Goal: Task Accomplishment & Management: Manage account settings

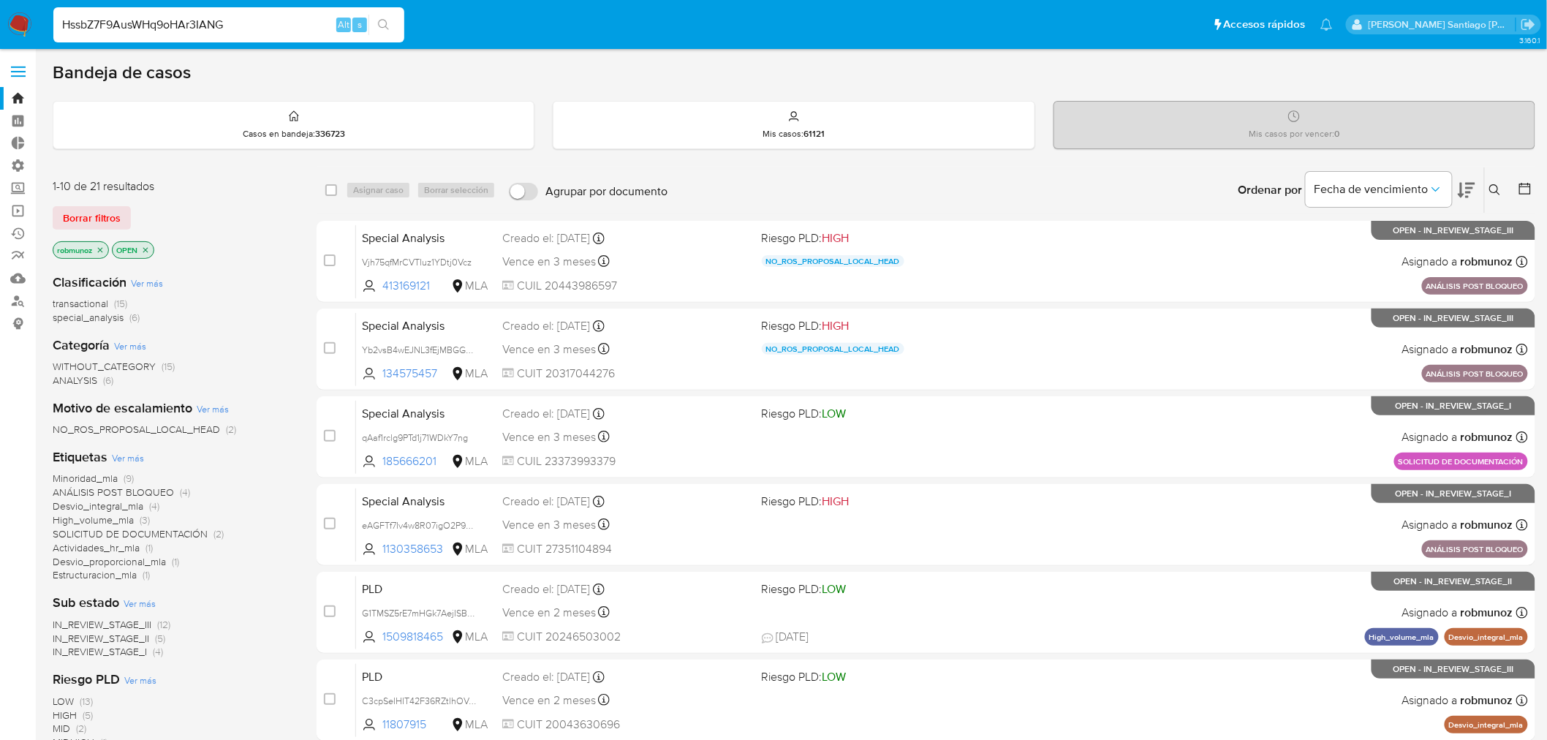
type input "HssbZ7F9AusWHq9oHAr3IANG"
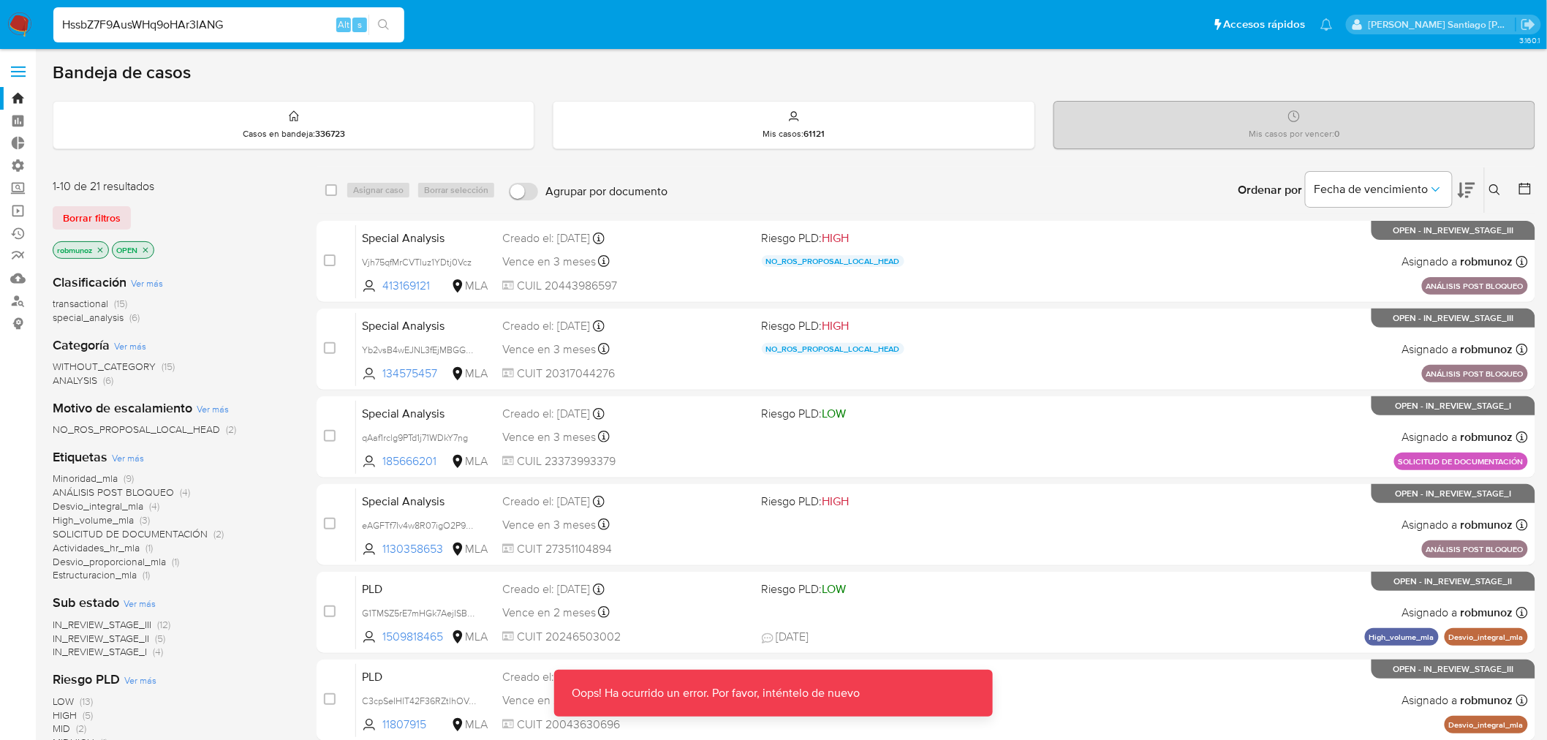
click at [20, 19] on img at bounding box center [19, 24] width 25 height 25
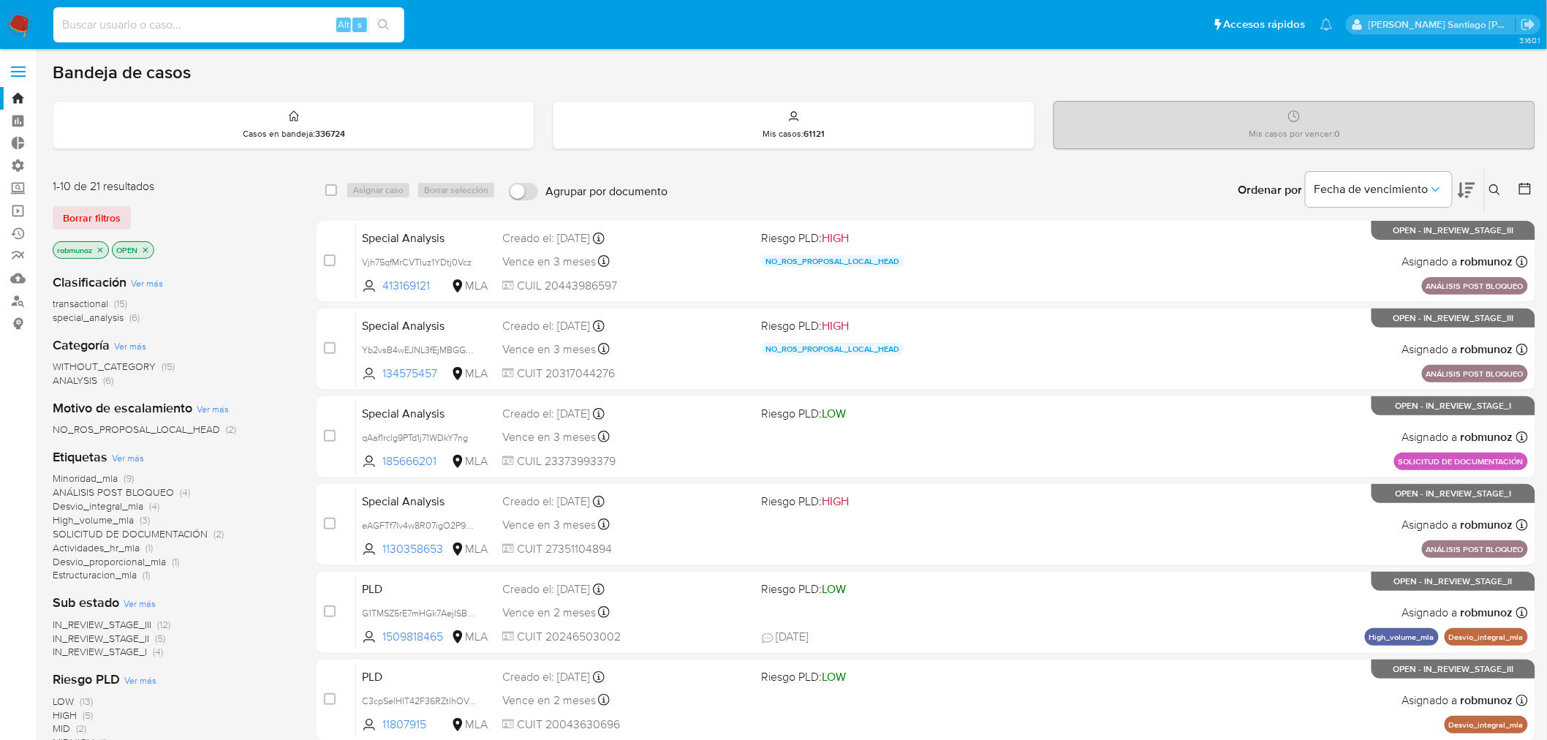
click at [268, 29] on input at bounding box center [228, 24] width 351 height 19
paste input "aPV6DUVaoCExx8VE7yq4kYGL"
type input "aPV6DUVaoCExx8VE7yq4kYGL"
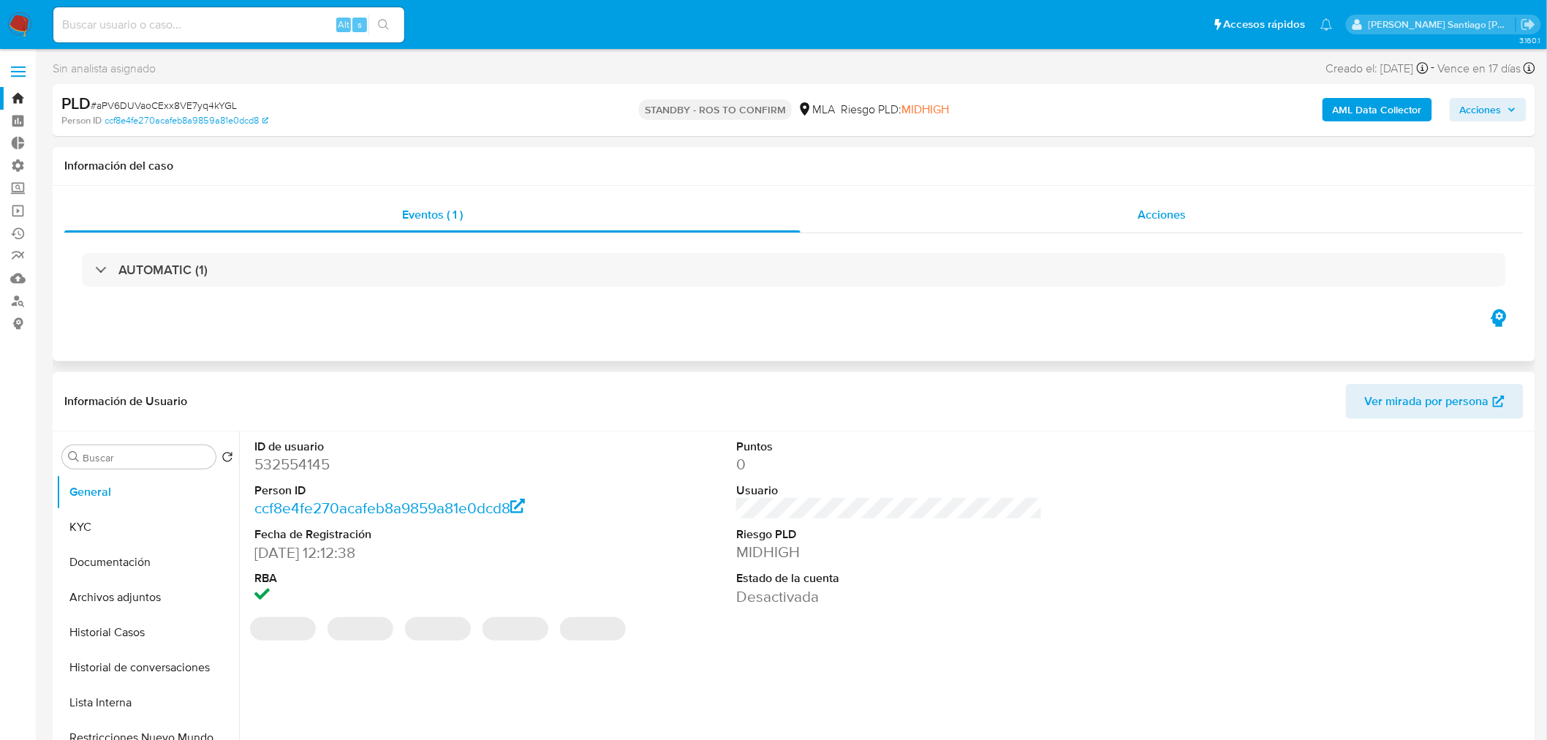
select select "10"
click at [1120, 205] on div "Acciones" at bounding box center [1162, 214] width 724 height 35
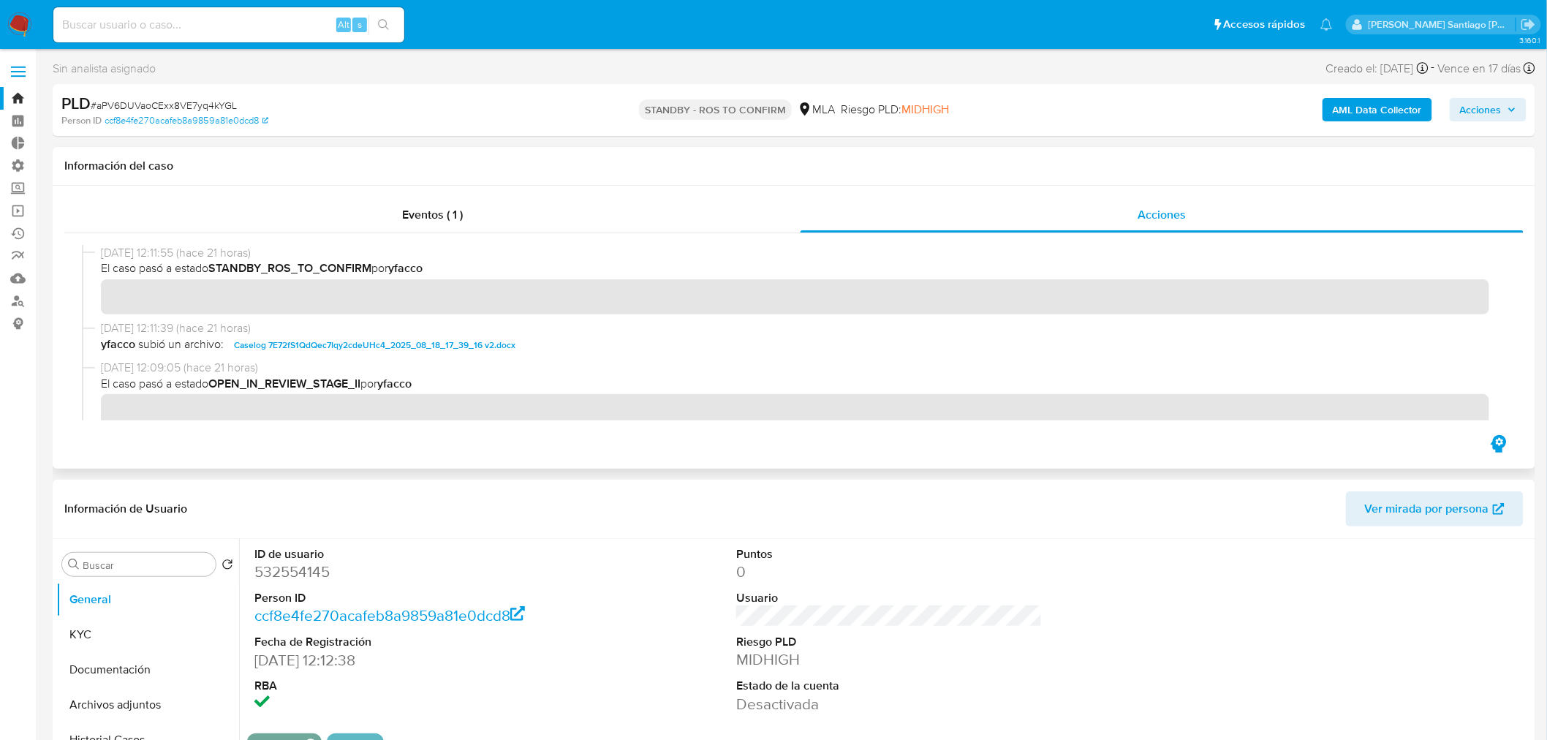
click at [462, 346] on span "Caselog 7E72fS1QdQec7Iqy2cdeUHc4_2025_08_18_17_39_16 v2.docx" at bounding box center [374, 345] width 281 height 18
click at [124, 710] on button "Archivos adjuntos" at bounding box center [141, 704] width 171 height 35
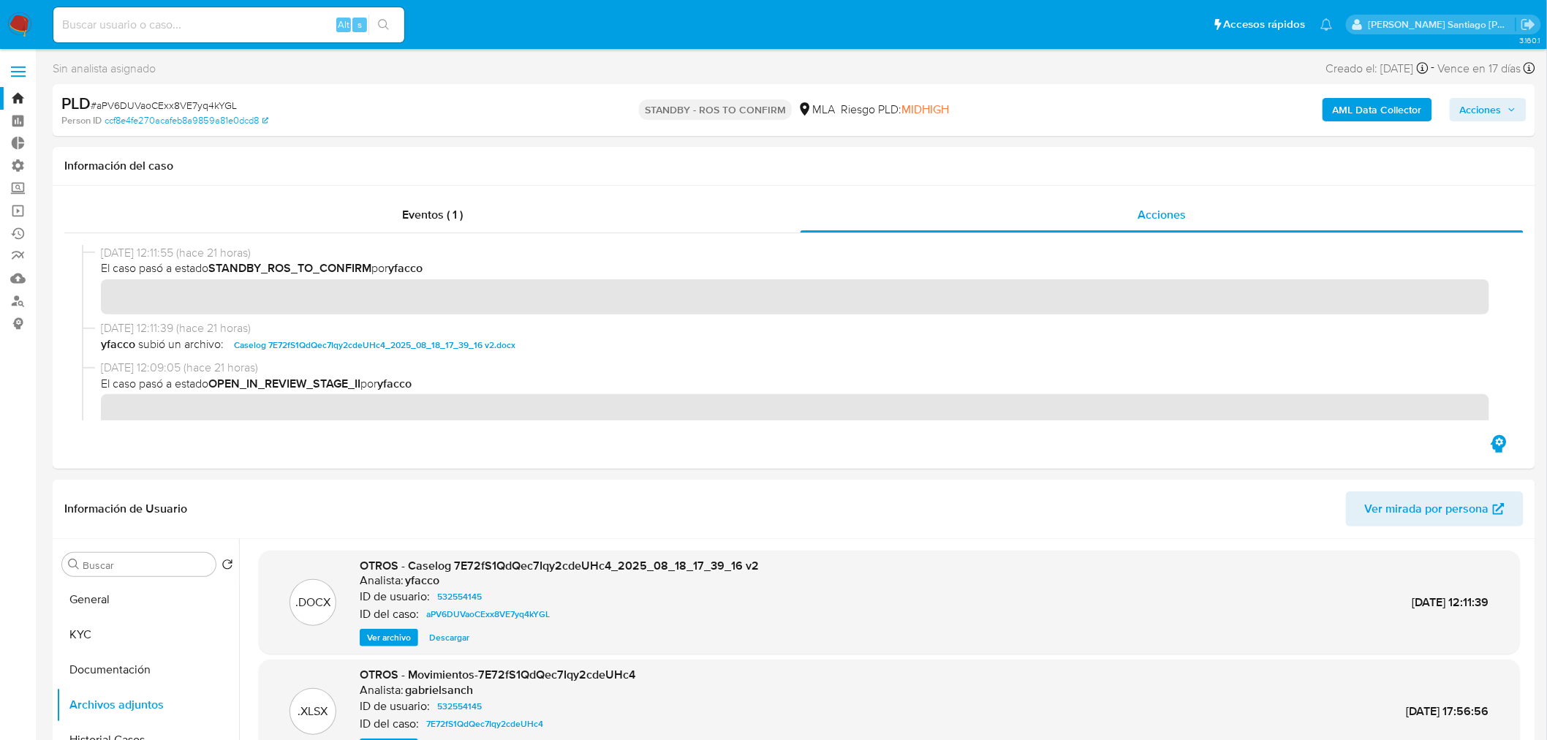
click at [223, 12] on div "Alt s" at bounding box center [228, 24] width 351 height 35
click at [223, 33] on input at bounding box center [228, 24] width 351 height 19
paste input "EMot8GnBMD53FBbx9n4wX8uf"
type input "EMot8GnBMD53FBbx9n4wX8uf"
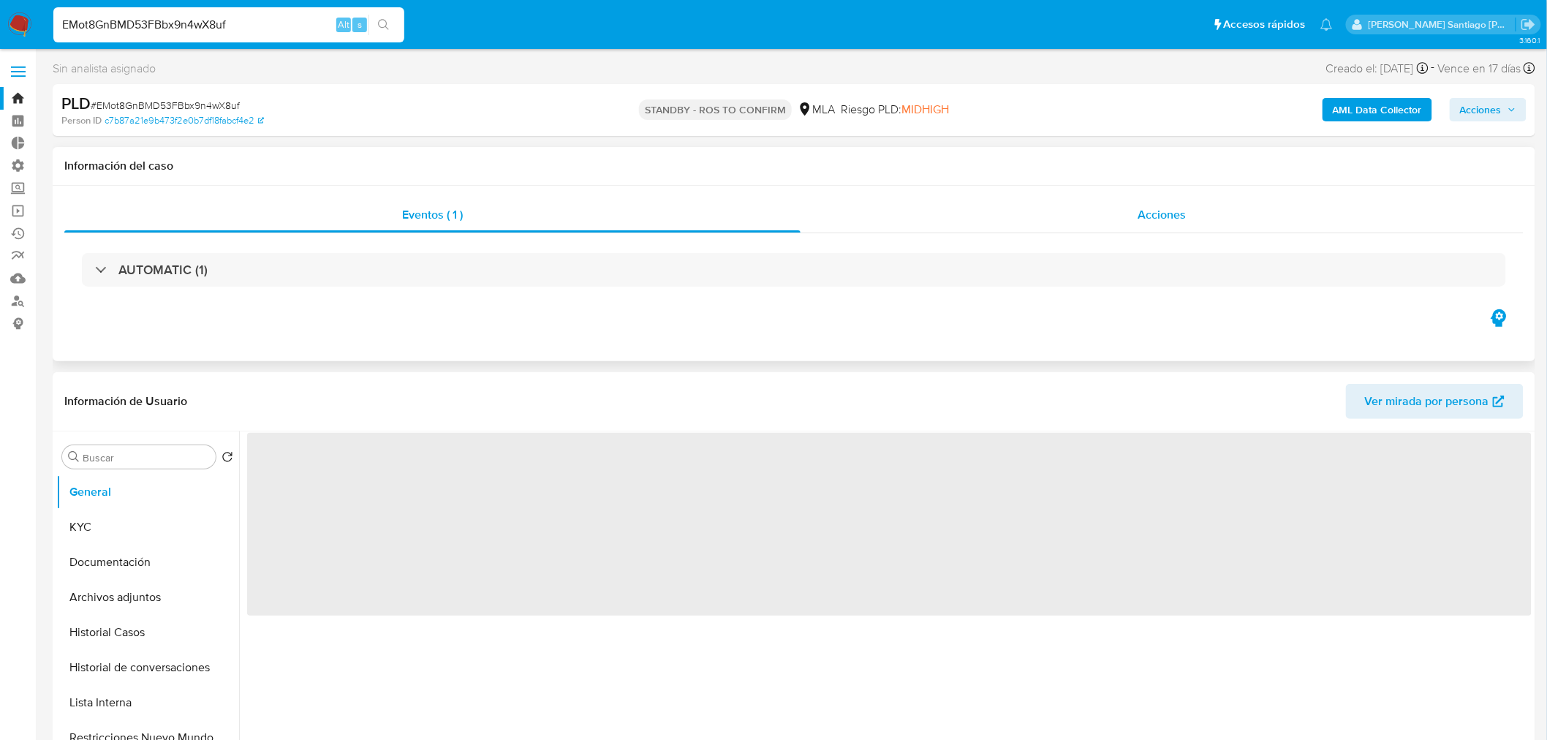
click at [1145, 218] on span "Acciones" at bounding box center [1161, 214] width 48 height 17
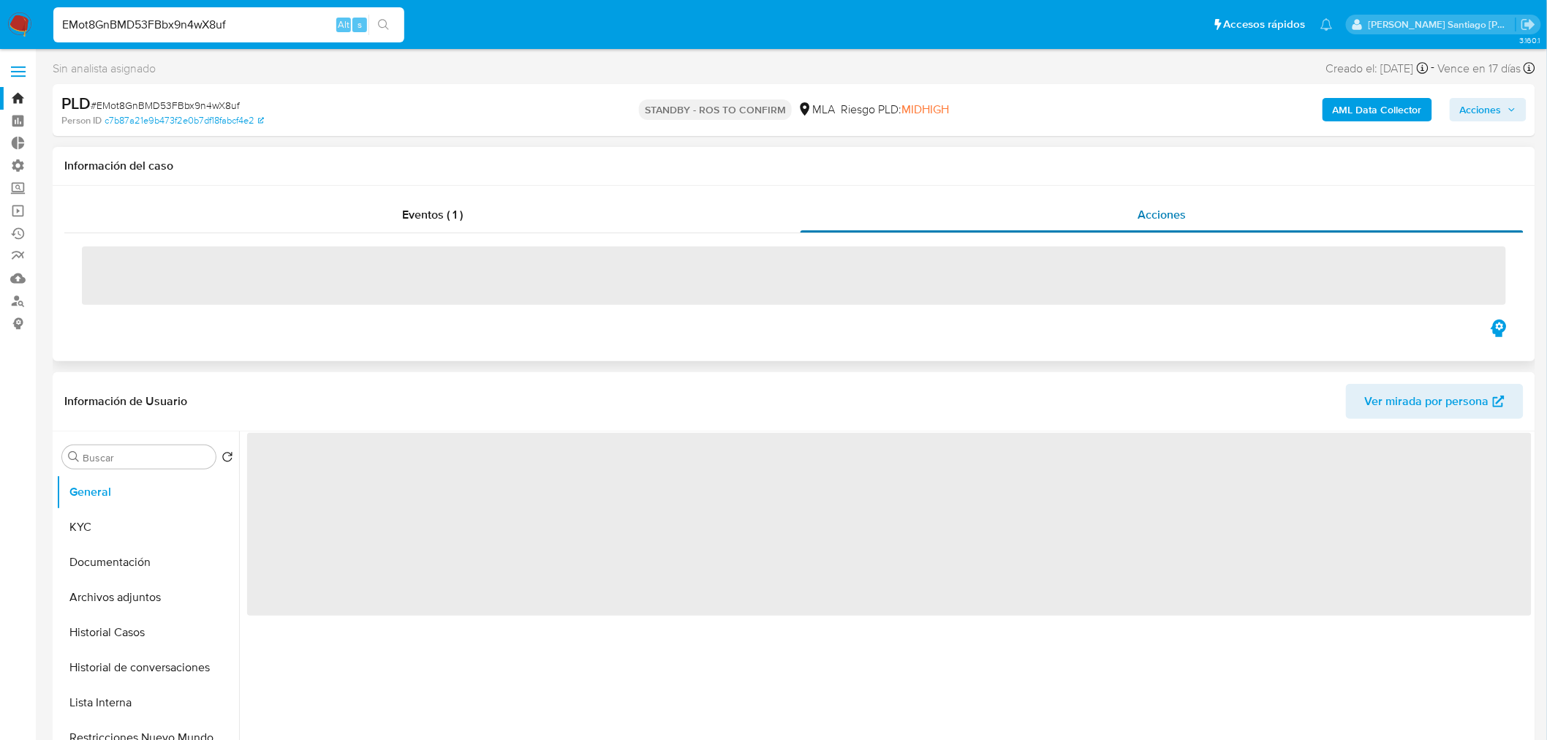
select select "10"
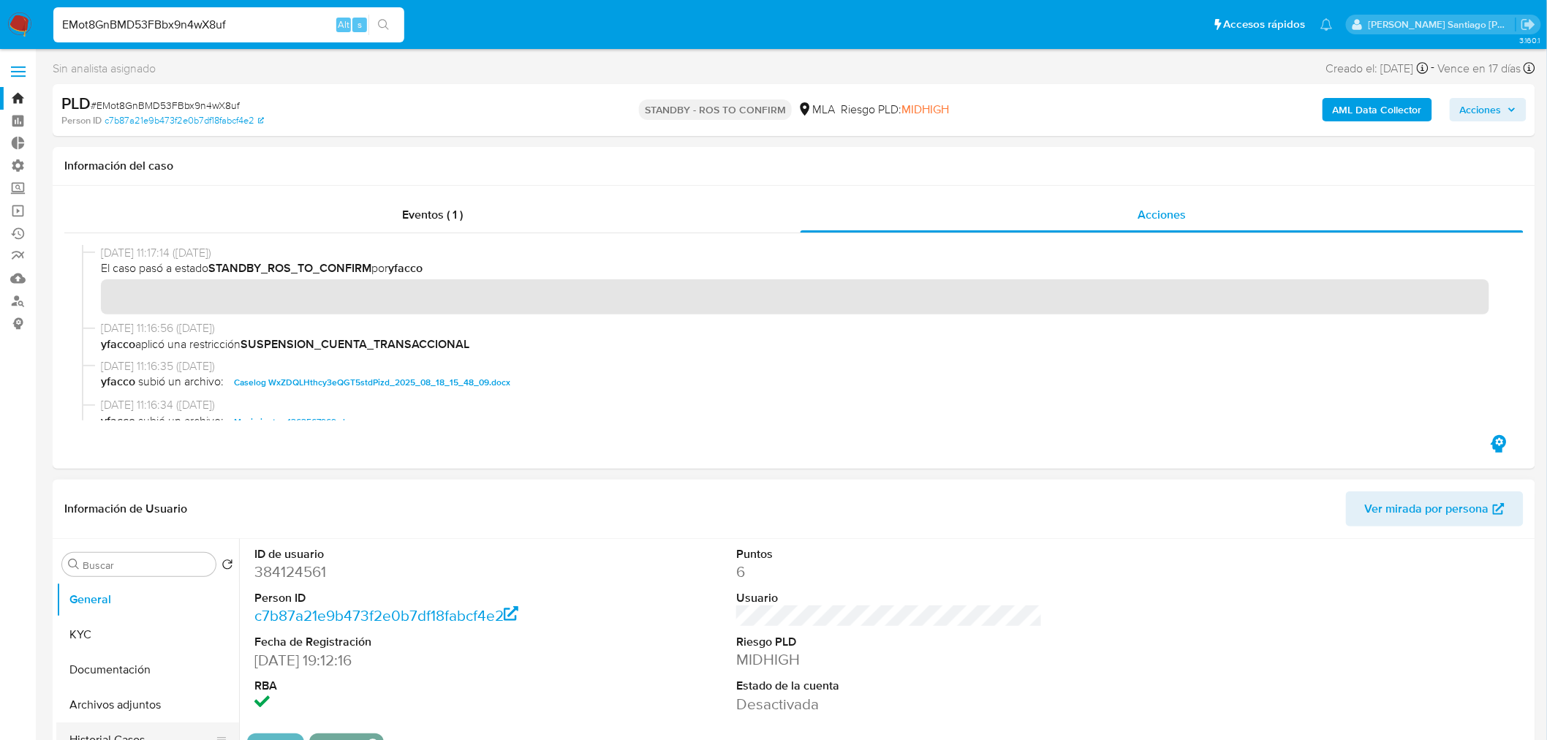
click at [129, 735] on button "Historial Casos" at bounding box center [141, 739] width 171 height 35
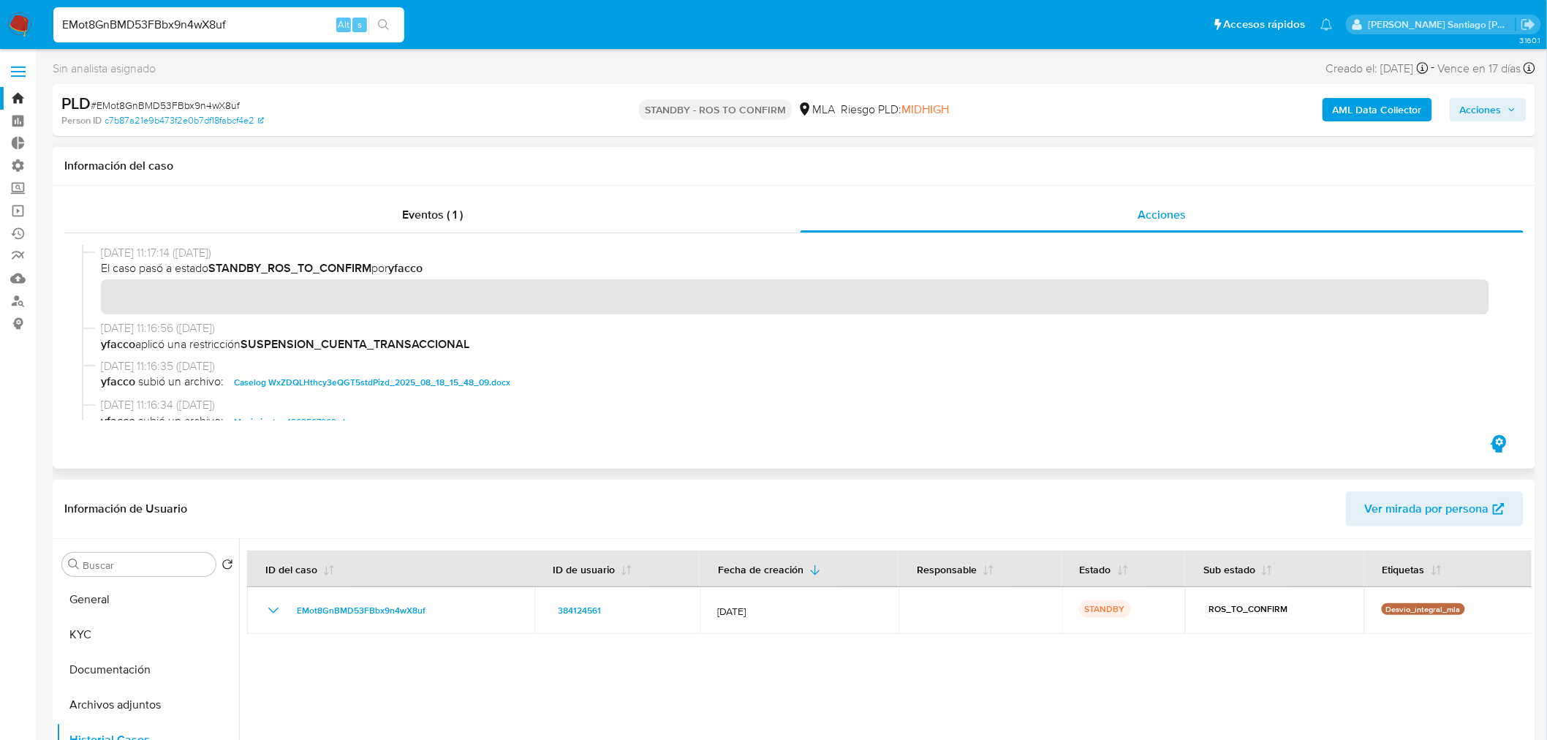
click at [360, 376] on span "Caselog WxZDQLHthcy3eQGT5stdPizd_2025_08_18_15_48_09.docx" at bounding box center [372, 383] width 276 height 18
click at [251, 17] on input "EMot8GnBMD53FBbx9n4wX8uf" at bounding box center [228, 24] width 351 height 19
click at [251, 16] on input "EMot8GnBMD53FBbx9n4wX8uf" at bounding box center [228, 24] width 351 height 19
click at [491, 382] on span "Caselog WxZDQLHthcy3eQGT5stdPizd_2025_08_18_15_48_09.docx" at bounding box center [372, 383] width 276 height 18
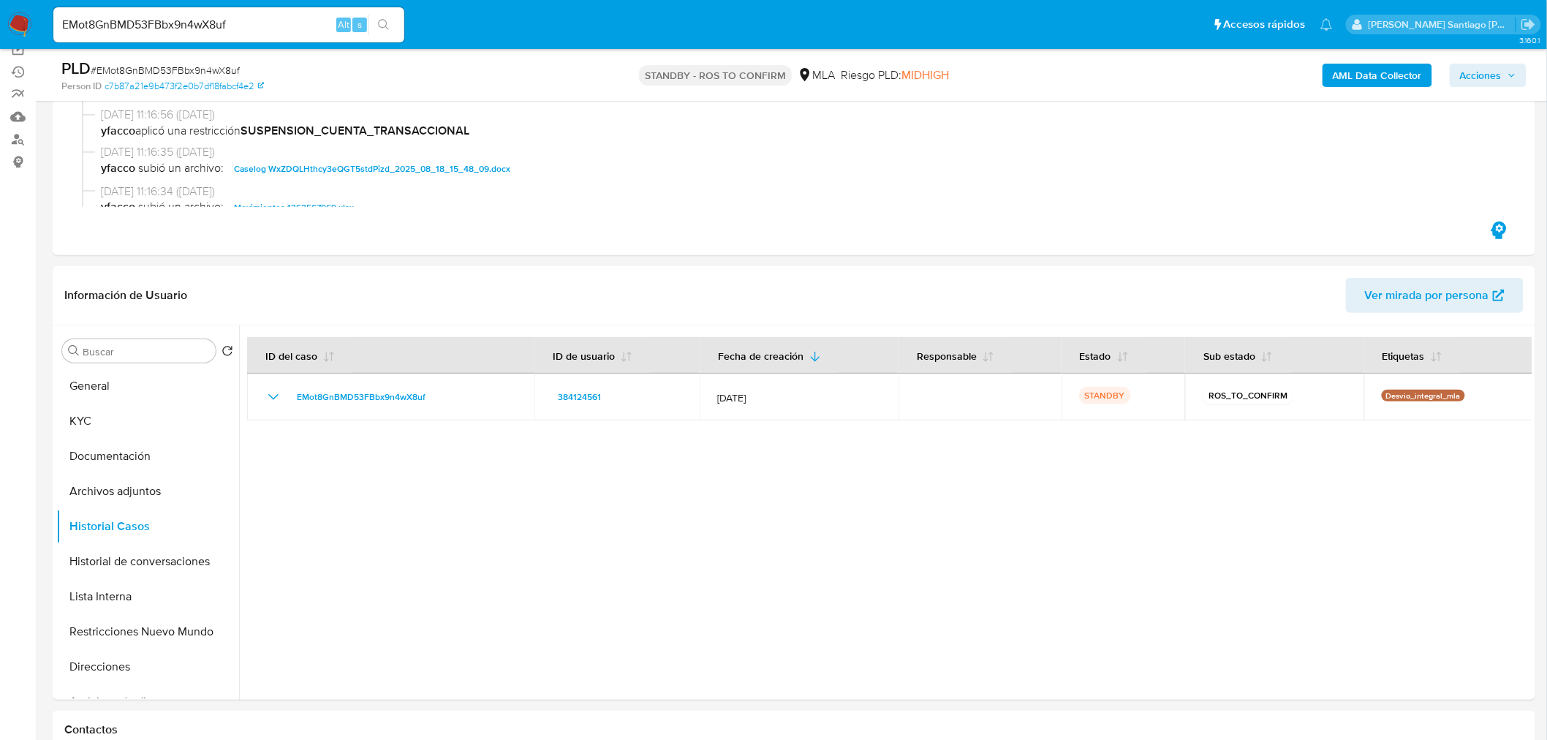
scroll to position [162, 0]
click at [139, 499] on button "Archivos adjuntos" at bounding box center [141, 490] width 171 height 35
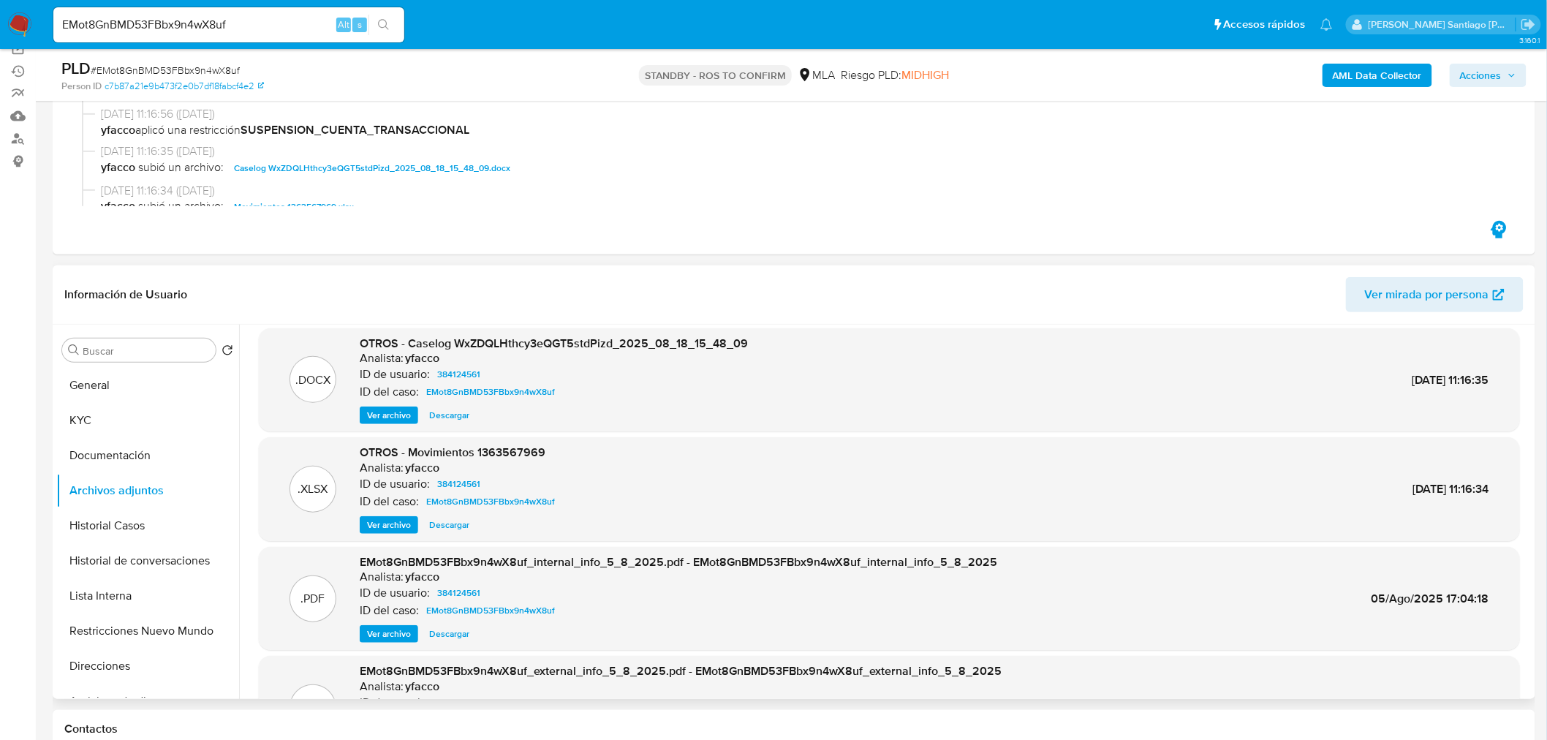
scroll to position [0, 0]
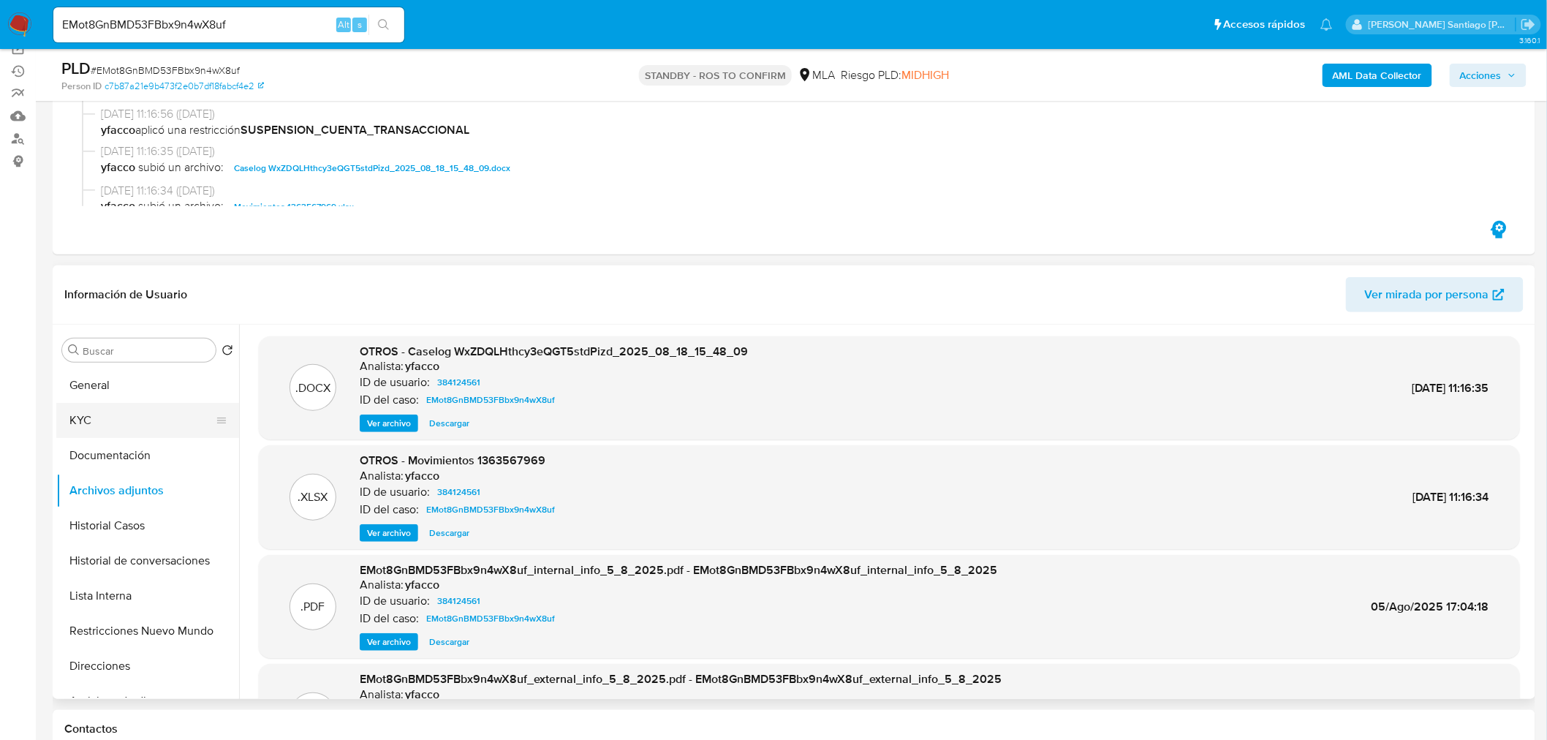
click at [91, 418] on button "KYC" at bounding box center [141, 420] width 171 height 35
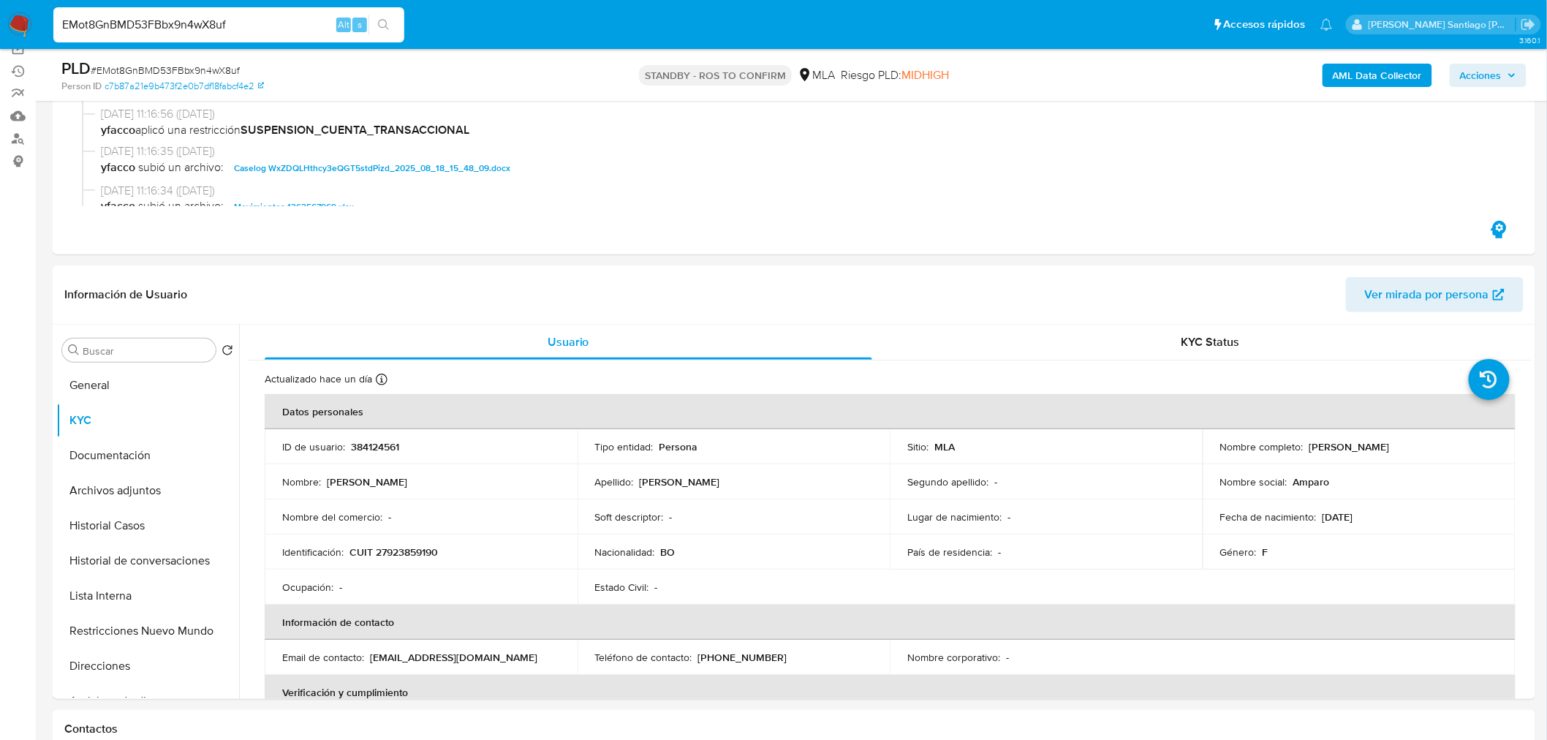
click at [251, 23] on input "EMot8GnBMD53FBbx9n4wX8uf" at bounding box center [228, 24] width 351 height 19
paste input "i1TZekMrpFZZguHSg1RECouF"
click at [173, 10] on div "EMot8GnBMD53FBbx9n4wX8uf Alt s" at bounding box center [228, 24] width 351 height 35
click at [179, 18] on input "EMot8GnBMD53FBbx9n4wX8uf" at bounding box center [228, 24] width 351 height 19
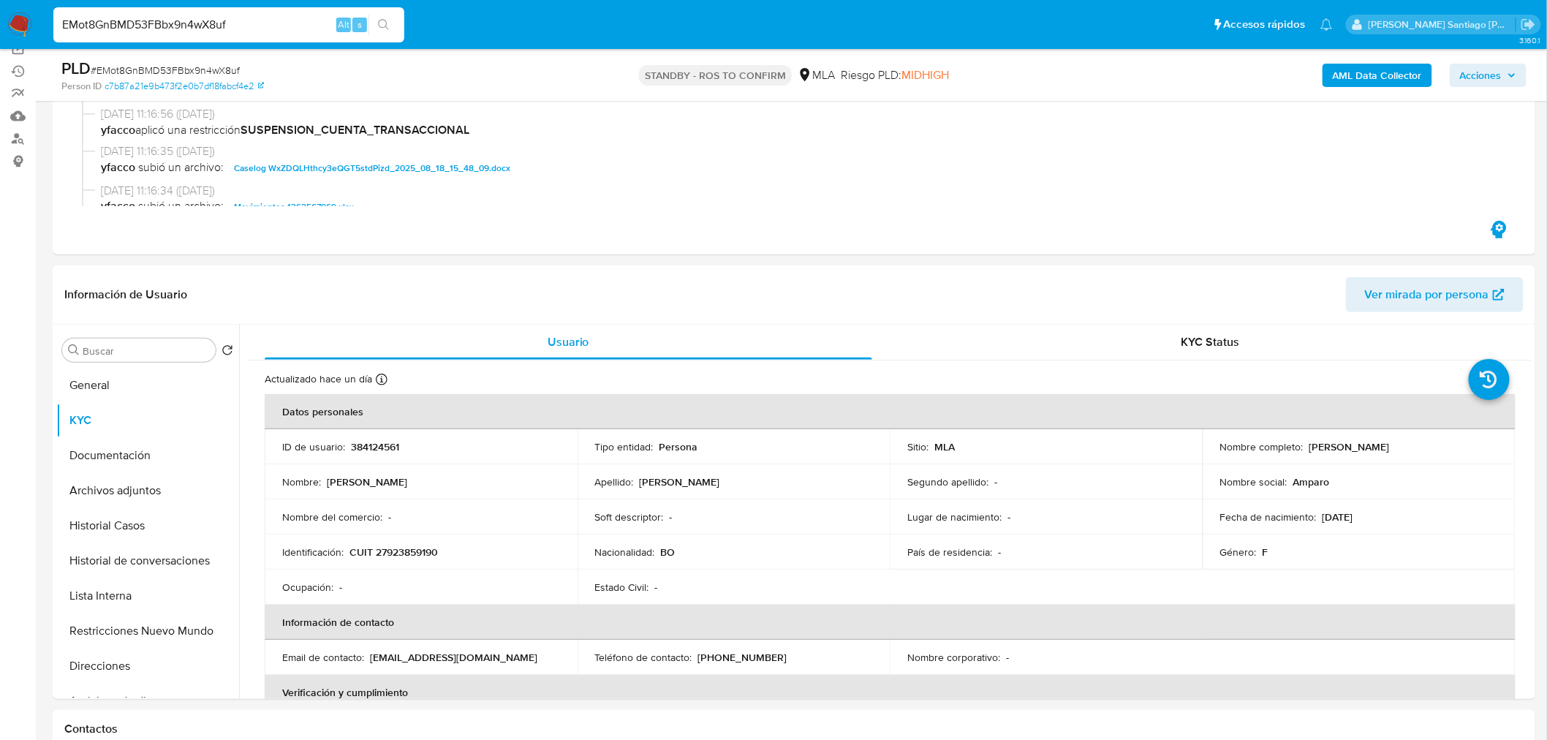
paste input "i1TZekMrpFZZguHSg1RECouF"
type input "i1TZekMrpFZZguHSg1RECouF"
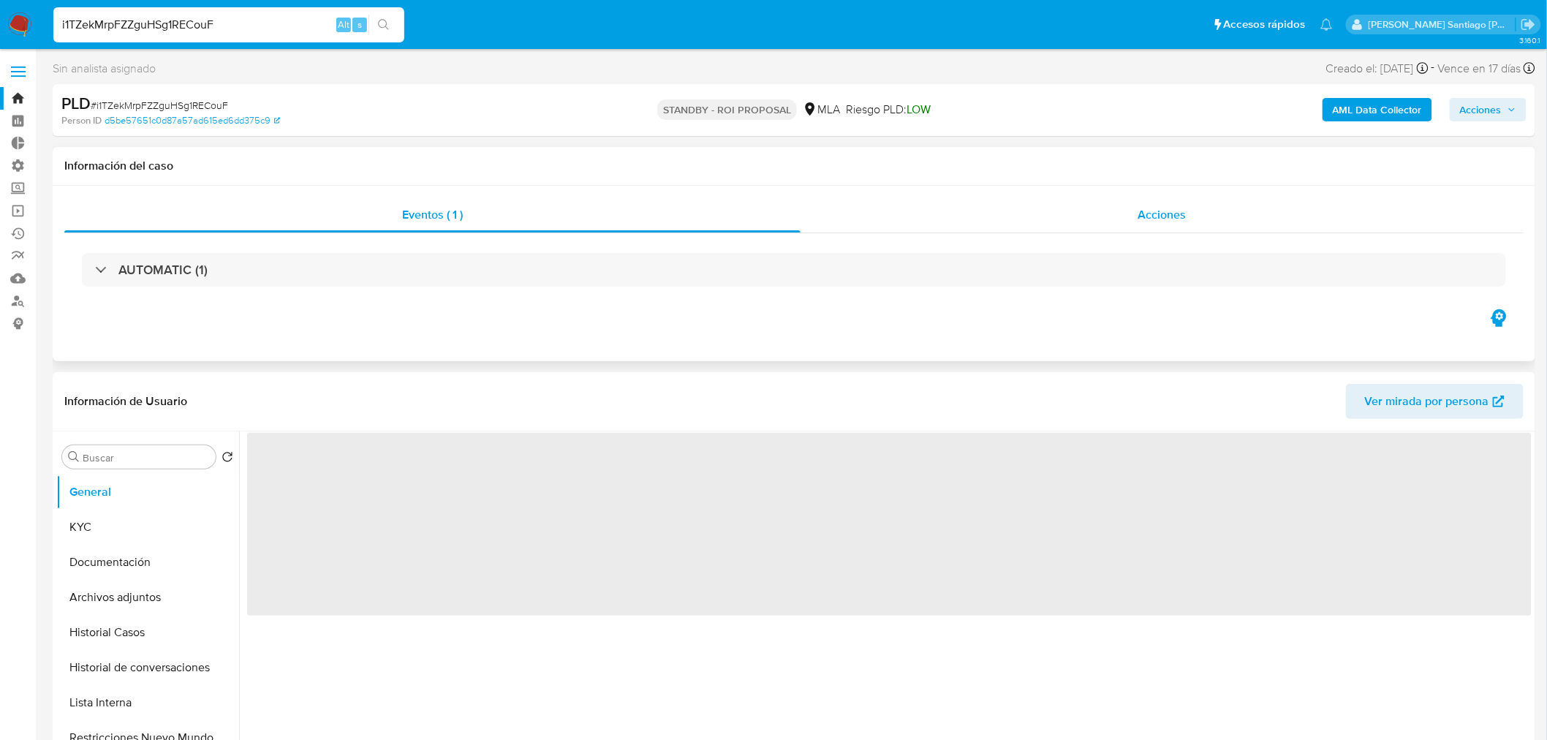
click at [1174, 213] on span "Acciones" at bounding box center [1161, 214] width 48 height 17
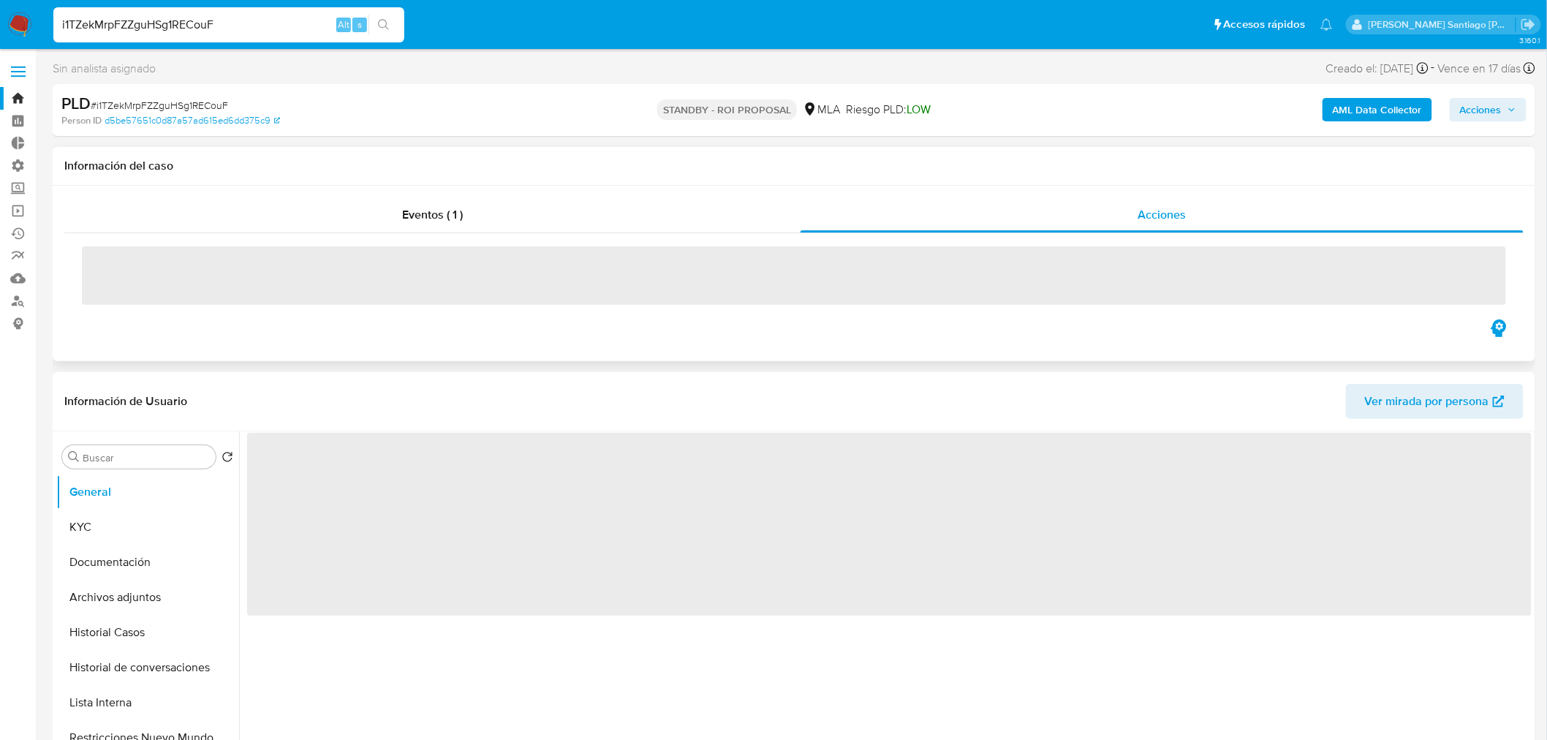
select select "10"
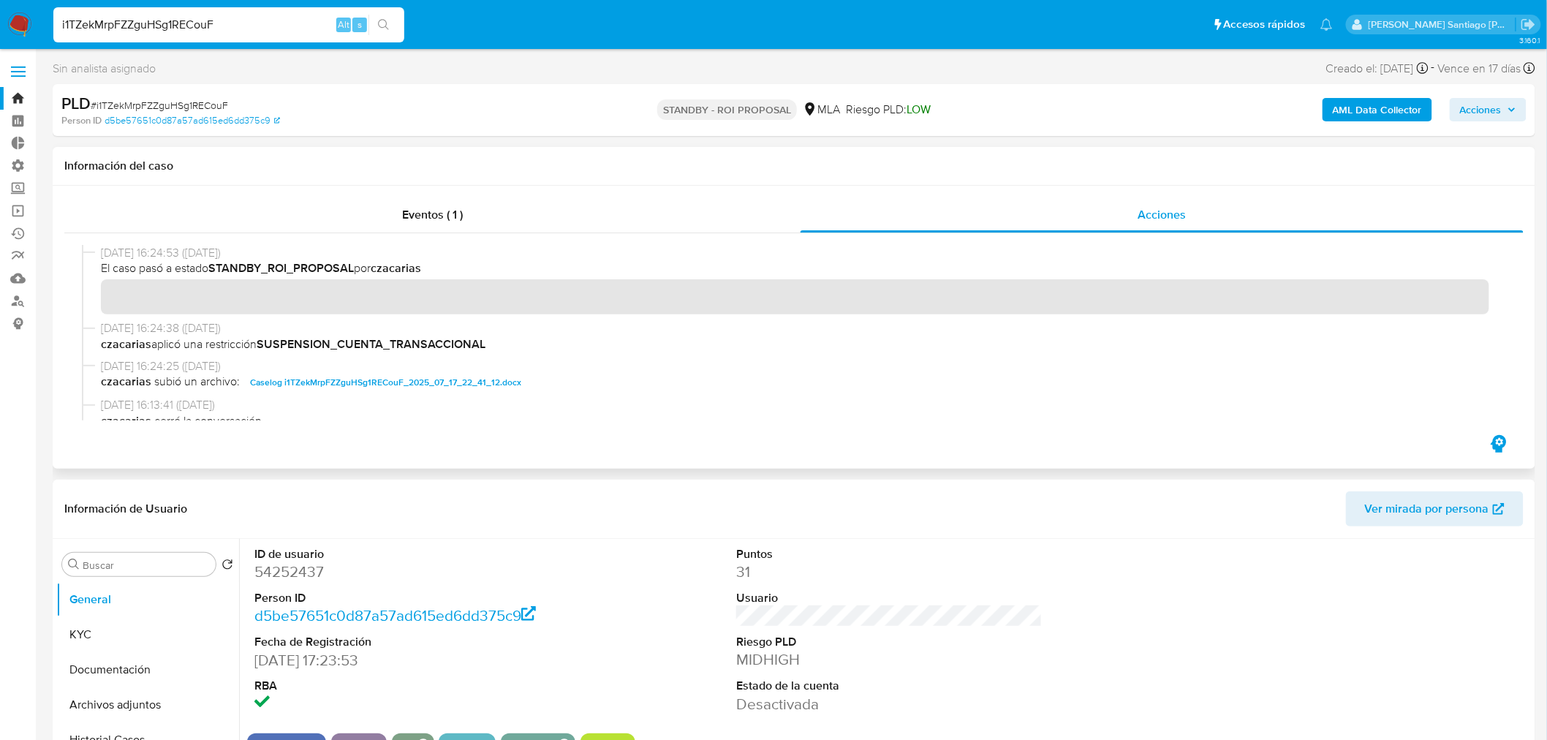
click at [461, 382] on span "Caselog i1TZekMrpFZZguHSg1RECouF_2025_07_17_22_41_12.docx" at bounding box center [385, 383] width 271 height 18
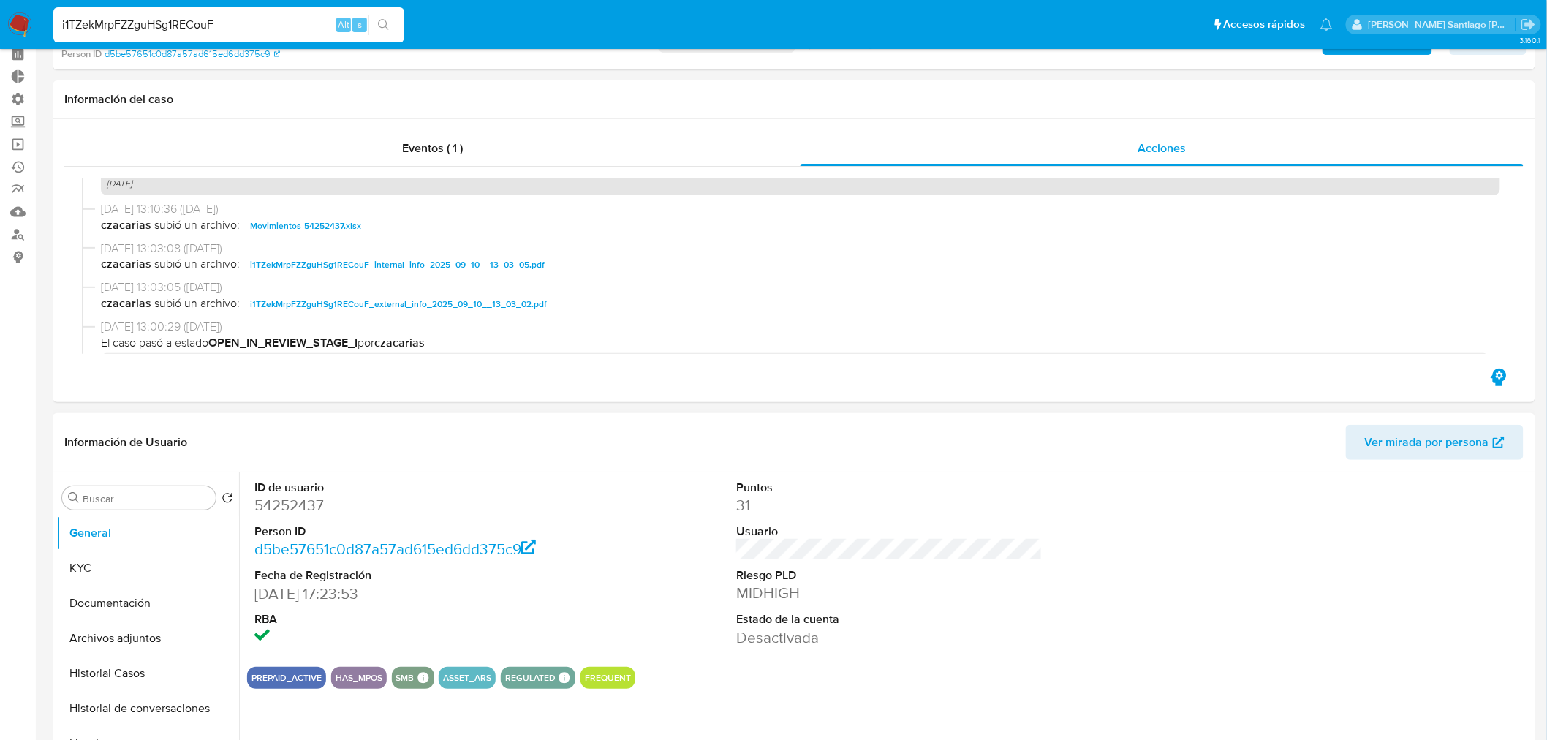
scroll to position [162, 0]
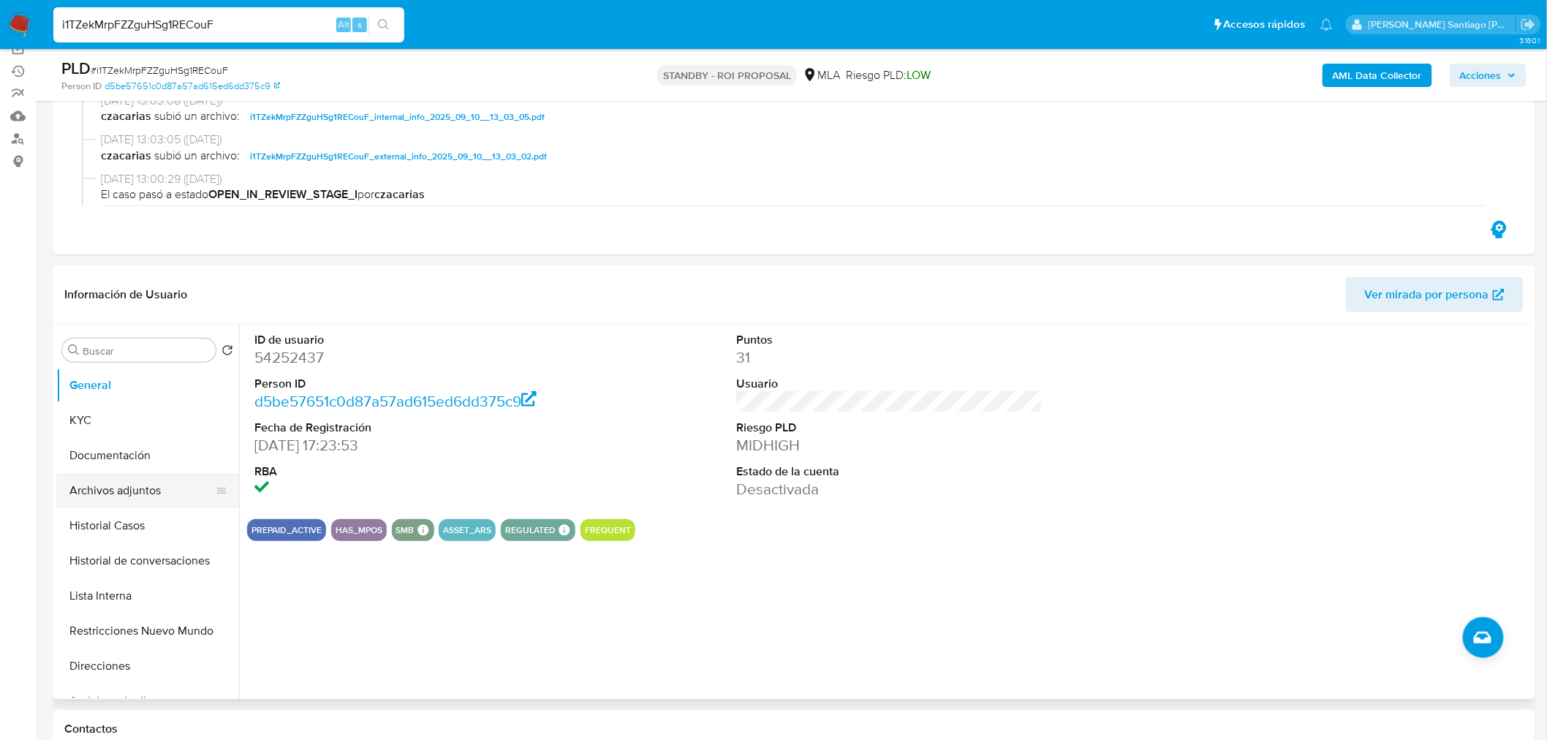
click at [140, 493] on button "Archivos adjuntos" at bounding box center [141, 490] width 171 height 35
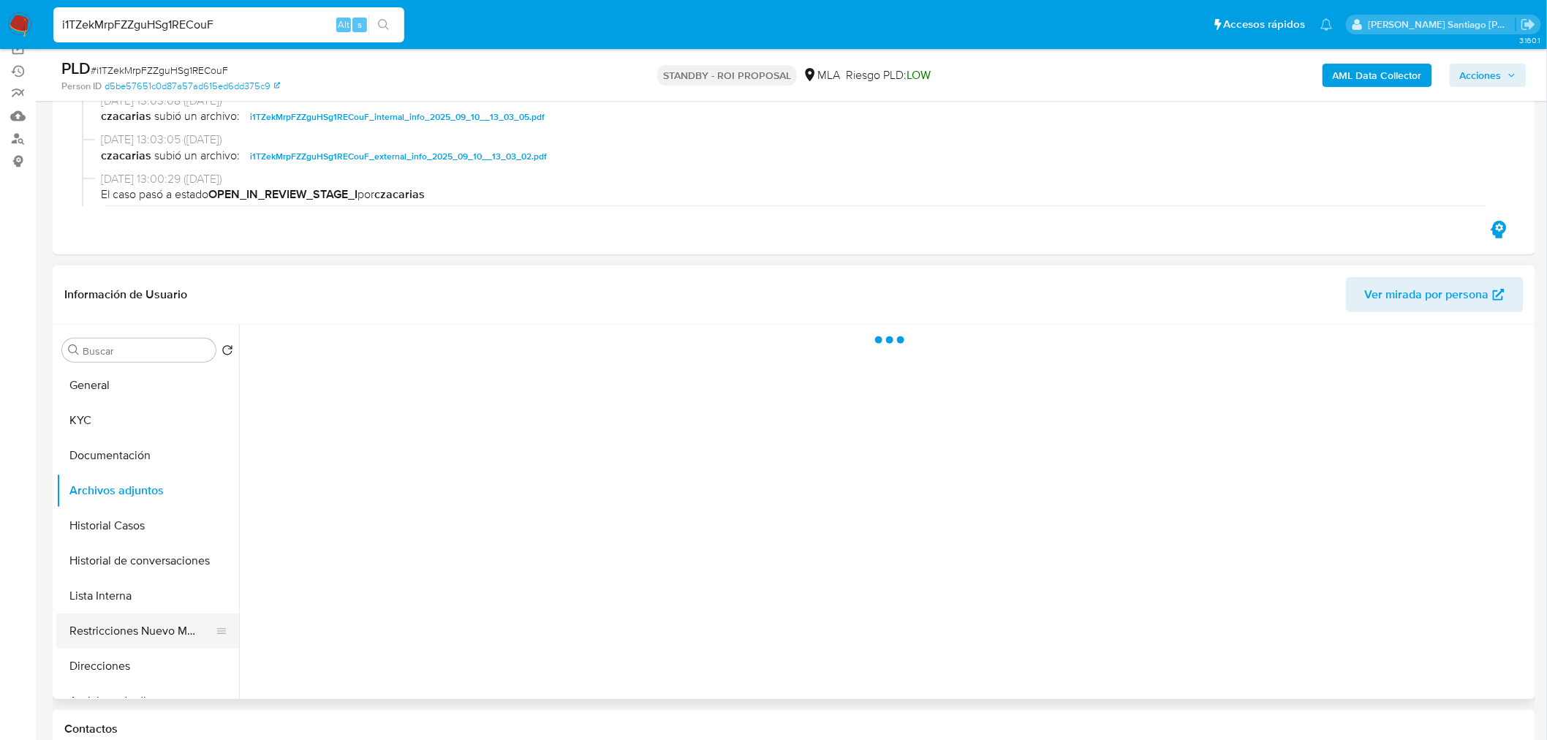
click at [137, 626] on button "Restricciones Nuevo Mundo" at bounding box center [141, 630] width 171 height 35
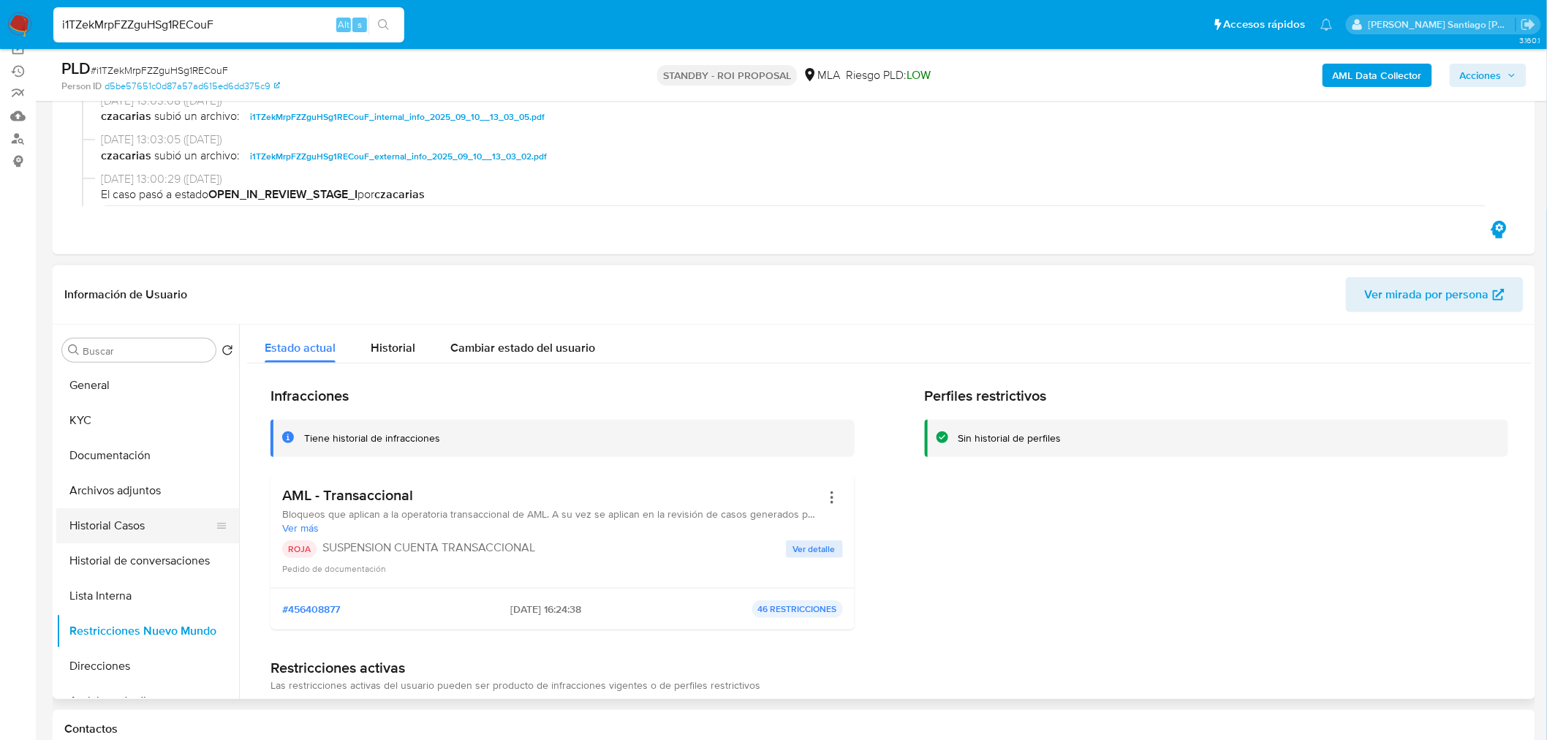
click at [154, 523] on button "Historial Casos" at bounding box center [141, 525] width 171 height 35
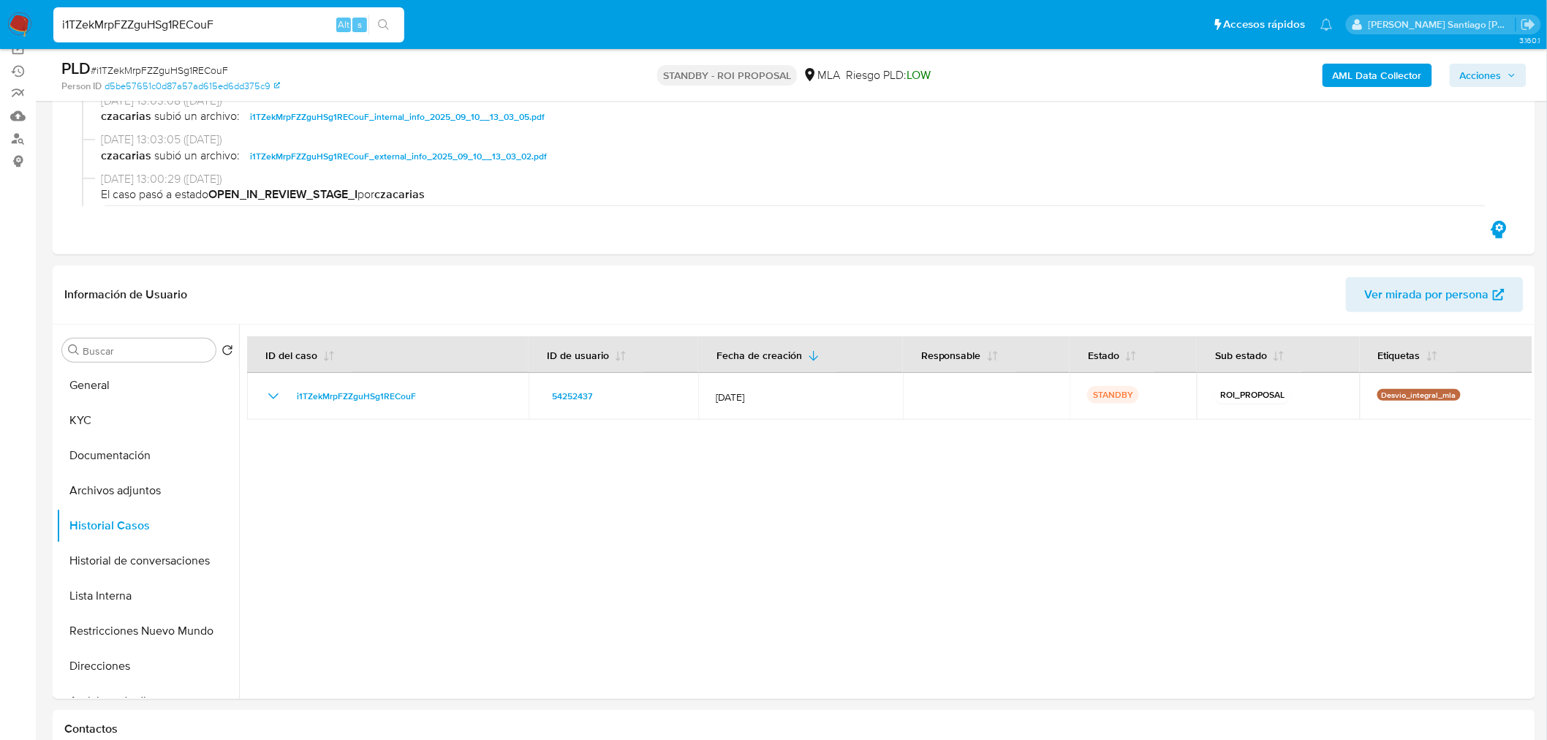
click at [200, 26] on input "i1TZekMrpFZZguHSg1RECouF" at bounding box center [228, 24] width 351 height 19
paste input "tp12btHGgpmrrUBhOVS8AaPX"
type input "tp12btHGgpmrrUBhOVS8AaPX"
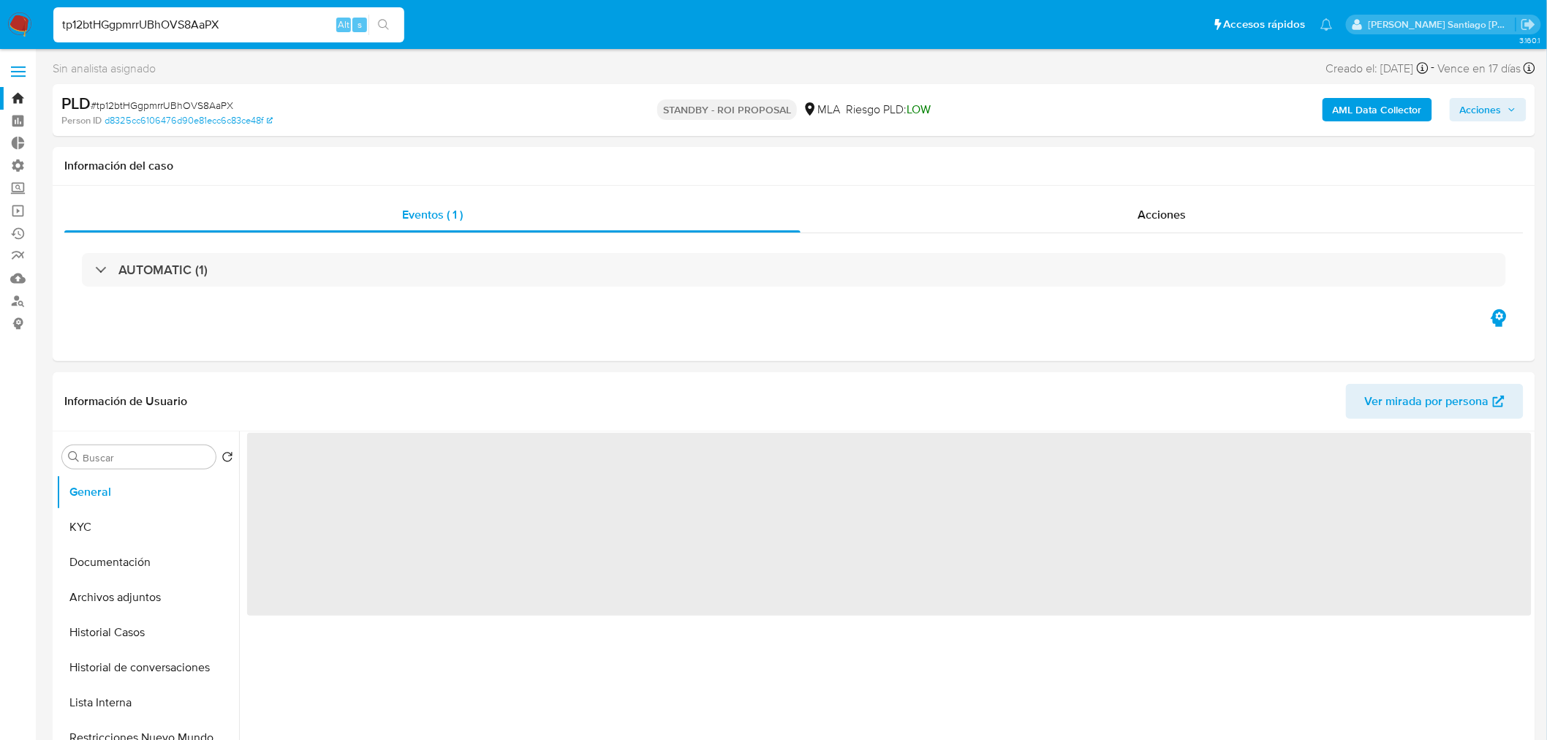
select select "10"
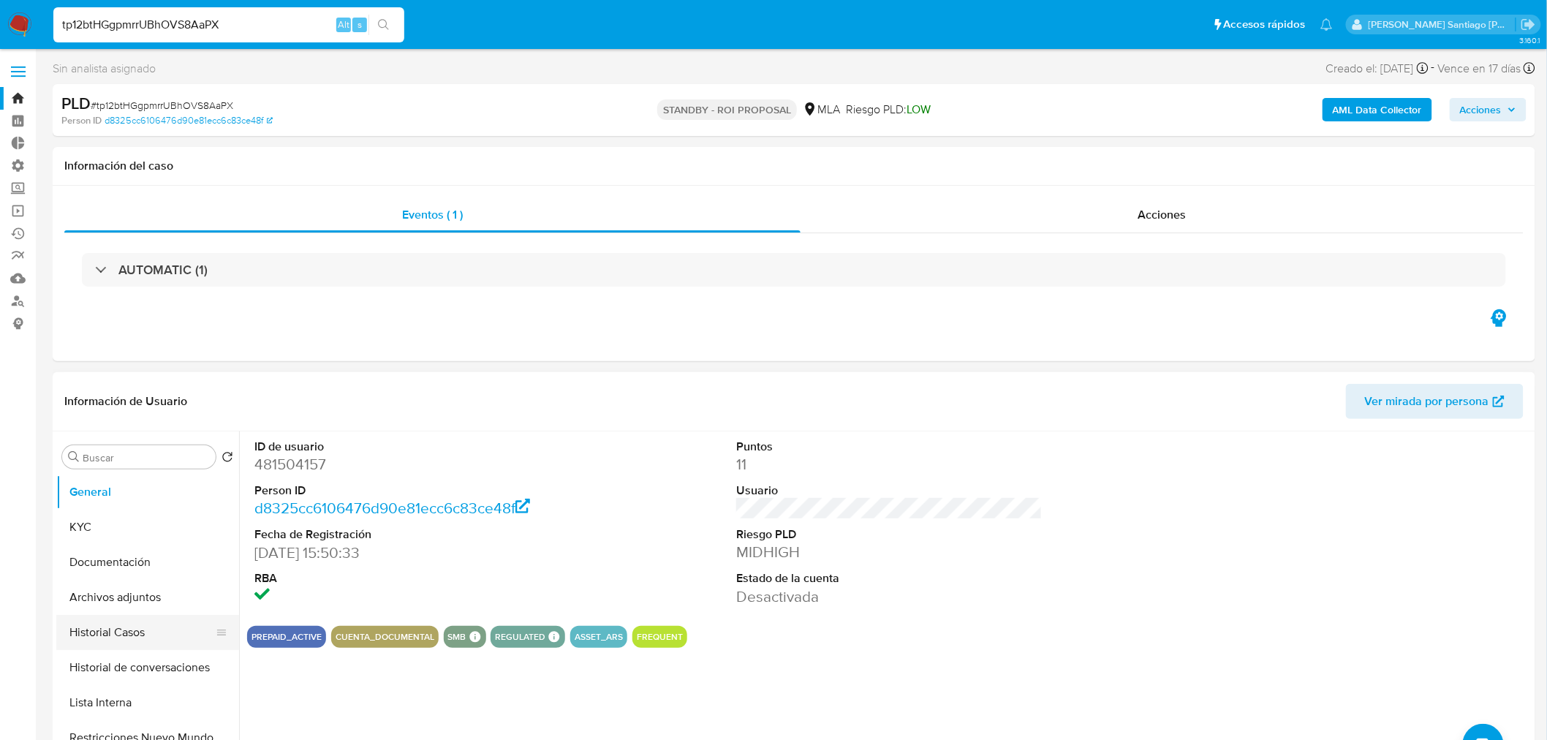
click at [126, 637] on button "Historial Casos" at bounding box center [141, 632] width 171 height 35
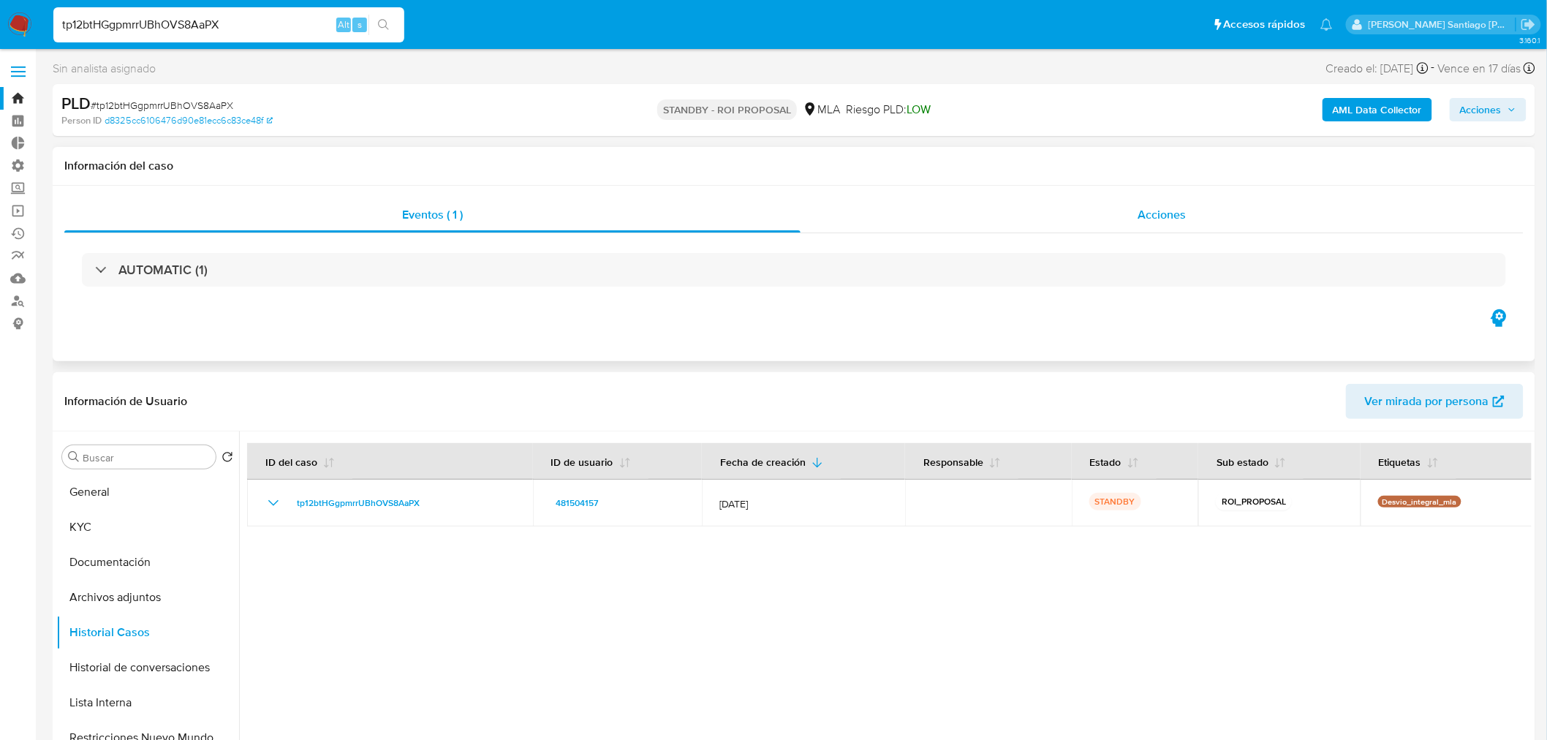
click at [1114, 206] on div "Acciones" at bounding box center [1162, 214] width 724 height 35
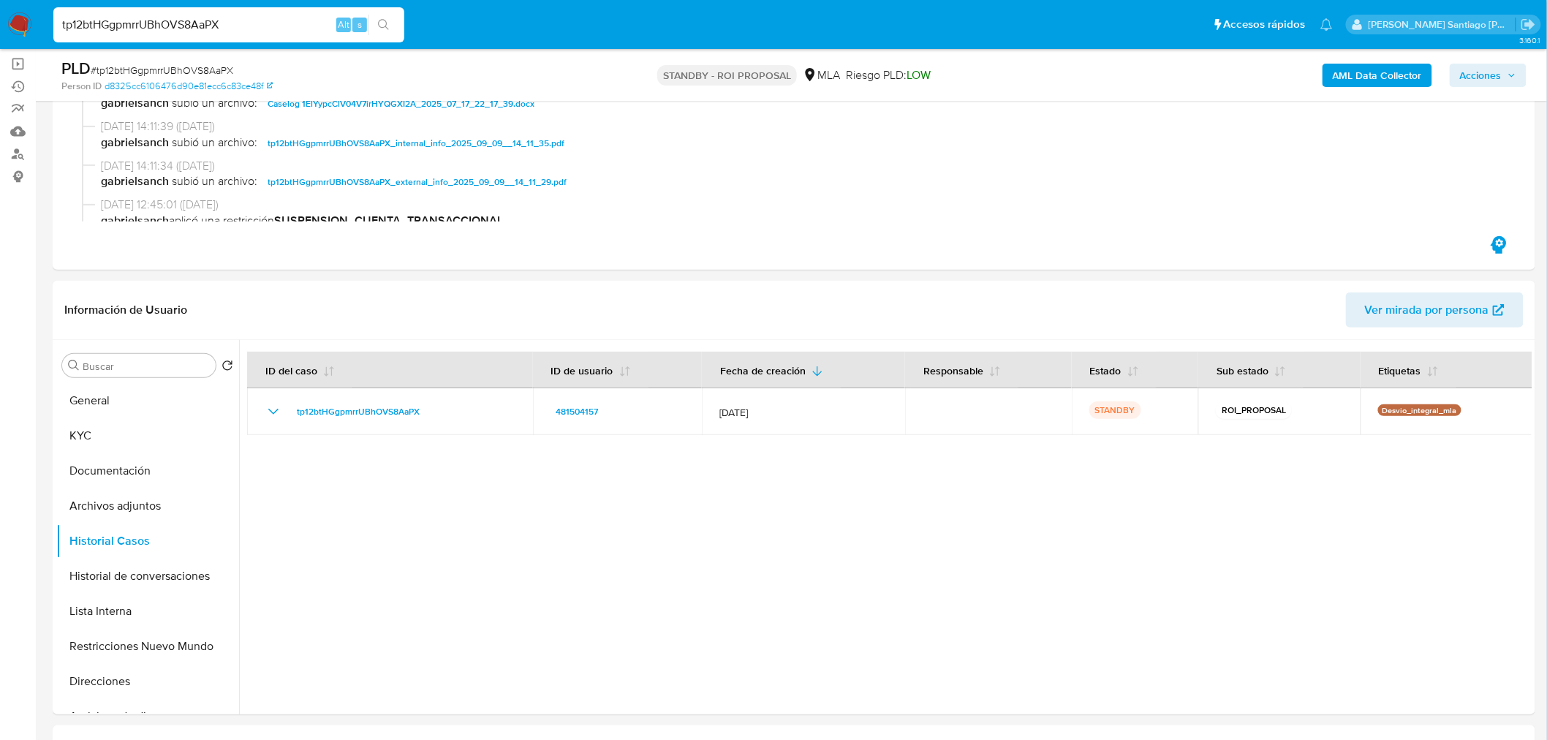
scroll to position [162, 0]
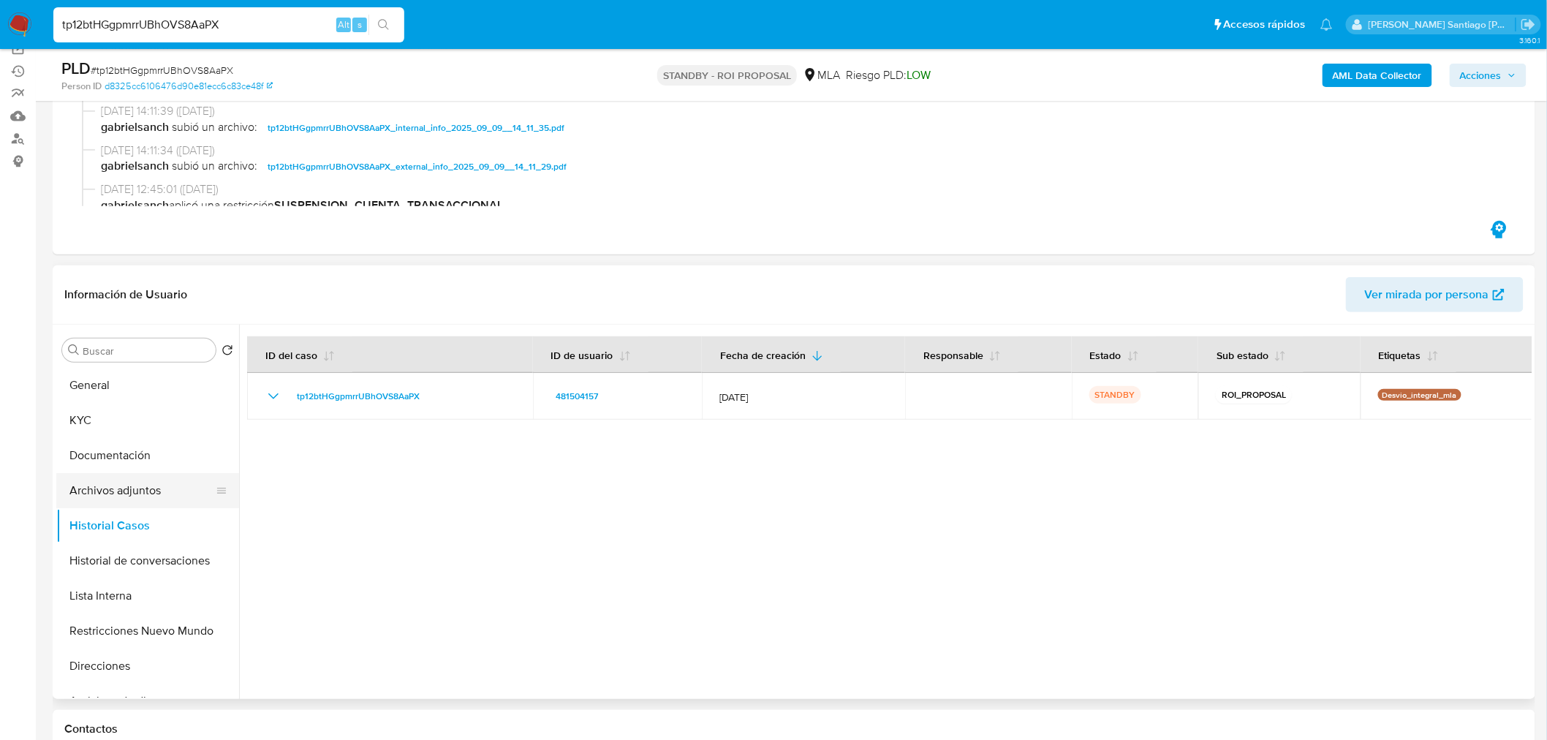
click at [124, 488] on button "Archivos adjuntos" at bounding box center [141, 490] width 171 height 35
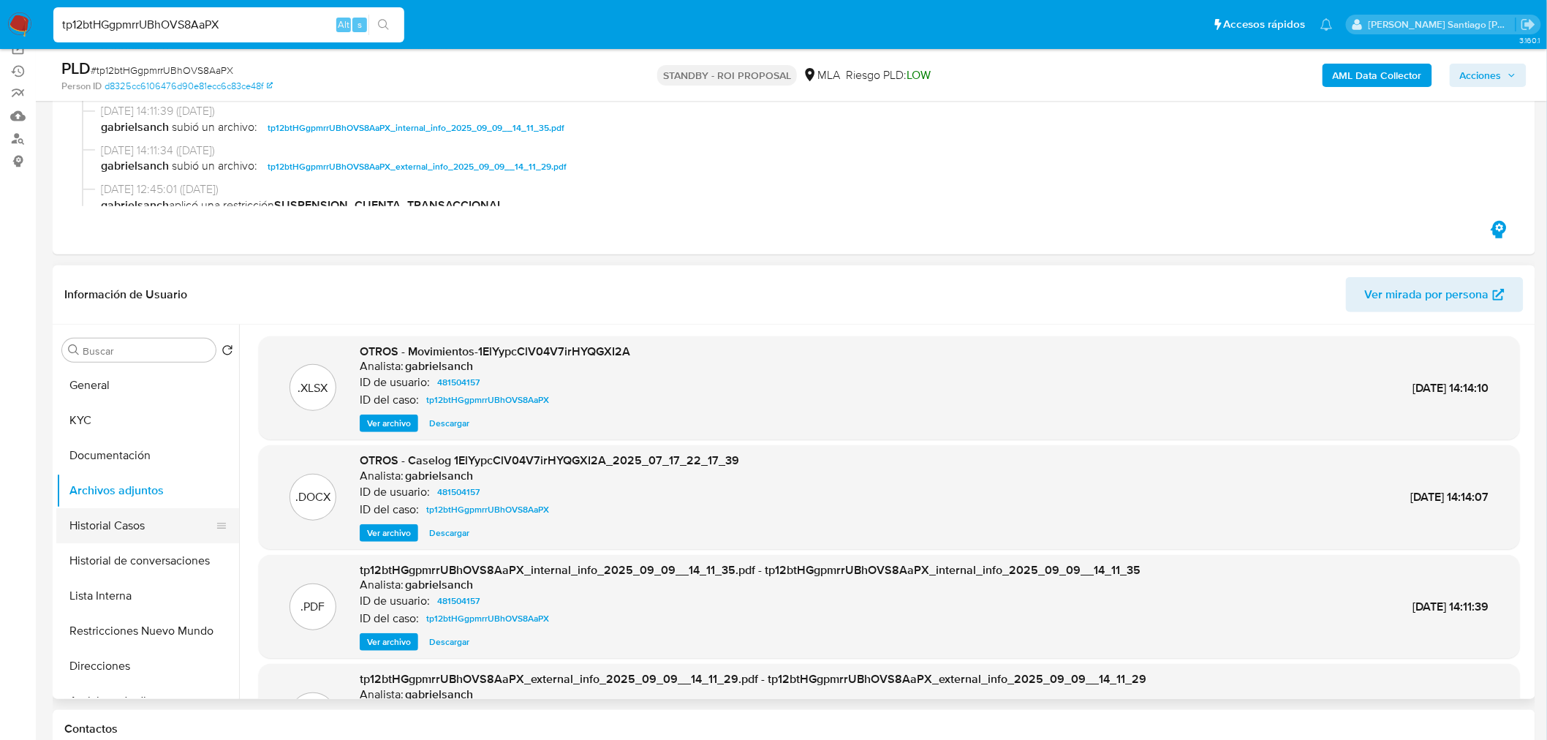
click at [113, 530] on button "Historial Casos" at bounding box center [141, 525] width 171 height 35
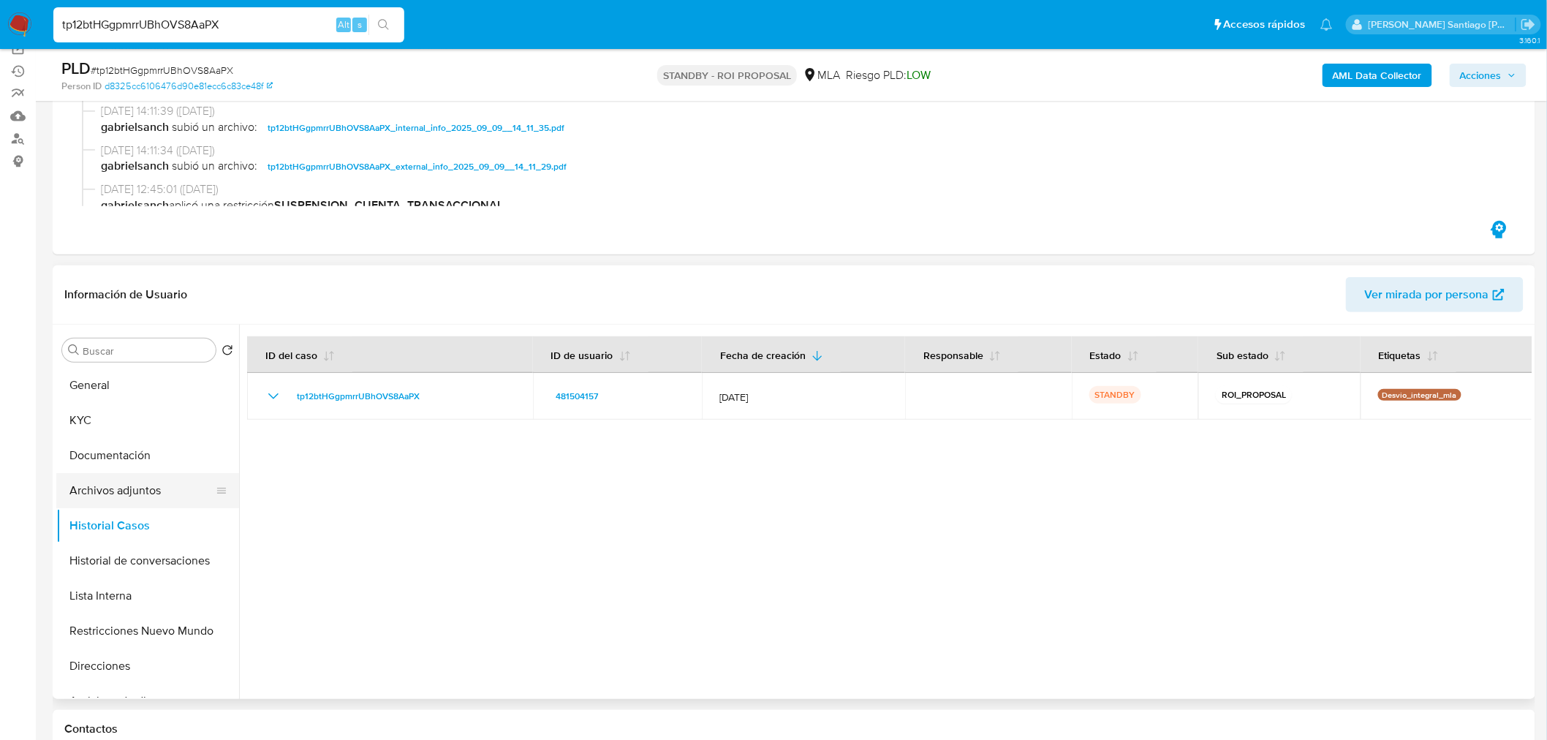
click at [110, 483] on button "Archivos adjuntos" at bounding box center [141, 490] width 171 height 35
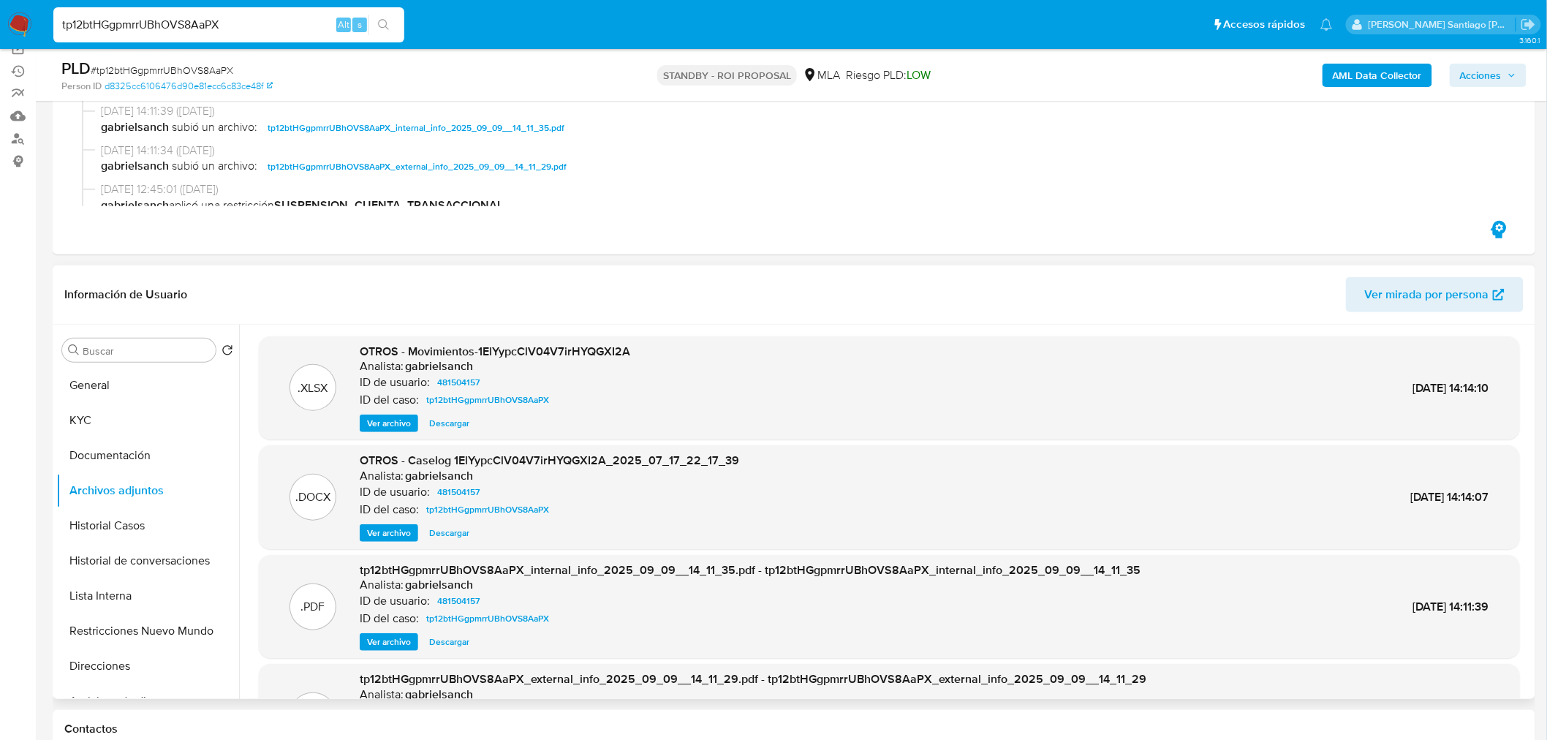
click at [404, 528] on span "Ver archivo" at bounding box center [389, 533] width 44 height 15
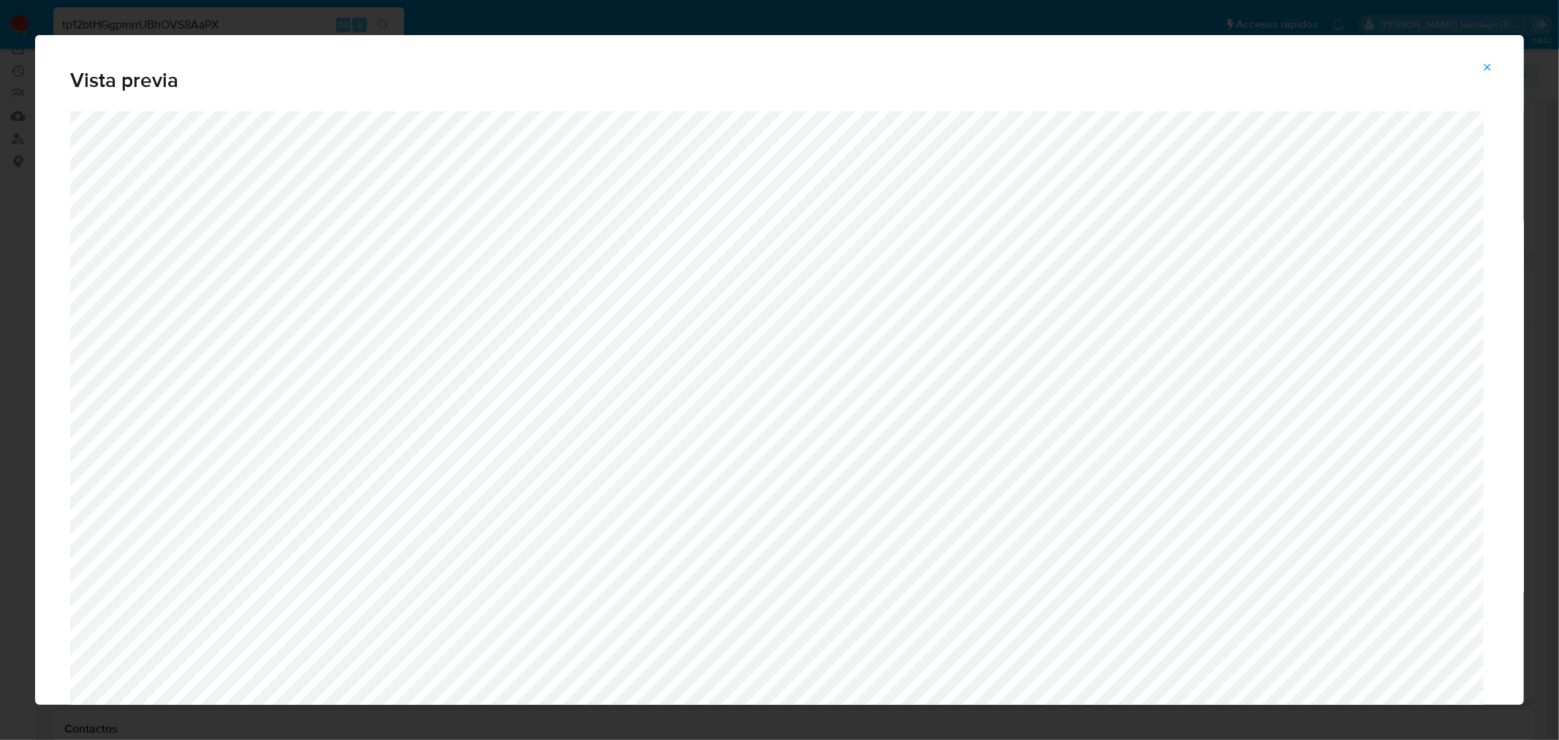
click at [1482, 73] on span "Attachment preview" at bounding box center [1488, 67] width 12 height 20
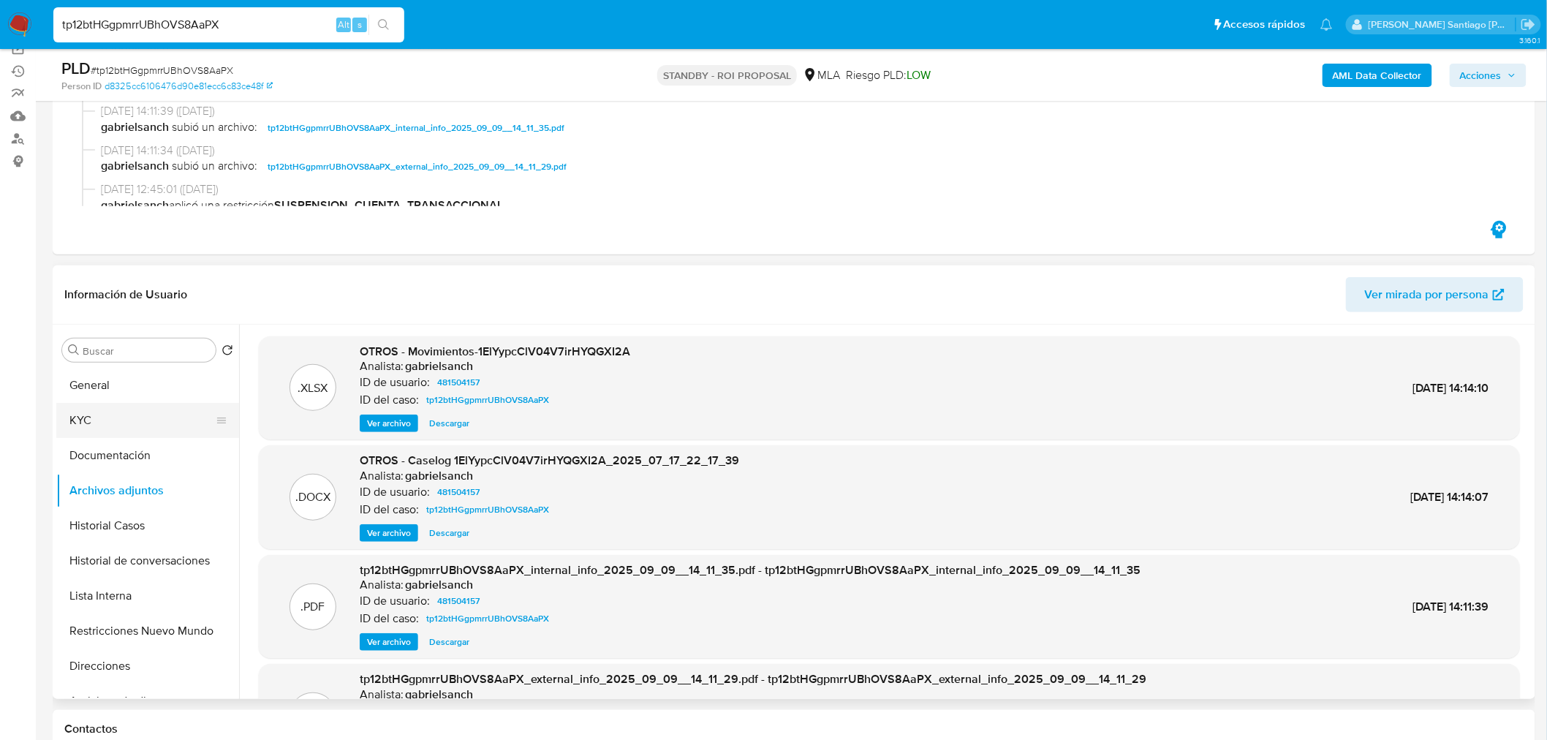
click at [111, 425] on button "KYC" at bounding box center [141, 420] width 171 height 35
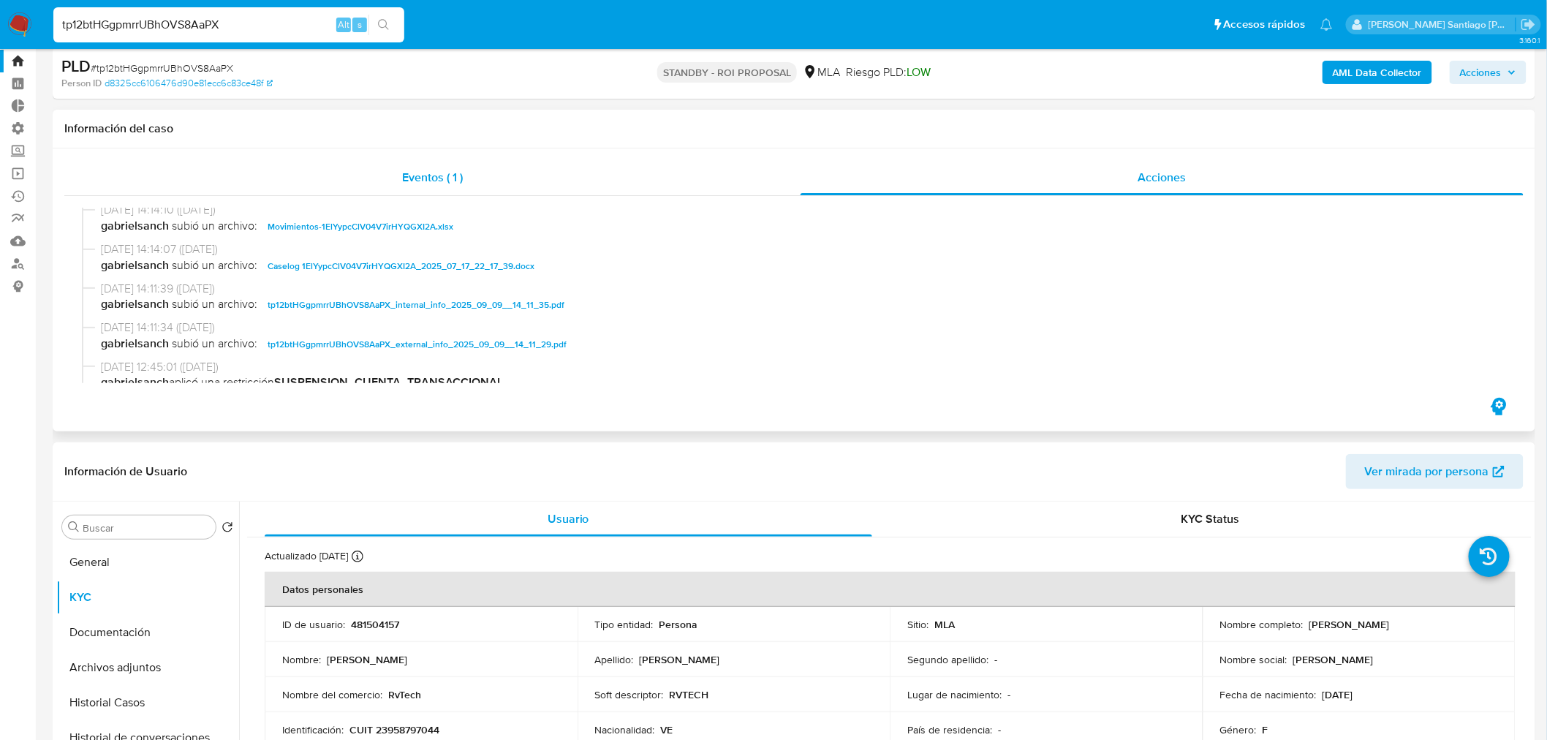
scroll to position [0, 0]
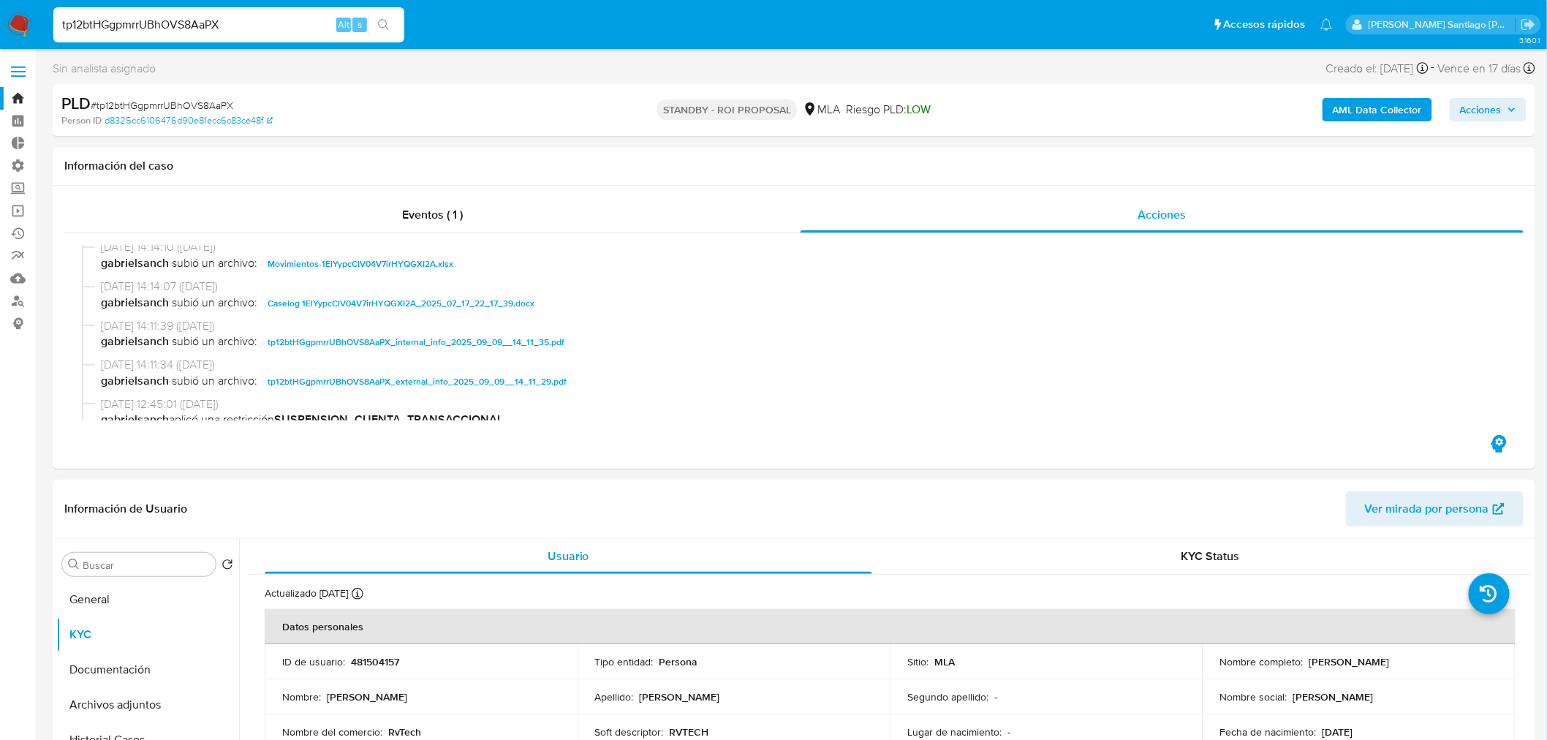
click at [133, 99] on span "# tp12btHGgpmrrUBhOVS8AaPX" at bounding box center [162, 105] width 143 height 15
copy span "tp12btHGgpmrrUBhOVS8AaPX"
click at [26, 22] on img at bounding box center [19, 24] width 25 height 25
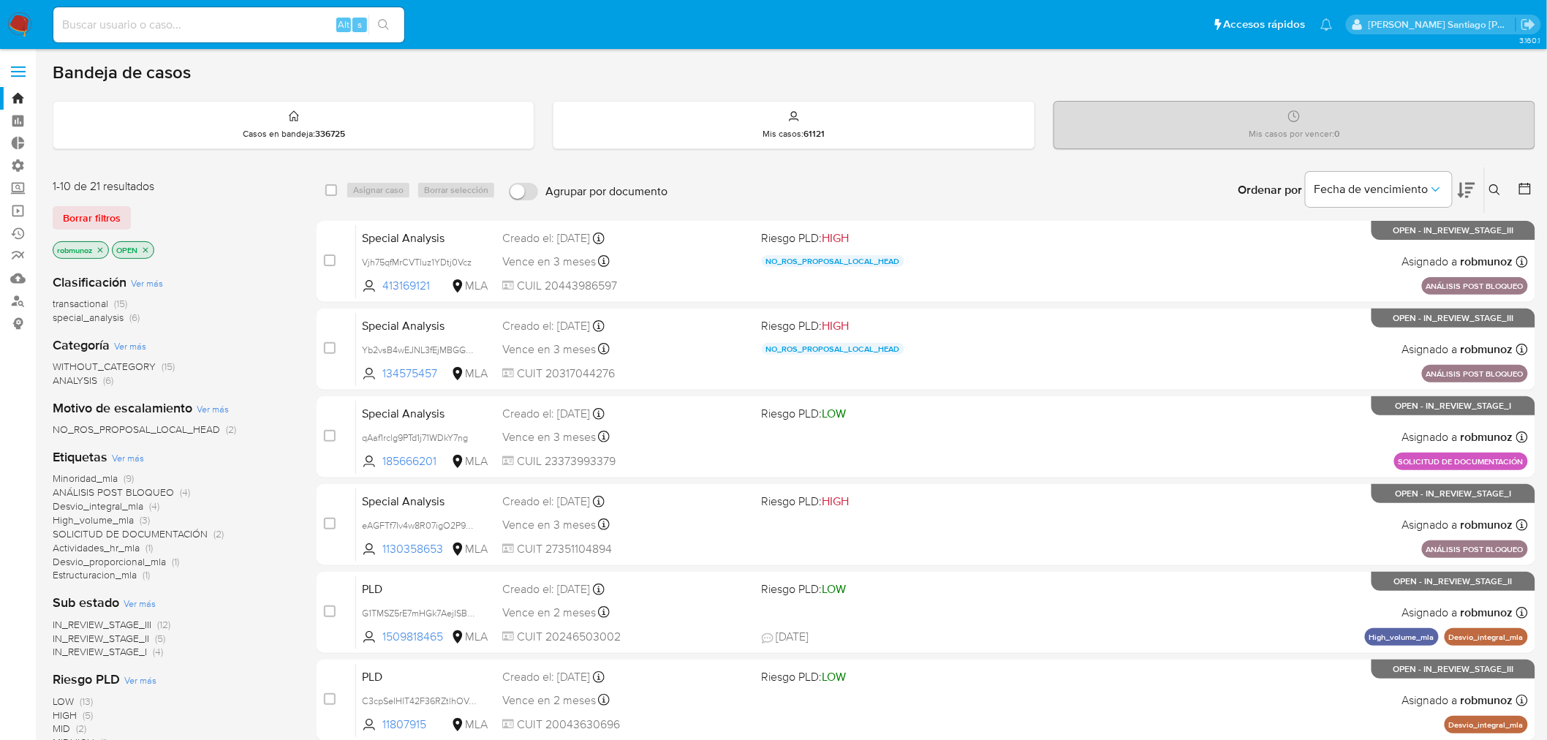
click at [1492, 193] on icon at bounding box center [1495, 190] width 12 height 12
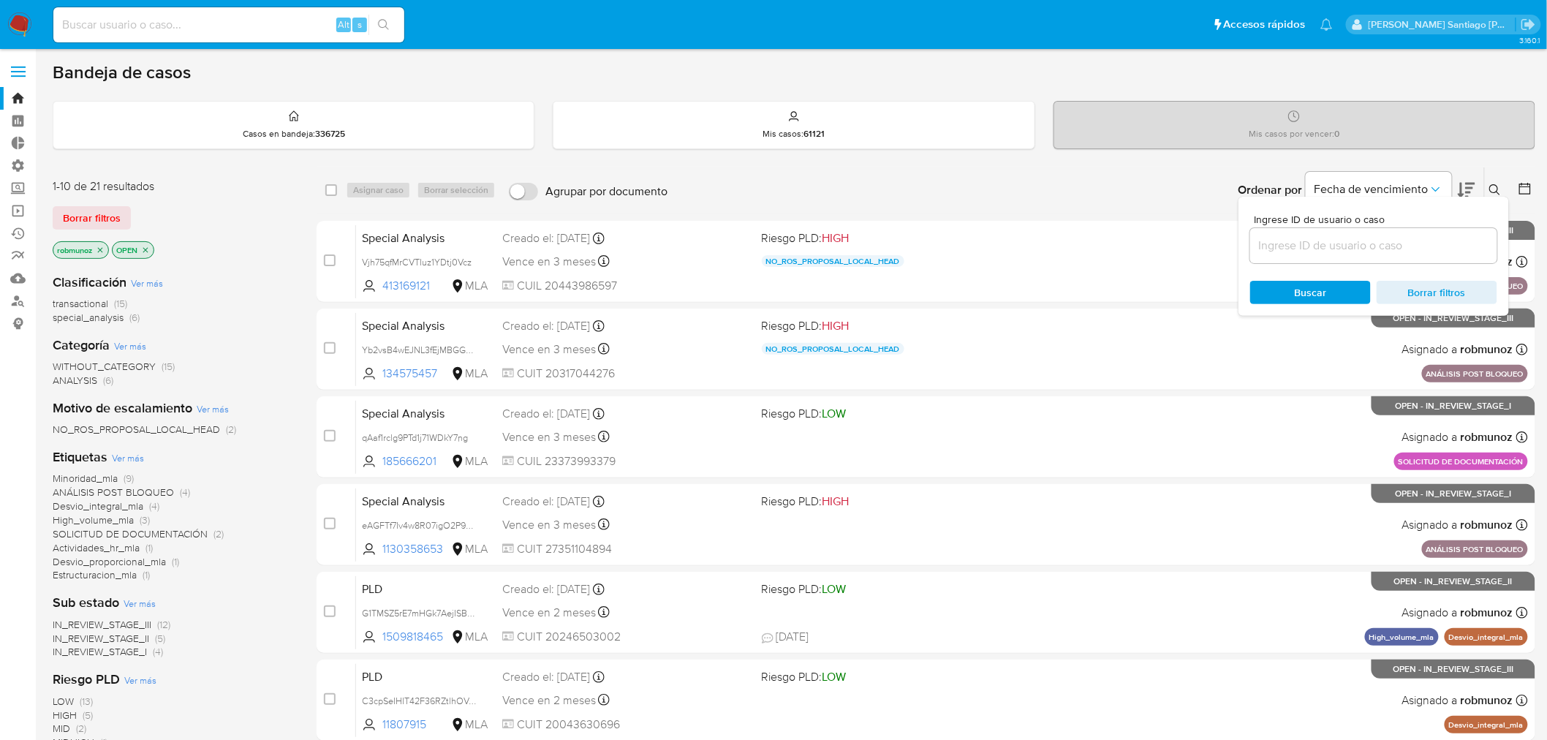
click at [1402, 245] on input at bounding box center [1373, 245] width 247 height 19
type input "tp12btHGgpmrrUBhOVS8AaPX"
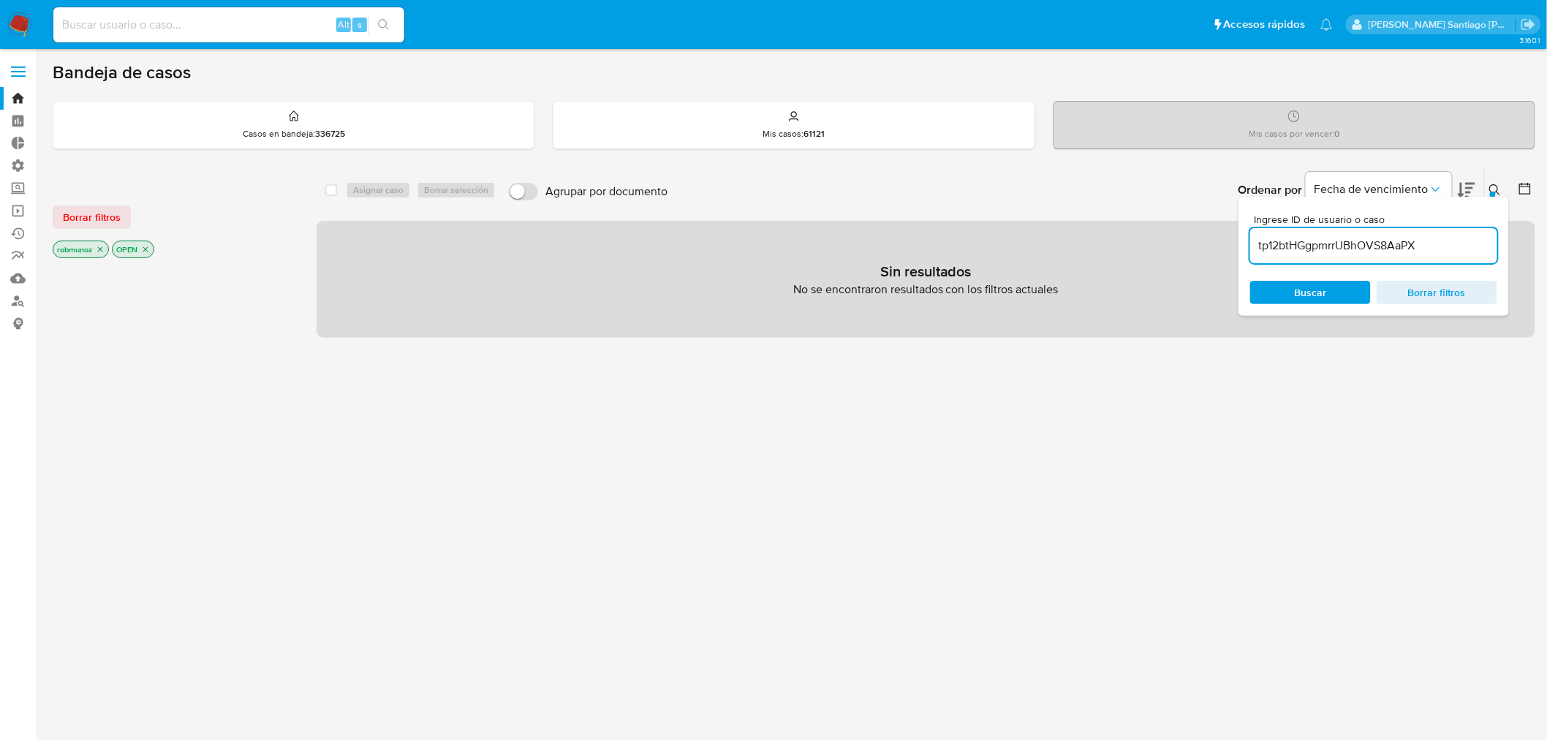
click at [102, 213] on span "Borrar filtros" at bounding box center [92, 217] width 58 height 20
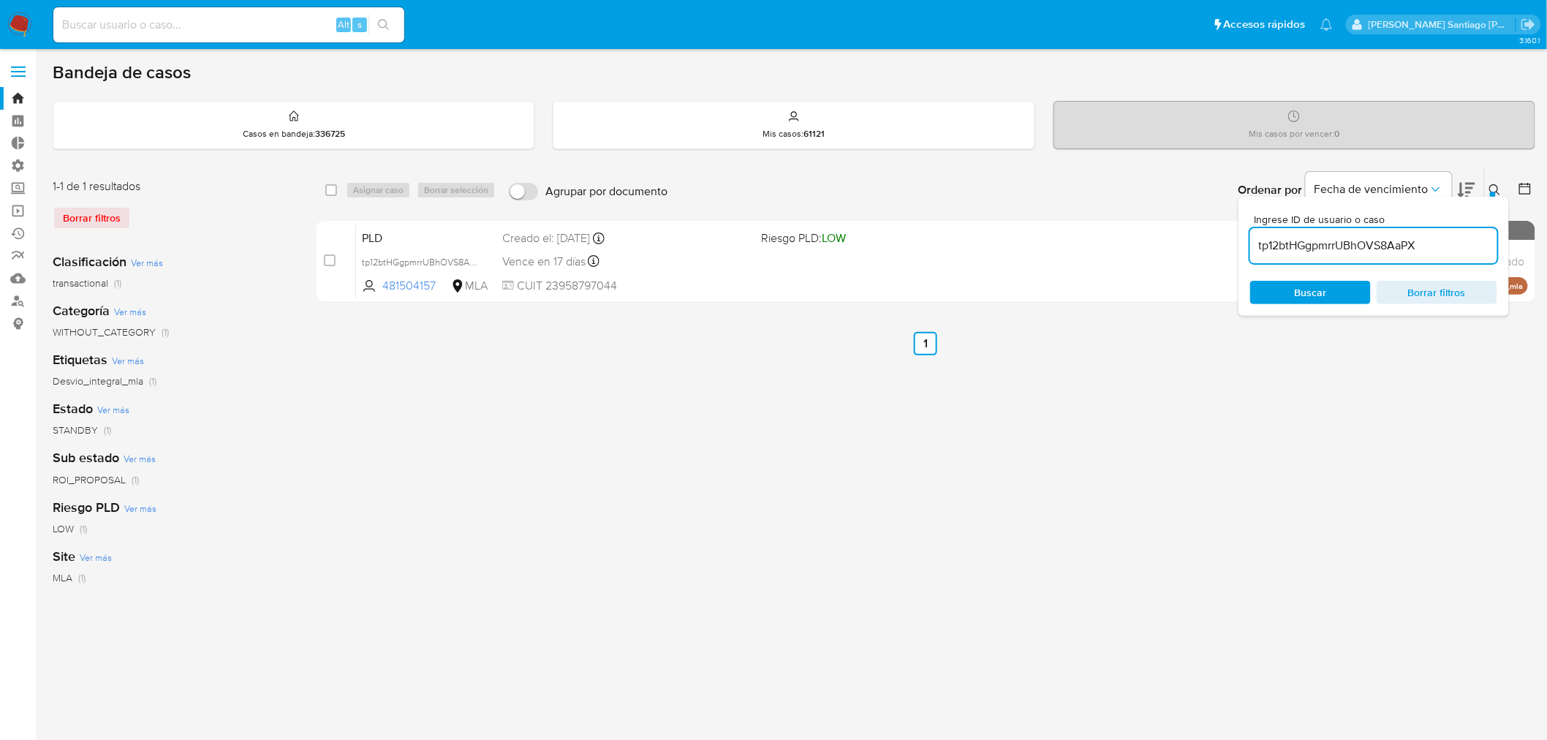
click at [1494, 181] on button at bounding box center [1497, 190] width 24 height 18
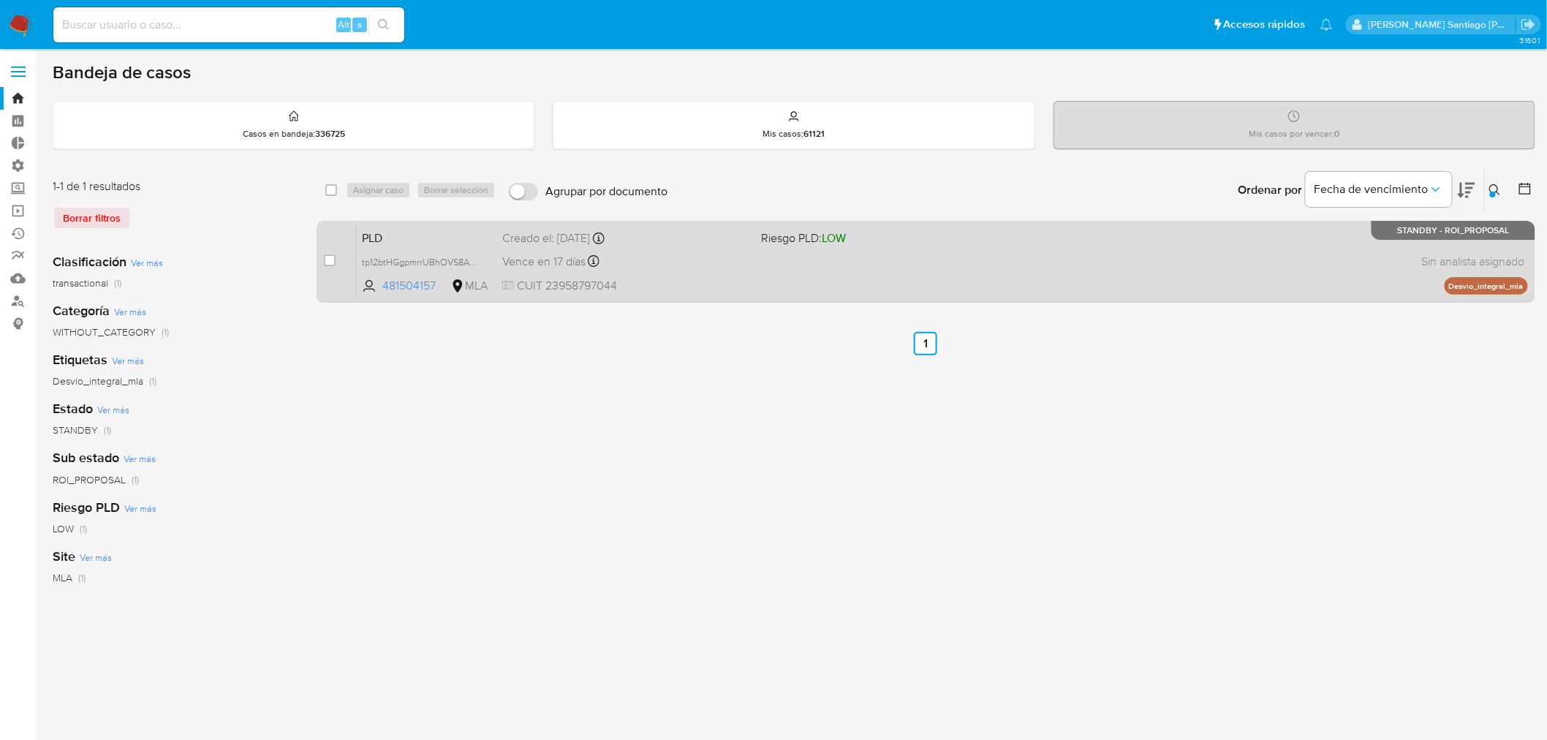
click at [324, 268] on div "case-item-checkbox" at bounding box center [330, 262] width 12 height 18
drag, startPoint x: 327, startPoint y: 262, endPoint x: 346, endPoint y: 230, distance: 37.7
click at [327, 263] on input "checkbox" at bounding box center [330, 260] width 12 height 12
checkbox input "true"
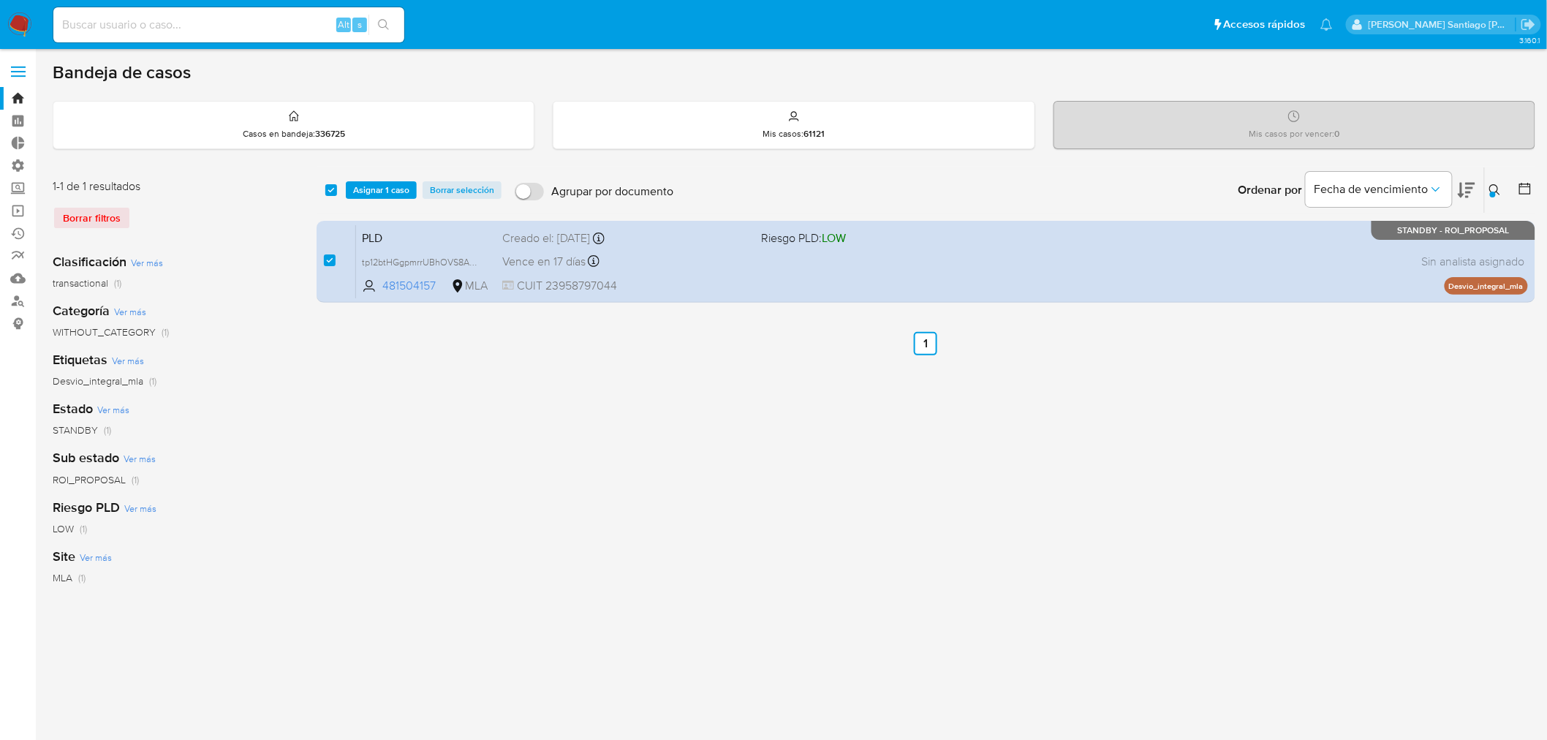
click at [387, 179] on div "select-all-cases-checkbox Asignar 1 caso Borrar selección Agrupar por documento…" at bounding box center [926, 189] width 1219 height 45
click at [371, 190] on span "Asignar 1 caso" at bounding box center [381, 190] width 56 height 15
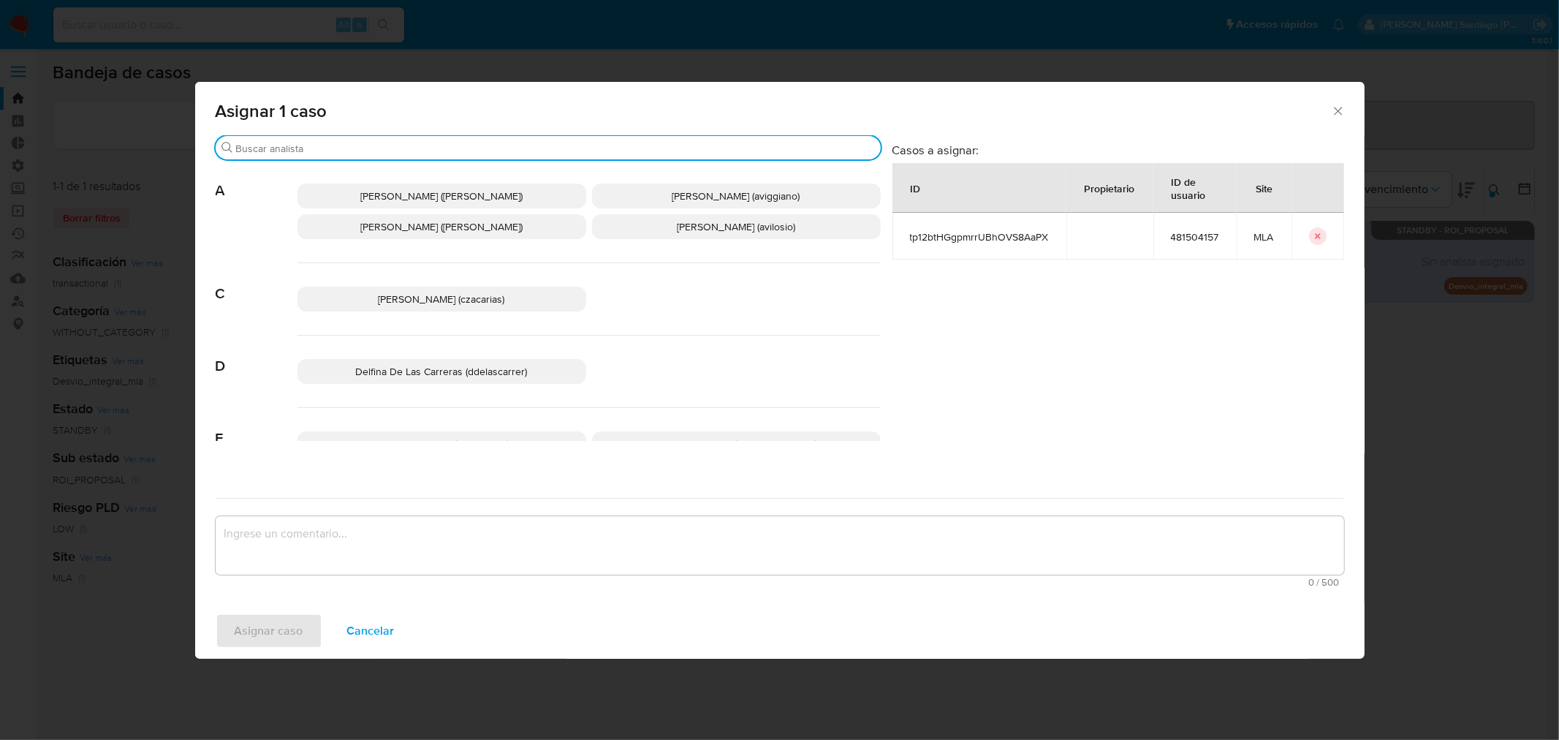
click at [352, 146] on input "Buscar" at bounding box center [555, 148] width 639 height 13
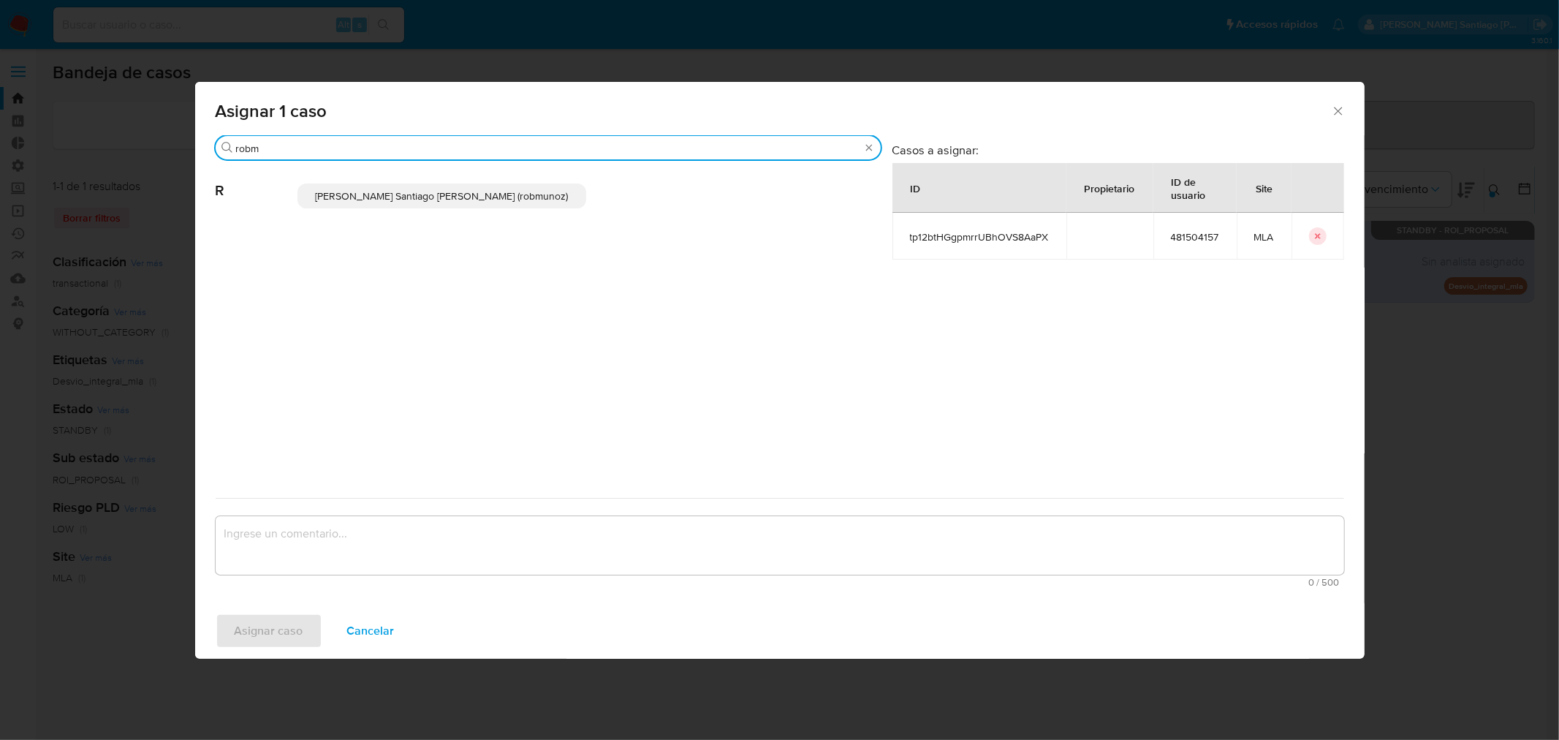
type input "robm"
click at [475, 205] on p "Roberto Santiago Munoz (robmunoz)" at bounding box center [442, 195] width 289 height 25
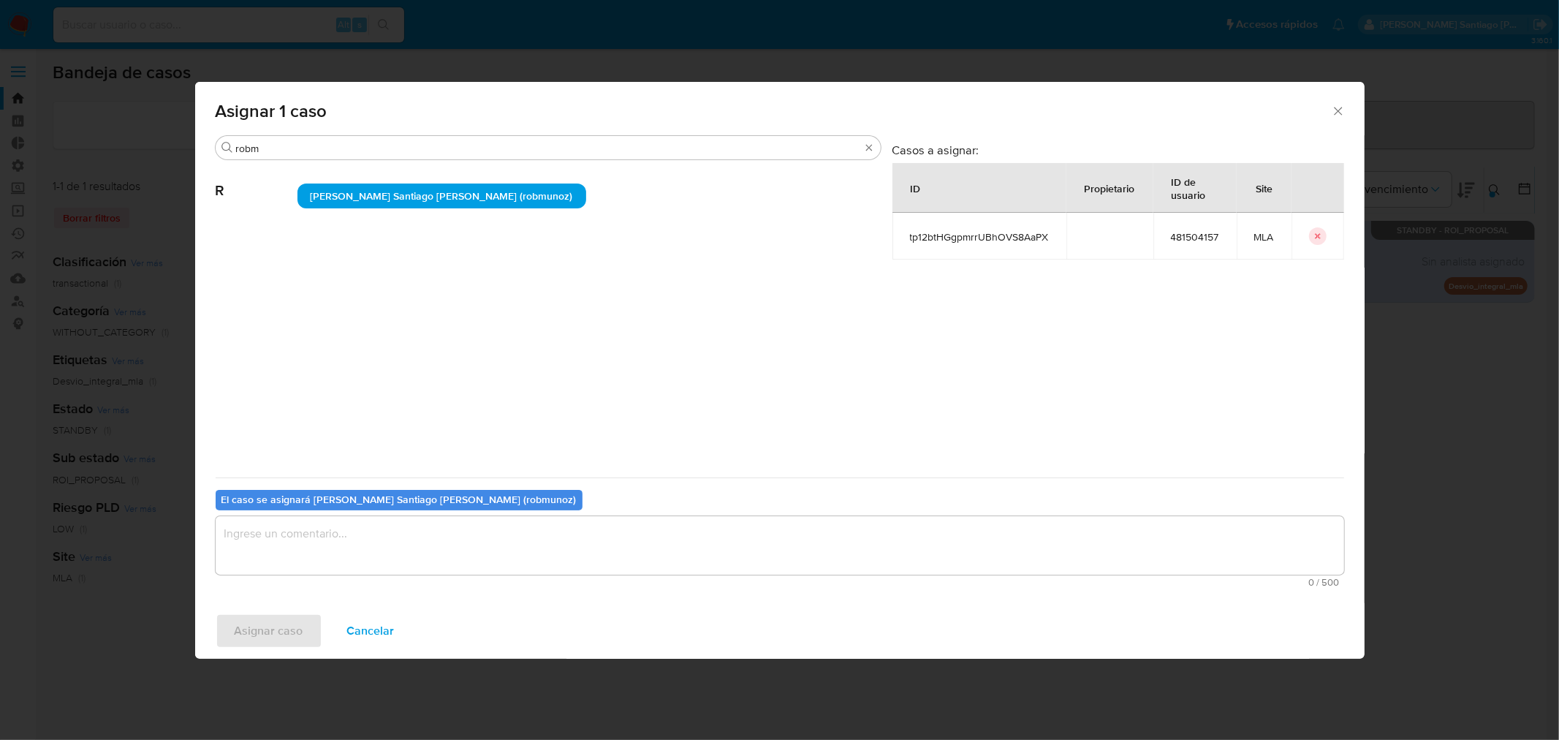
click at [475, 197] on span "Roberto Santiago Munoz (robmunoz)" at bounding box center [442, 196] width 262 height 15
click at [492, 525] on textarea "assign-modal" at bounding box center [780, 545] width 1129 height 58
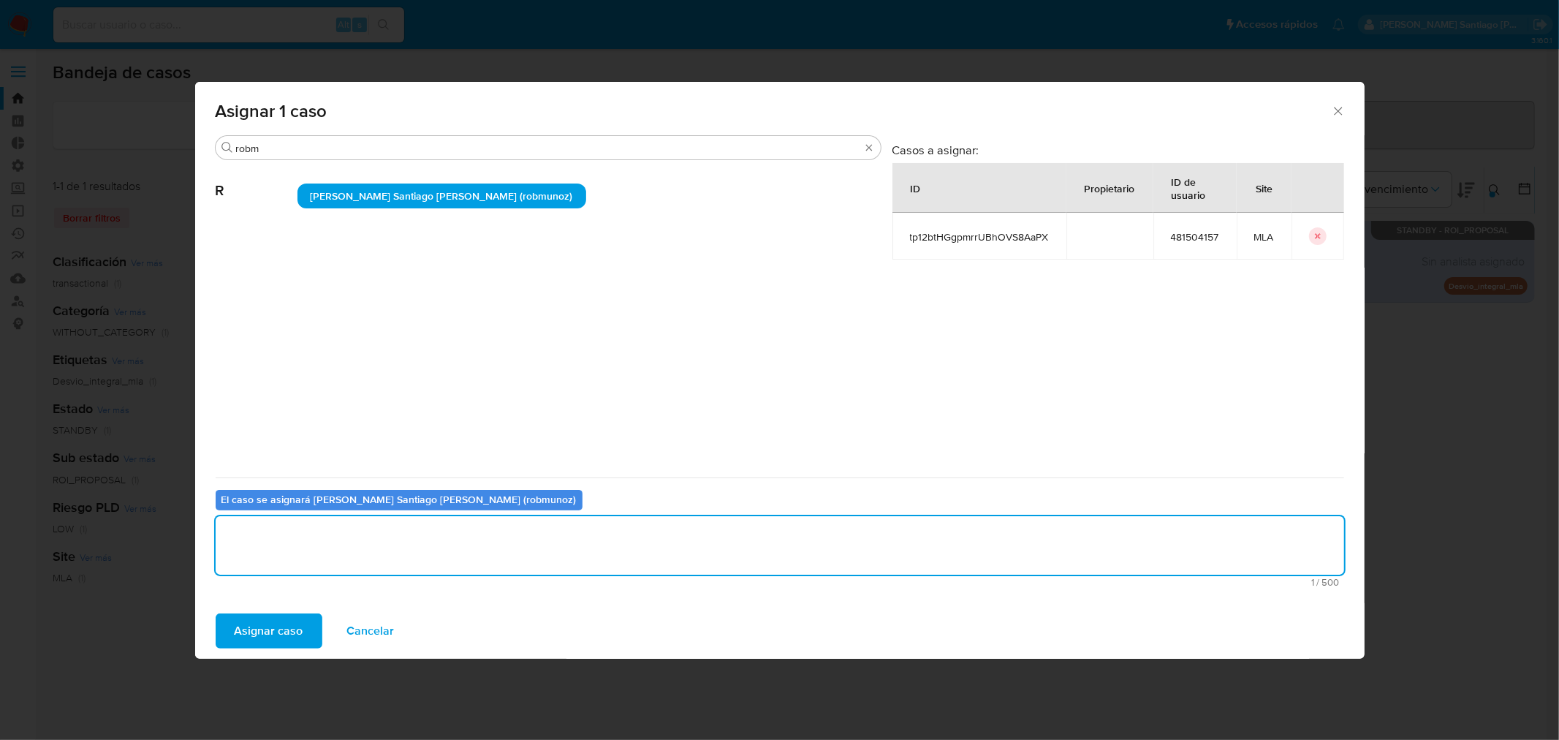
click at [239, 634] on span "Asignar caso" at bounding box center [269, 631] width 69 height 32
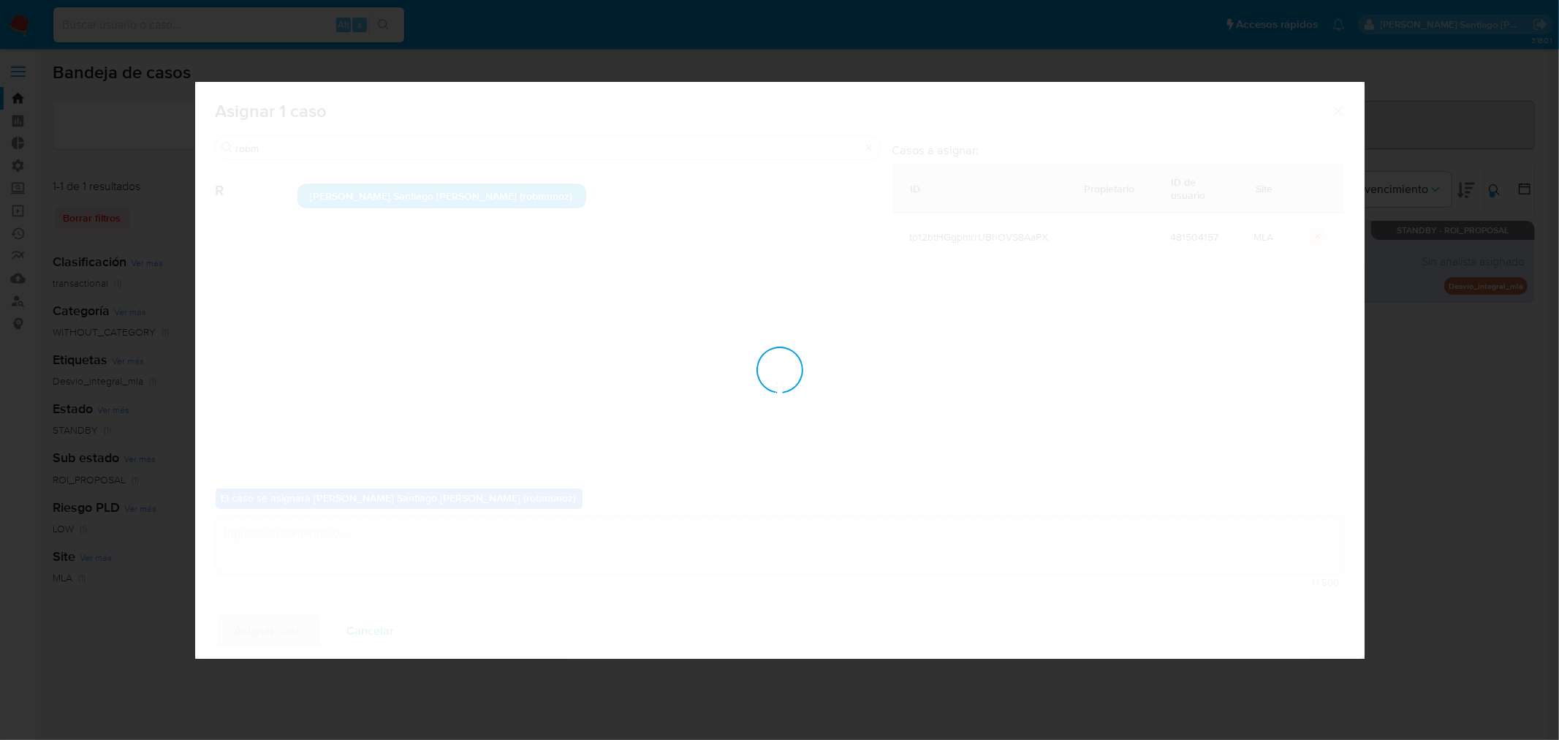
checkbox input "false"
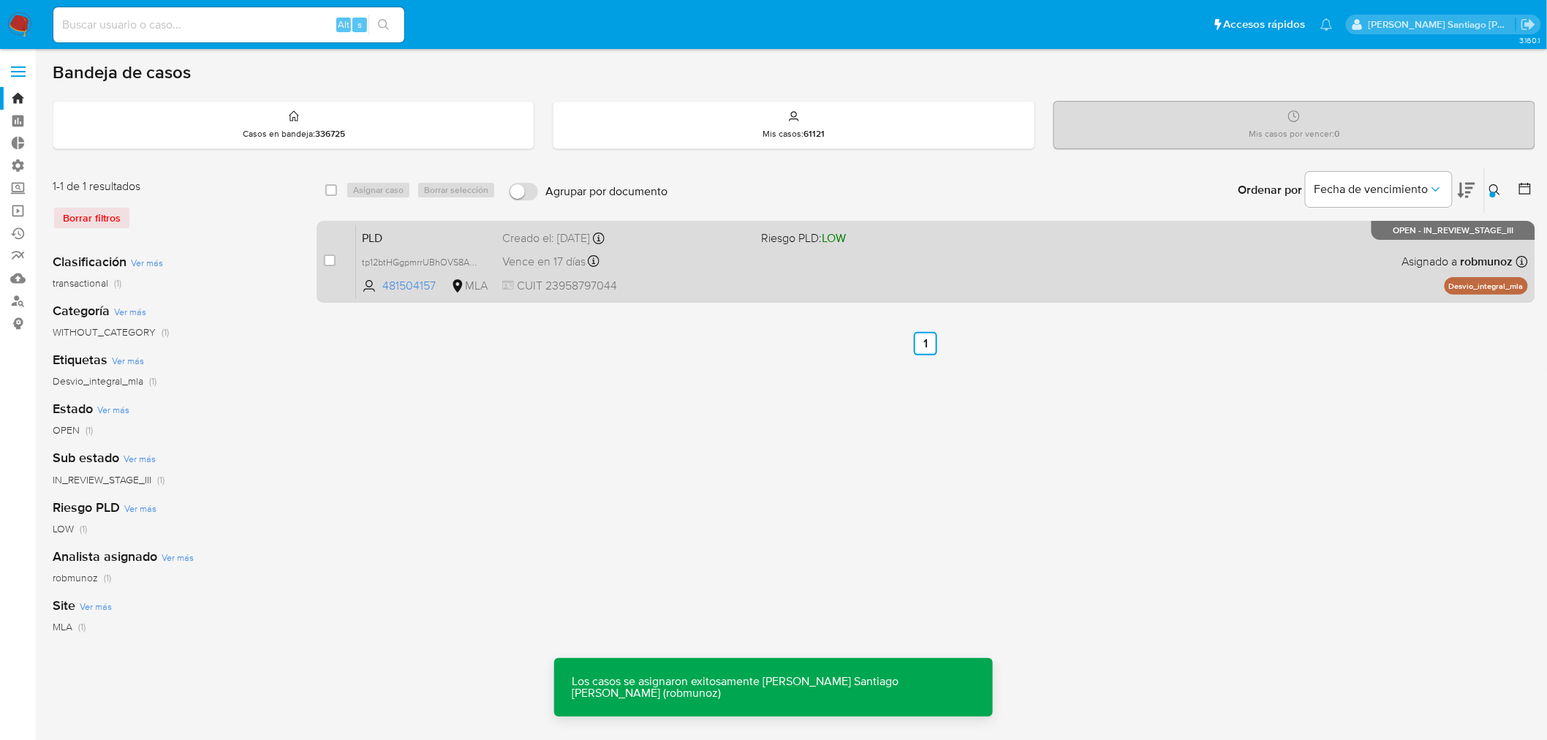
click at [962, 280] on div "PLD tp12btHGgpmrrUBhOVS8AaPX 481504157 MLA Riesgo PLD: LOW Creado el: 12/07/202…" at bounding box center [942, 261] width 1172 height 74
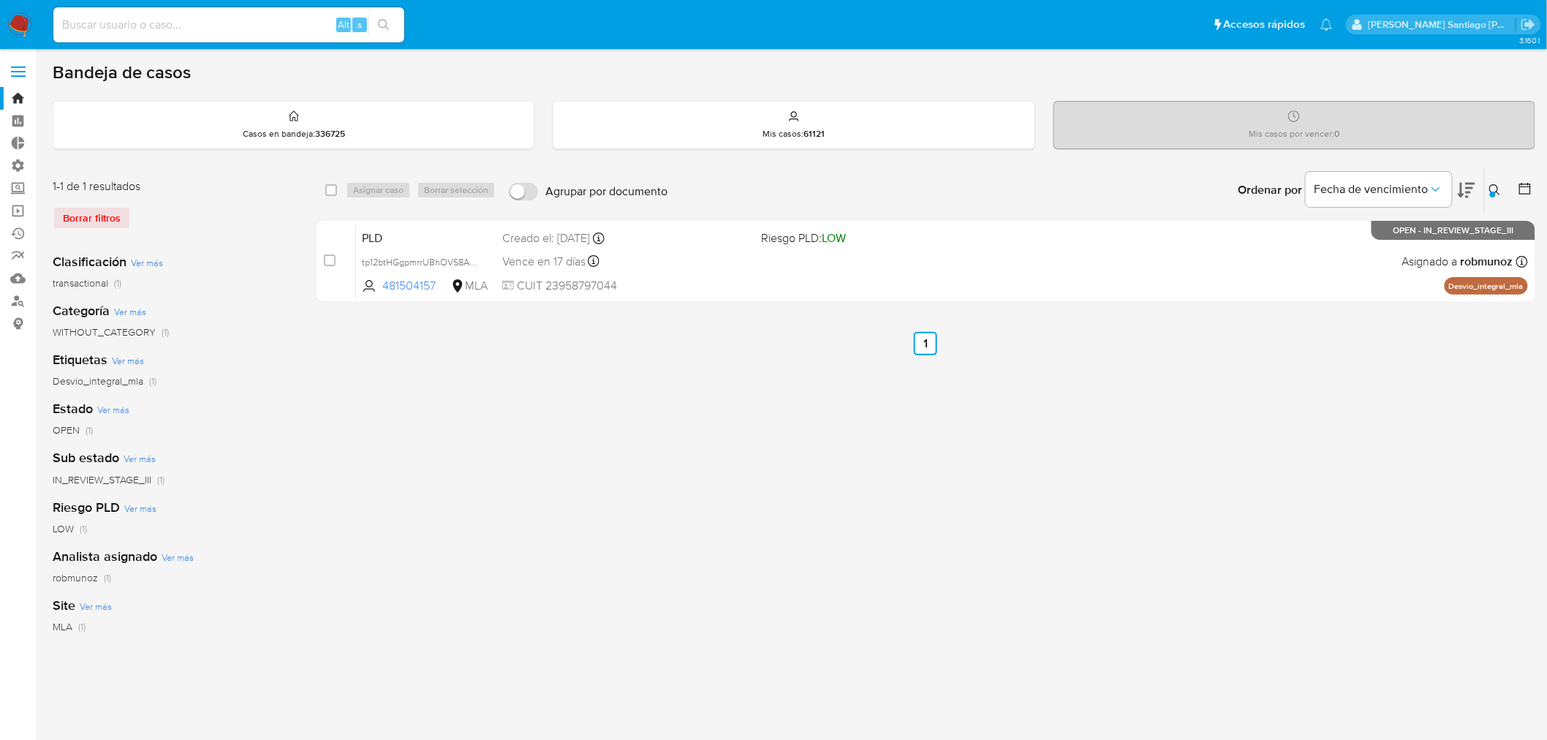
click at [1493, 193] on div at bounding box center [1493, 195] width 6 height 6
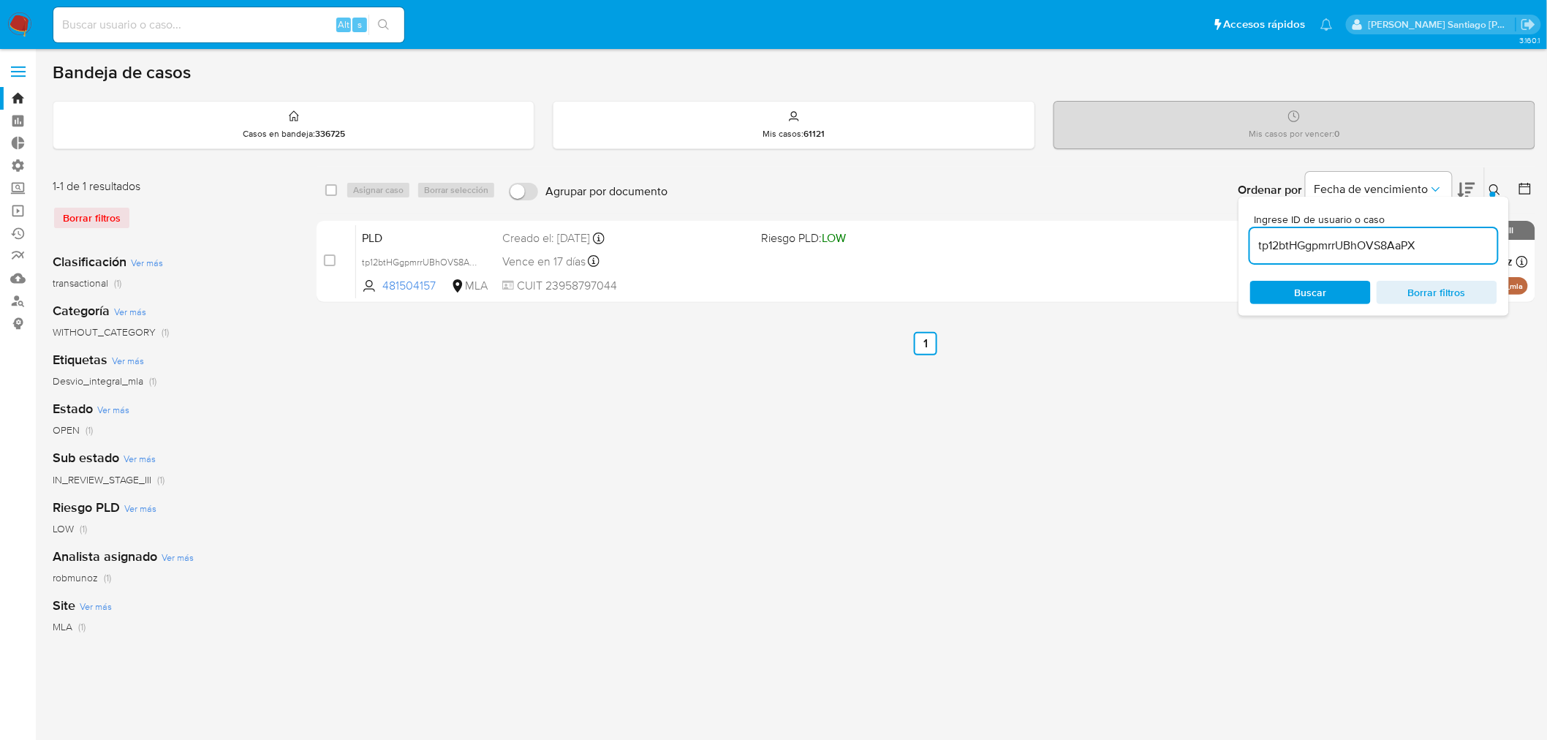
drag, startPoint x: 1449, startPoint y: 296, endPoint x: 1411, endPoint y: 279, distance: 41.9
click at [1446, 295] on span "Borrar filtros" at bounding box center [1437, 292] width 100 height 20
click at [1371, 249] on input at bounding box center [1373, 245] width 247 height 19
type input "cZXpDuz1qcABen0gnBjQnihj"
click at [1496, 186] on icon at bounding box center [1495, 190] width 12 height 12
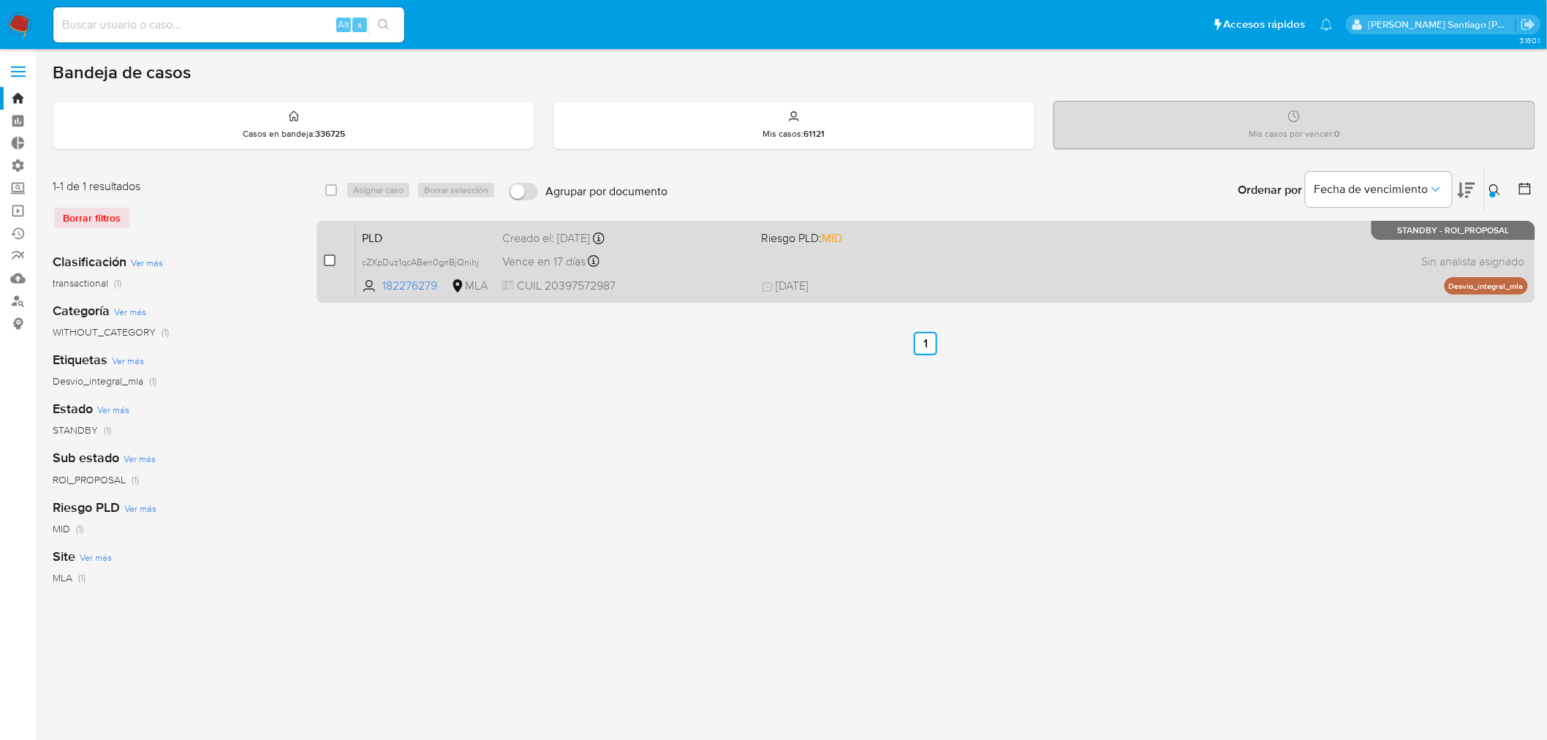
click at [330, 257] on input "checkbox" at bounding box center [330, 260] width 12 height 12
checkbox input "true"
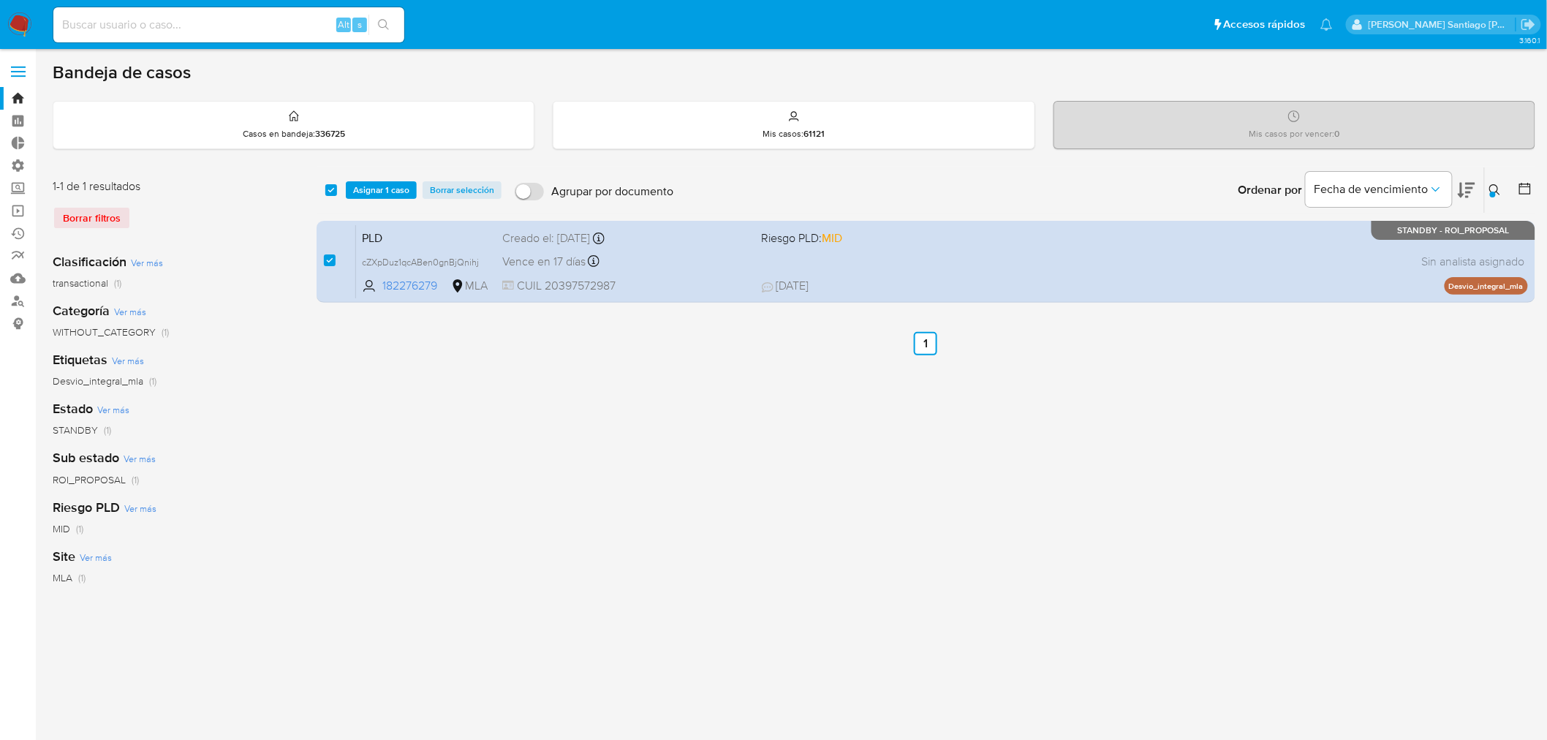
click at [377, 178] on div "select-all-cases-checkbox Asignar 1 caso Borrar selección Agrupar por documento…" at bounding box center [926, 189] width 1219 height 45
click at [382, 183] on span "Asignar 1 caso" at bounding box center [381, 190] width 56 height 15
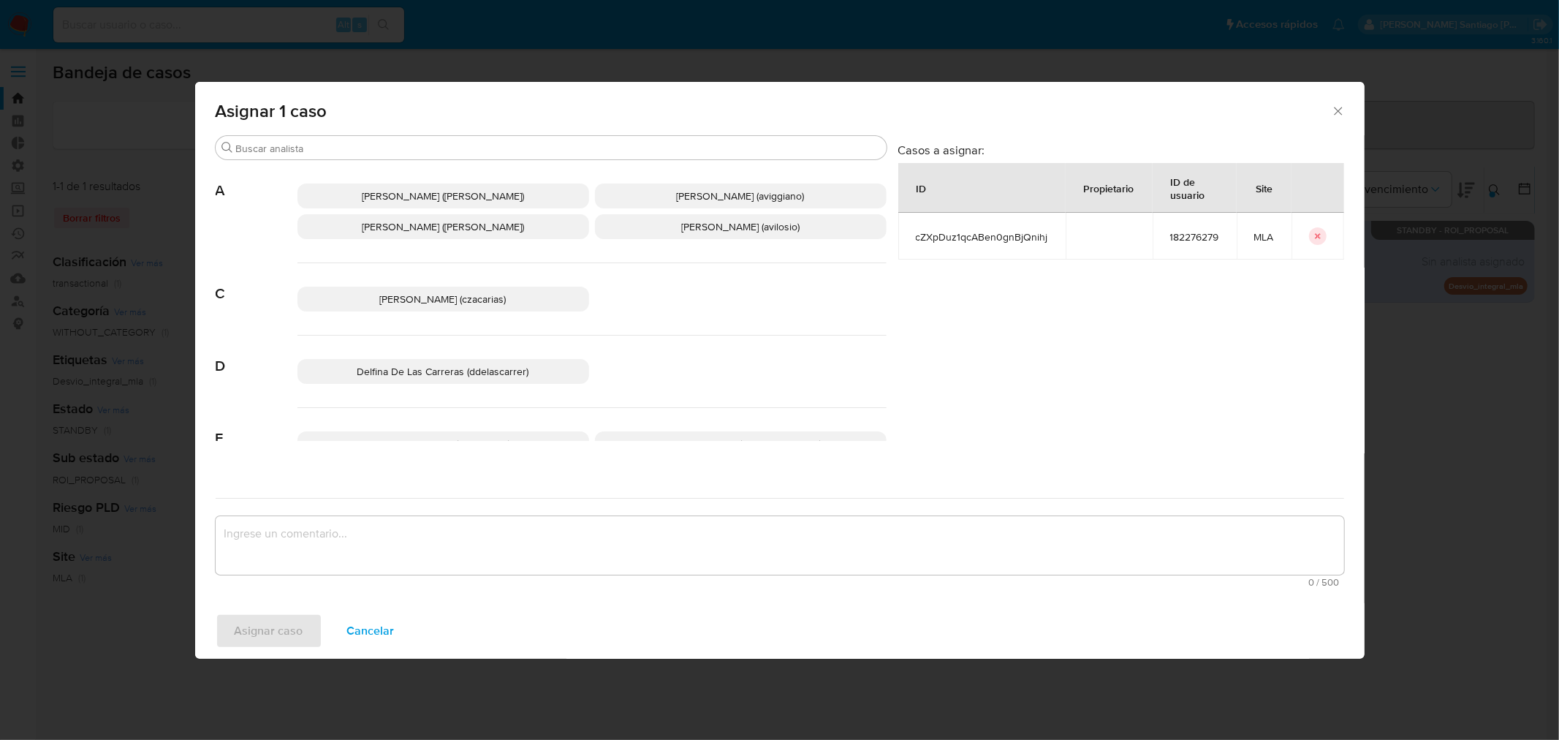
drag, startPoint x: 366, startPoint y: 151, endPoint x: 368, endPoint y: 135, distance: 16.2
click at [364, 148] on input "Buscar" at bounding box center [558, 148] width 645 height 13
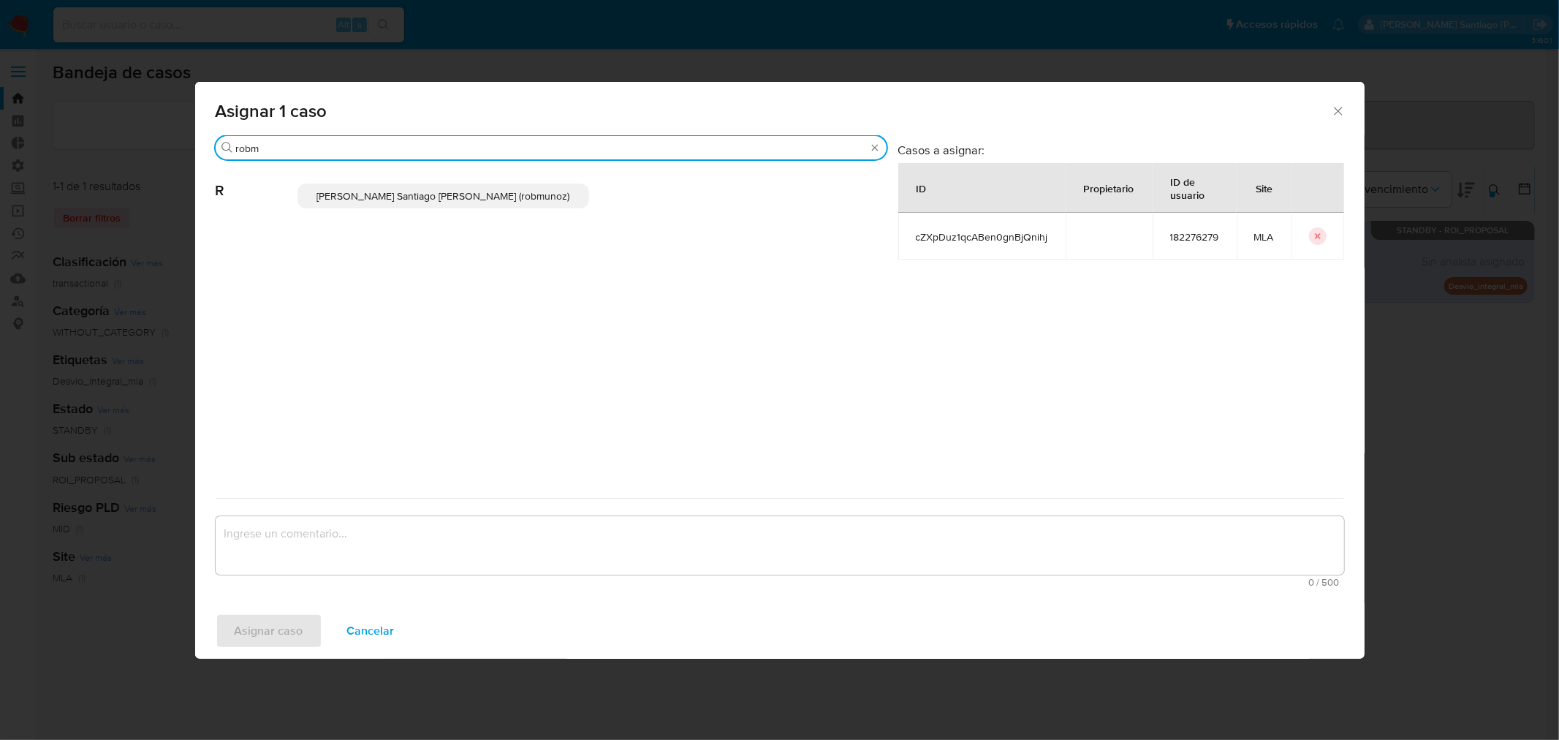
type input "robm"
click at [450, 206] on p "Roberto Santiago Munoz (robmunoz)" at bounding box center [444, 195] width 292 height 25
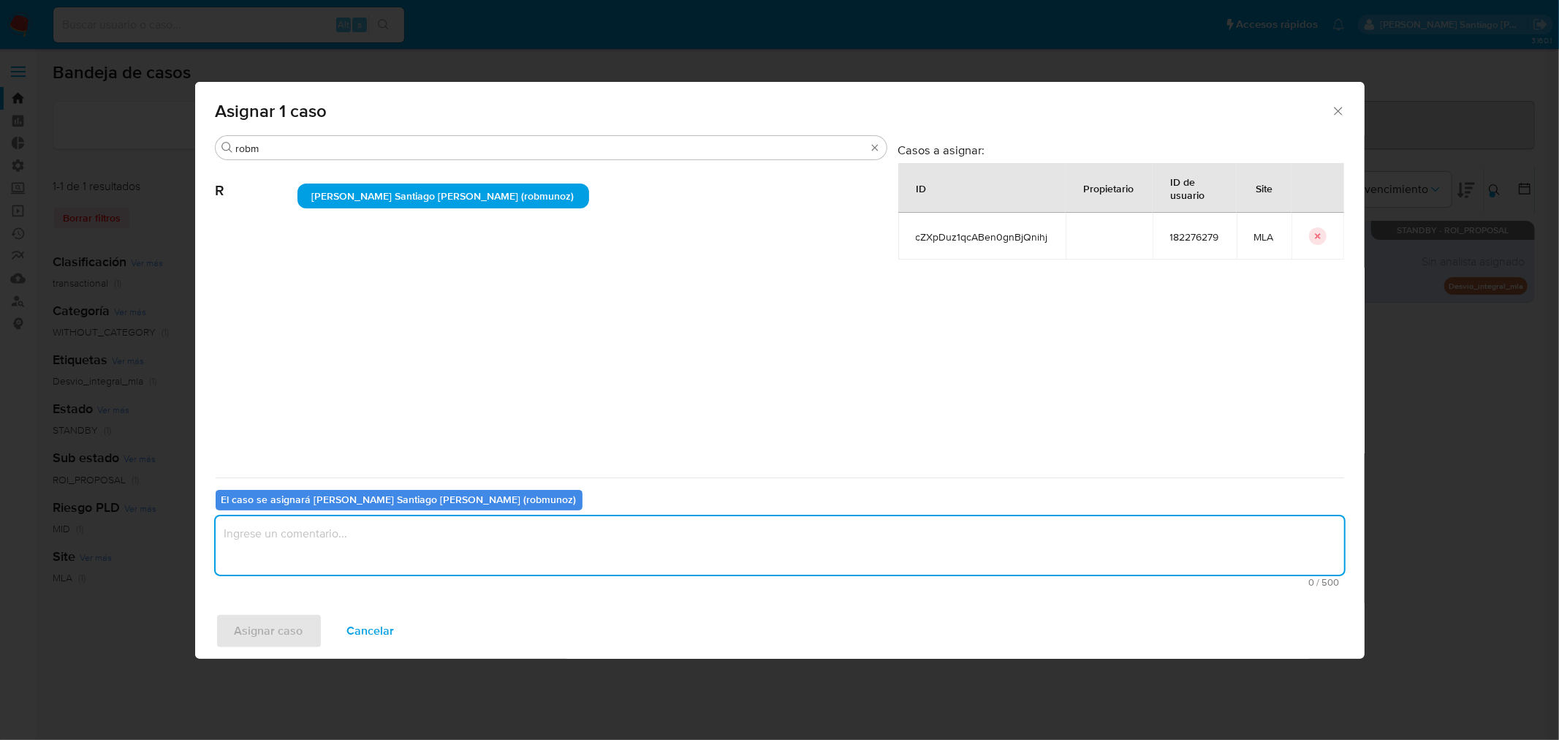
drag, startPoint x: 420, startPoint y: 553, endPoint x: 340, endPoint y: 567, distance: 81.0
click at [417, 551] on textarea "assign-modal" at bounding box center [780, 545] width 1129 height 58
drag, startPoint x: 292, startPoint y: 610, endPoint x: 295, endPoint y: 623, distance: 12.6
click at [292, 613] on div "Asignar caso Cancelar" at bounding box center [780, 631] width 1170 height 56
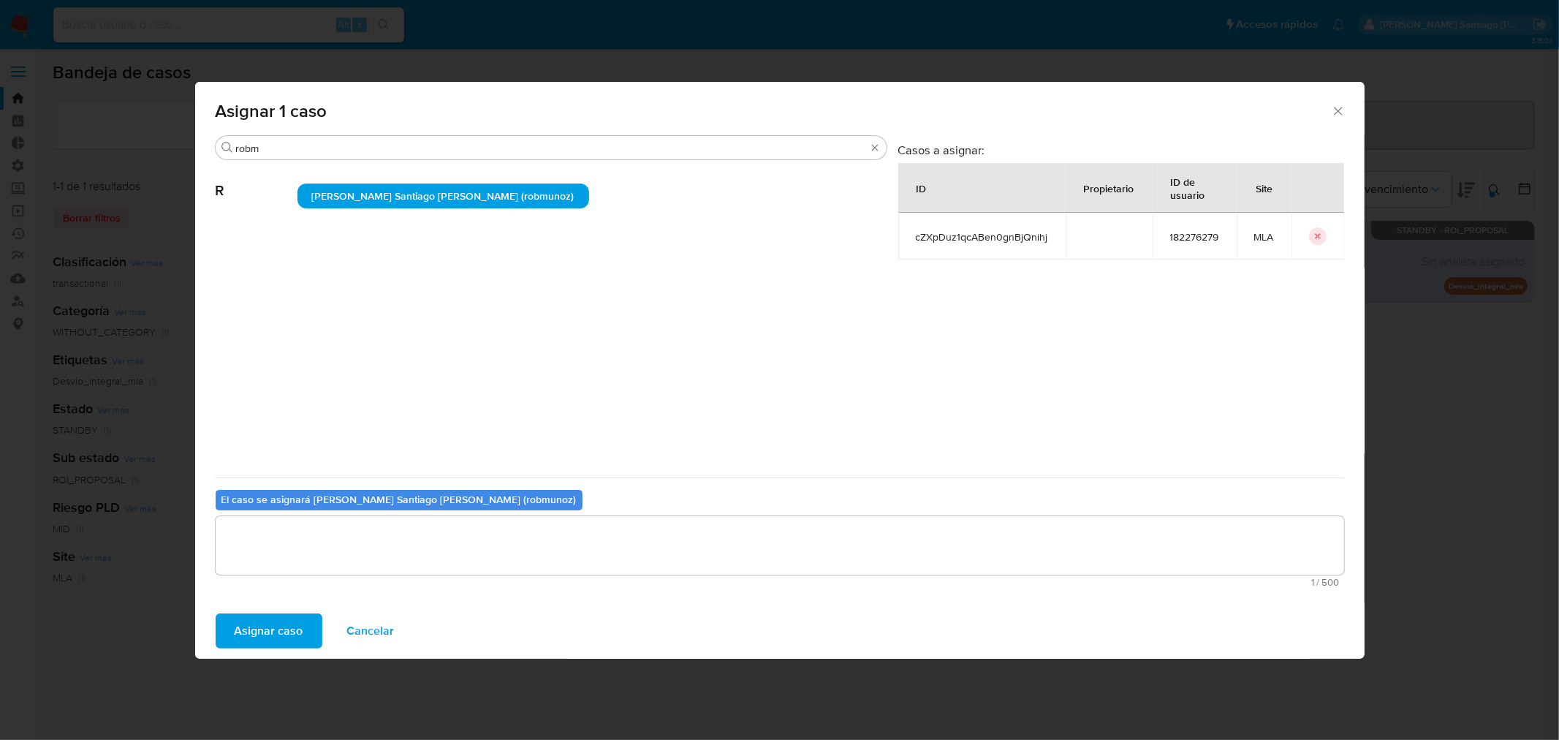
click at [300, 627] on span "Asignar caso" at bounding box center [269, 631] width 69 height 32
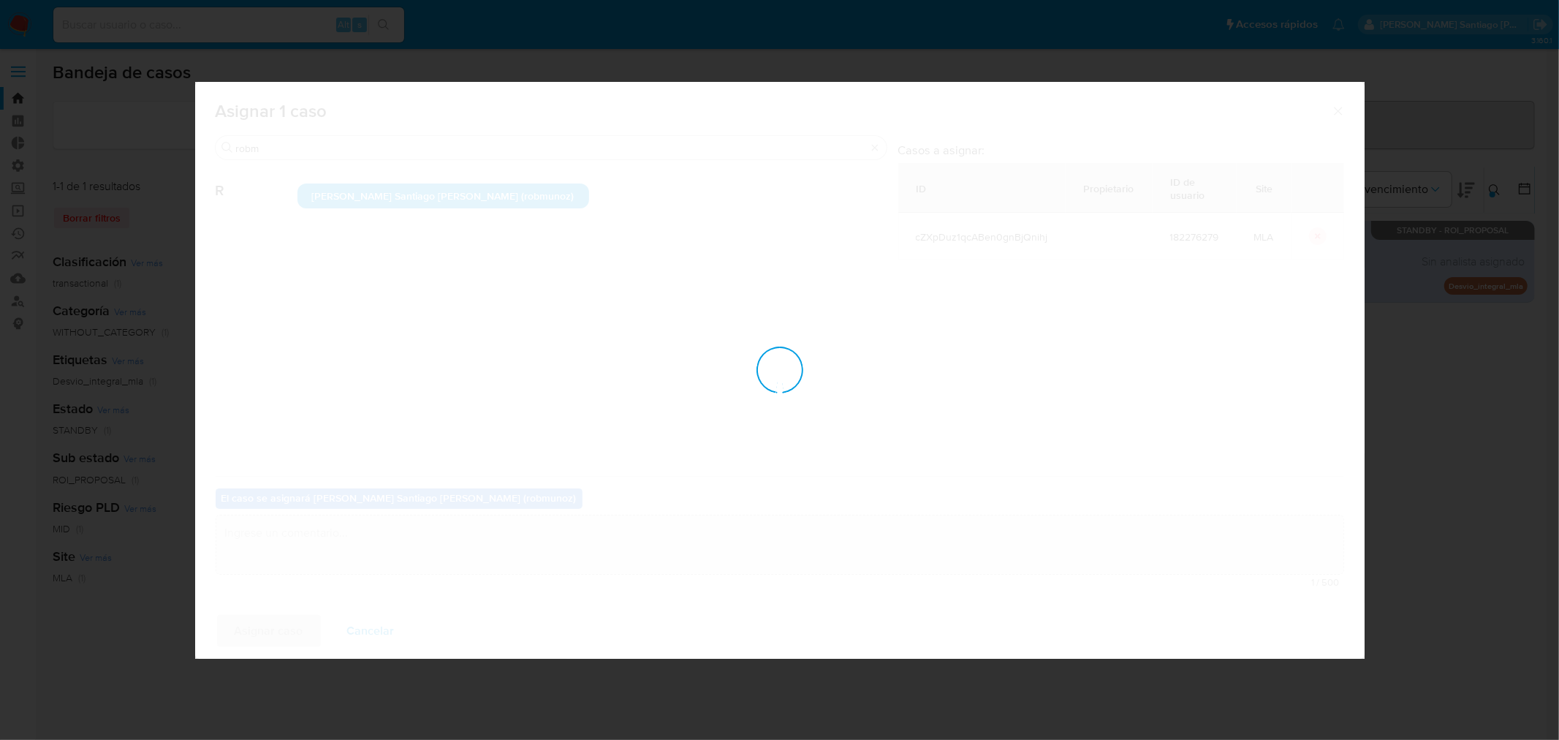
checkbox input "false"
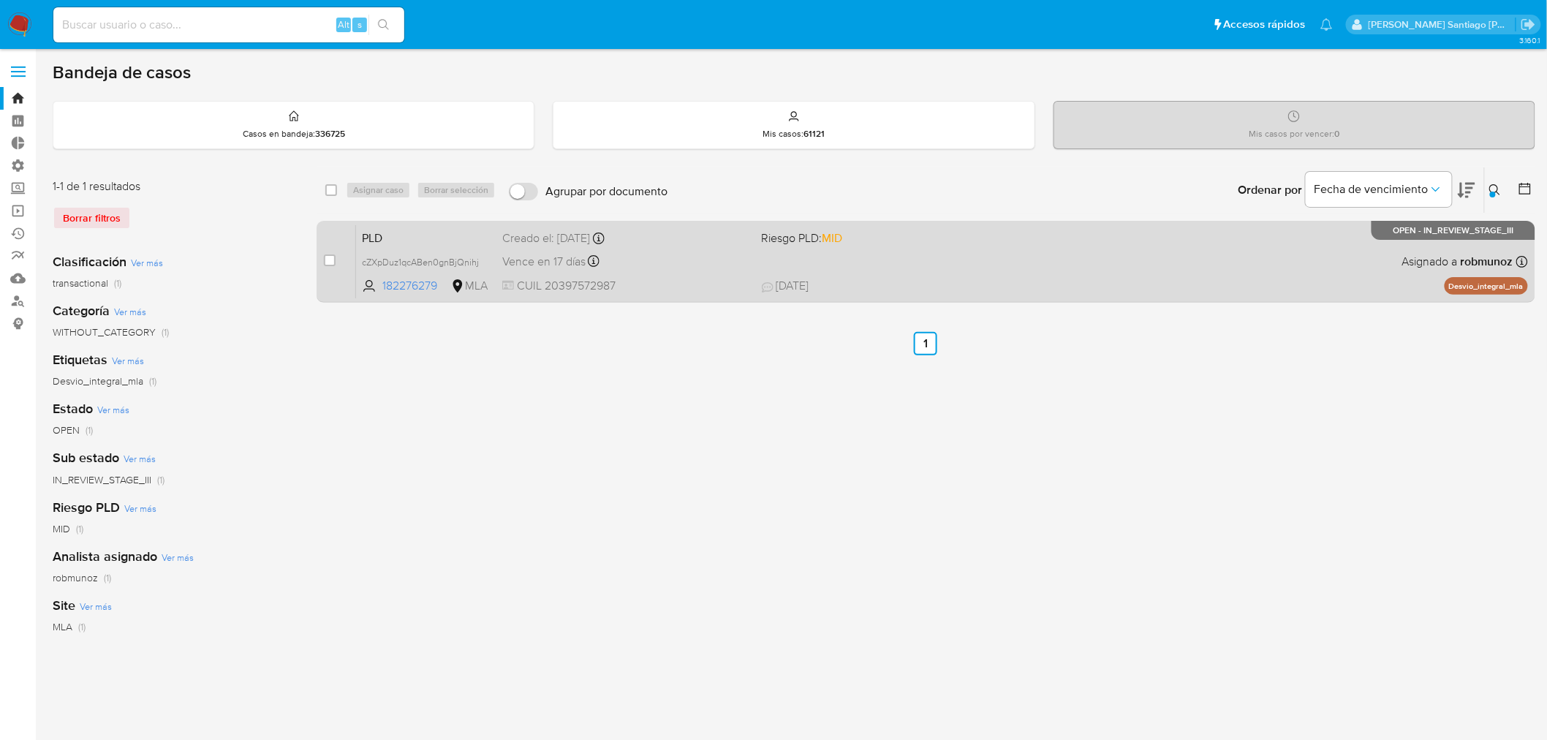
click at [1254, 244] on div "PLD cZXpDuz1qcABen0gnBjQnihj 182276279 MLA Riesgo PLD: MID Creado el: 12/07/202…" at bounding box center [942, 261] width 1172 height 74
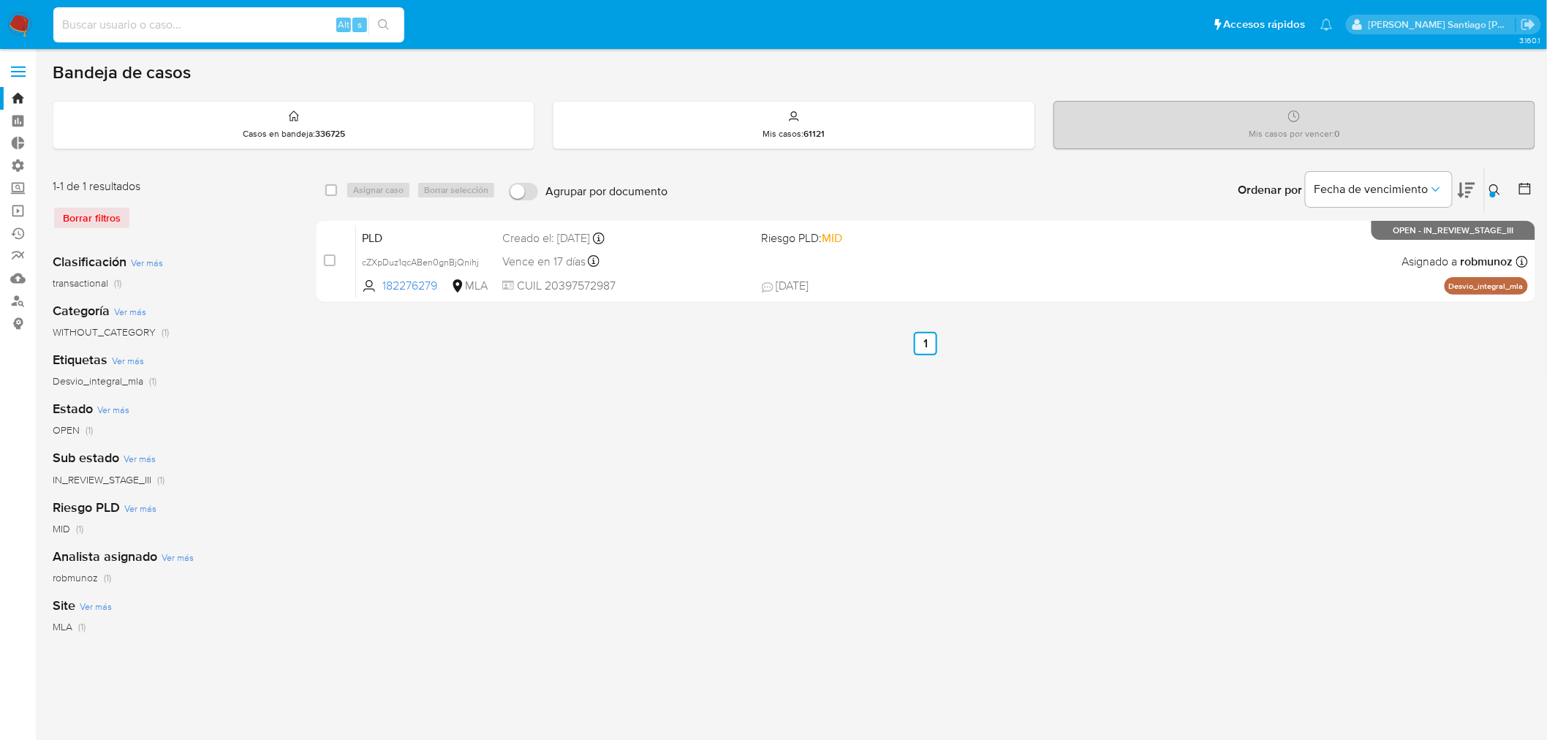
click at [178, 20] on input at bounding box center [228, 24] width 351 height 19
paste input "6gKLvKCYfJjurO8OkYAopLex"
type input "6gKLvKCYfJjurO8OkYAopLex"
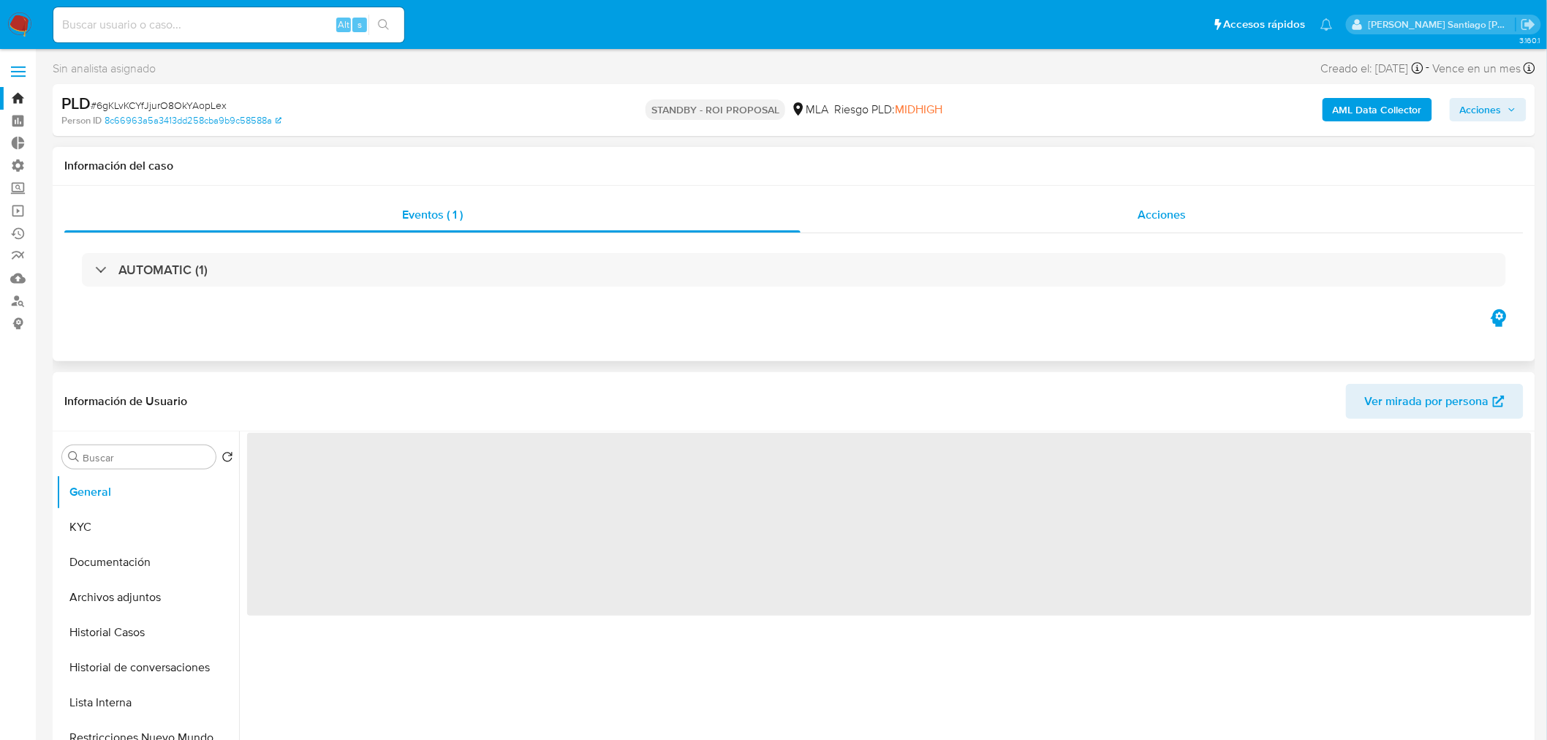
click at [1174, 213] on span "Acciones" at bounding box center [1161, 214] width 48 height 17
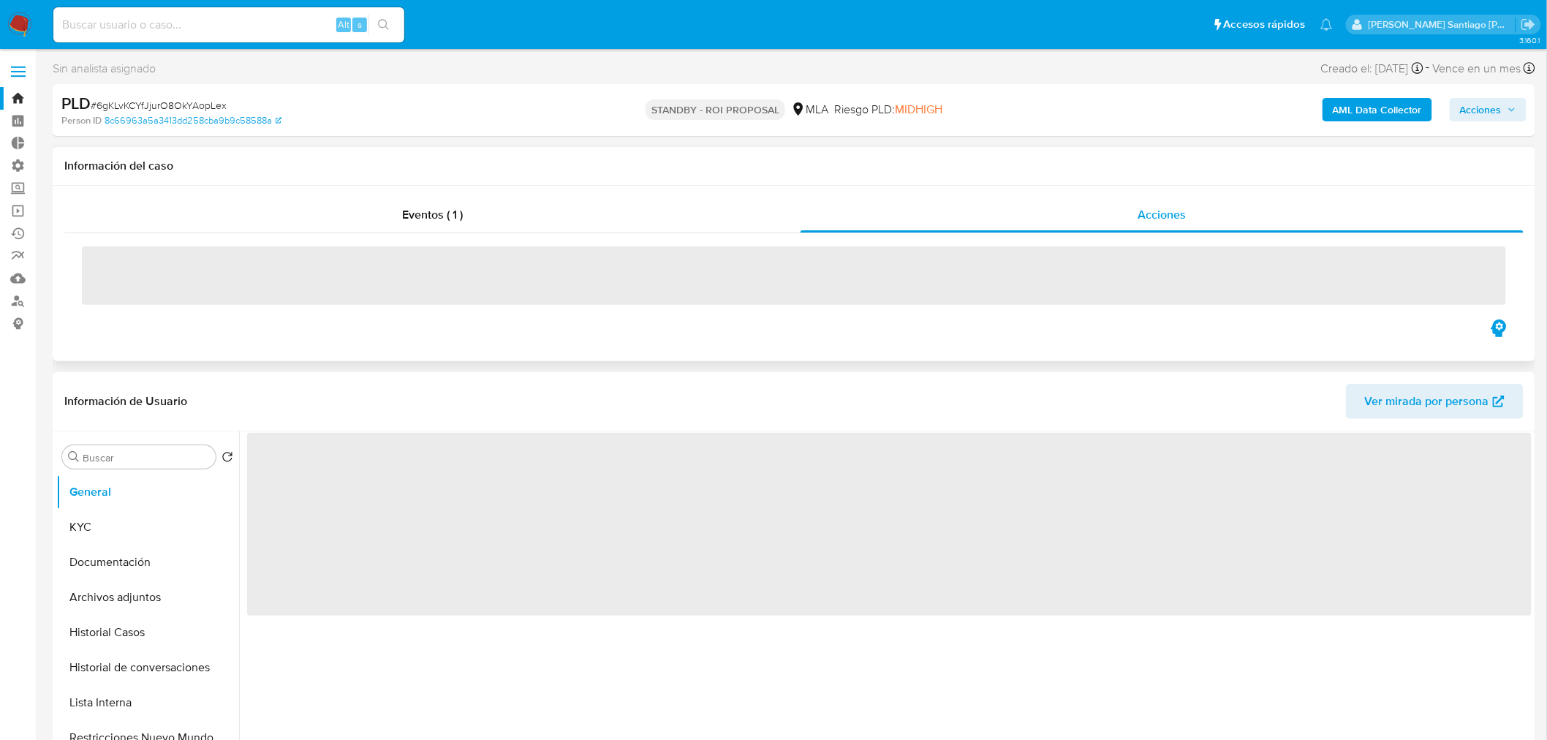
select select "10"
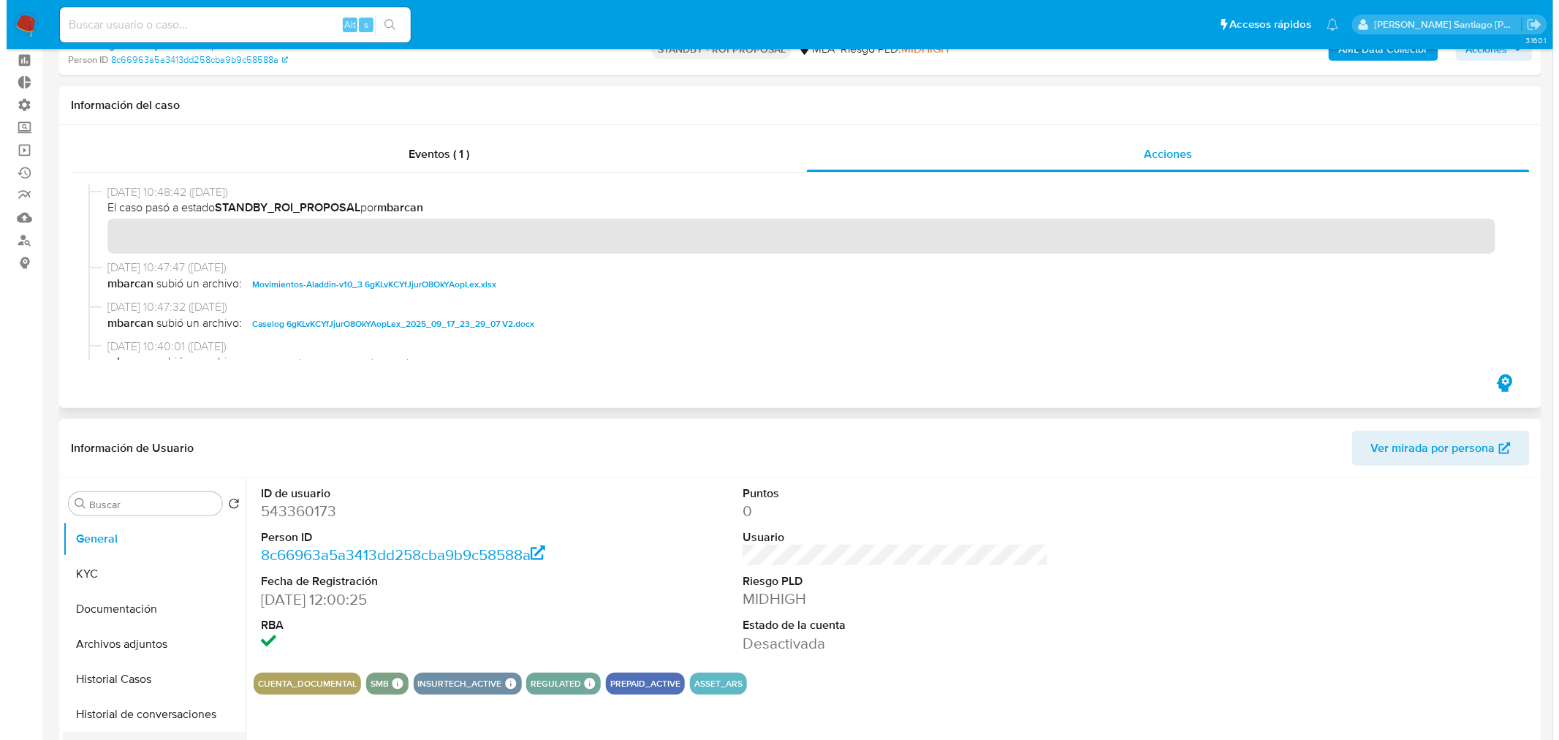
scroll to position [162, 0]
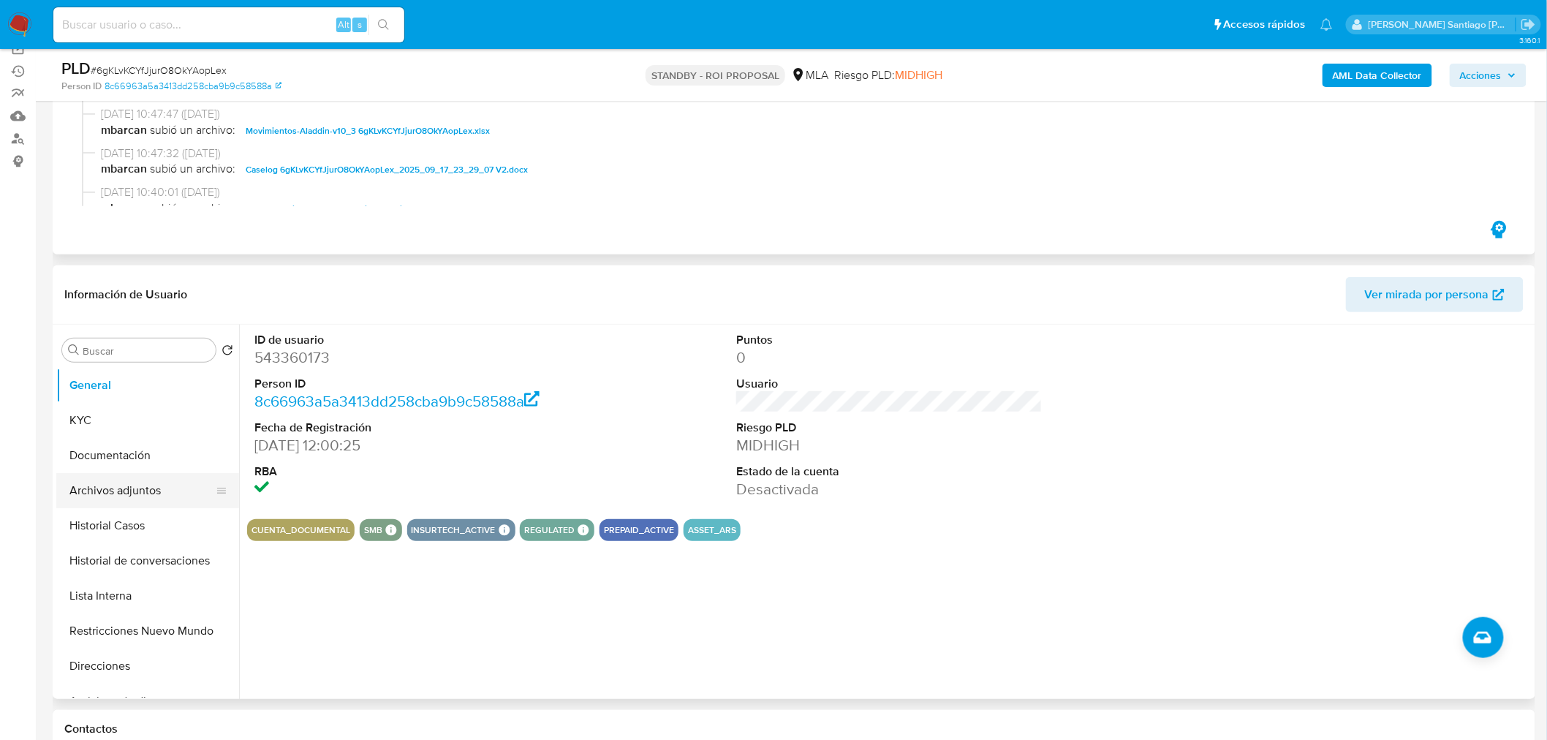
click at [134, 491] on button "Archivos adjuntos" at bounding box center [141, 490] width 171 height 35
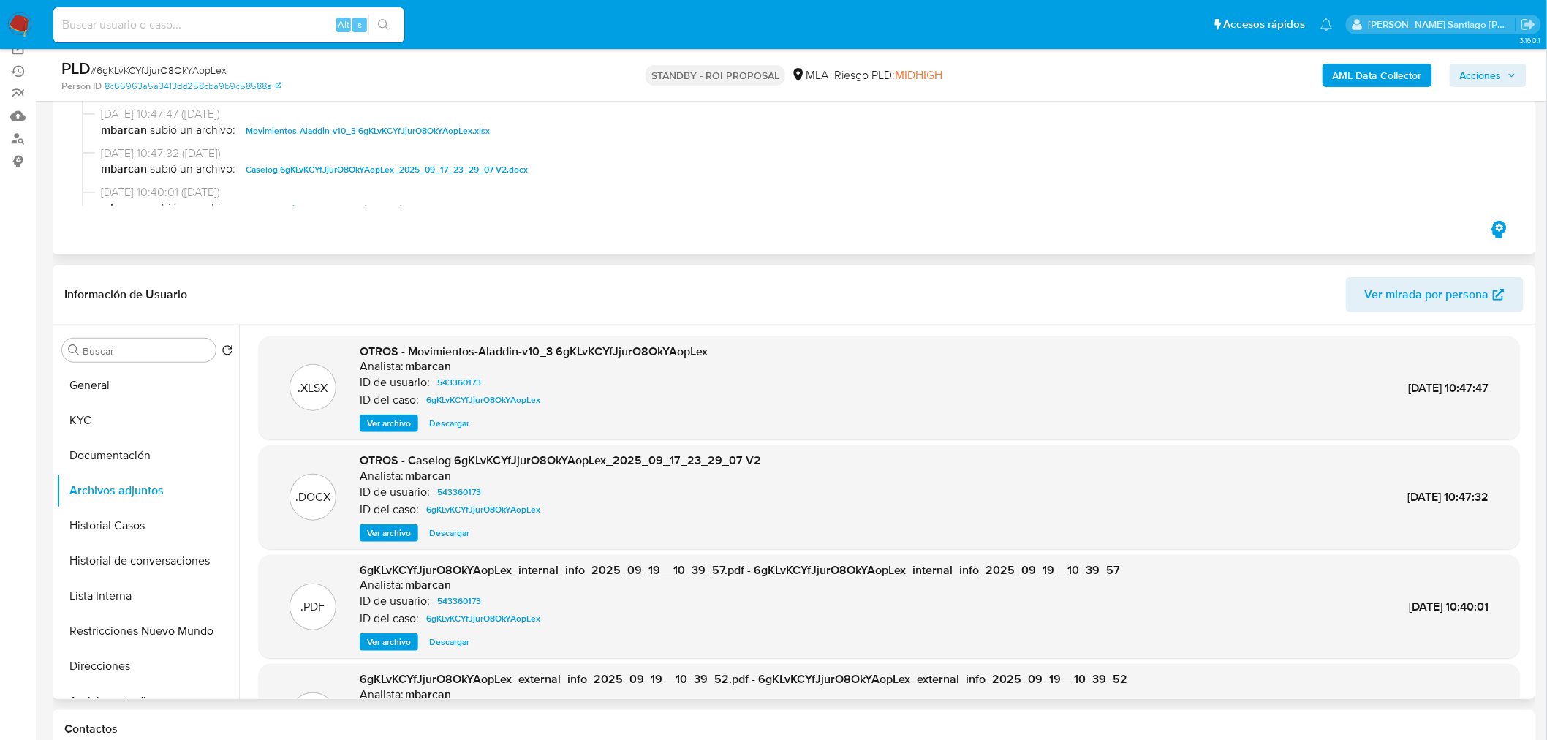
click at [400, 531] on span "Ver archivo" at bounding box center [389, 533] width 44 height 15
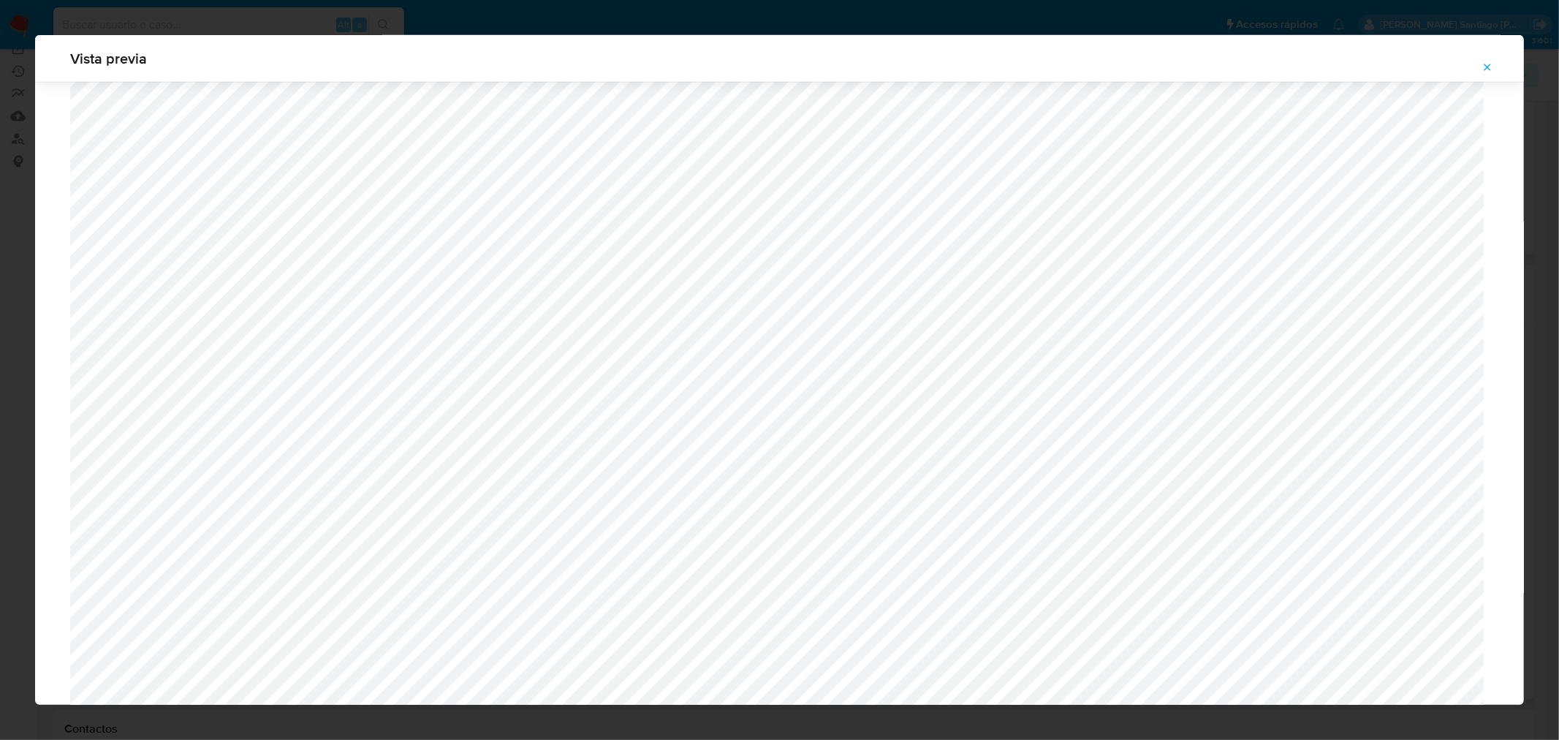
scroll to position [1189, 0]
drag, startPoint x: 1497, startPoint y: 62, endPoint x: 1482, endPoint y: 96, distance: 37.3
click at [1496, 62] on button "Attachment preview" at bounding box center [1488, 67] width 32 height 23
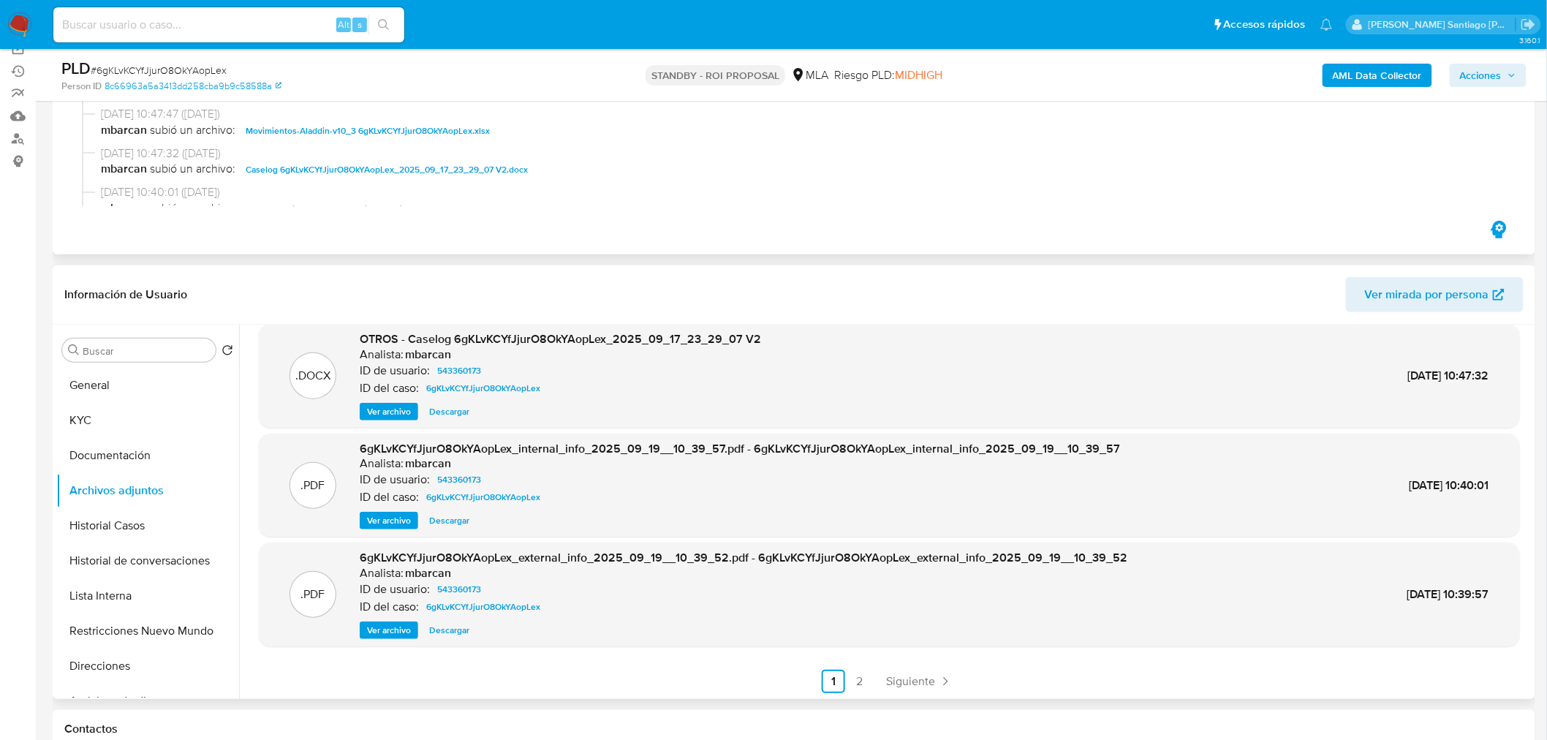
scroll to position [122, 0]
click at [858, 675] on link "2" at bounding box center [859, 680] width 23 height 23
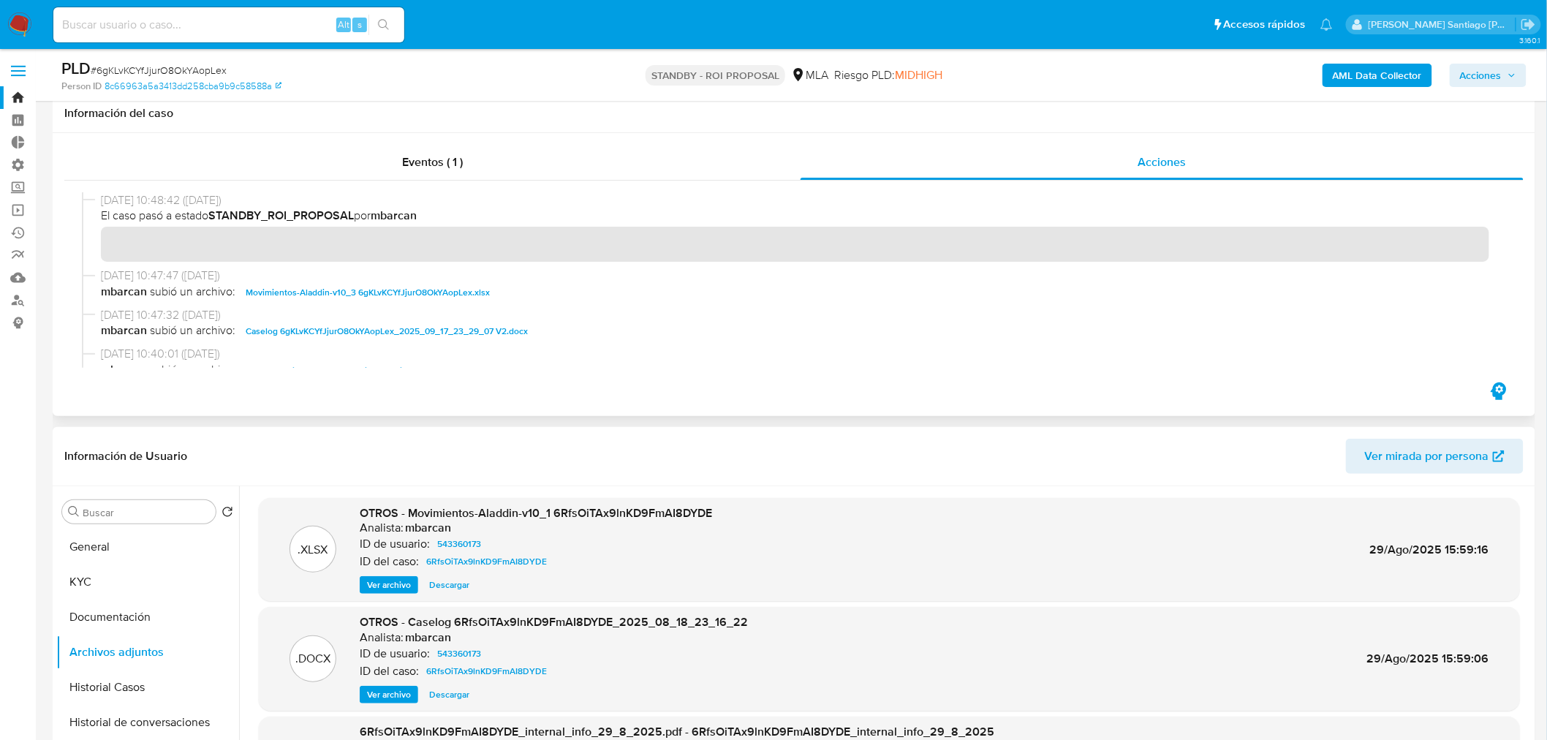
scroll to position [0, 0]
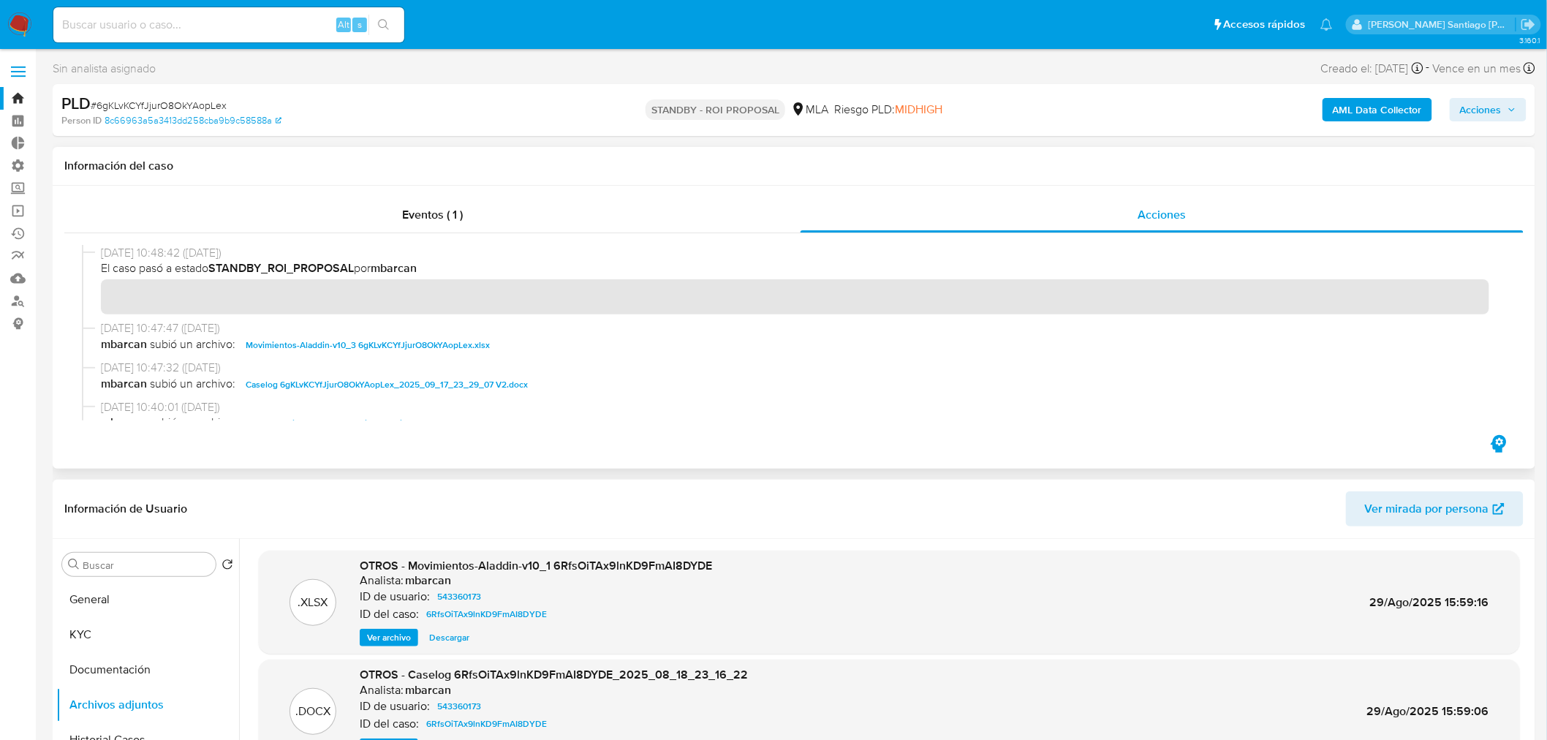
click at [508, 379] on span "Caselog 6gKLvKCYfJjurO8OkYAopLex_2025_09_17_23_29_07 V2.docx" at bounding box center [387, 385] width 282 height 18
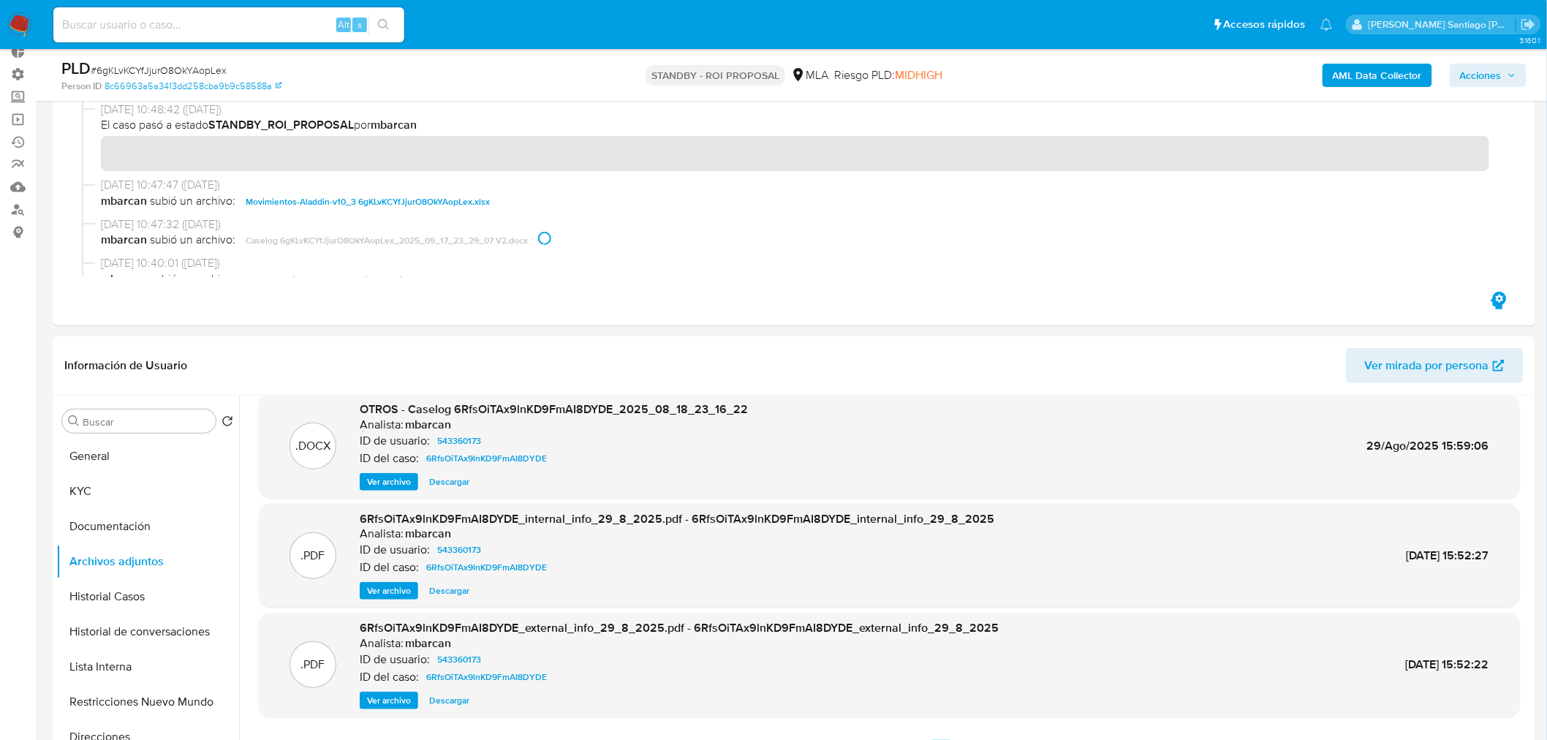
scroll to position [325, 0]
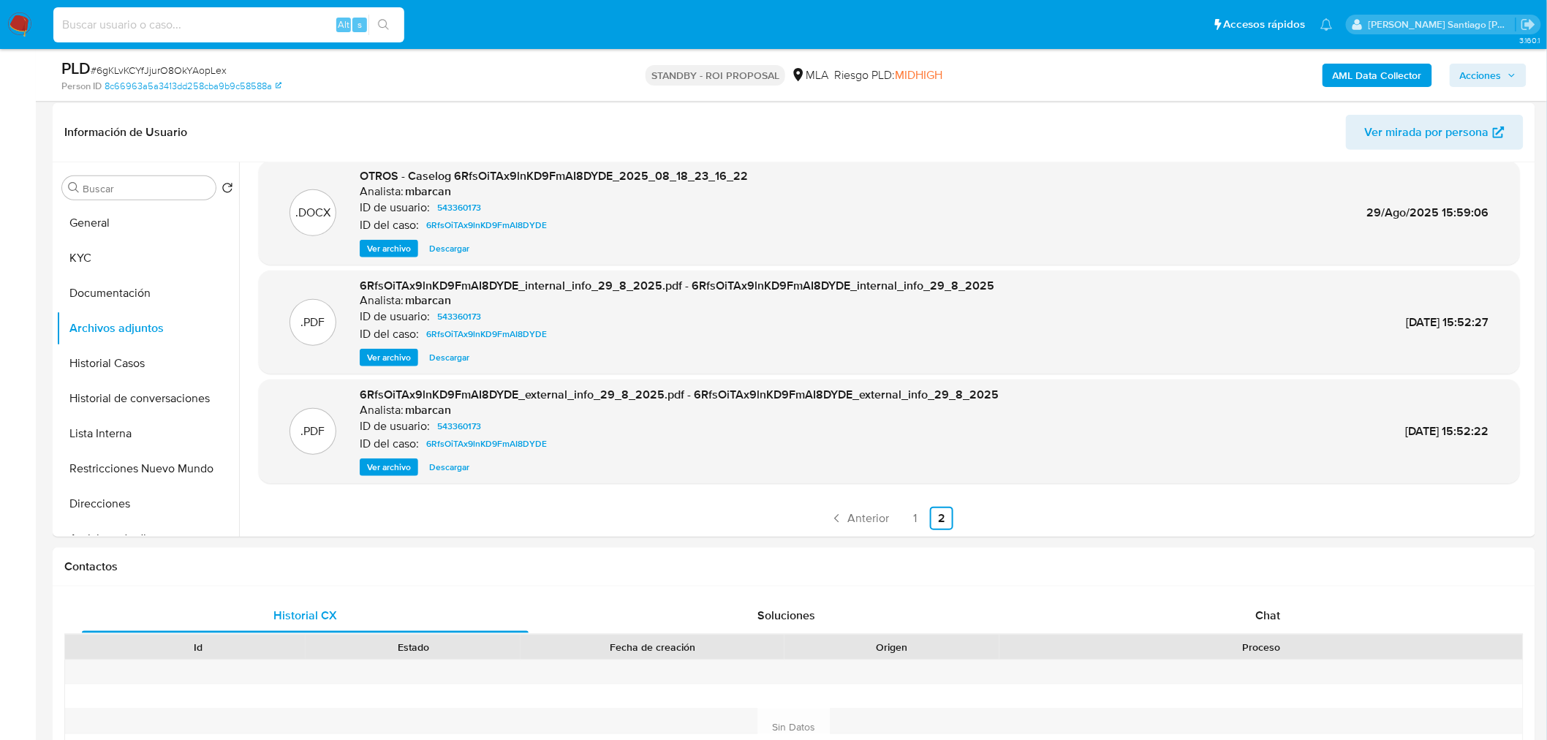
click at [225, 26] on input at bounding box center [228, 24] width 351 height 19
paste input "bCF4894Xz0Vuzh7q7k7JmLQv"
type input "bCF4894Xz0Vuzh7q7k7JmLQv"
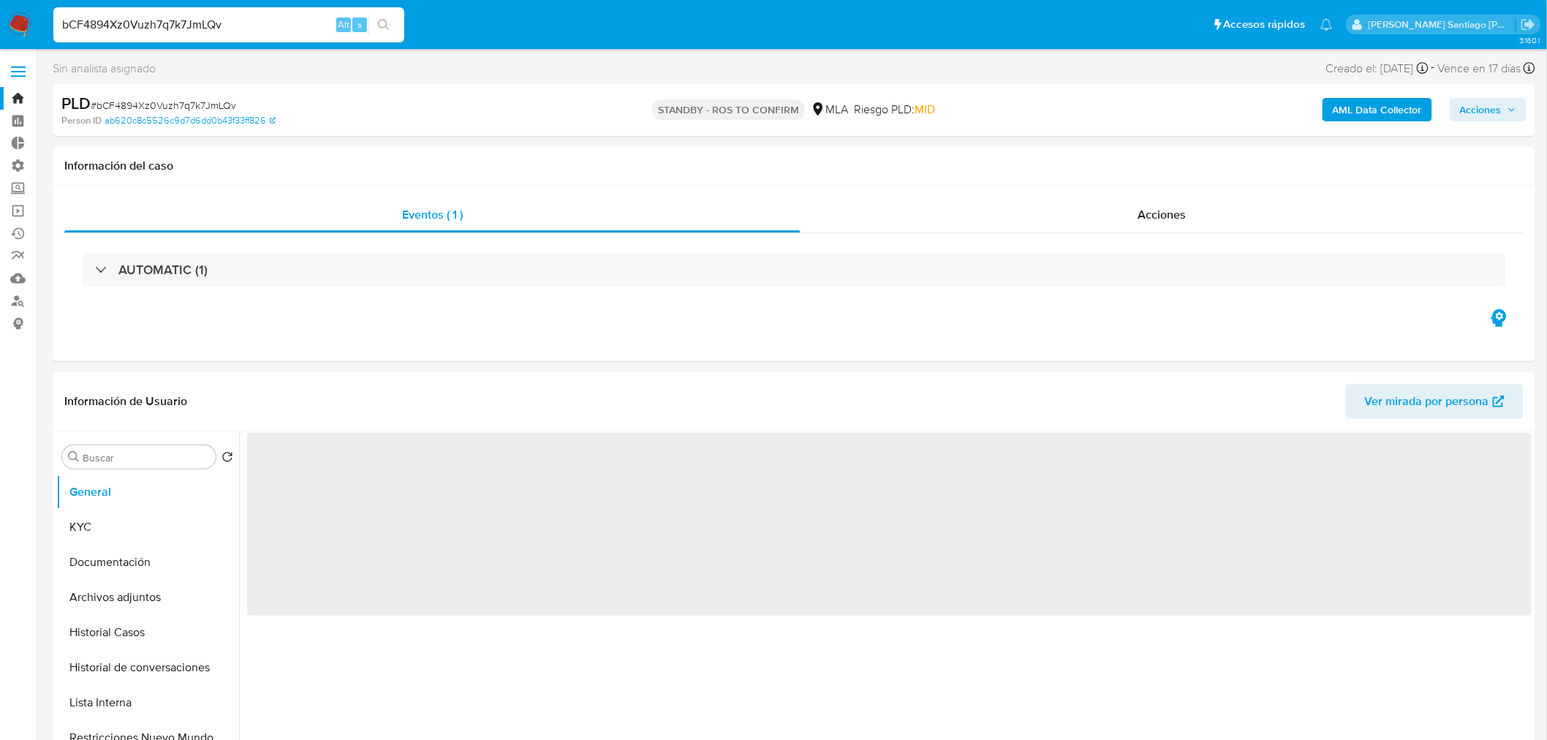
select select "10"
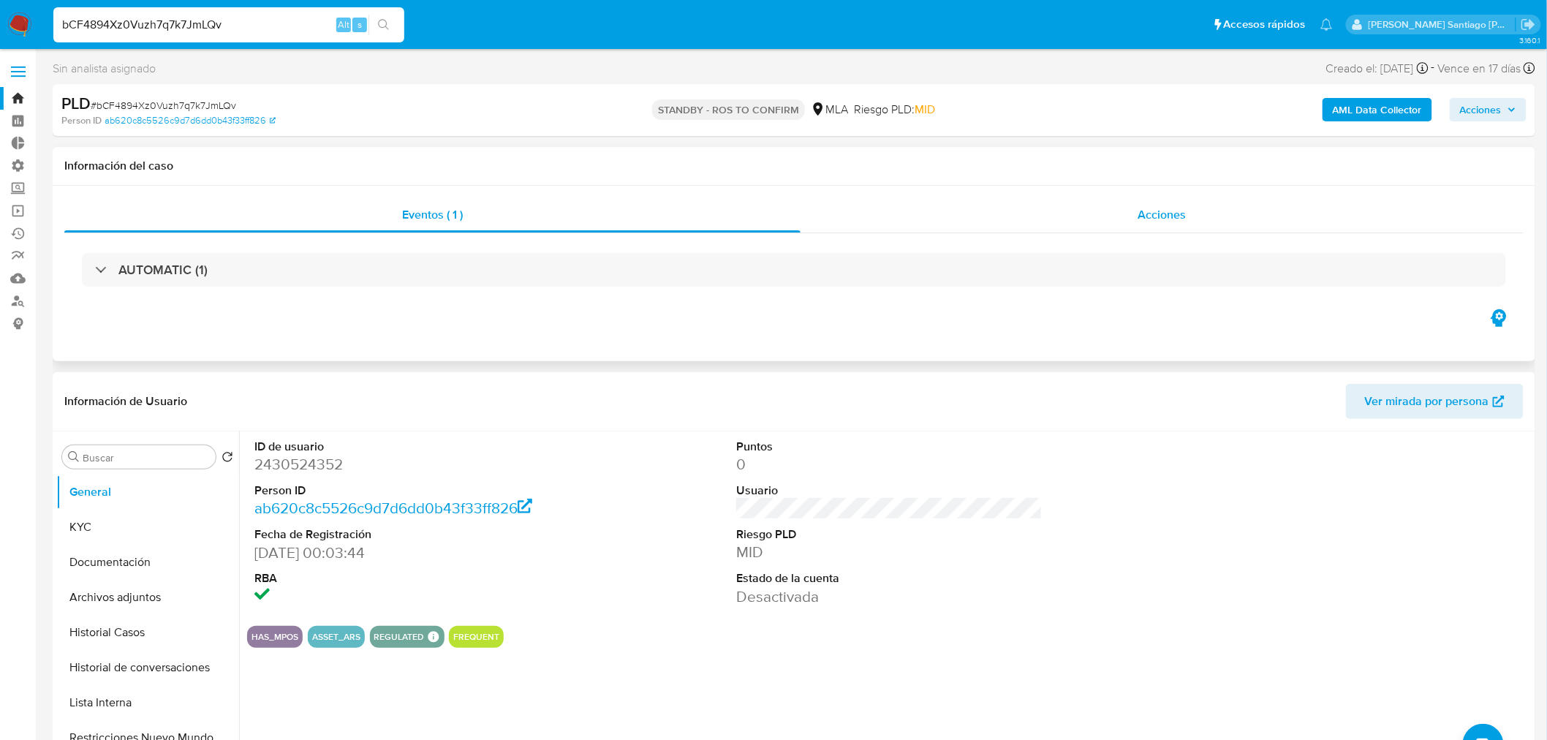
click at [1210, 213] on div "Acciones" at bounding box center [1162, 214] width 724 height 35
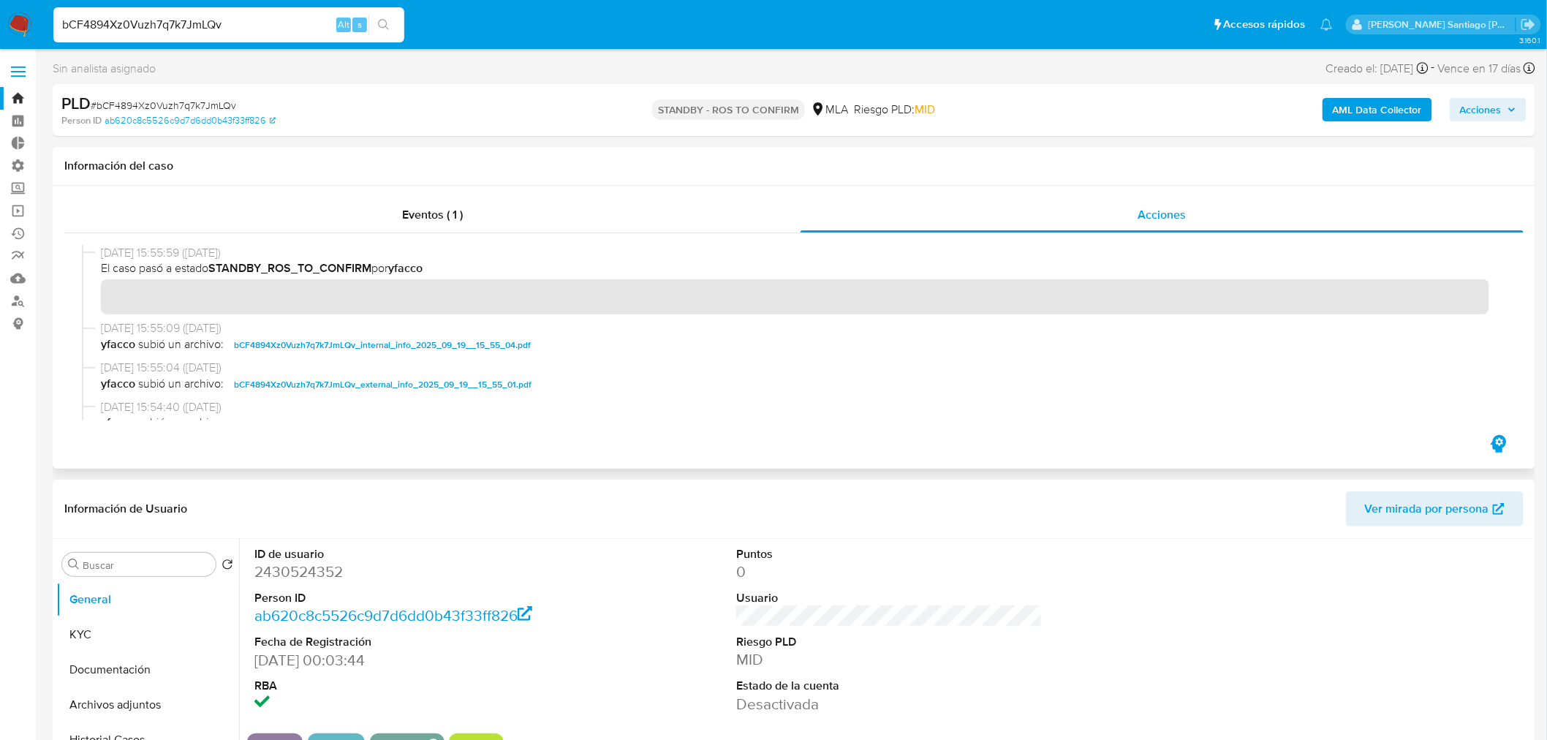
scroll to position [81, 0]
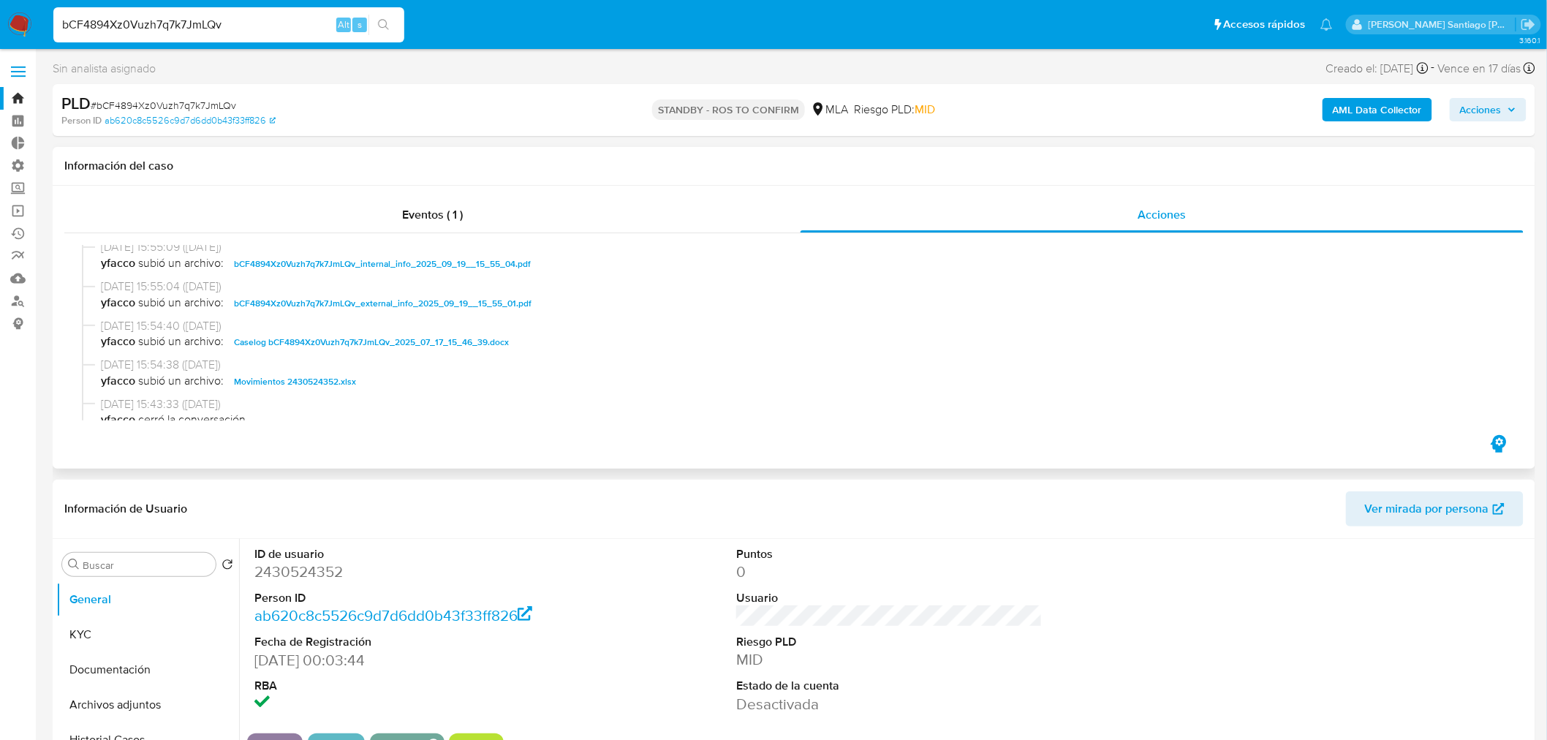
click at [480, 349] on span "Caselog bCF4894Xz0Vuzh7q7k7JmLQv_2025_07_17_15_46_39.docx" at bounding box center [371, 342] width 275 height 18
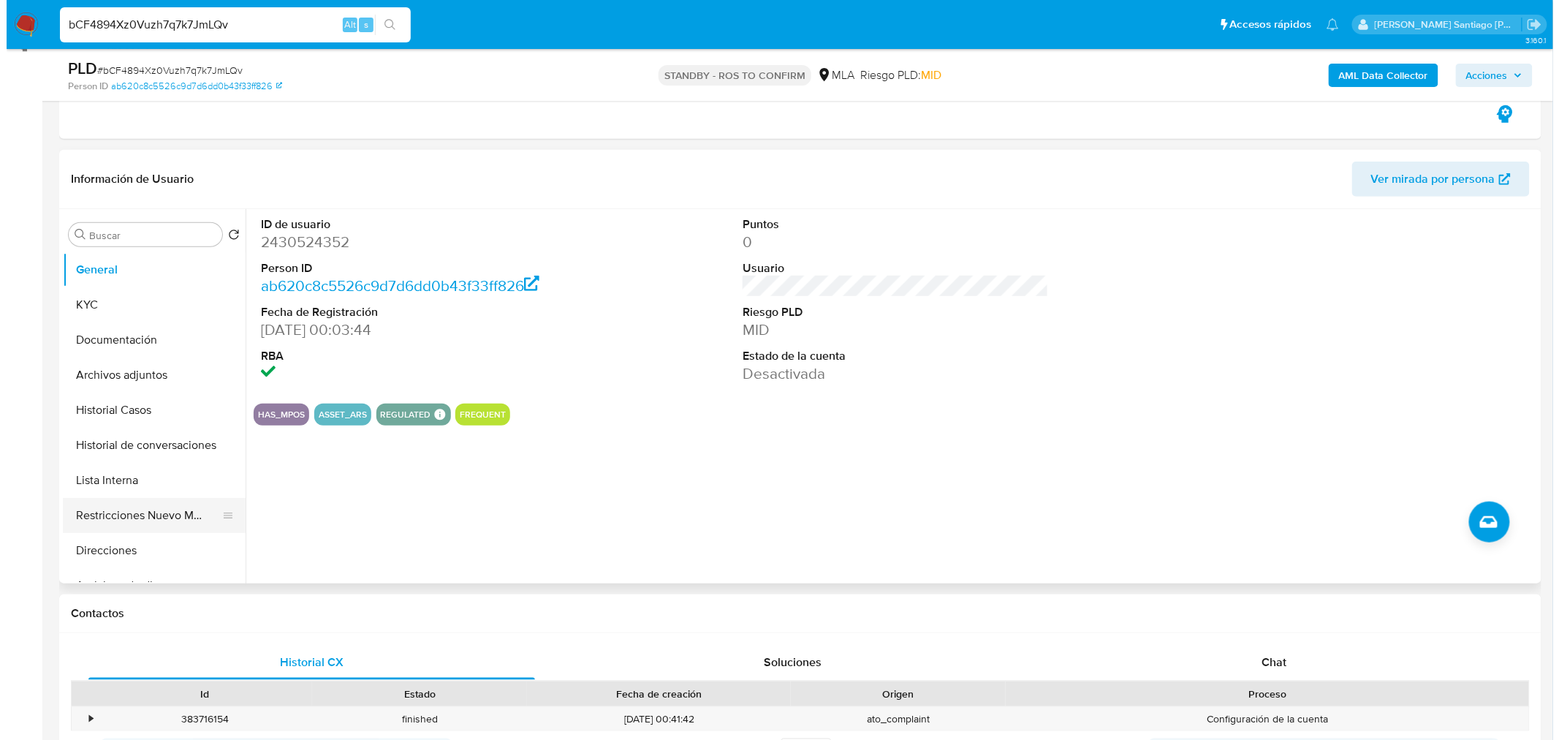
scroll to position [325, 0]
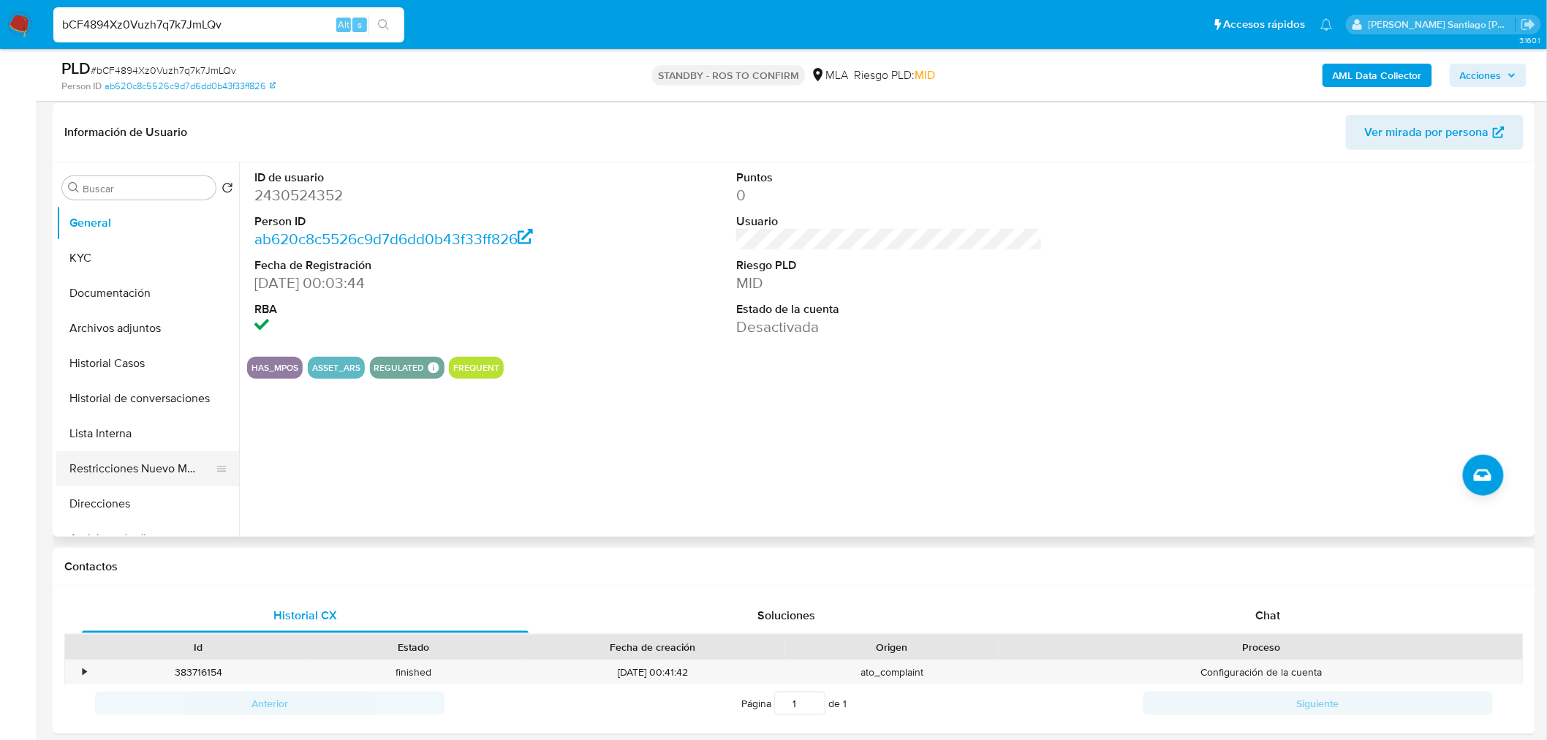
click at [149, 463] on button "Restricciones Nuevo Mundo" at bounding box center [141, 468] width 171 height 35
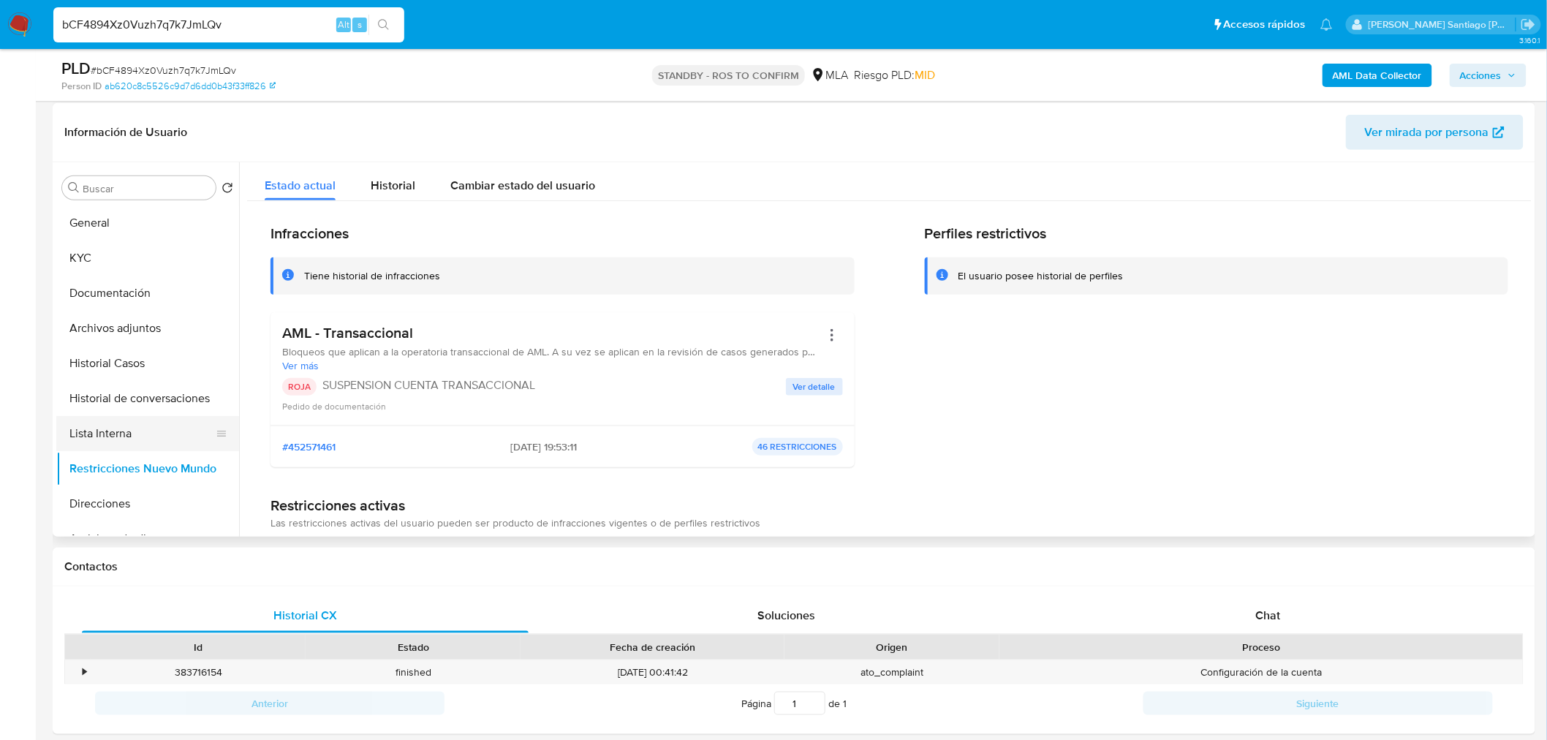
click at [126, 432] on button "Lista Interna" at bounding box center [141, 433] width 171 height 35
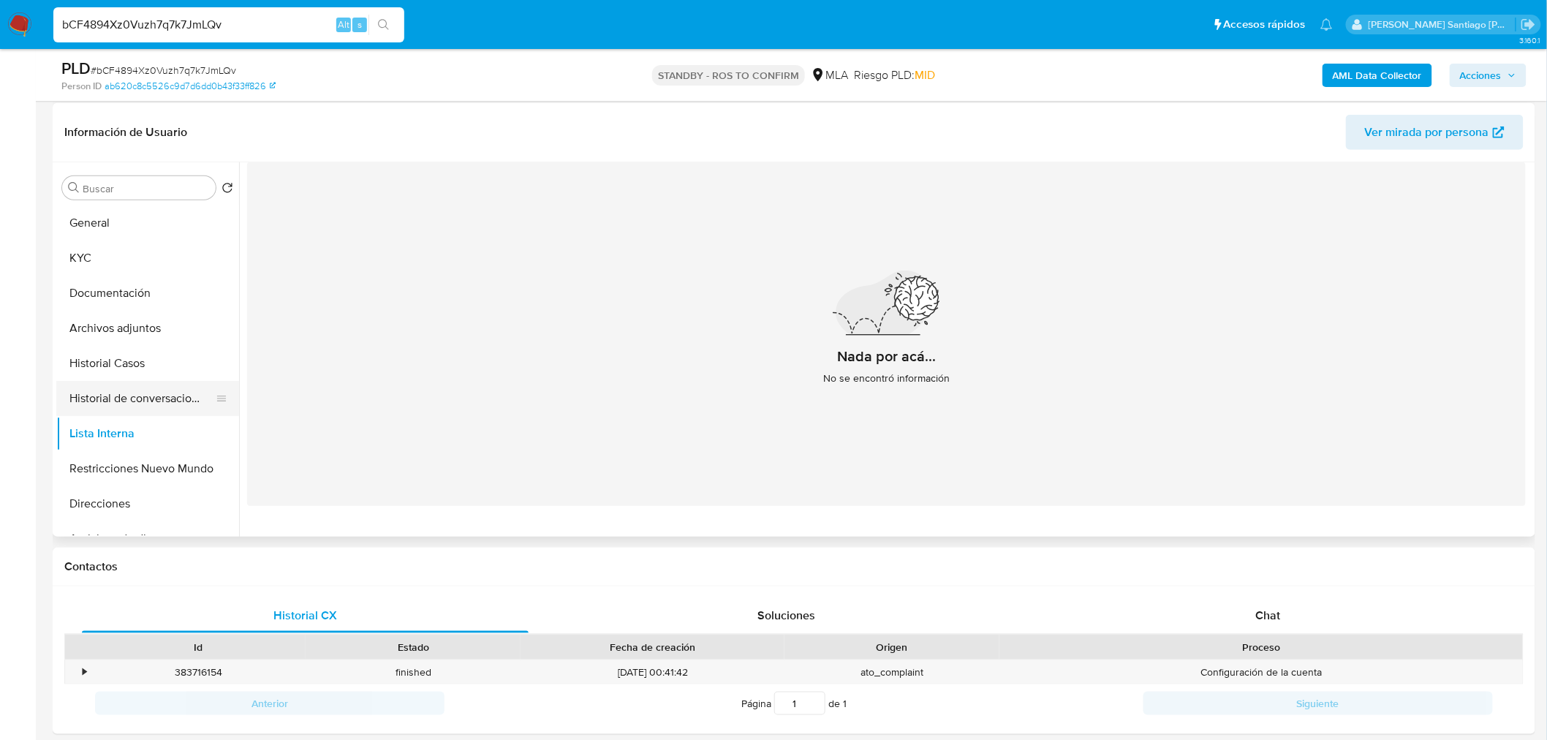
click at [121, 405] on button "Historial de conversaciones" at bounding box center [141, 398] width 171 height 35
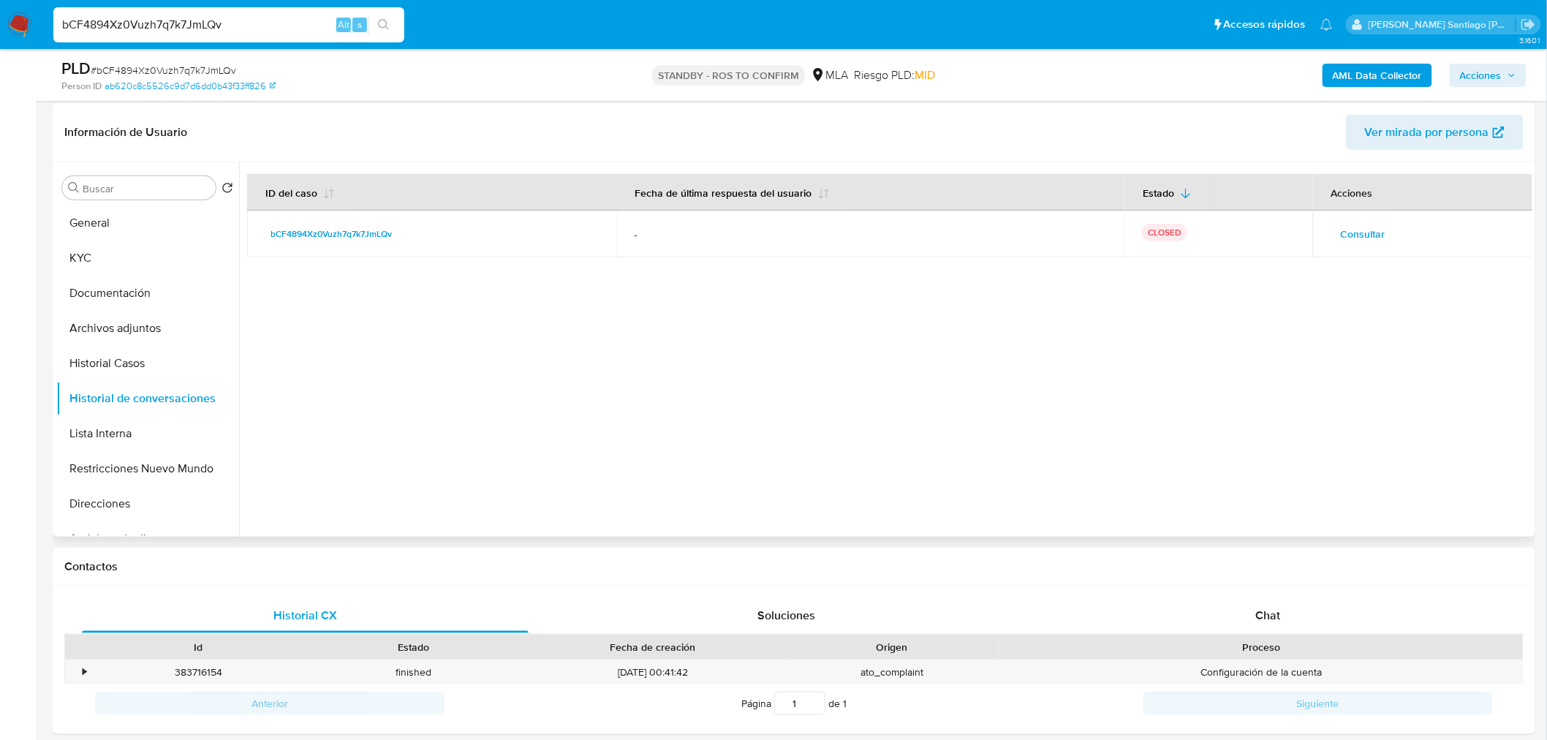
click at [1363, 232] on span "Consultar" at bounding box center [1363, 234] width 45 height 20
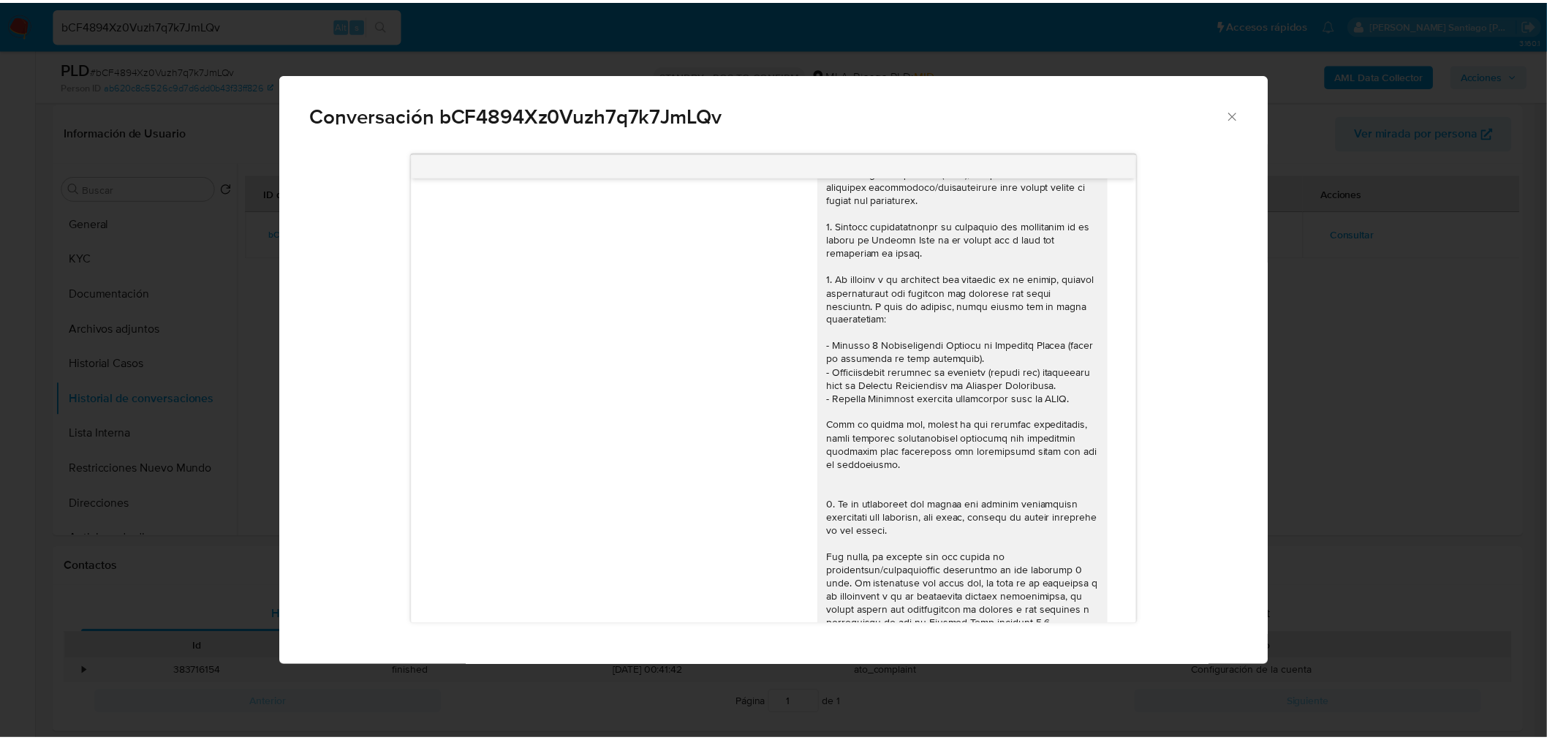
scroll to position [0, 0]
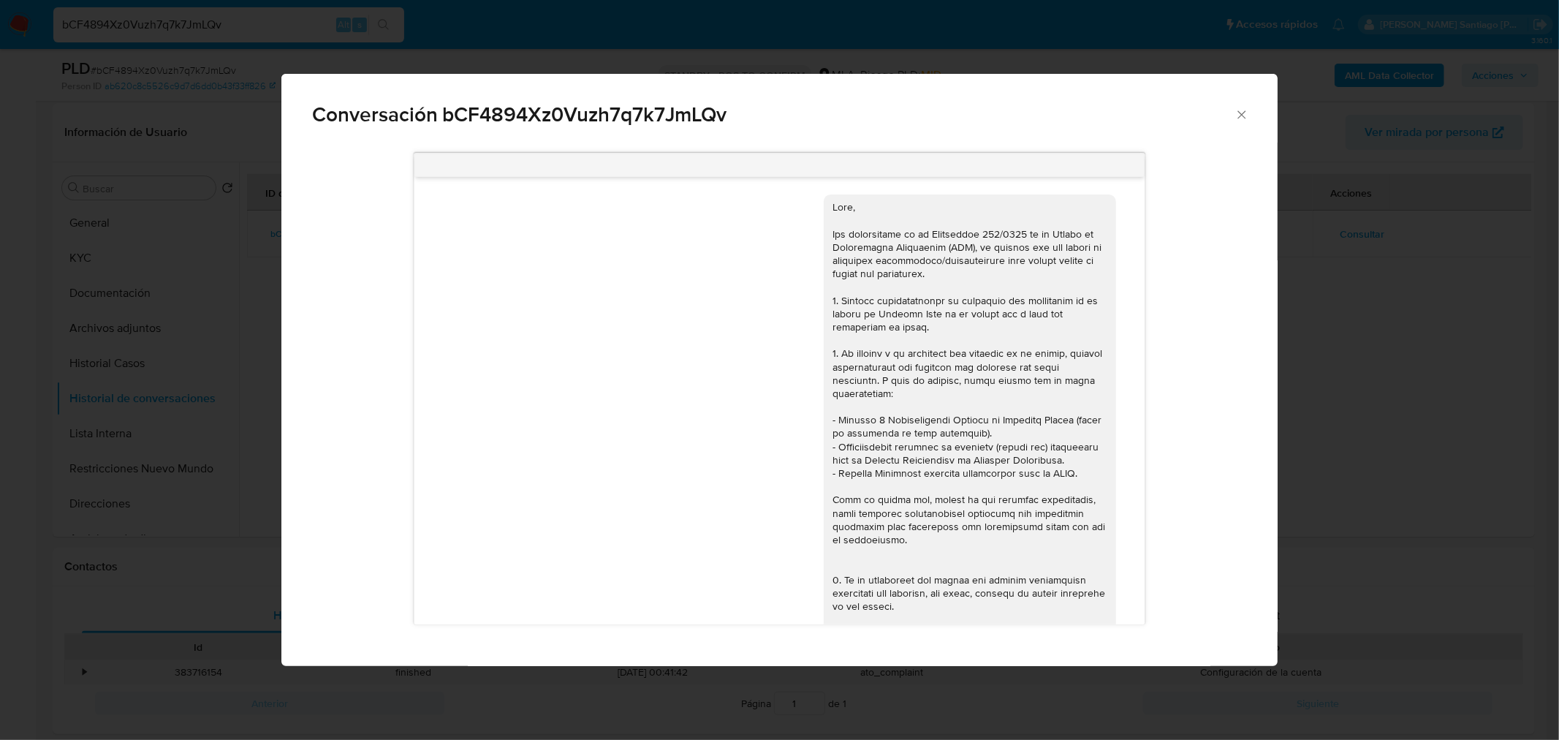
click at [1312, 507] on div "Conversación bCF4894Xz0Vuzh7q7k7JmLQv 17/07/2025 19:45:28 Hola, Esperamos que t…" at bounding box center [779, 370] width 1559 height 740
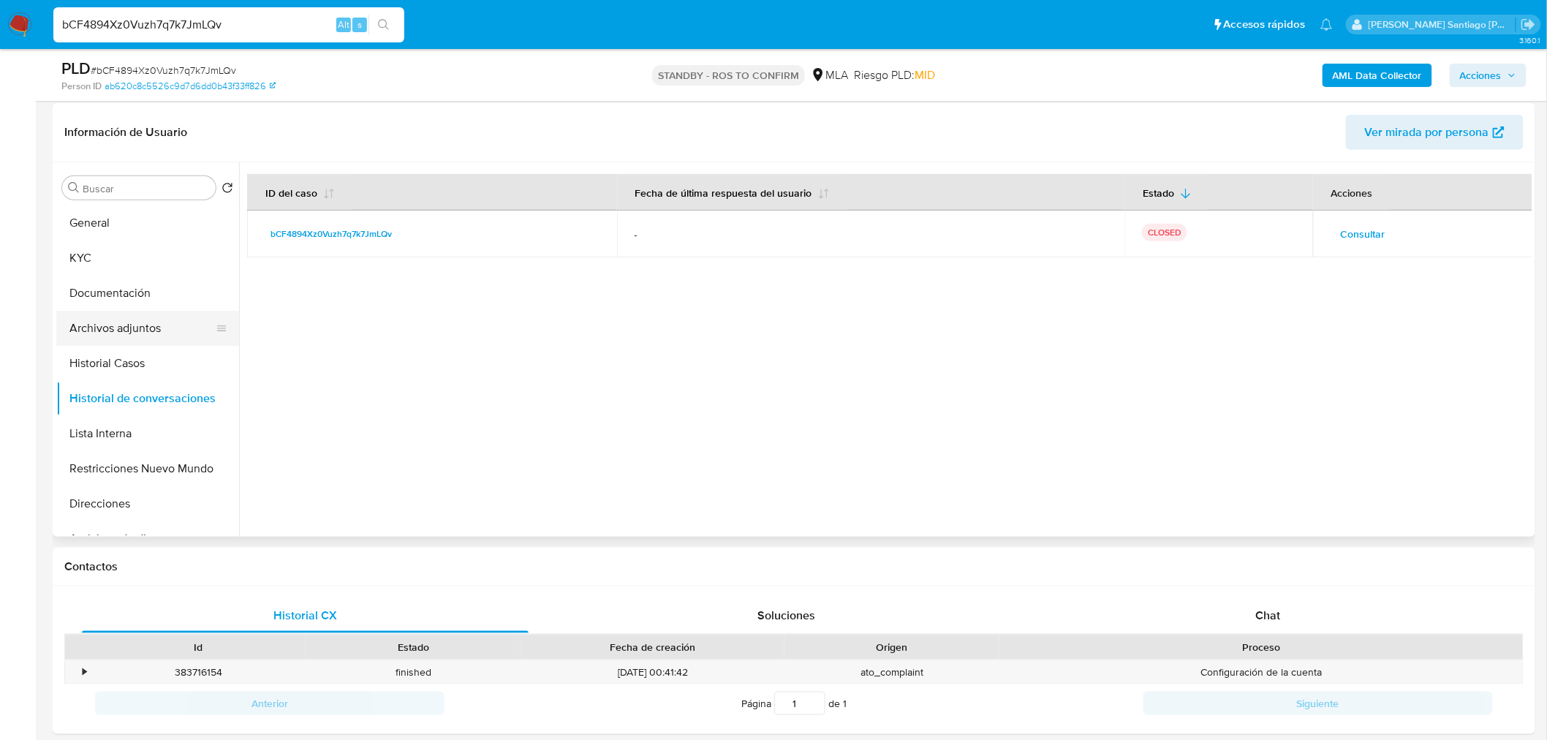
click at [100, 337] on button "Archivos adjuntos" at bounding box center [141, 328] width 171 height 35
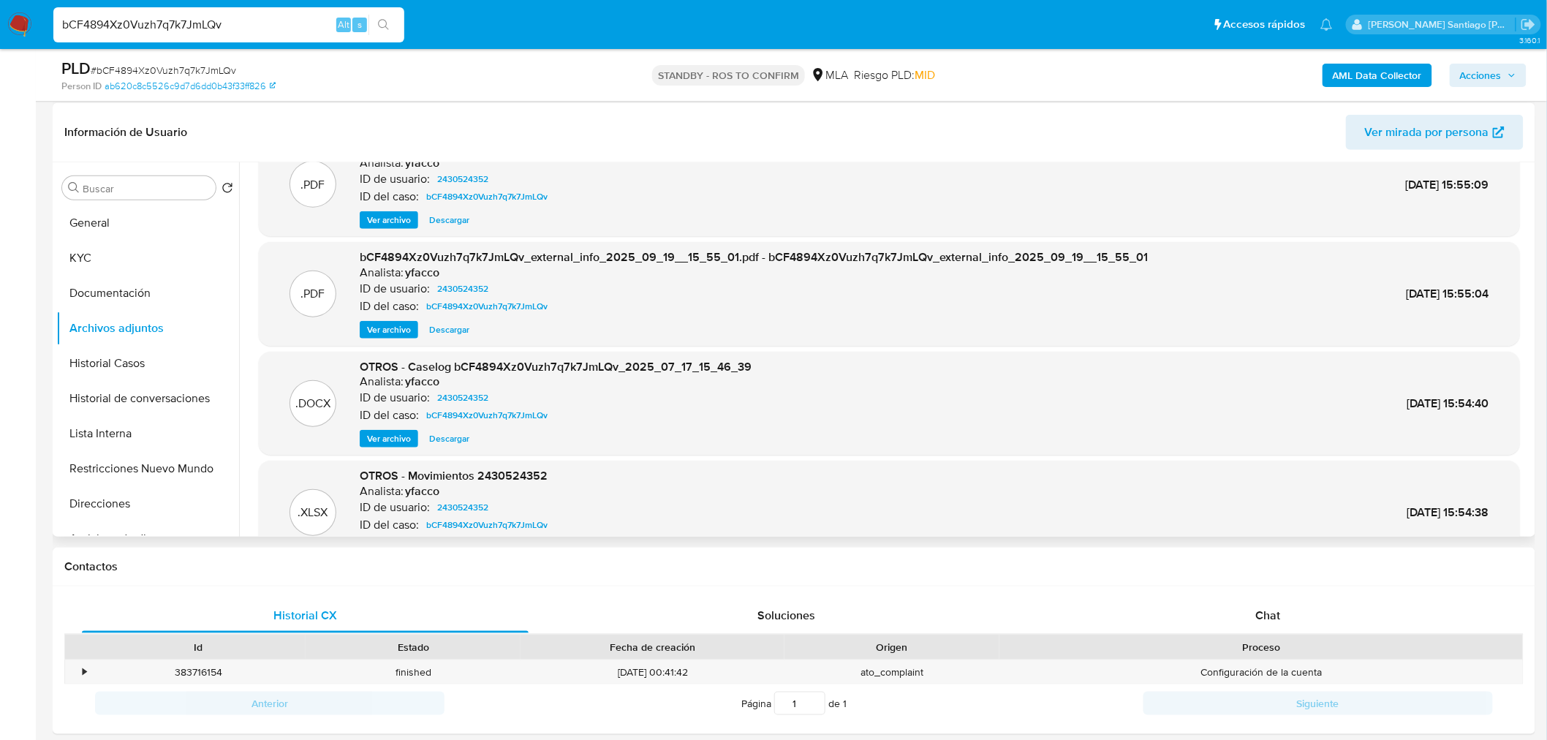
scroll to position [82, 0]
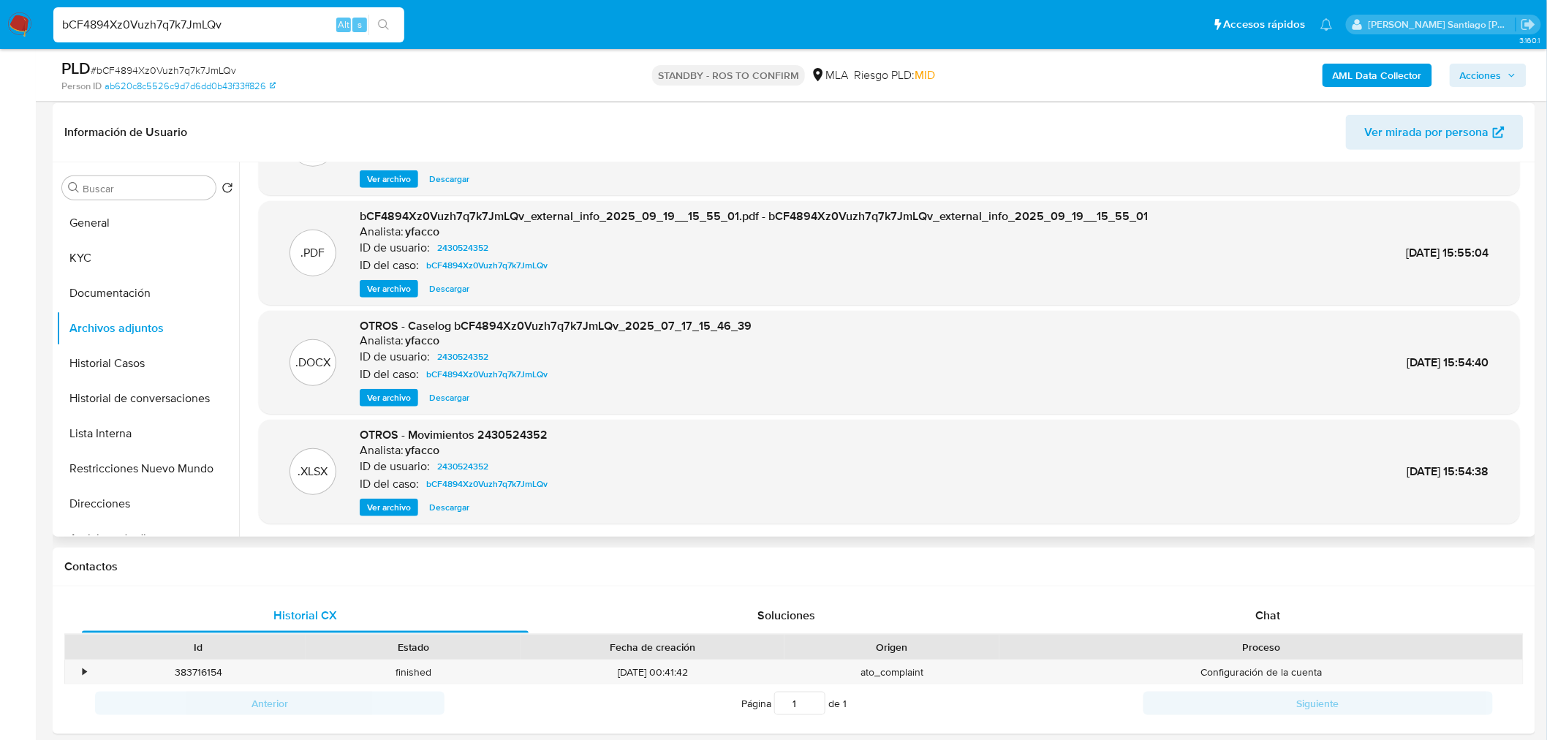
drag, startPoint x: 1032, startPoint y: 119, endPoint x: 1032, endPoint y: 151, distance: 31.4
click at [1032, 119] on header "Información de Usuario Ver mirada por persona" at bounding box center [793, 132] width 1459 height 35
click at [1170, 575] on div "Contactos" at bounding box center [794, 567] width 1482 height 39
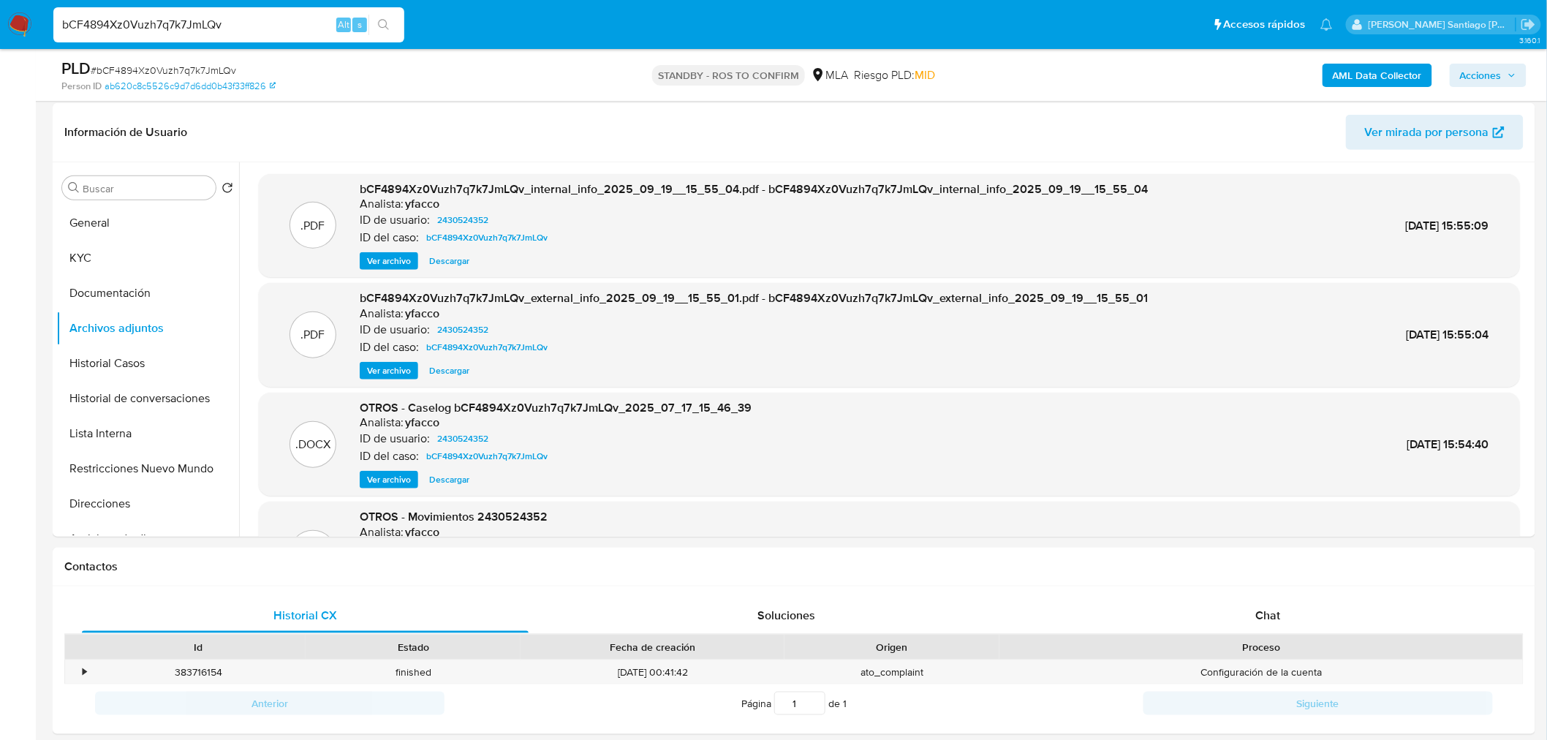
click at [235, 20] on input "bCF4894Xz0Vuzh7q7k7JmLQv" at bounding box center [228, 24] width 351 height 19
drag, startPoint x: 235, startPoint y: 20, endPoint x: 334, endPoint y: 15, distance: 99.5
click at [235, 20] on input "bCF4894Xz0Vuzh7q7k7JmLQv" at bounding box center [228, 24] width 351 height 19
paste input "7Ze0SgNMjMRWPEn8j9XEyh1W"
type input "7Ze0SgNMjMRWPEn8j9XEyh1W"
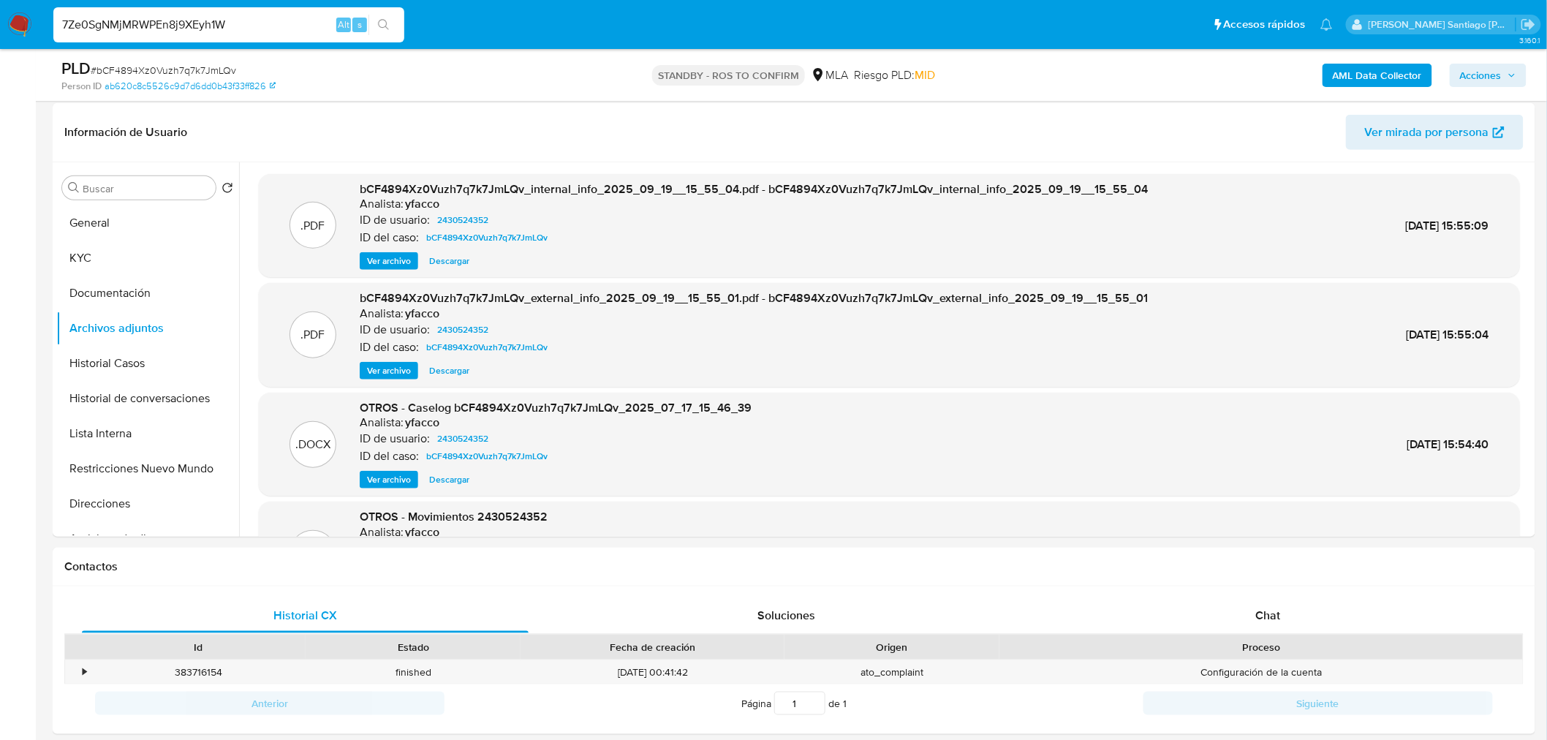
click at [392, 19] on button "search-icon" at bounding box center [383, 25] width 30 height 20
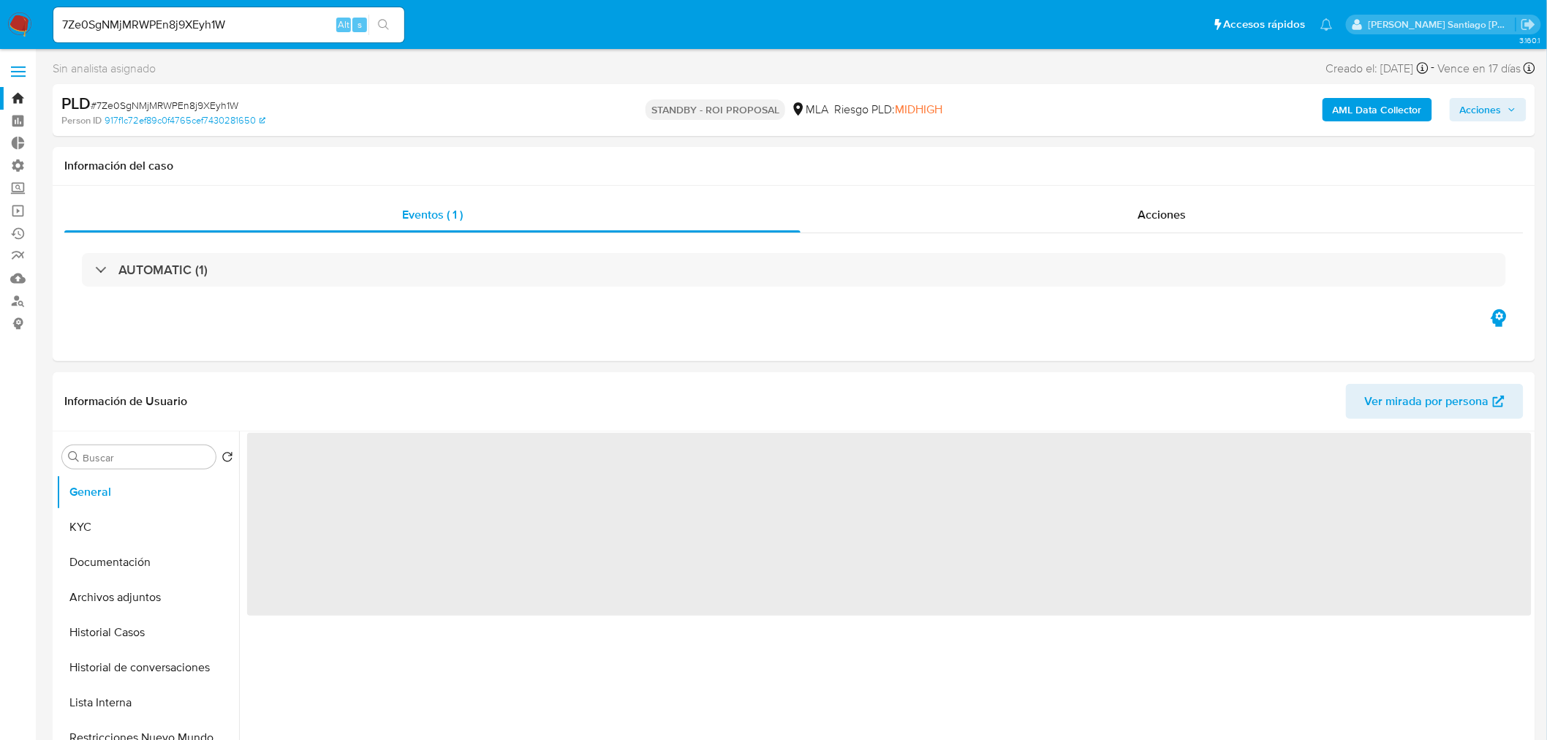
select select "10"
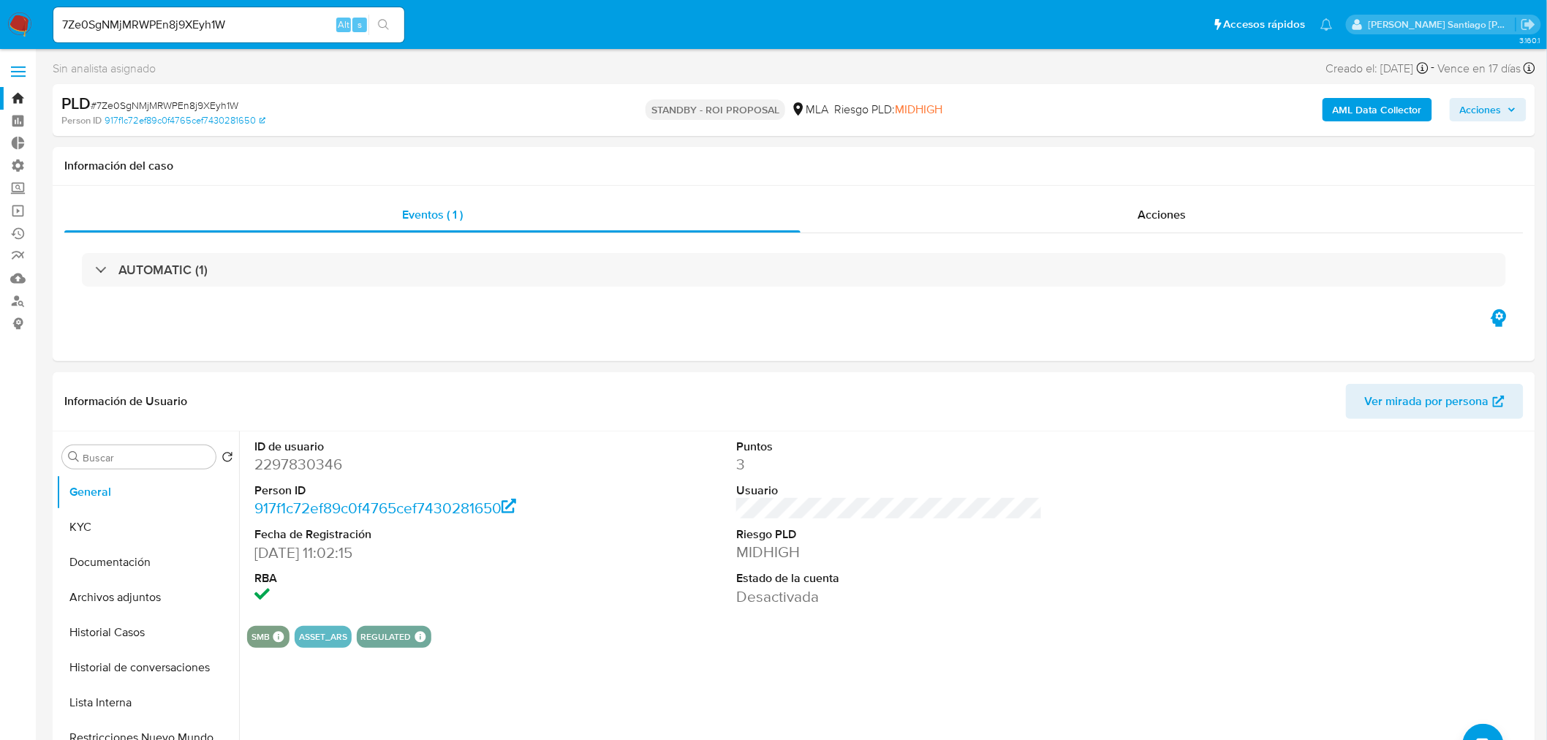
click at [252, 22] on input "7Ze0SgNMjMRWPEn8j9XEyh1W" at bounding box center [228, 24] width 351 height 19
click at [252, 20] on input "7Ze0SgNMjMRWPEn8j9XEyh1W" at bounding box center [228, 24] width 351 height 19
paste input "https://docs.google.com/document/d/1Rbsn9Fn7QnxG4p5zWA4dAPwNnkijtdwmji97_L5aRUM…"
click at [198, 18] on input "7Ze0SgNMjMRWPEn8j9XEyh1W" at bounding box center [228, 24] width 351 height 19
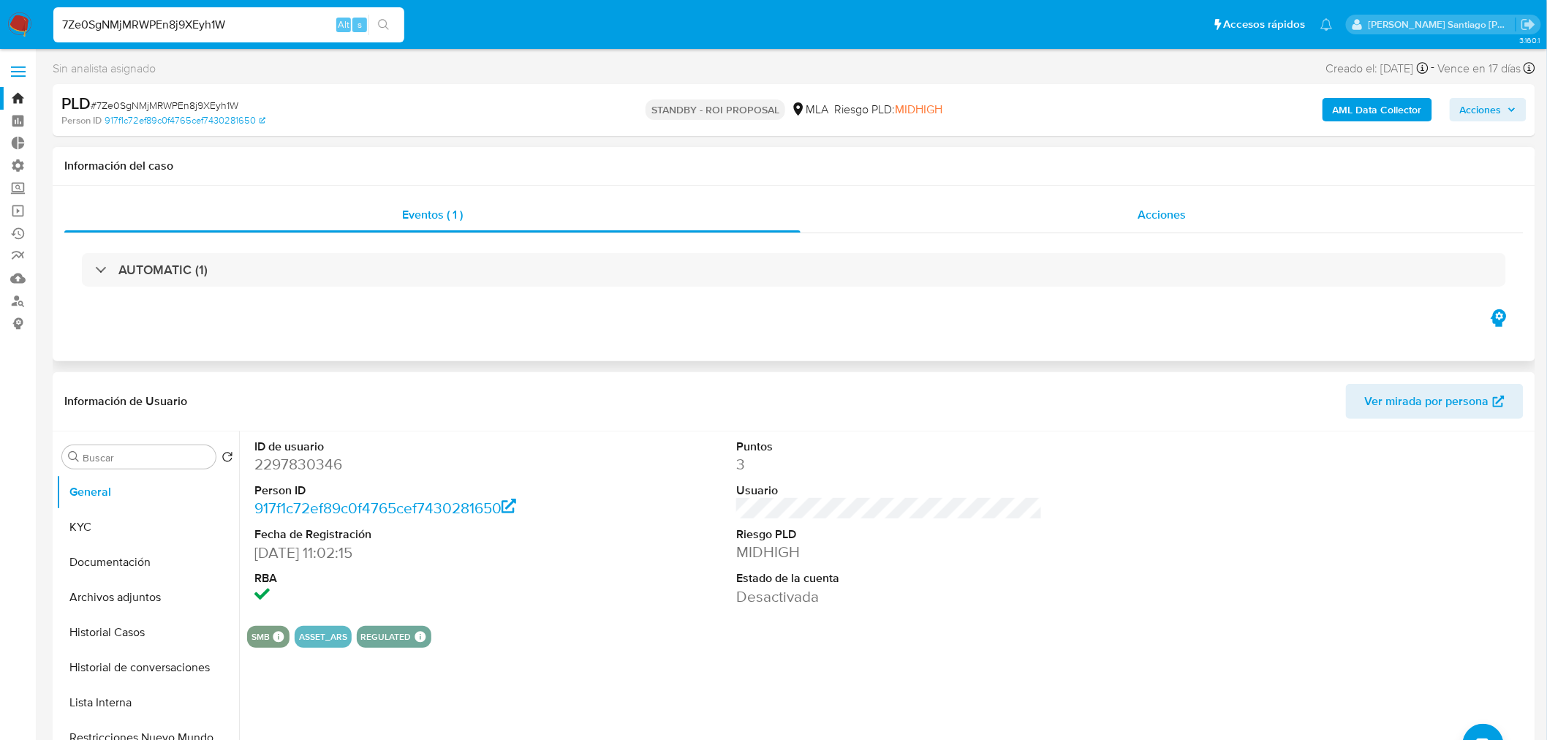
click at [1178, 214] on span "Acciones" at bounding box center [1161, 214] width 48 height 17
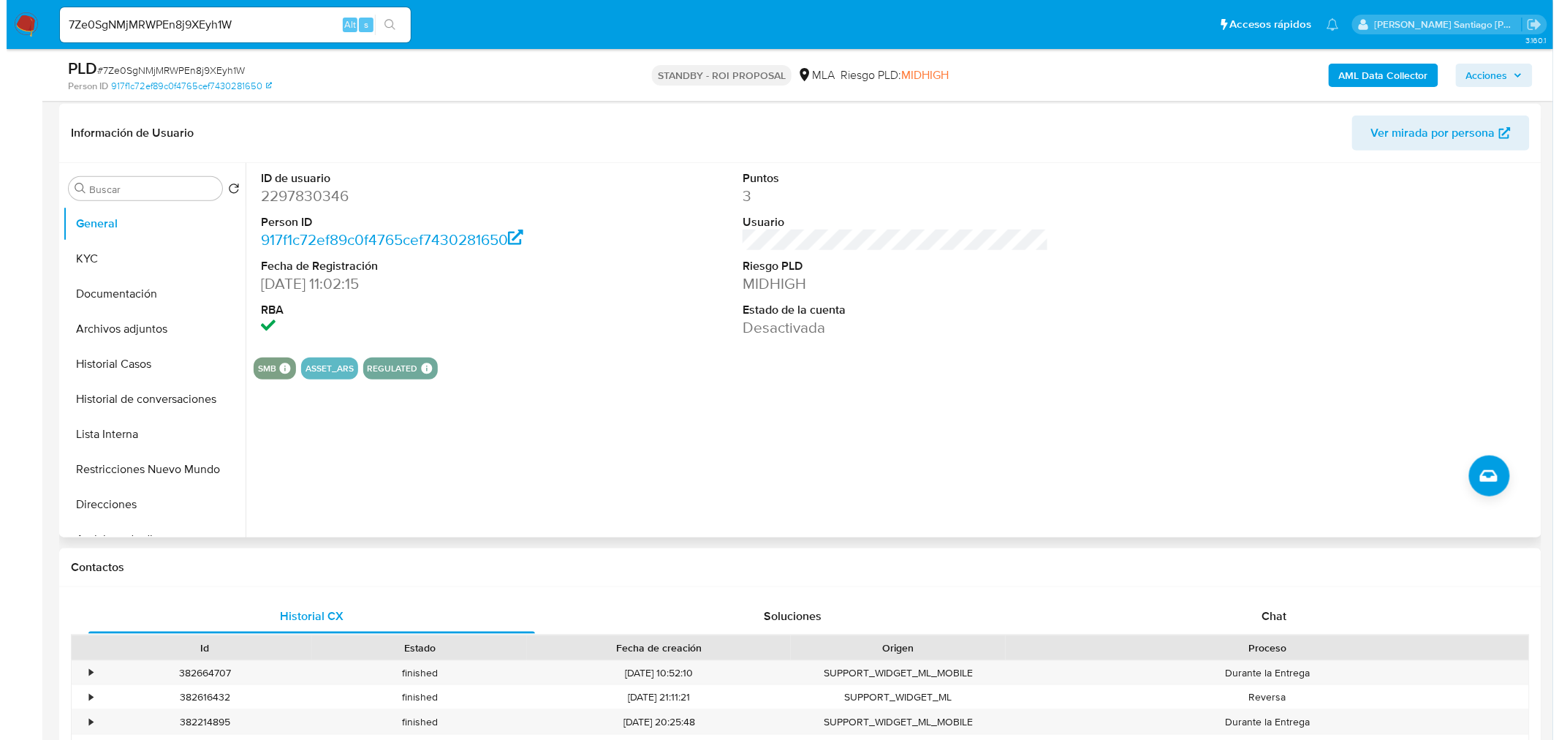
scroll to position [325, 0]
click at [199, 472] on button "Restricciones Nuevo Mundo" at bounding box center [141, 468] width 171 height 35
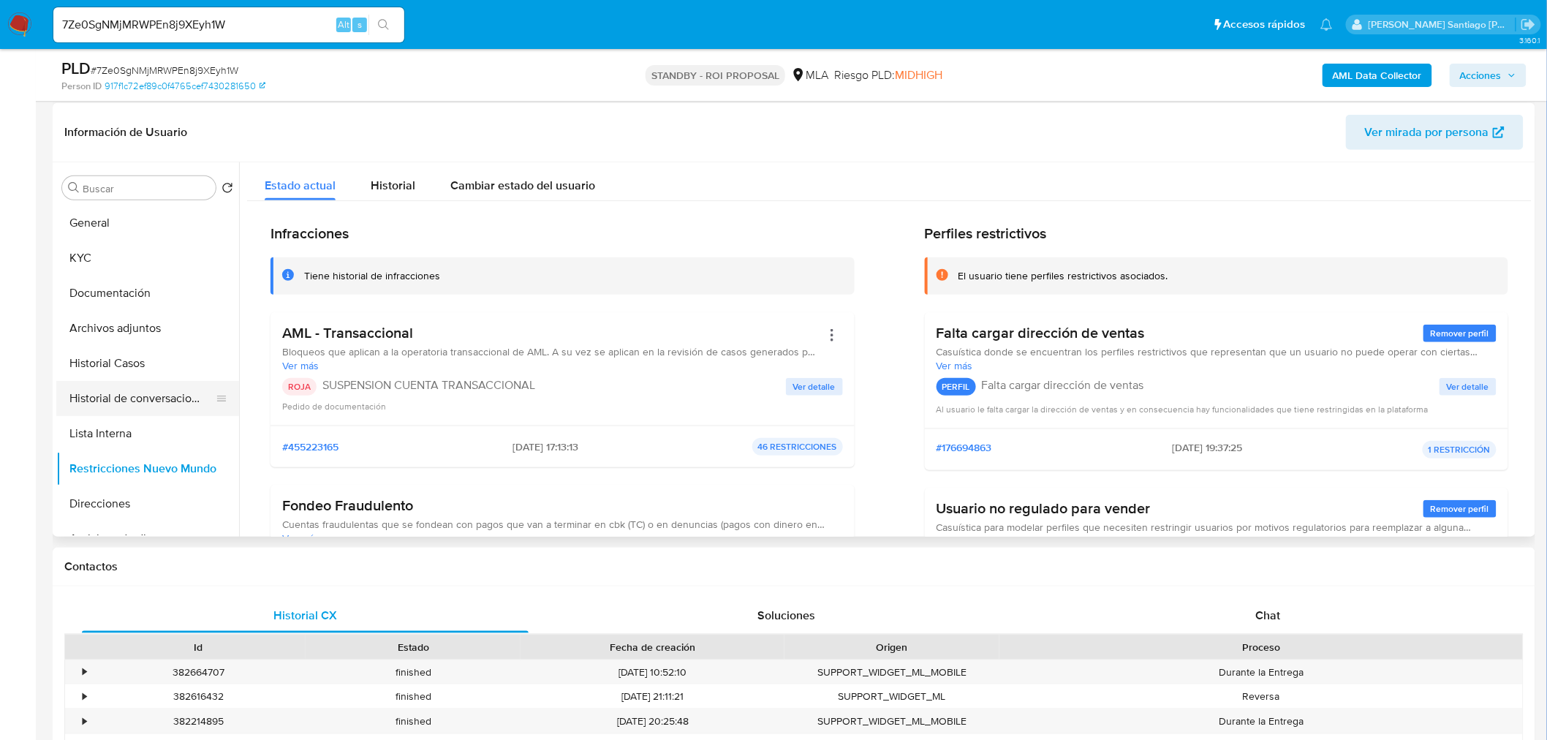
click at [162, 403] on button "Historial de conversaciones" at bounding box center [141, 398] width 171 height 35
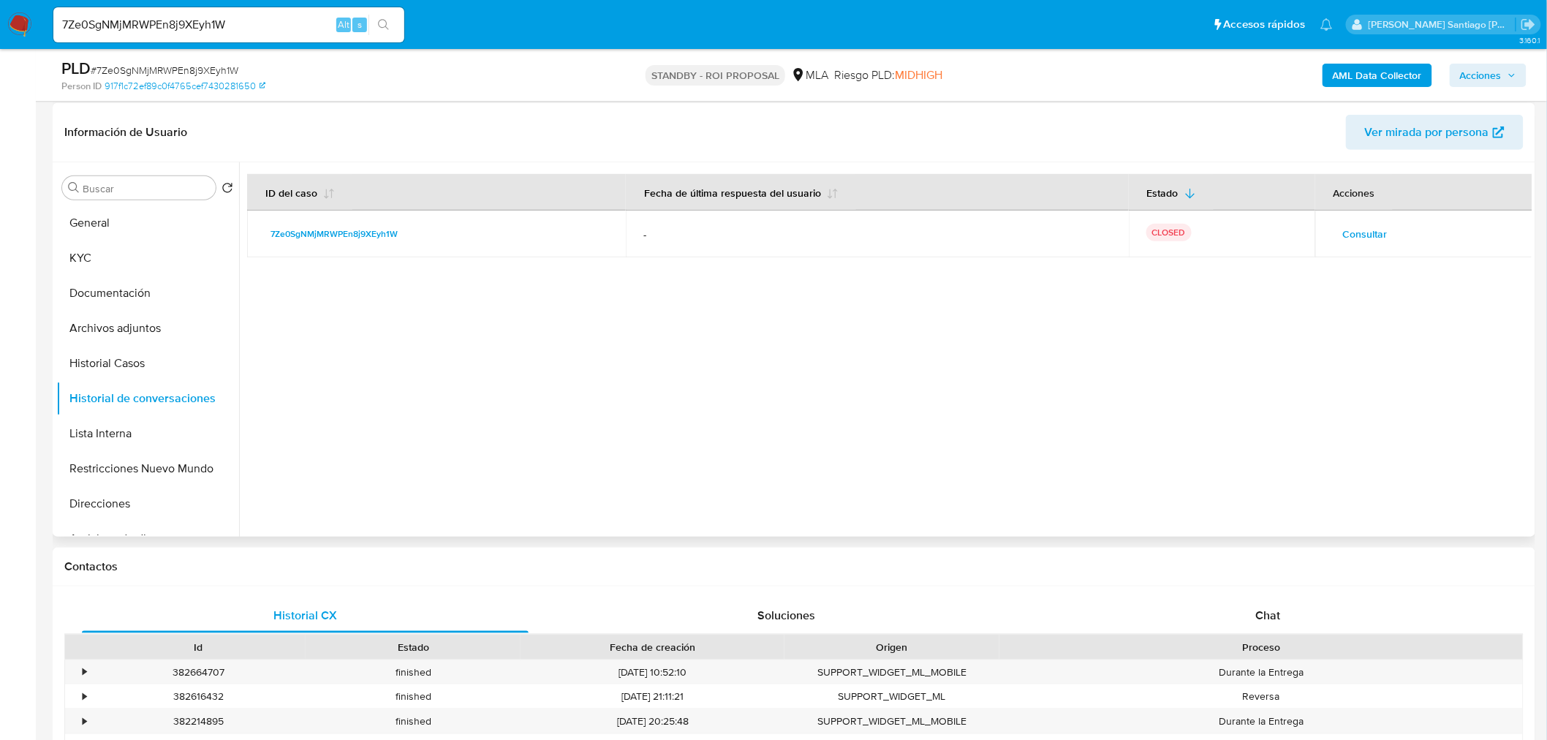
click at [1349, 238] on span "Consultar" at bounding box center [1365, 234] width 45 height 20
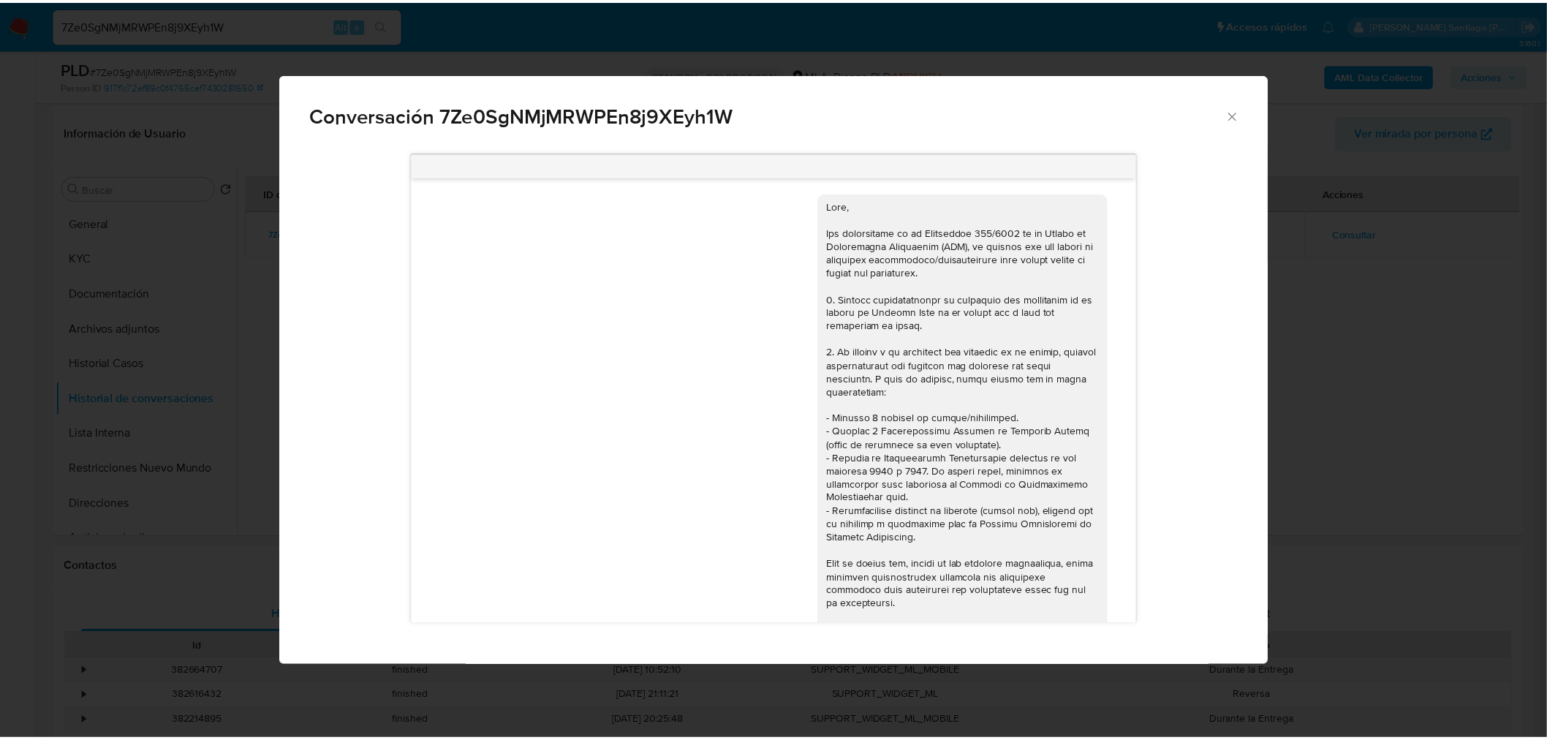
scroll to position [0, 0]
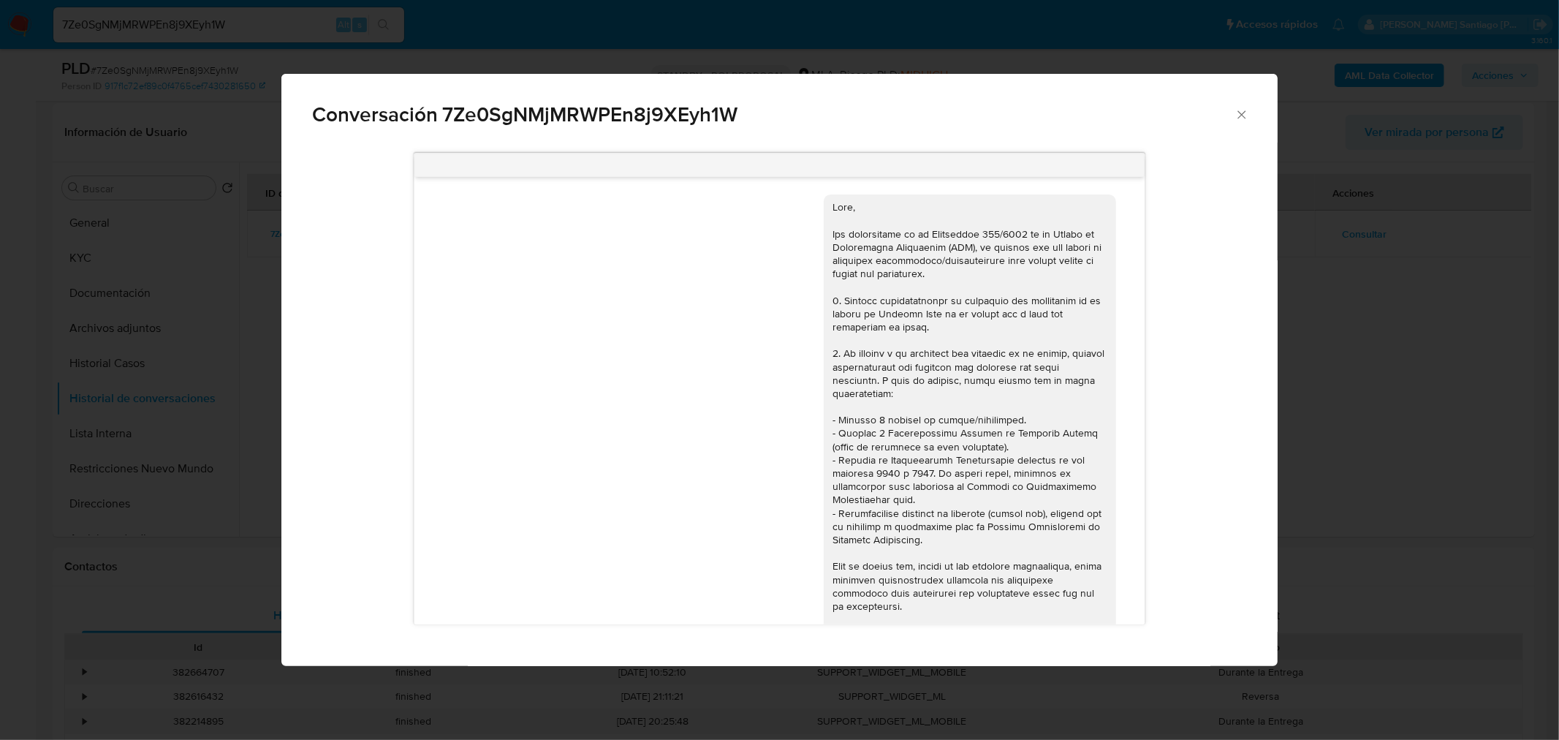
click at [1423, 486] on div "Conversación 7Ze0SgNMjMRWPEn8j9XEyh1W 17/07/2025 19:54:02 Hola, Esperamos que t…" at bounding box center [779, 370] width 1559 height 740
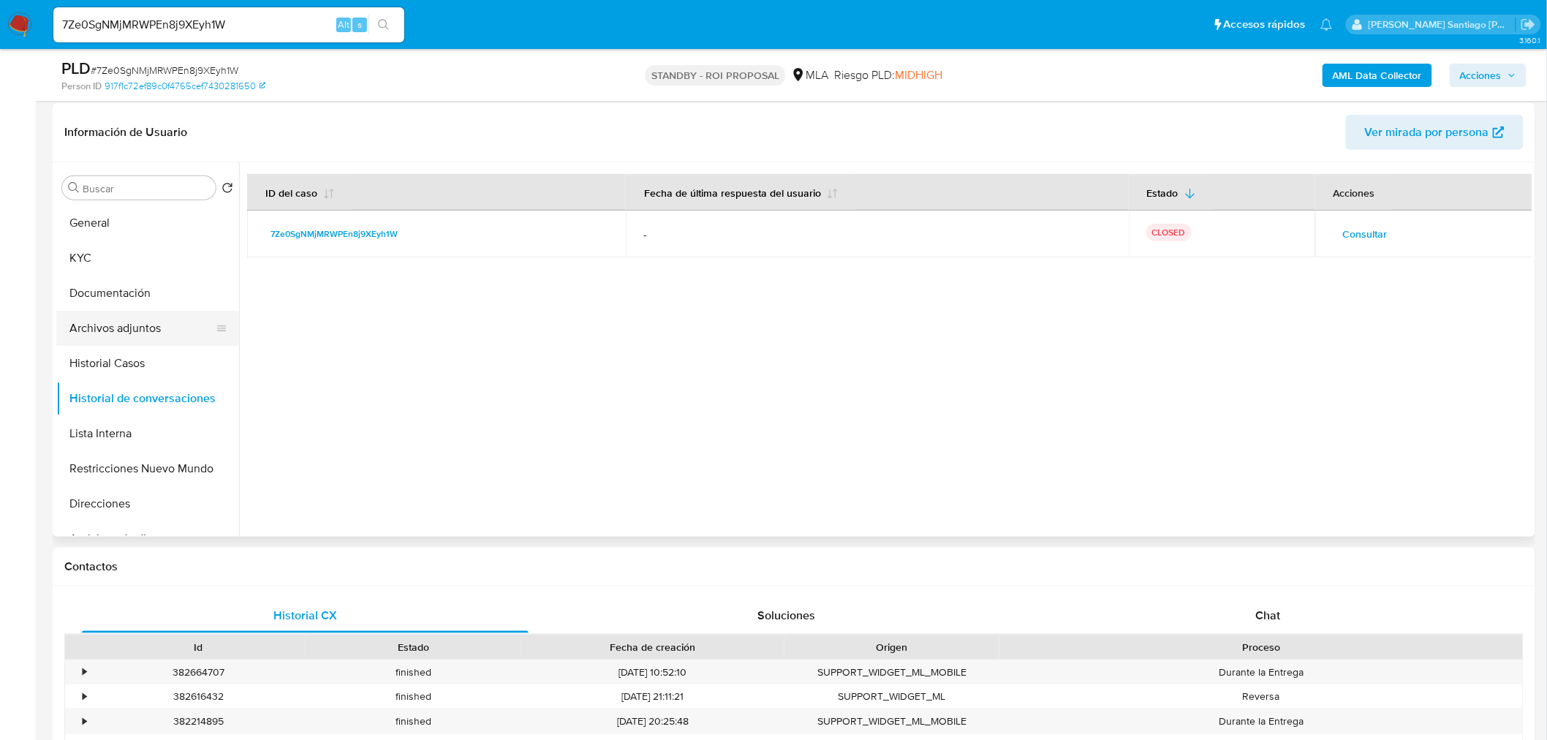
drag, startPoint x: 126, startPoint y: 360, endPoint x: 129, endPoint y: 344, distance: 16.2
click at [126, 355] on button "Historial Casos" at bounding box center [147, 363] width 183 height 35
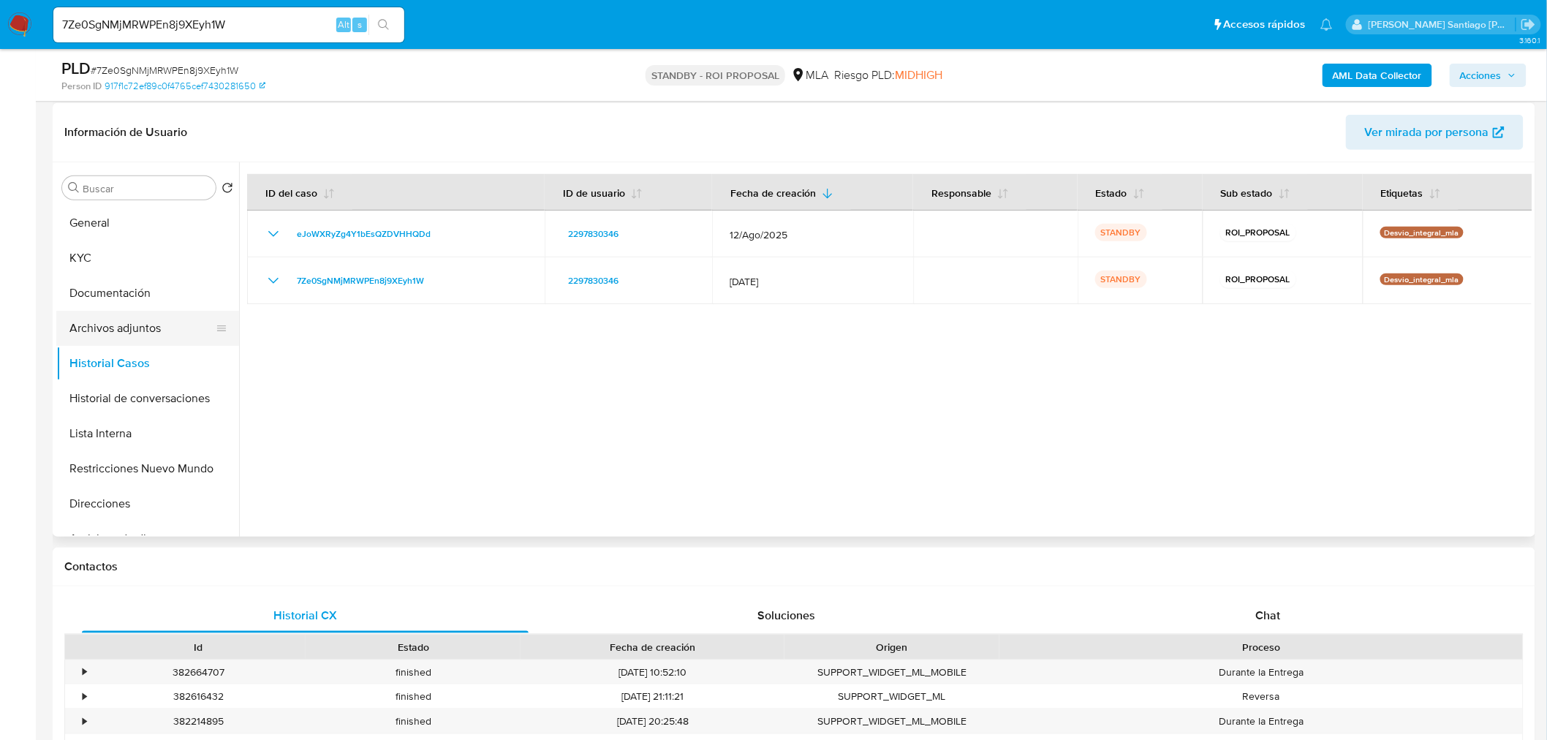
click at [136, 323] on button "Archivos adjuntos" at bounding box center [141, 328] width 171 height 35
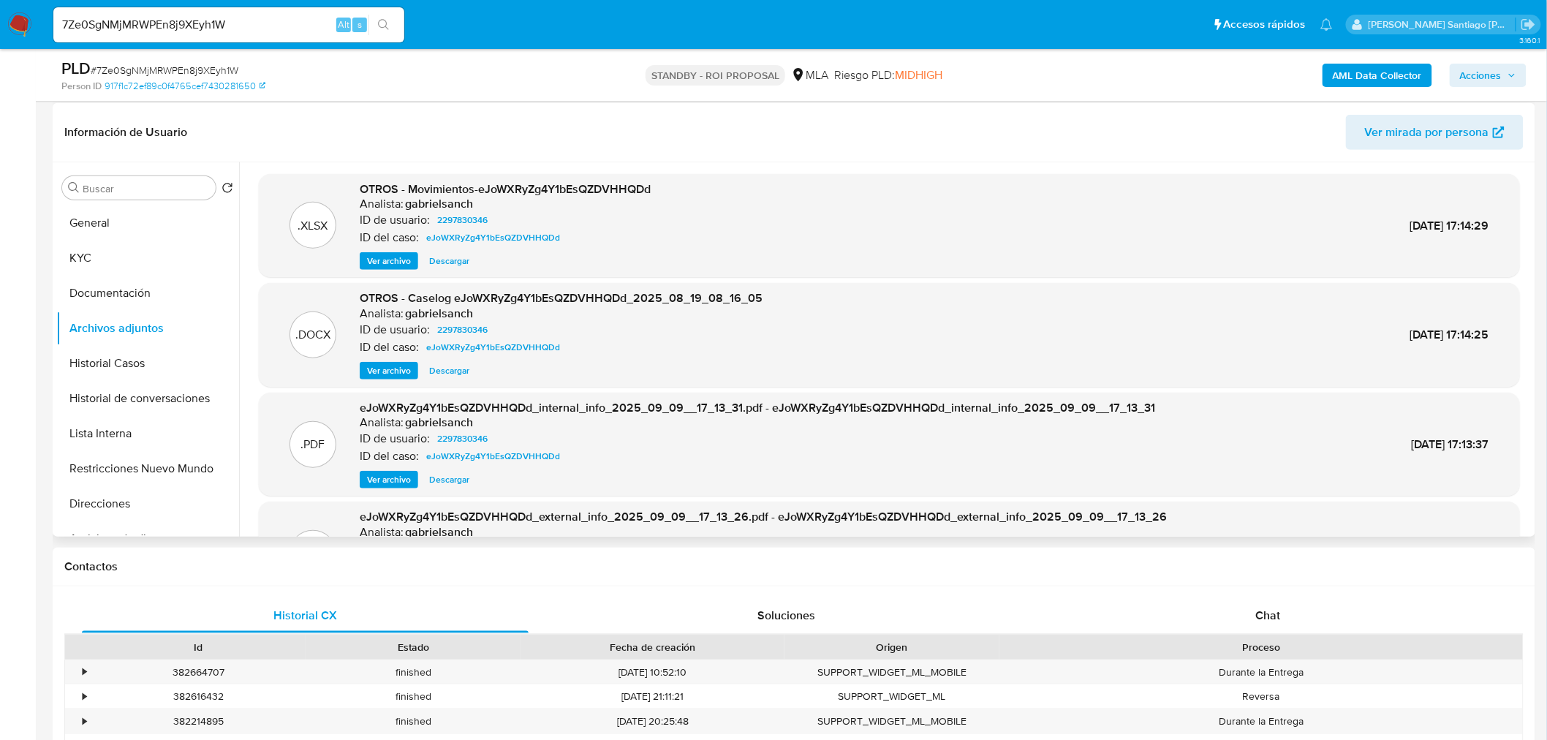
click at [447, 368] on span "Descargar" at bounding box center [449, 370] width 40 height 15
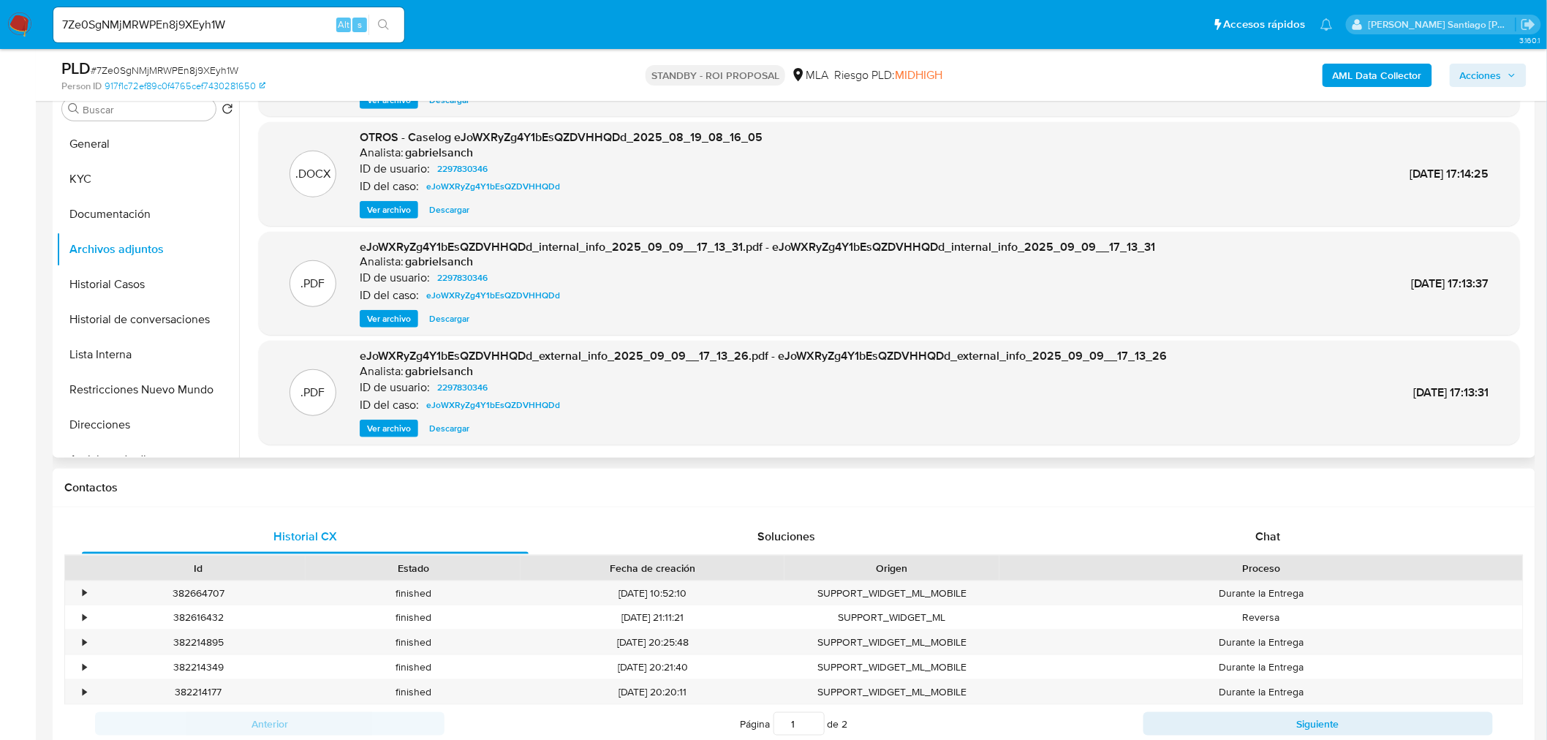
scroll to position [325, 0]
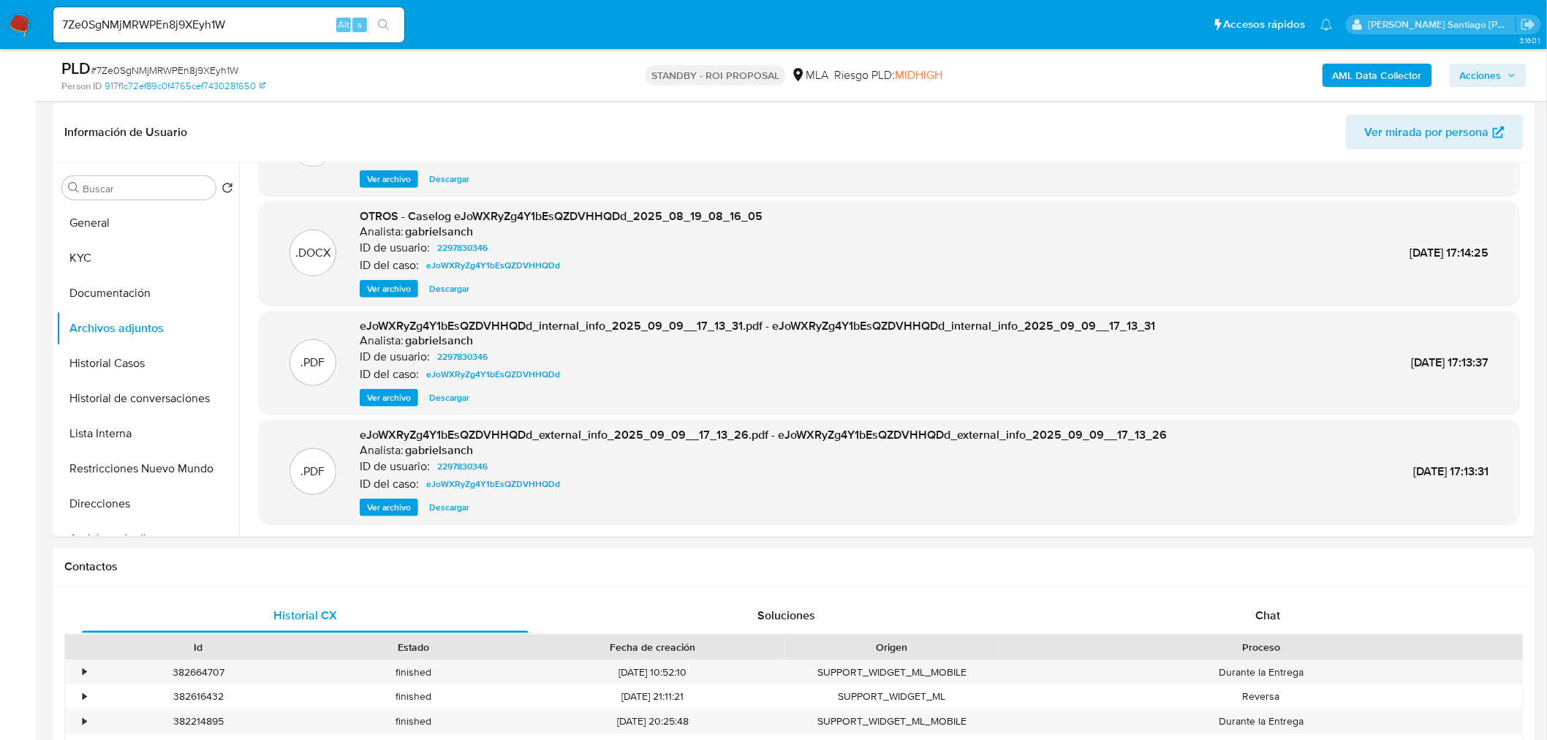
click at [253, 22] on input "7Ze0SgNMjMRWPEn8j9XEyh1W" at bounding box center [228, 24] width 351 height 19
paste input "KW3cOmJhYnhCU4U0hr49rens"
type input "KW3cOmJhYnhCU4U0hr49rens"
click at [385, 20] on icon "search-icon" at bounding box center [383, 24] width 11 height 11
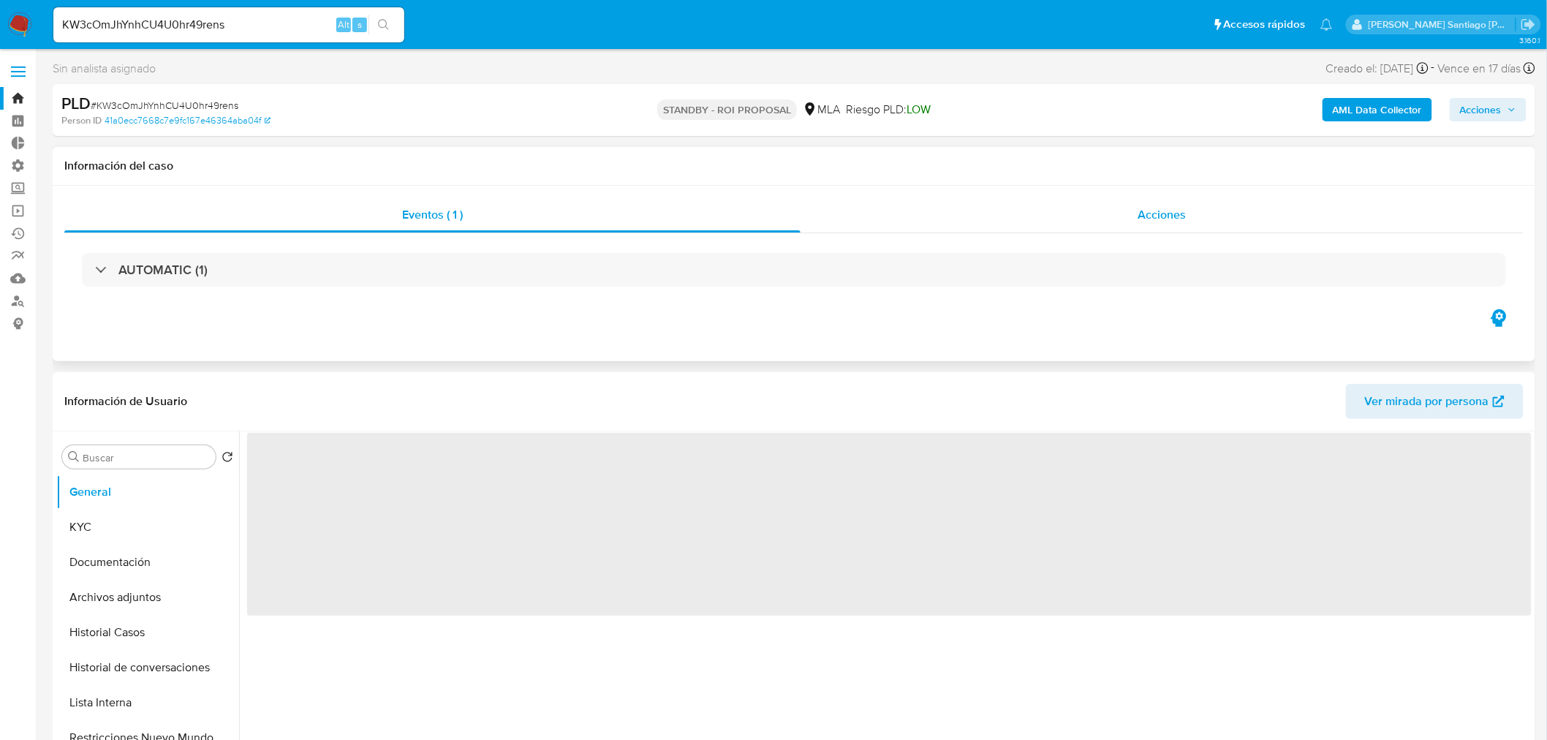
select select "10"
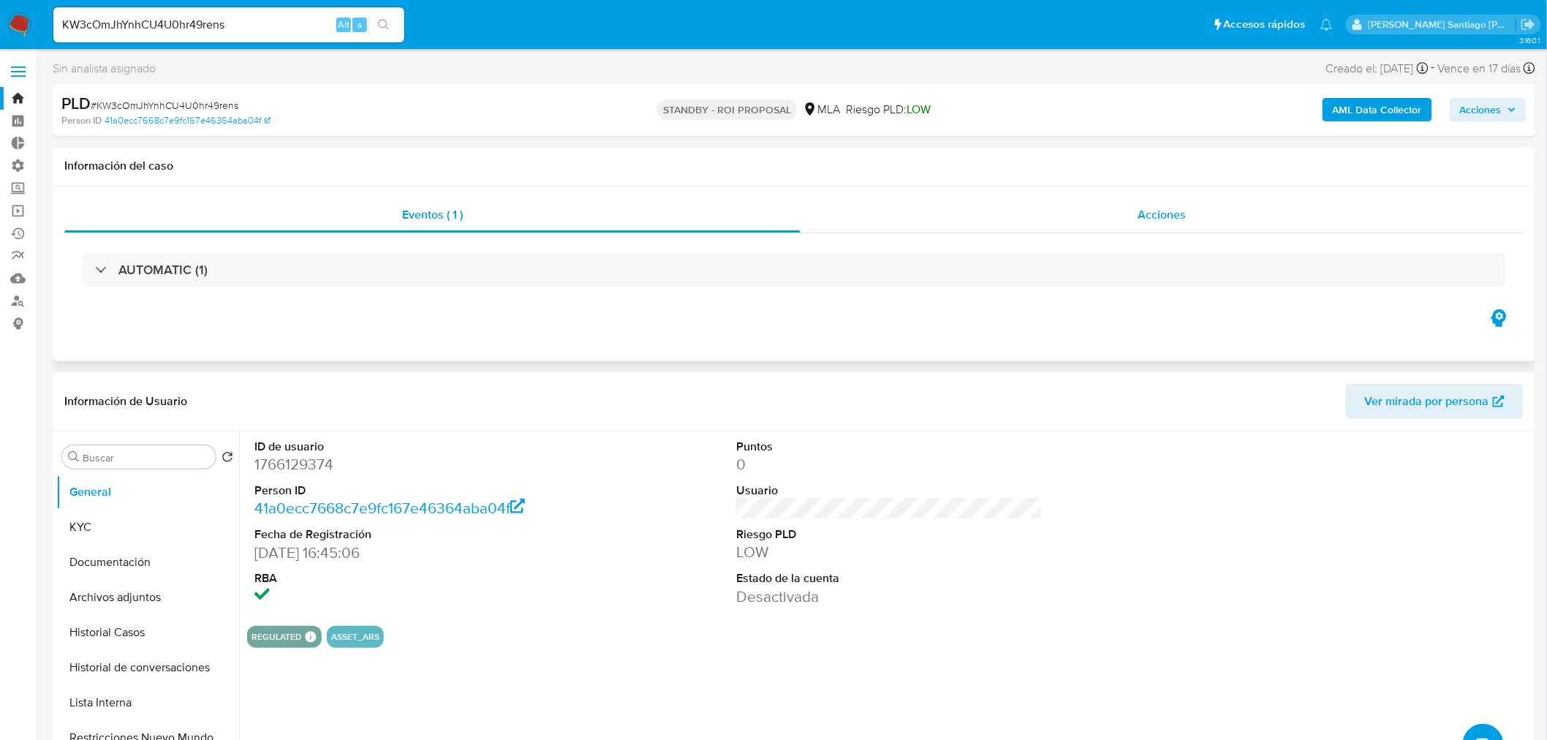
click at [1219, 197] on div "Eventos ( 1 ) Acciones AUTOMATIC (1)" at bounding box center [794, 273] width 1482 height 175
click at [1219, 210] on div "Acciones" at bounding box center [1162, 214] width 724 height 35
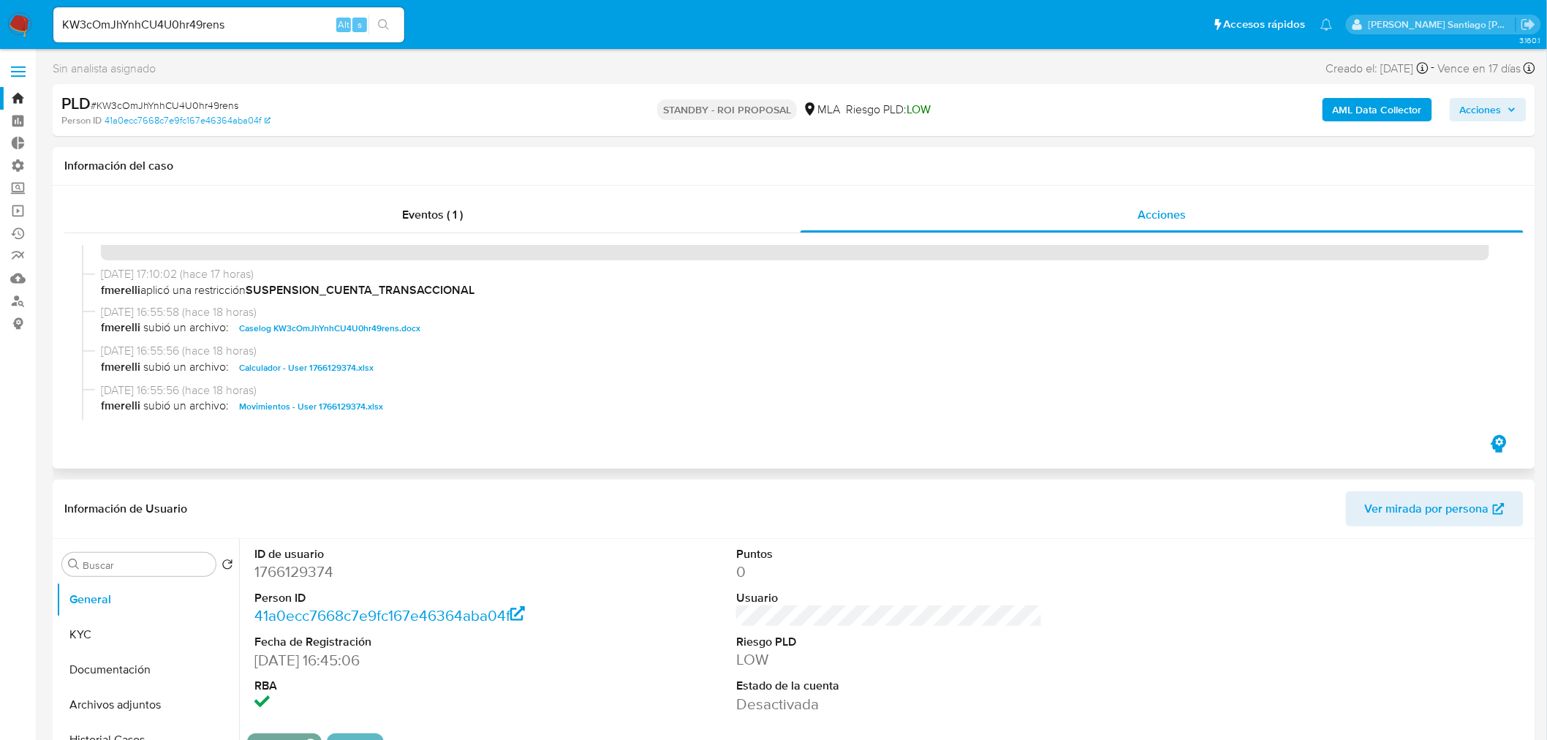
scroll to position [81, 0]
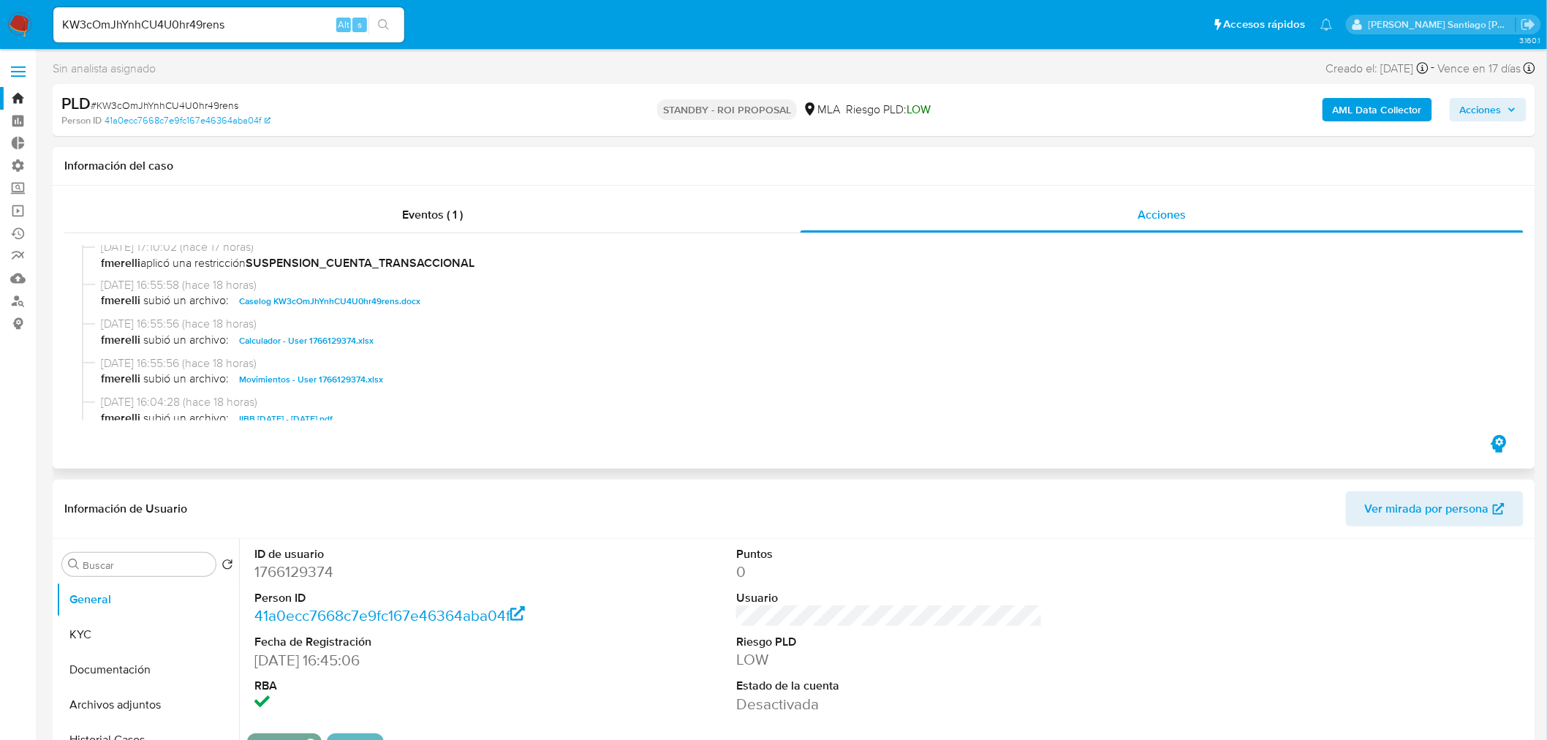
click at [346, 300] on span "Caselog KW3cOmJhYnhCU4U0hr49rens.docx" at bounding box center [329, 301] width 181 height 18
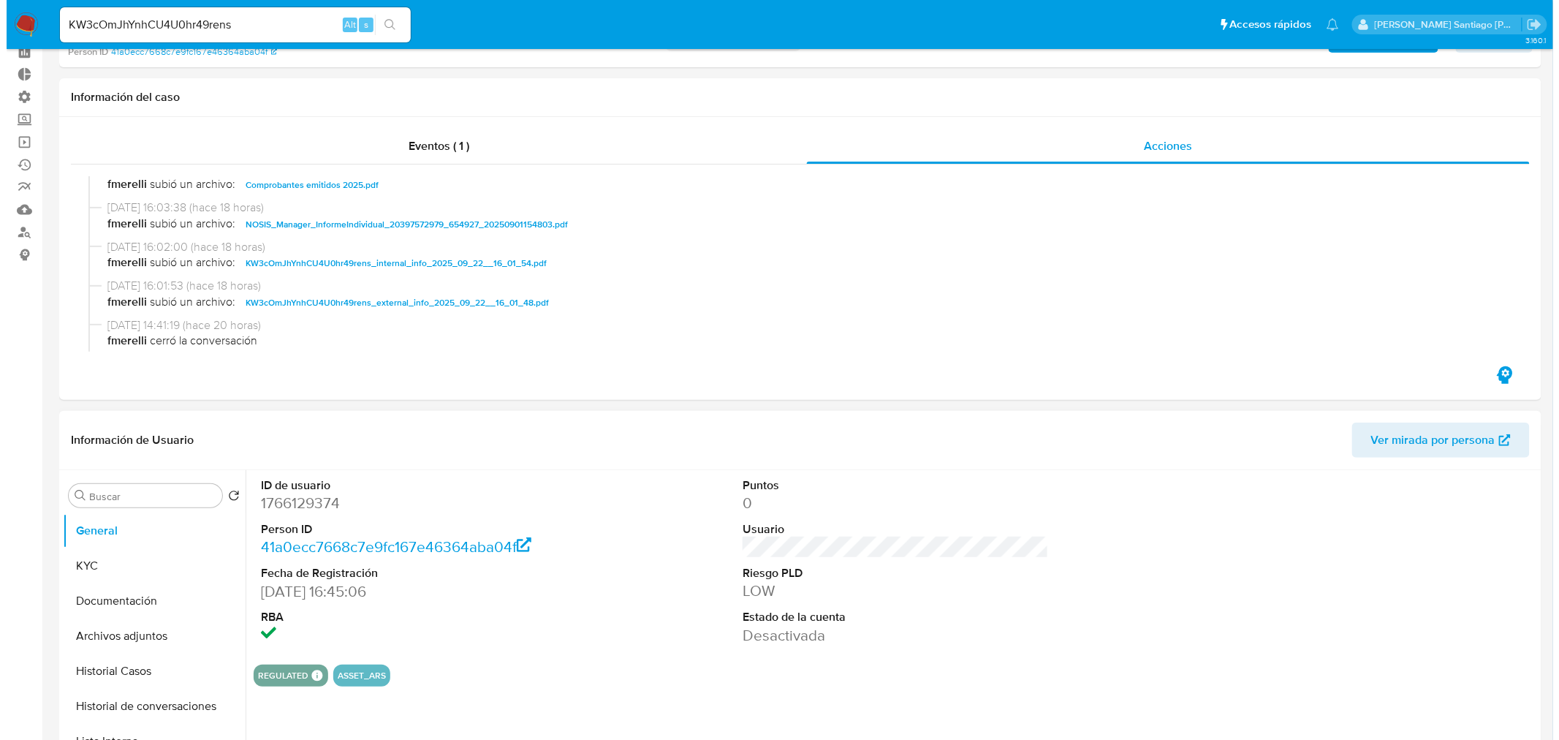
scroll to position [162, 0]
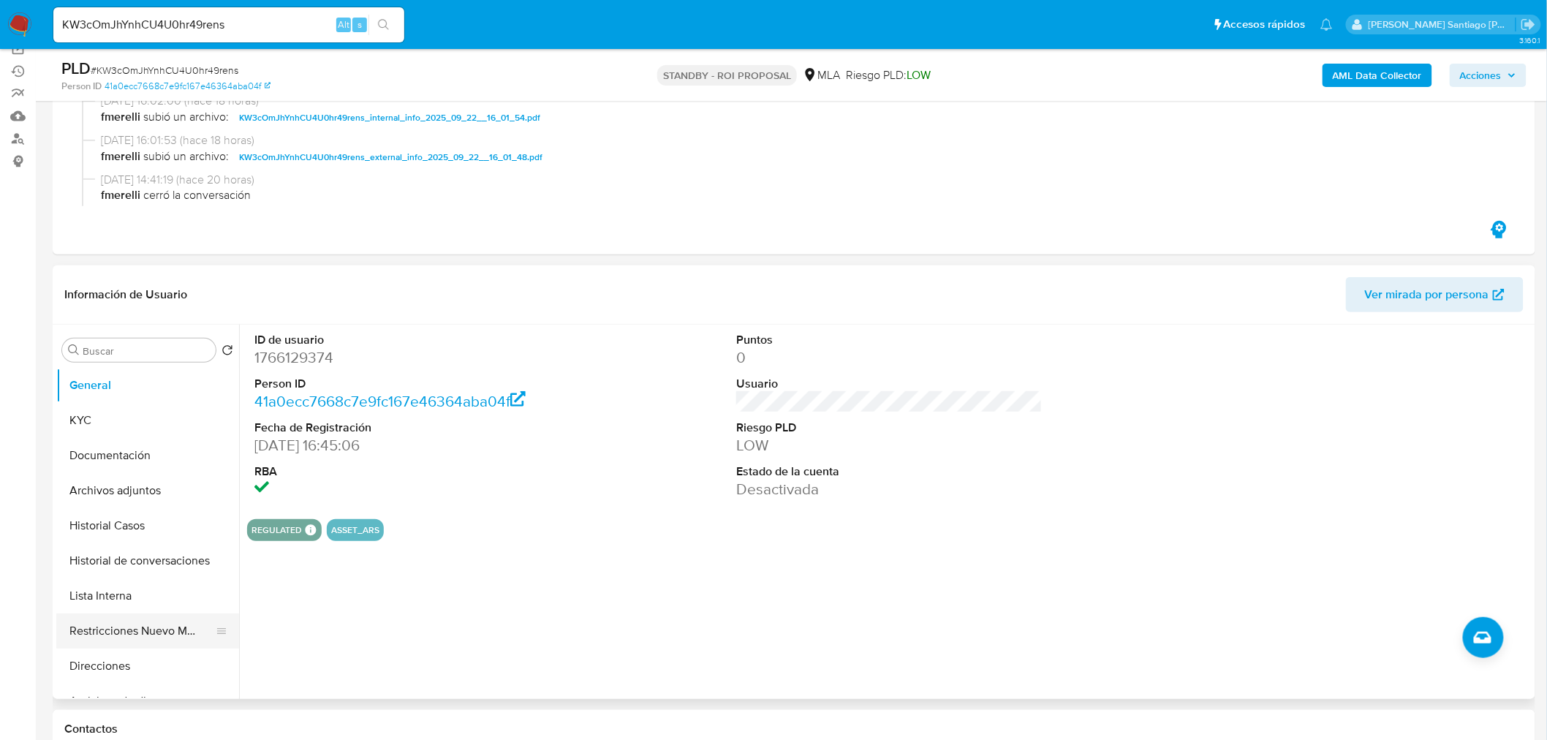
click at [188, 626] on button "Restricciones Nuevo Mundo" at bounding box center [141, 630] width 171 height 35
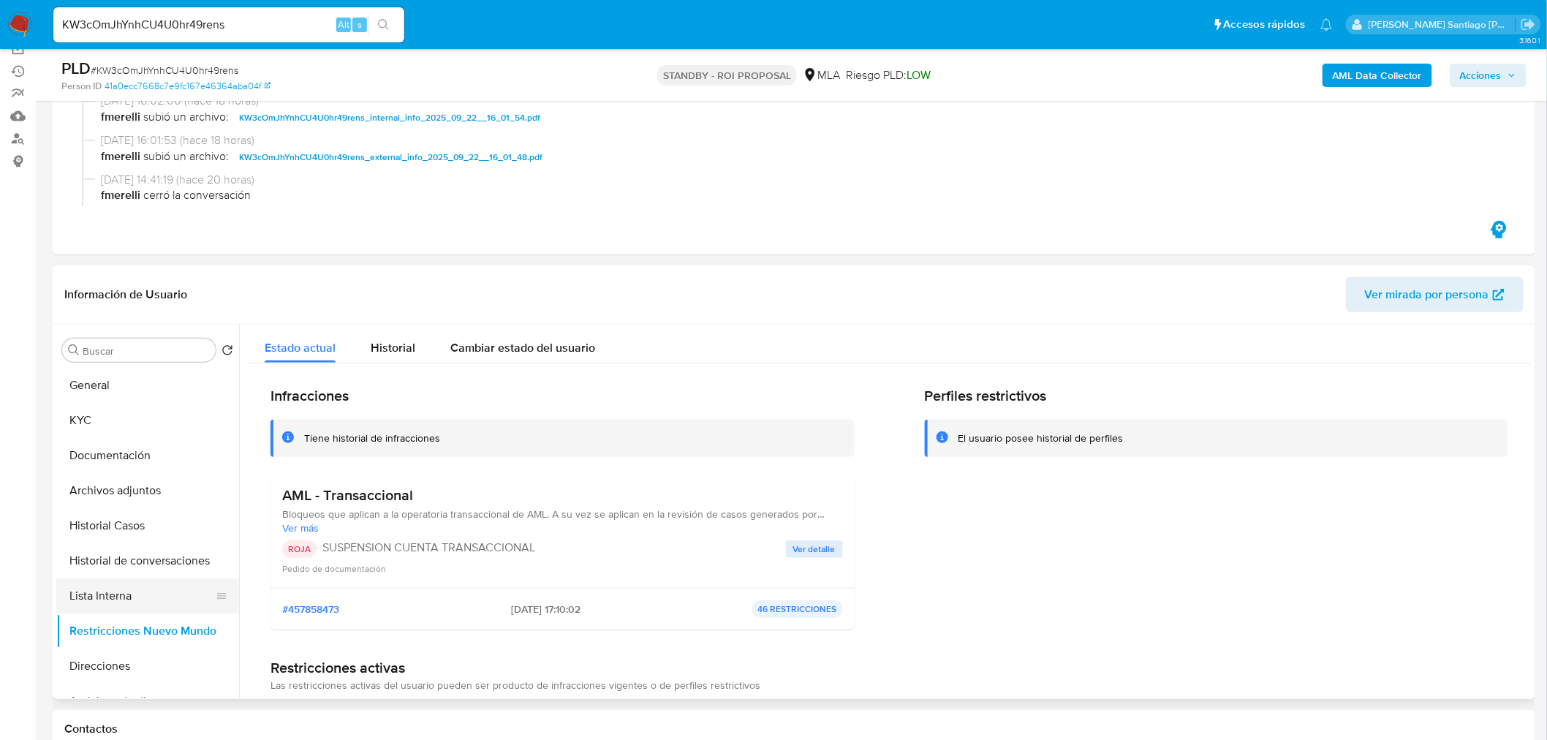
click at [159, 578] on button "Lista Interna" at bounding box center [141, 595] width 171 height 35
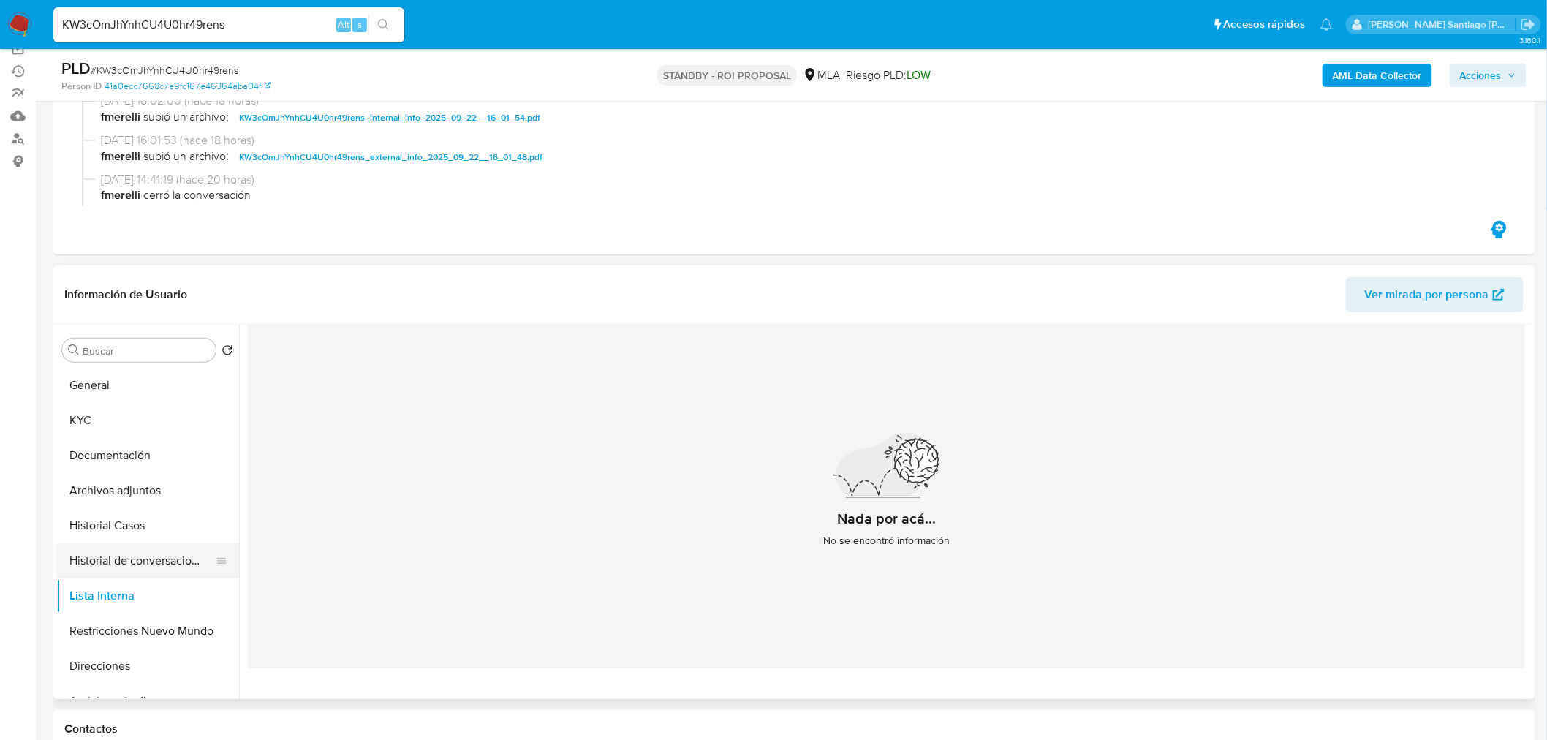
click at [162, 567] on button "Historial de conversaciones" at bounding box center [141, 560] width 171 height 35
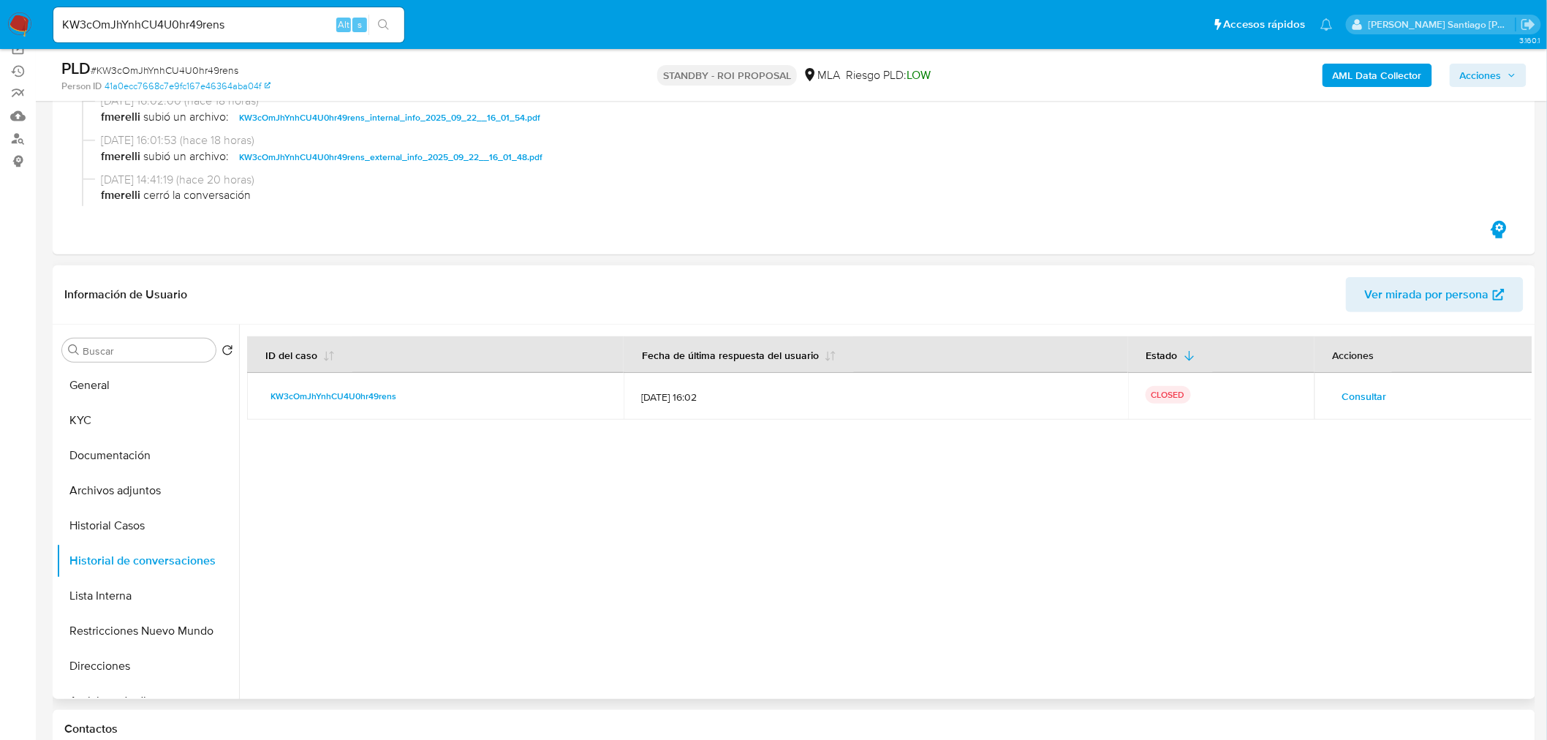
click at [1374, 397] on span "Consultar" at bounding box center [1364, 396] width 45 height 20
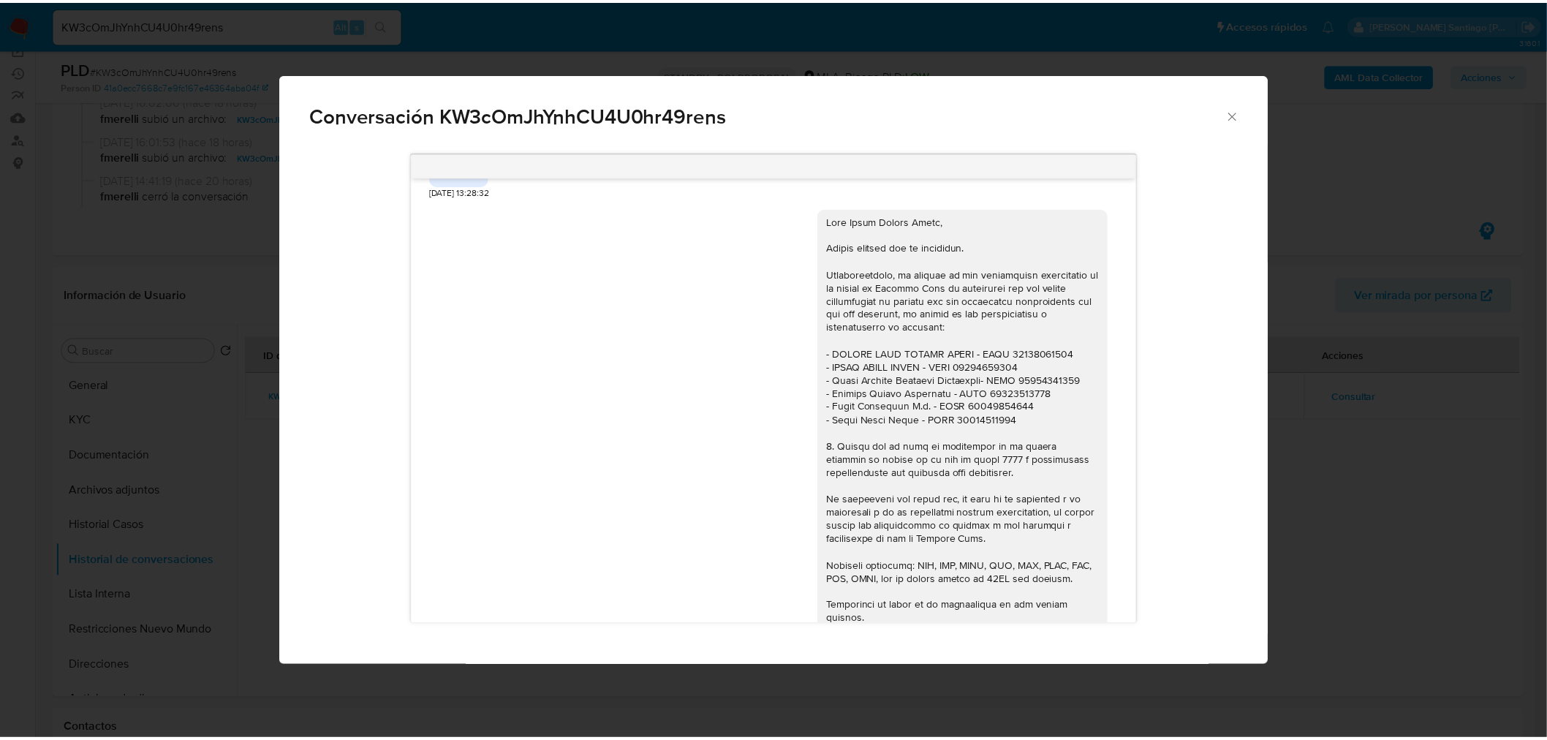
scroll to position [2599, 0]
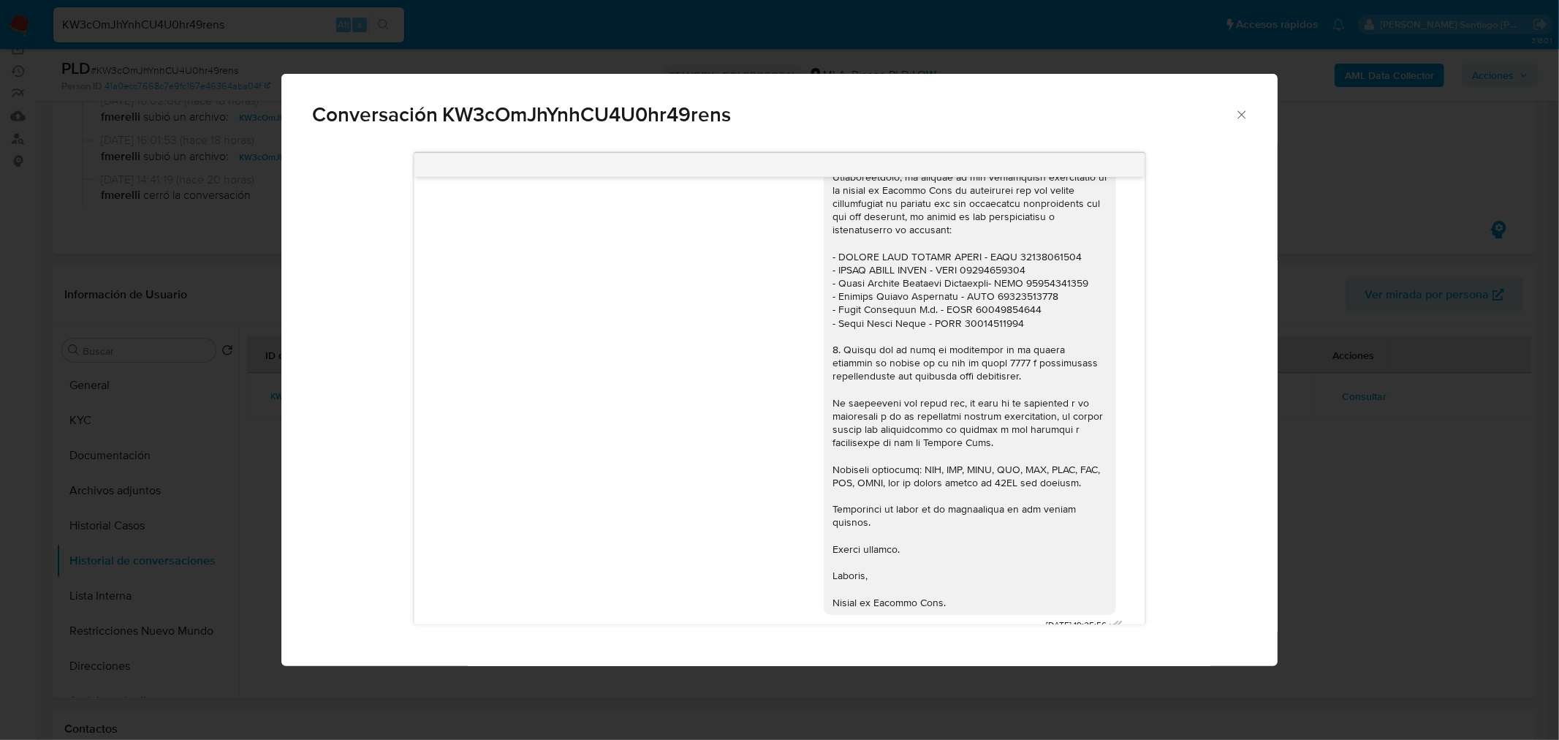
click at [1398, 465] on div "Conversación KW3cOmJhYnhCU4U0hr49rens 17/07/2025 19:59:54 Hola, Esperamos que t…" at bounding box center [779, 370] width 1559 height 740
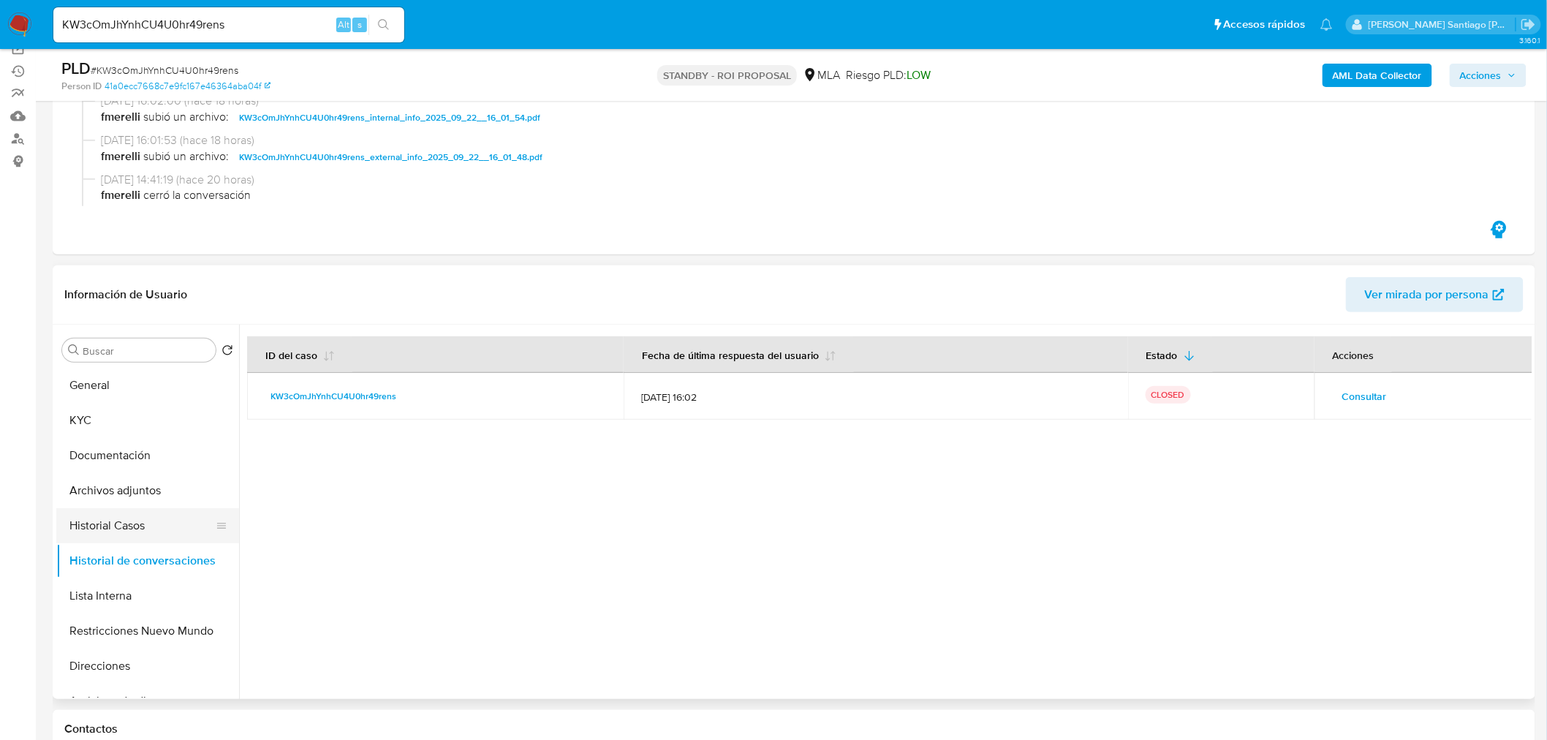
click at [145, 529] on button "Historial Casos" at bounding box center [141, 525] width 171 height 35
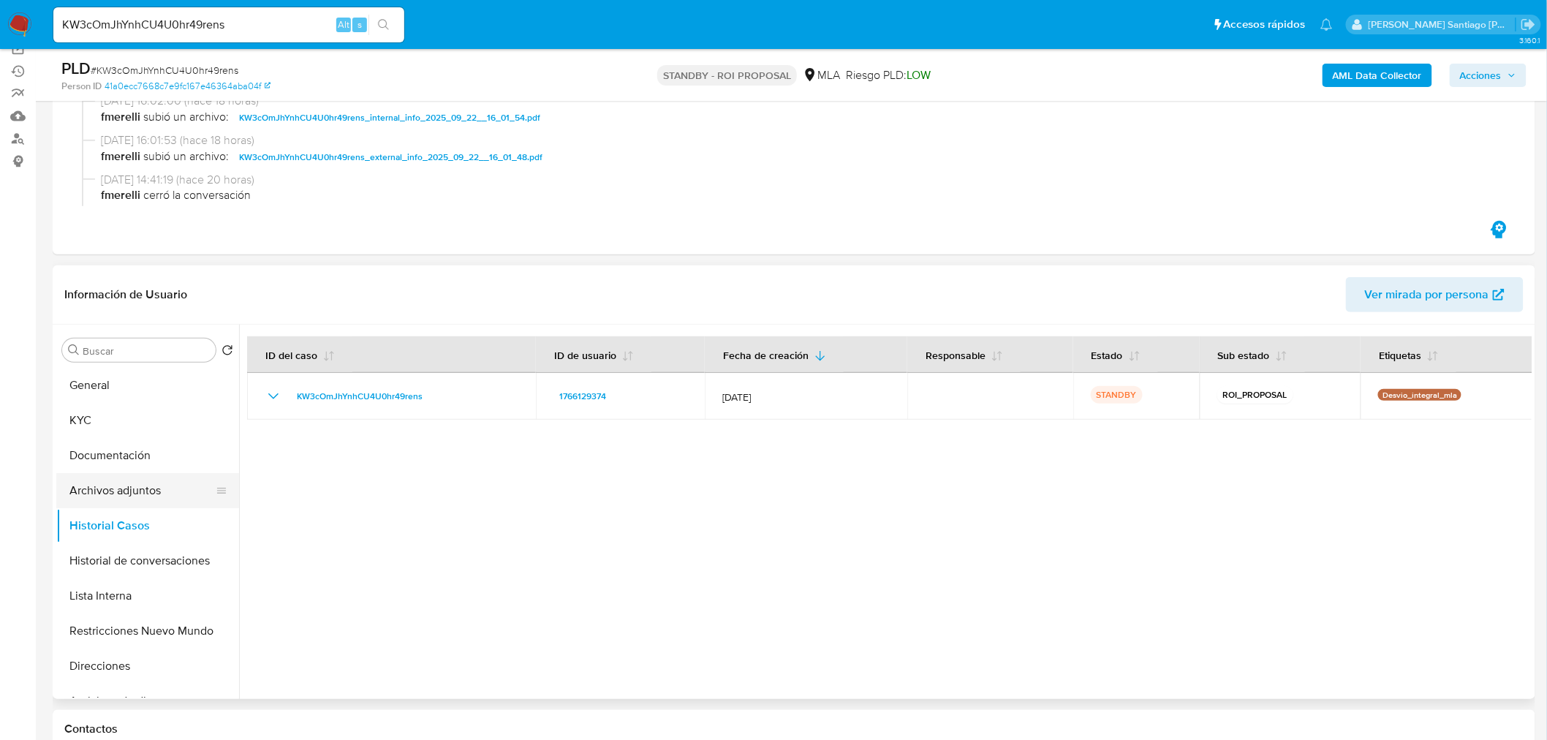
click at [133, 488] on button "Archivos adjuntos" at bounding box center [141, 490] width 171 height 35
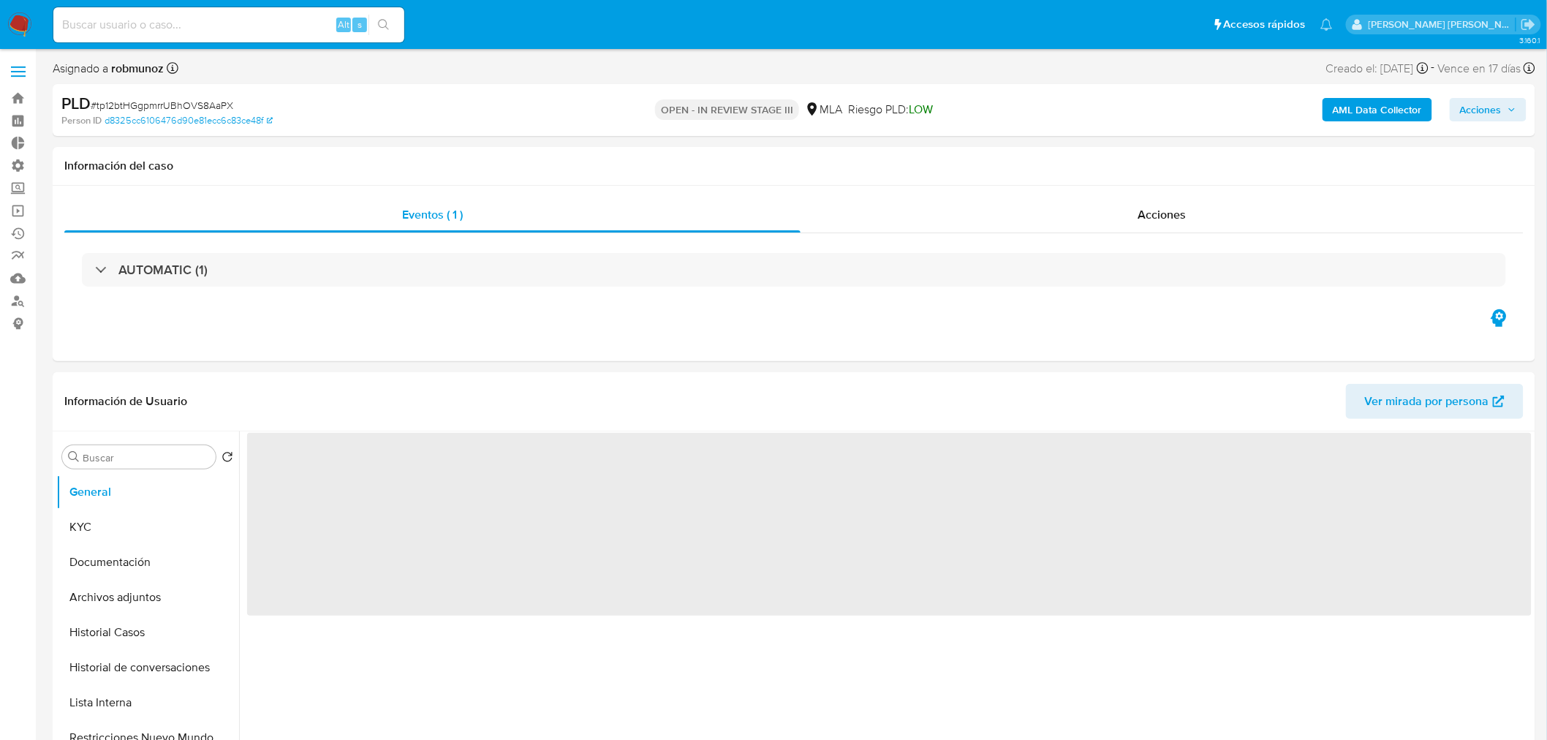
select select "10"
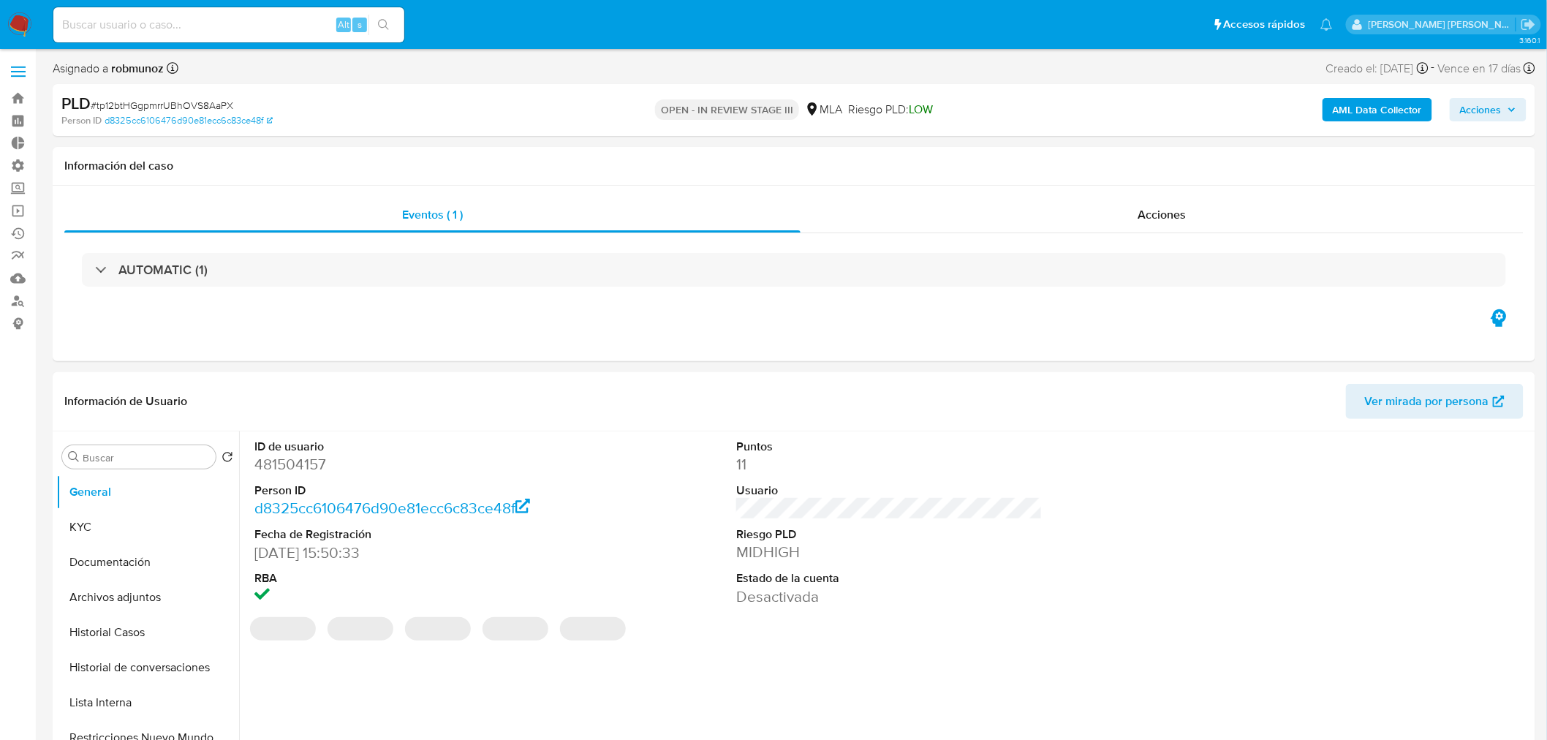
click at [1457, 104] on button "Acciones" at bounding box center [1488, 109] width 77 height 23
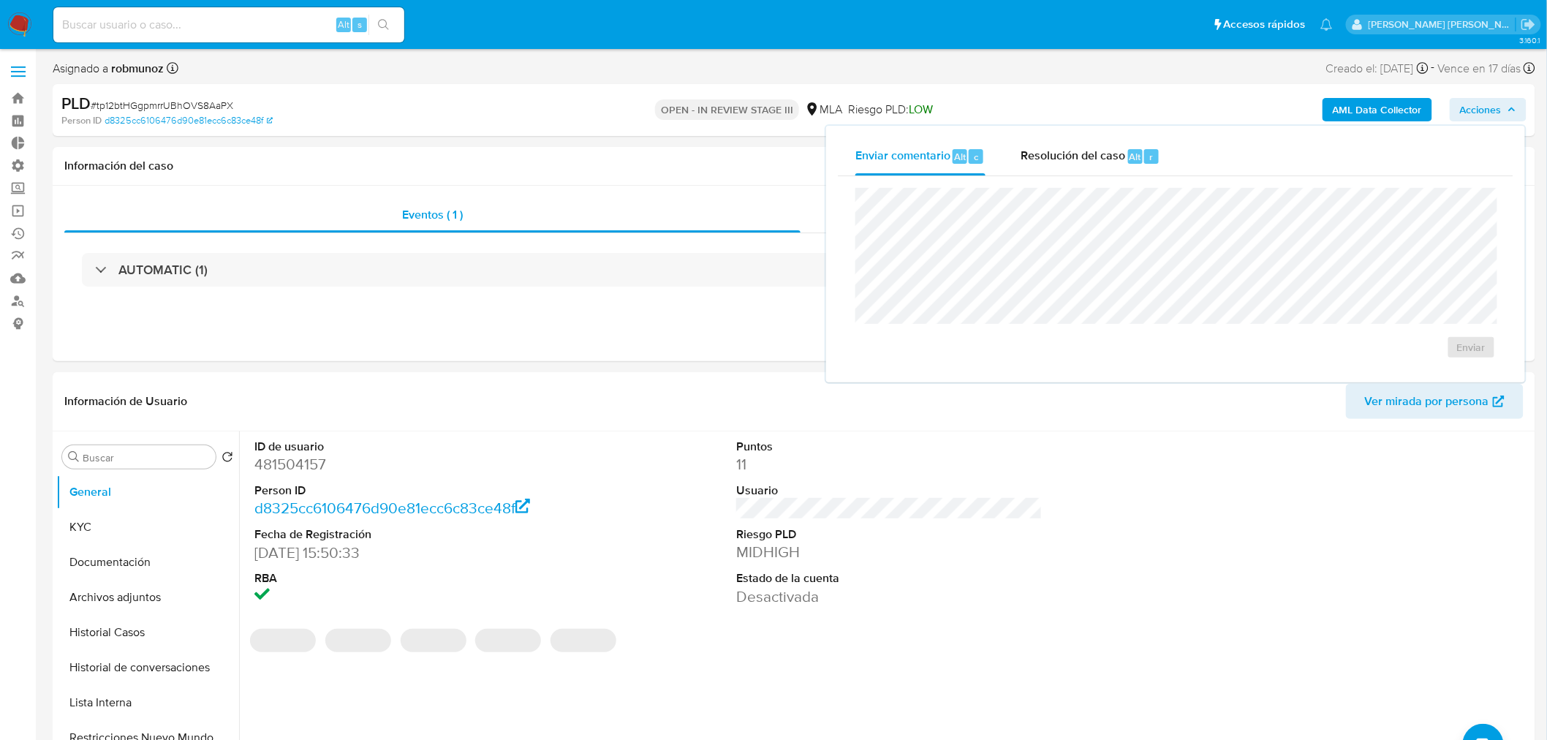
drag, startPoint x: 1107, startPoint y: 150, endPoint x: 1112, endPoint y: 176, distance: 26.7
click at [1107, 155] on span "Resolución del caso" at bounding box center [1072, 156] width 105 height 17
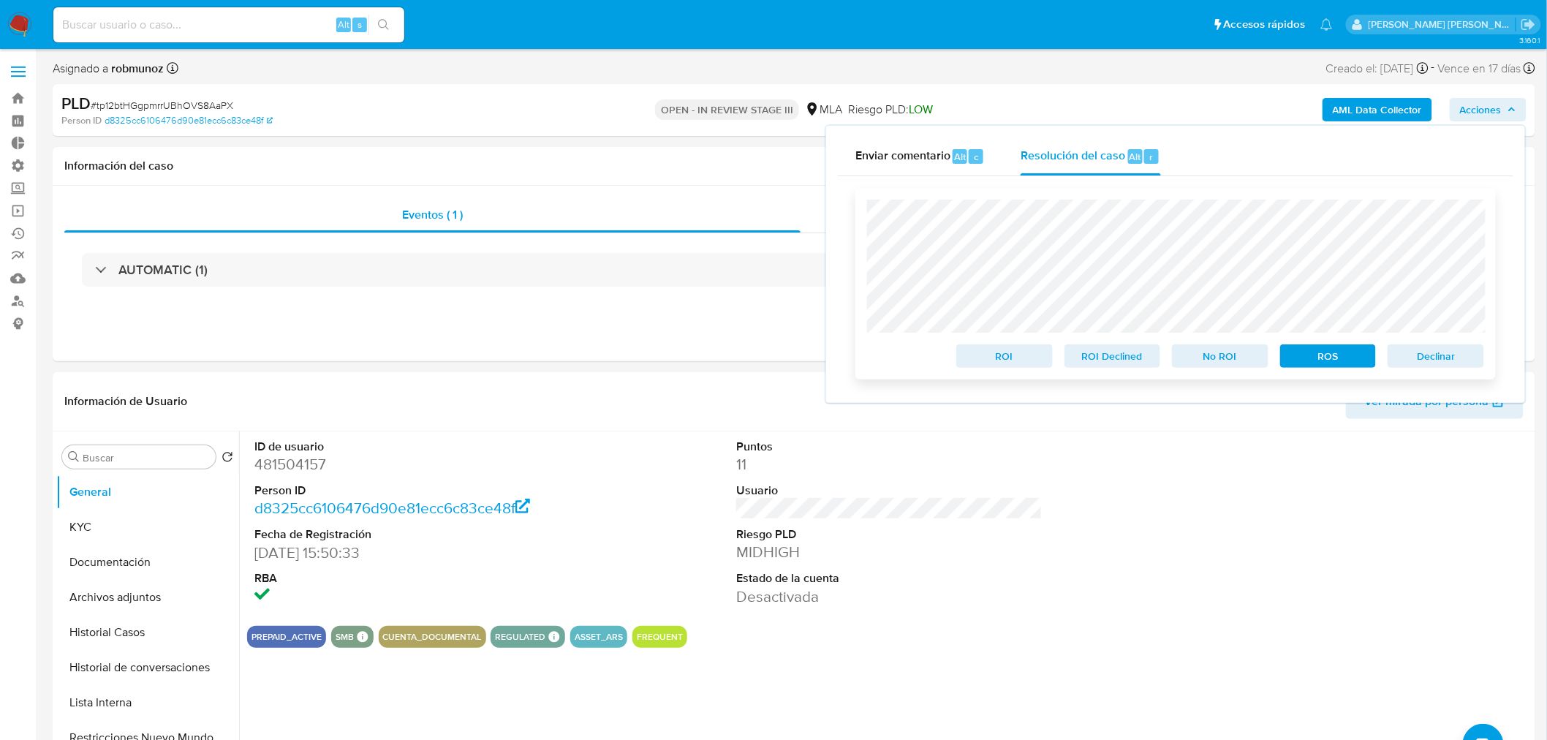
click at [1440, 361] on span "Declinar" at bounding box center [1436, 356] width 76 height 20
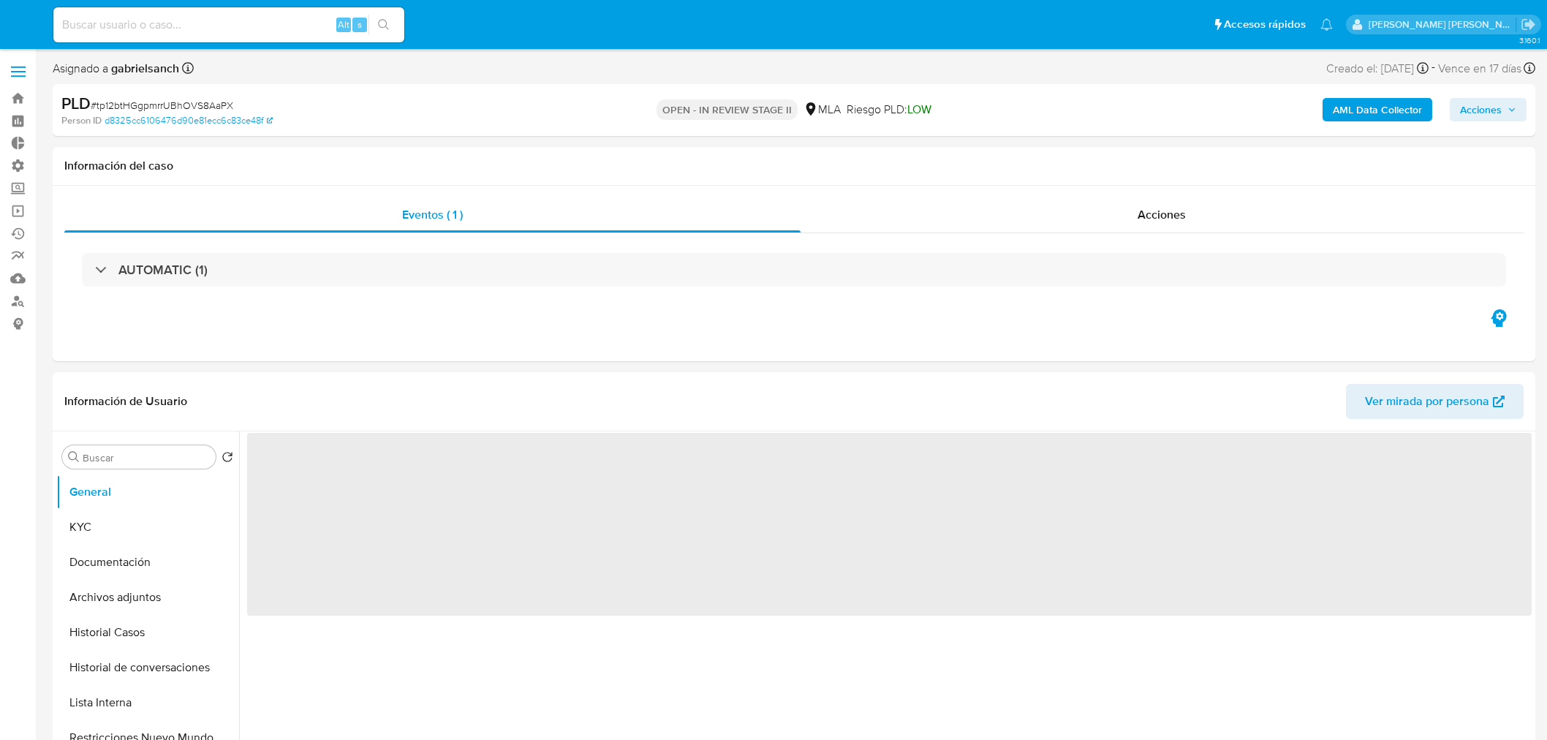
select select "10"
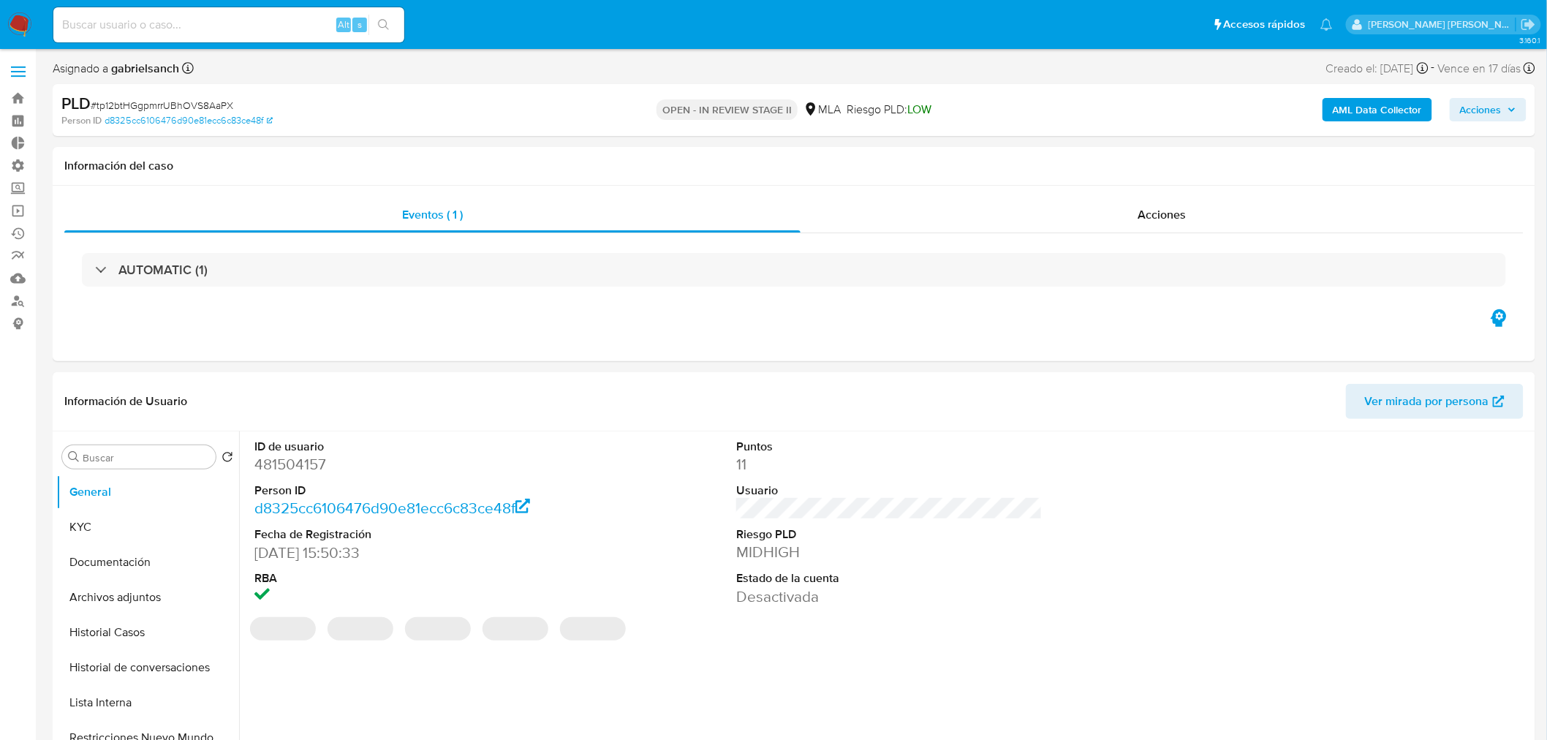
click at [238, 23] on input at bounding box center [228, 24] width 351 height 19
paste input "Sqnrftk0dxgL3ZfcVwYZBQH0"
type input "Sqnrftk0dxgL3ZfcVwYZBQH0"
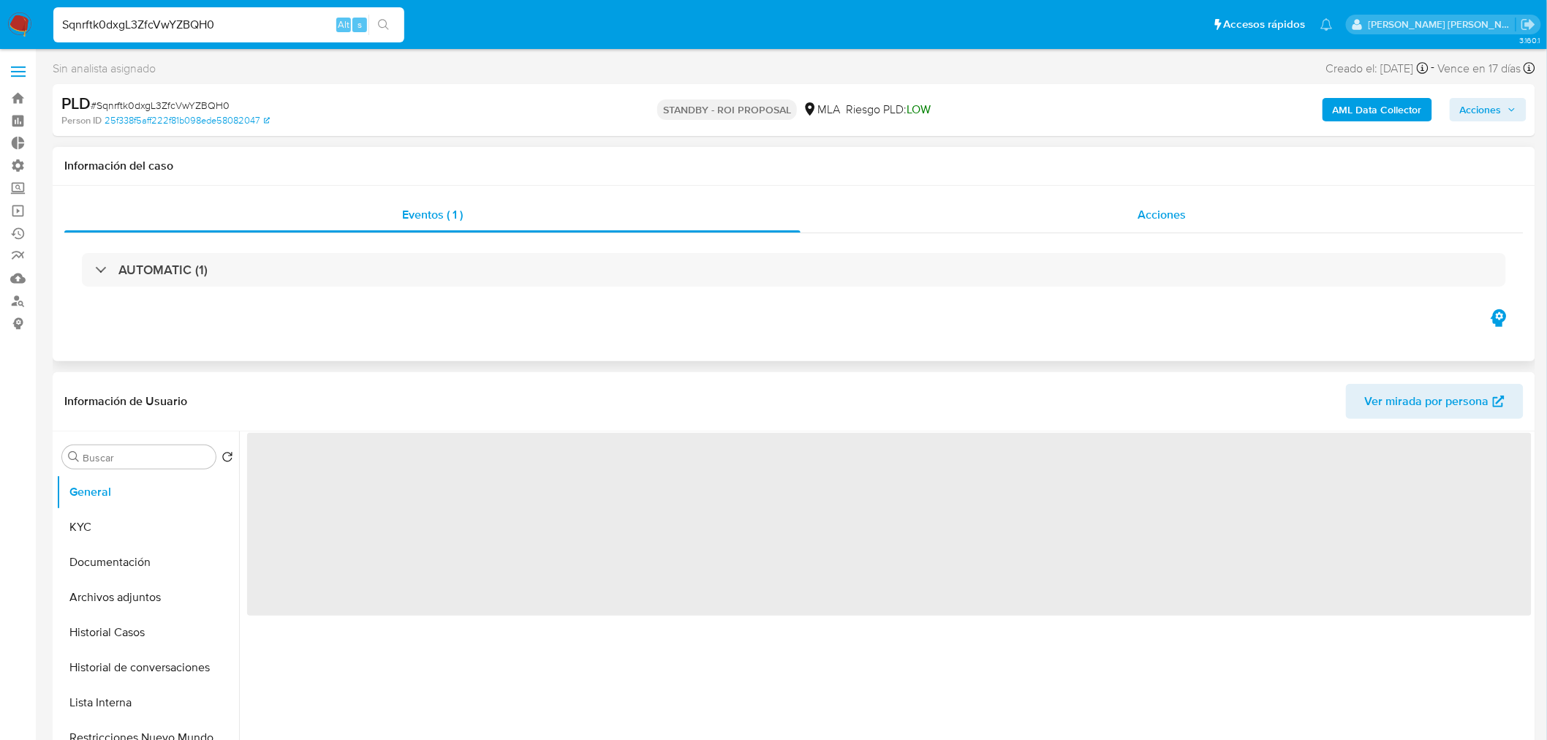
click at [1116, 208] on div "Acciones" at bounding box center [1162, 214] width 724 height 35
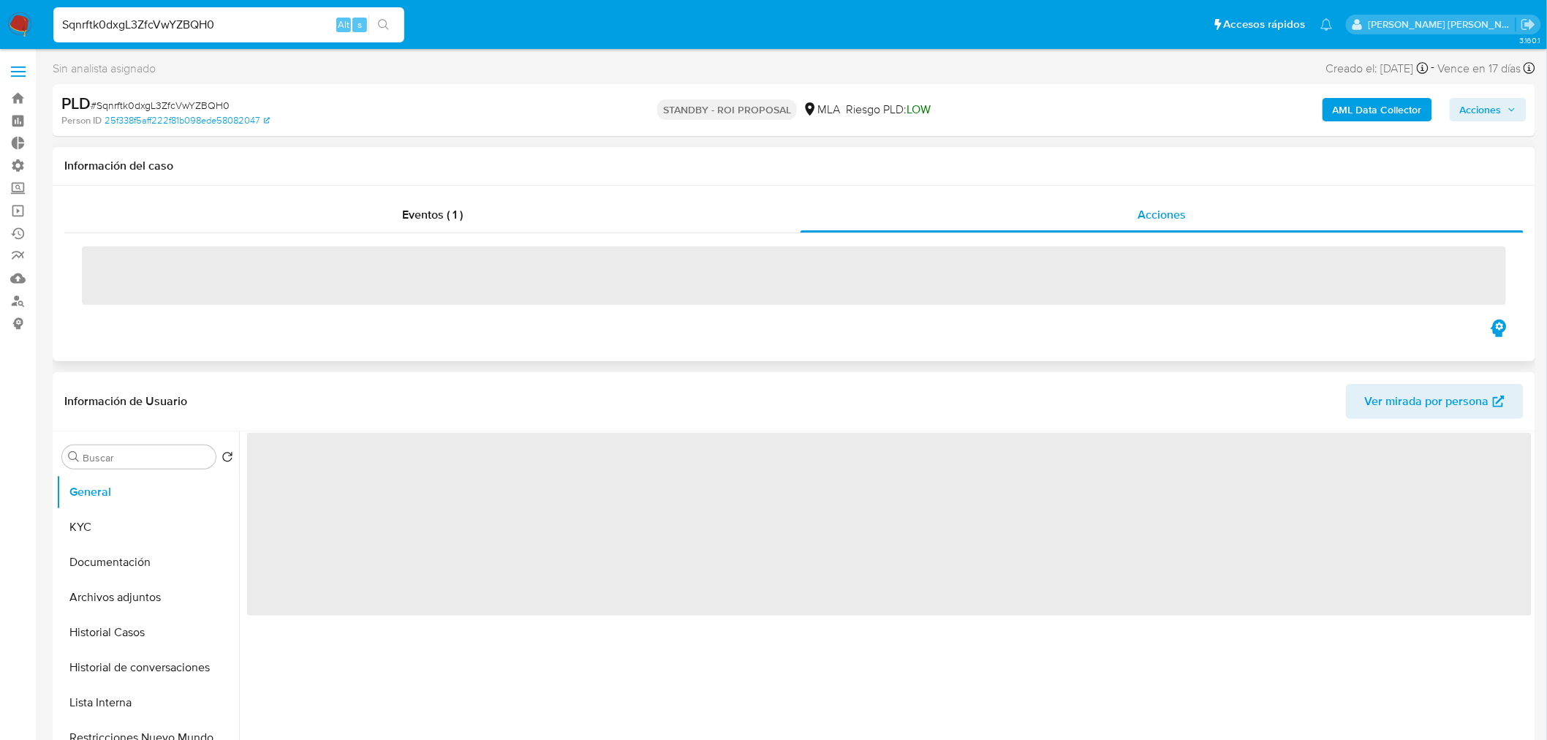
select select "10"
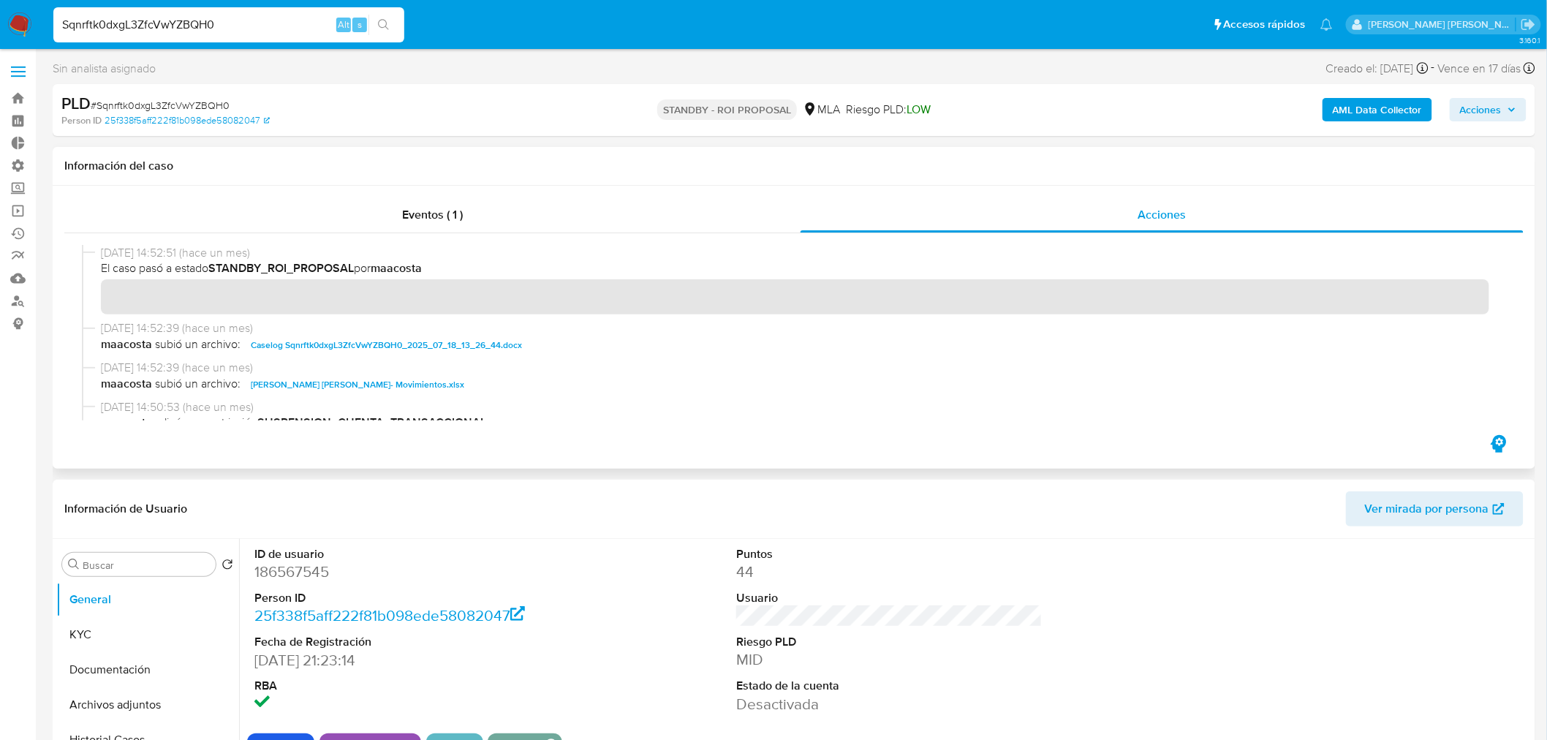
drag, startPoint x: 478, startPoint y: 346, endPoint x: 520, endPoint y: 375, distance: 51.1
click at [478, 346] on span "Caselog Sqnrftk0dxgL3ZfcVwYZBQH0_2025_07_18_13_26_44.docx" at bounding box center [386, 345] width 271 height 18
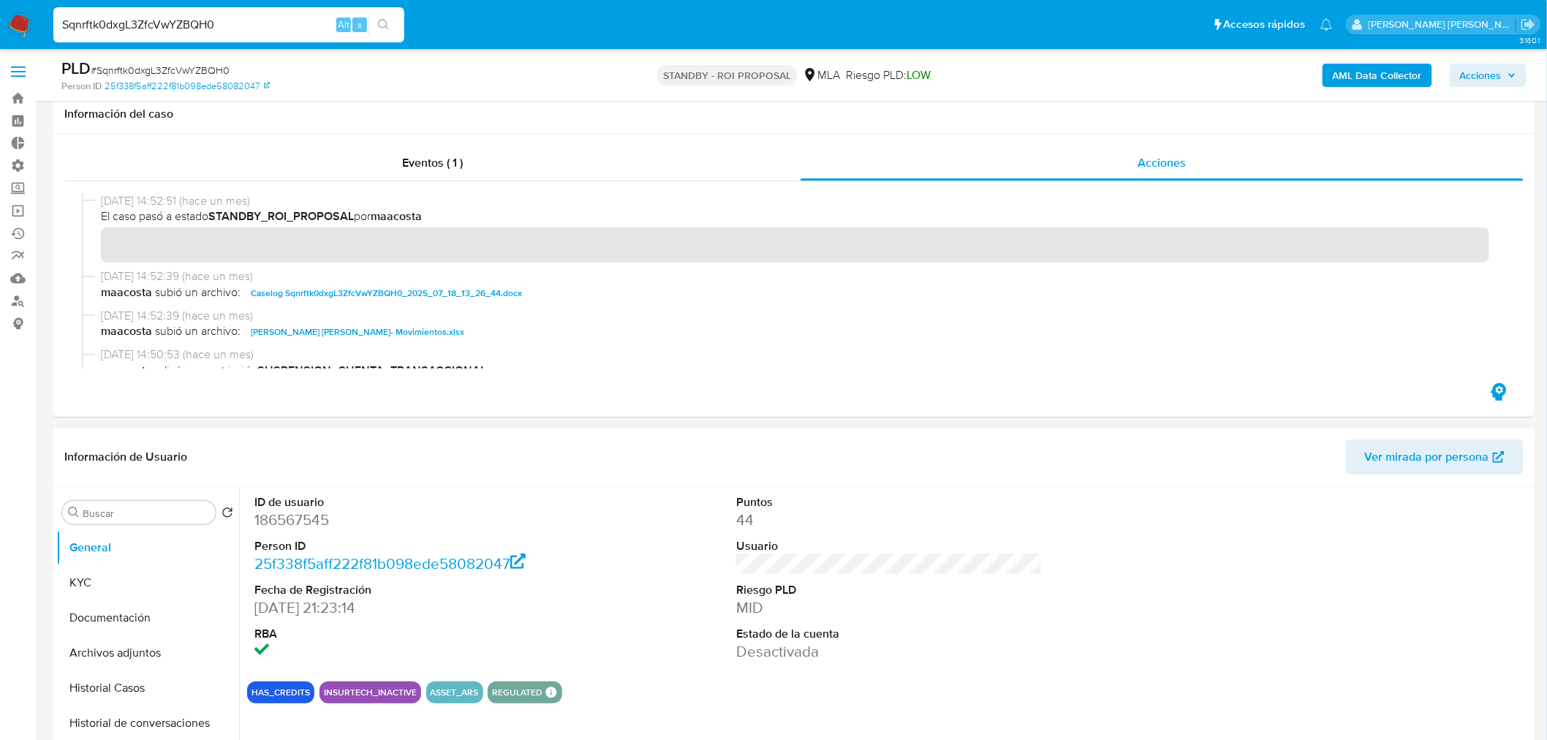
scroll to position [243, 0]
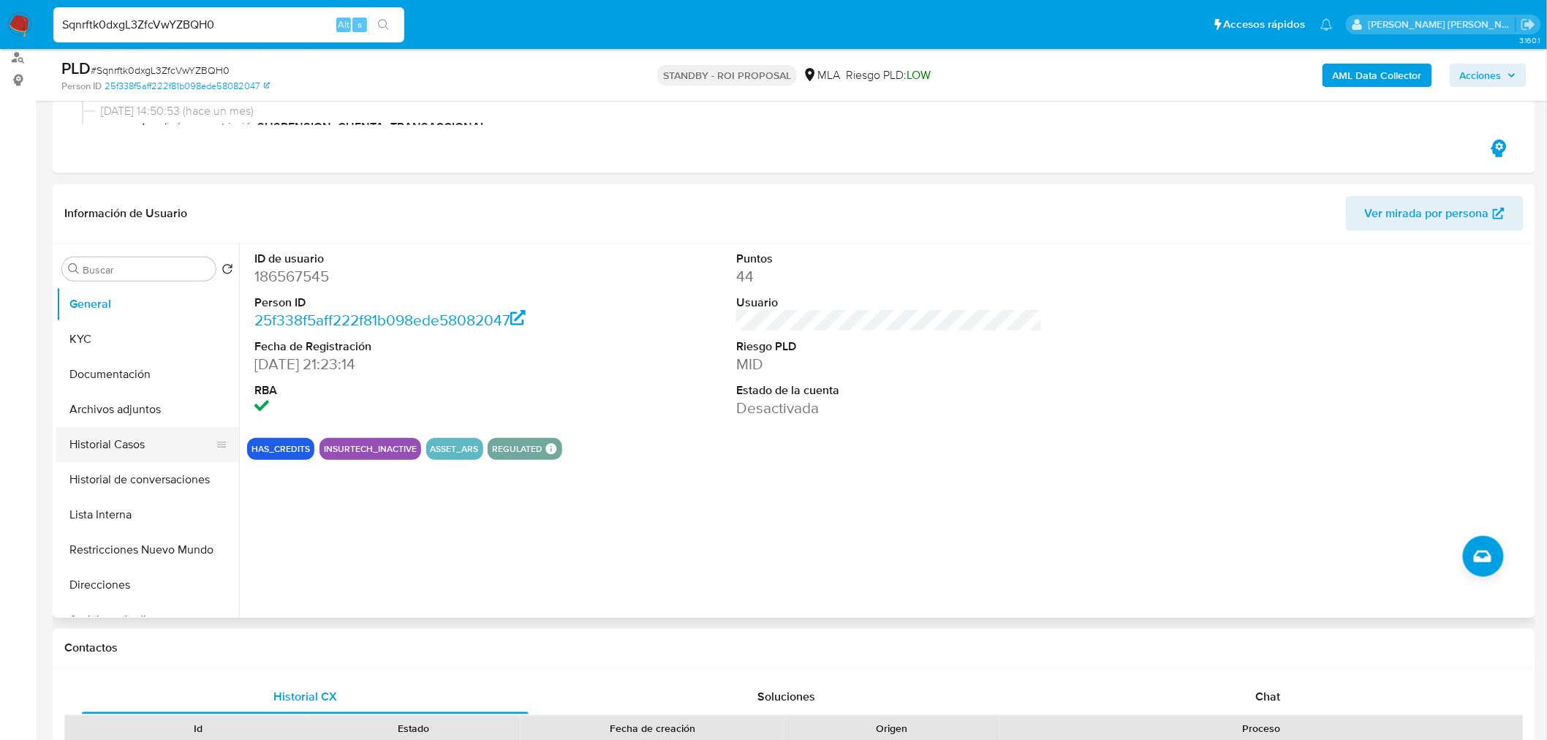
click at [135, 443] on button "Historial Casos" at bounding box center [141, 444] width 171 height 35
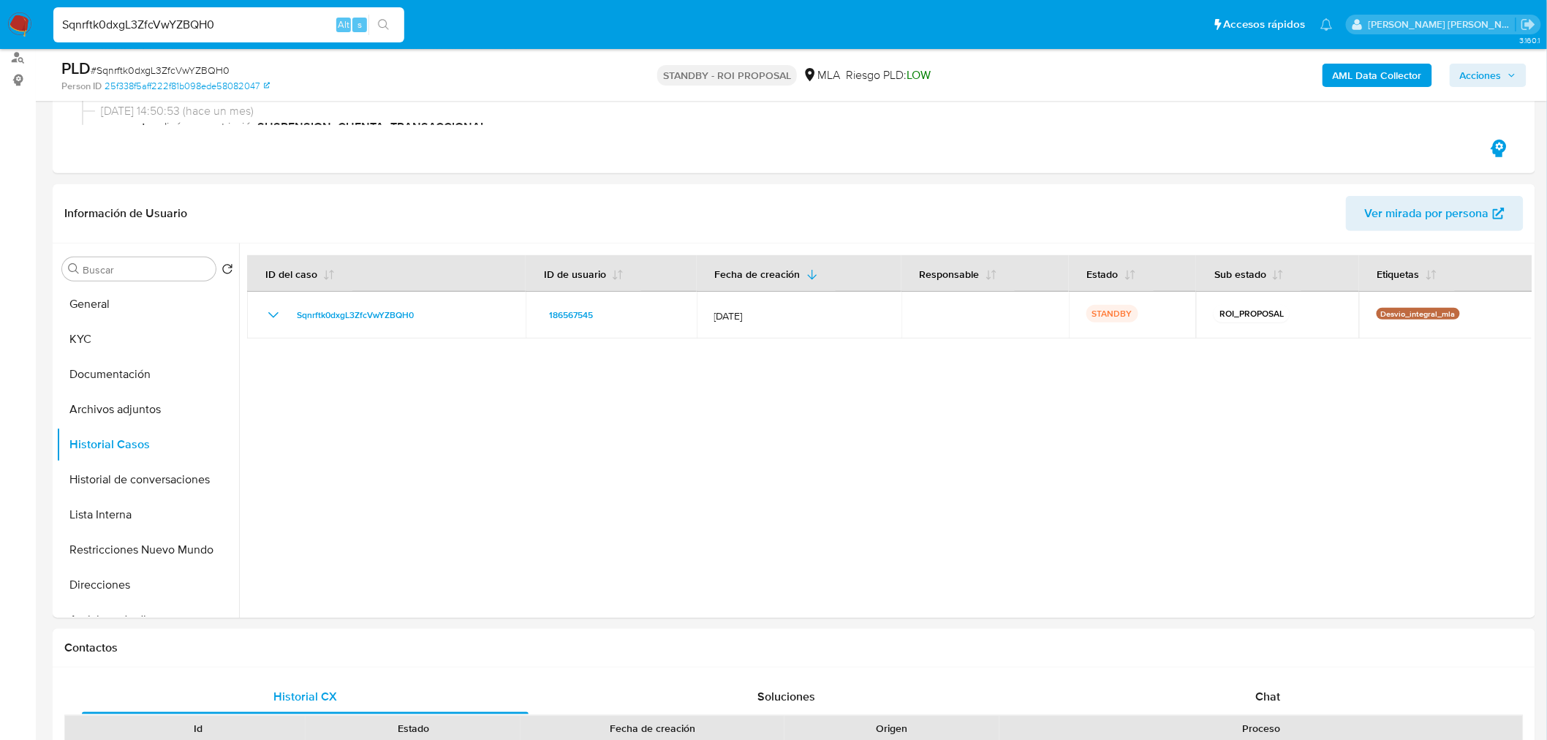
click at [198, 23] on input "Sqnrftk0dxgL3ZfcVwYZBQH0" at bounding box center [228, 24] width 351 height 19
paste input "MAUTOS"
type input "SMAUTOS"
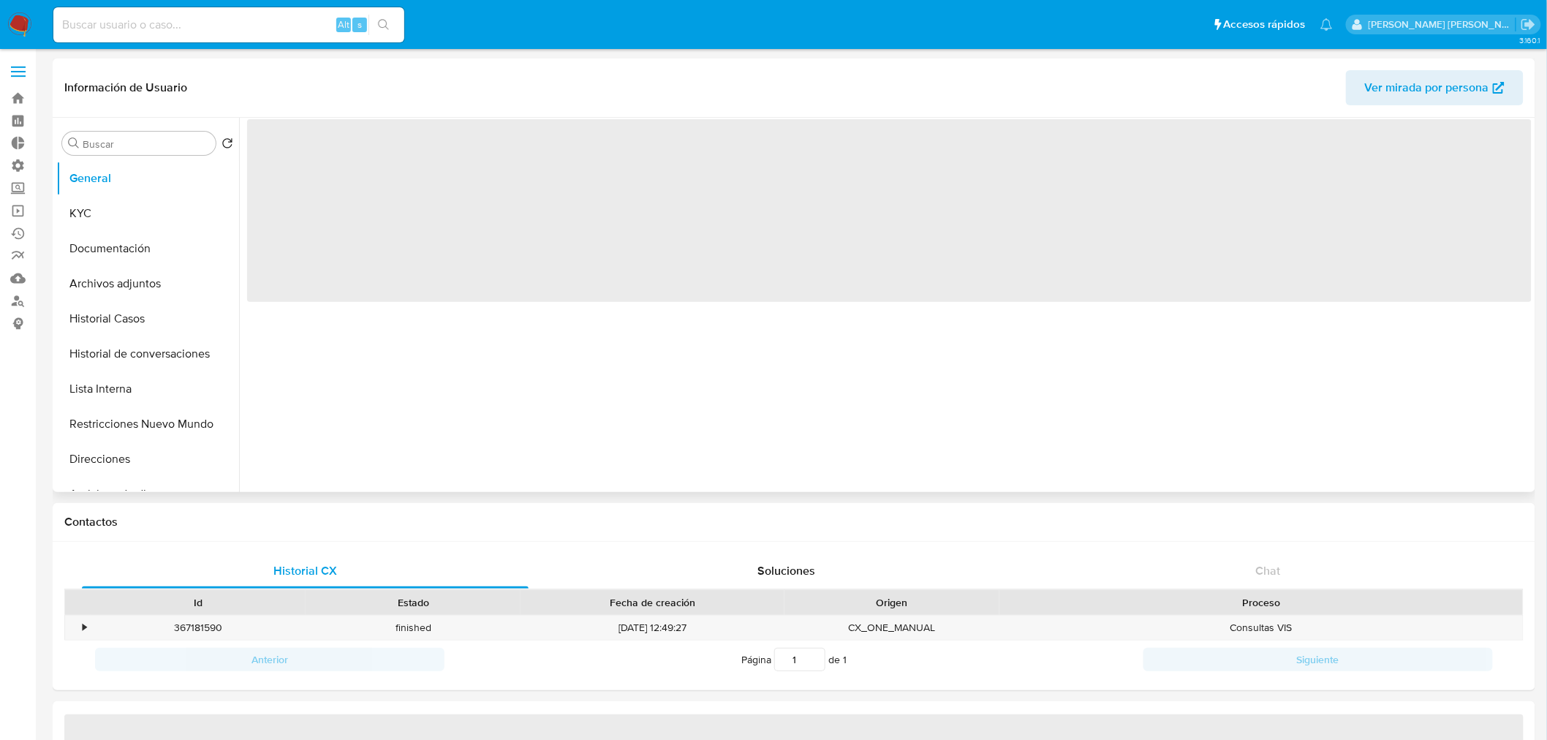
select select "10"
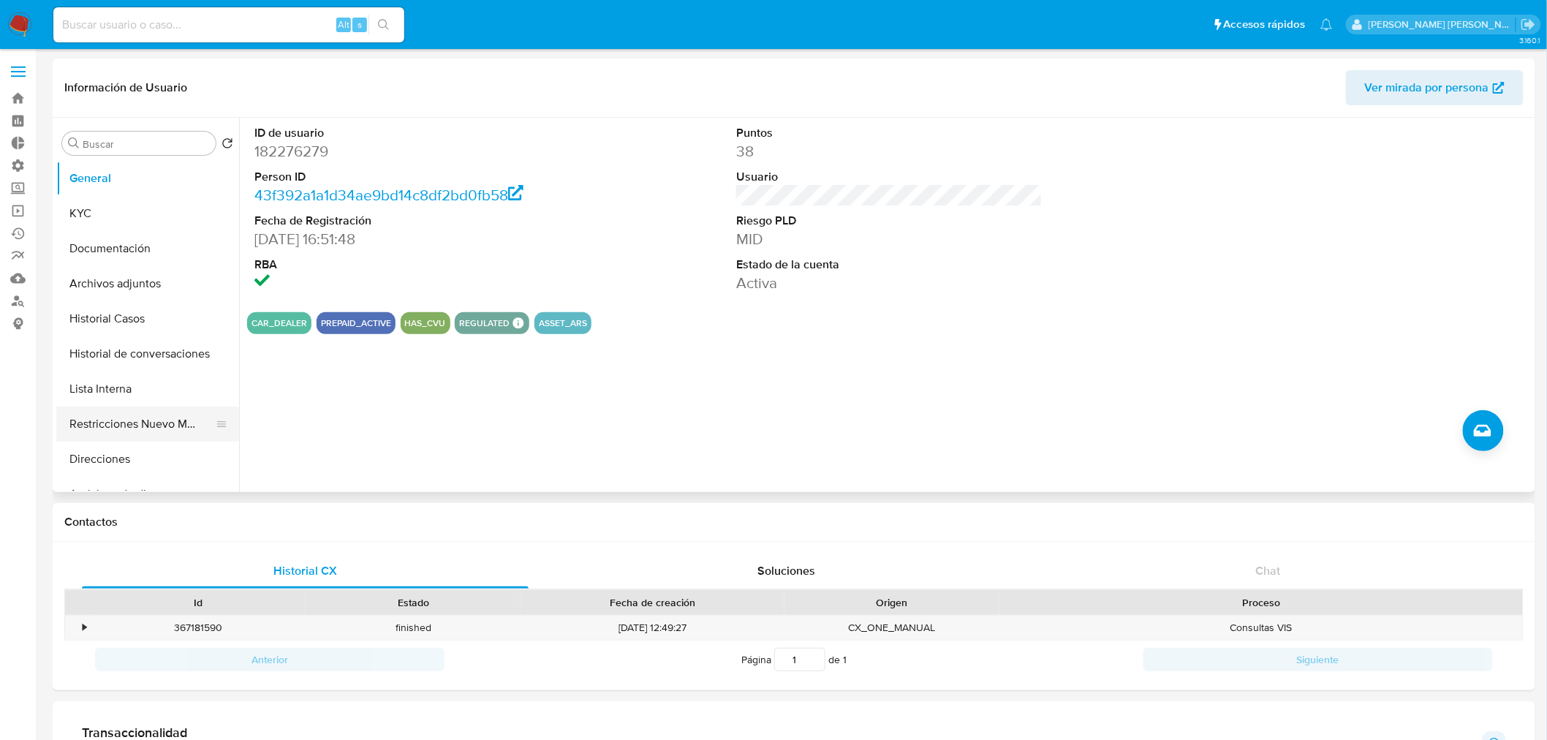
click at [163, 415] on button "Restricciones Nuevo Mundo" at bounding box center [141, 423] width 171 height 35
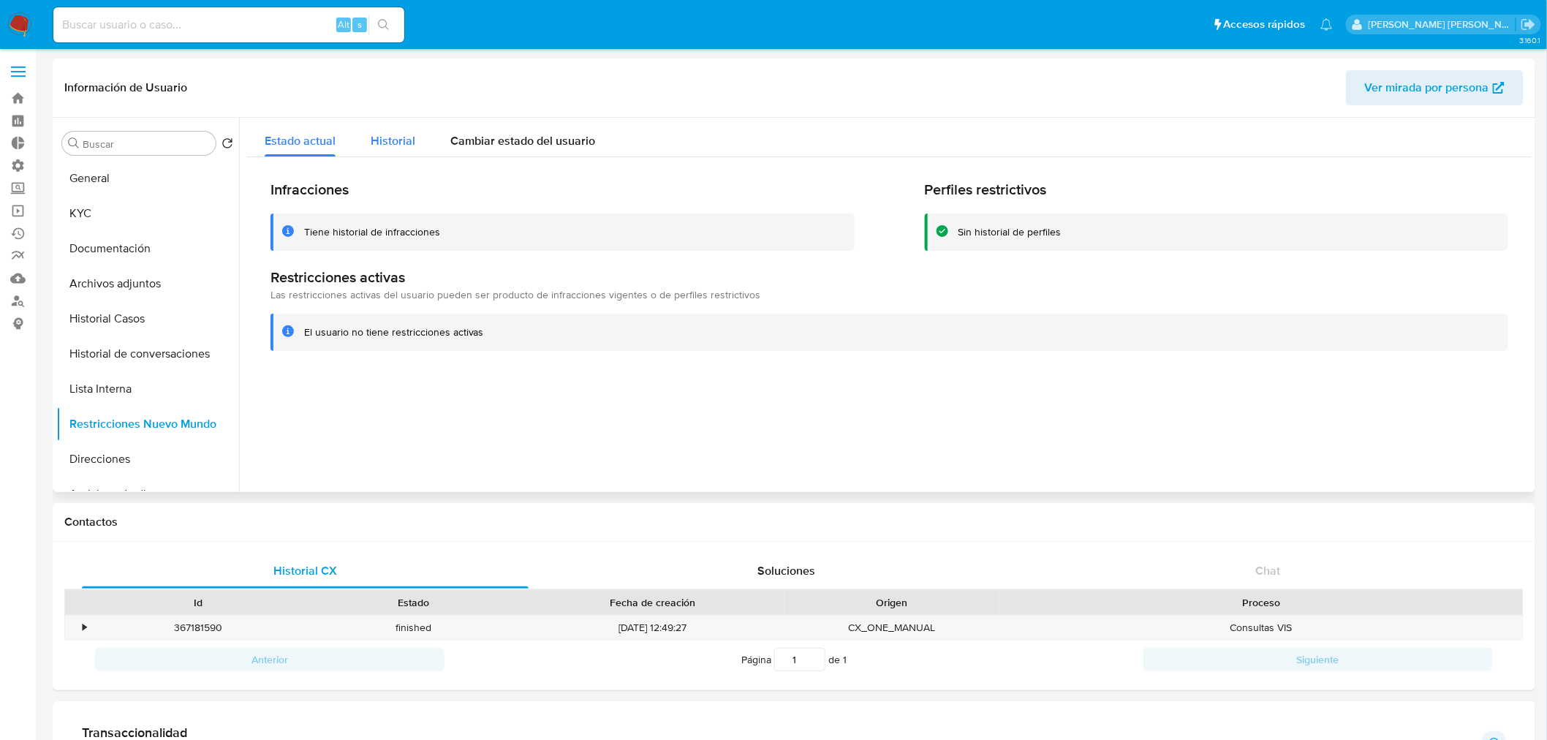
click at [412, 140] on span "Historial" at bounding box center [393, 140] width 45 height 17
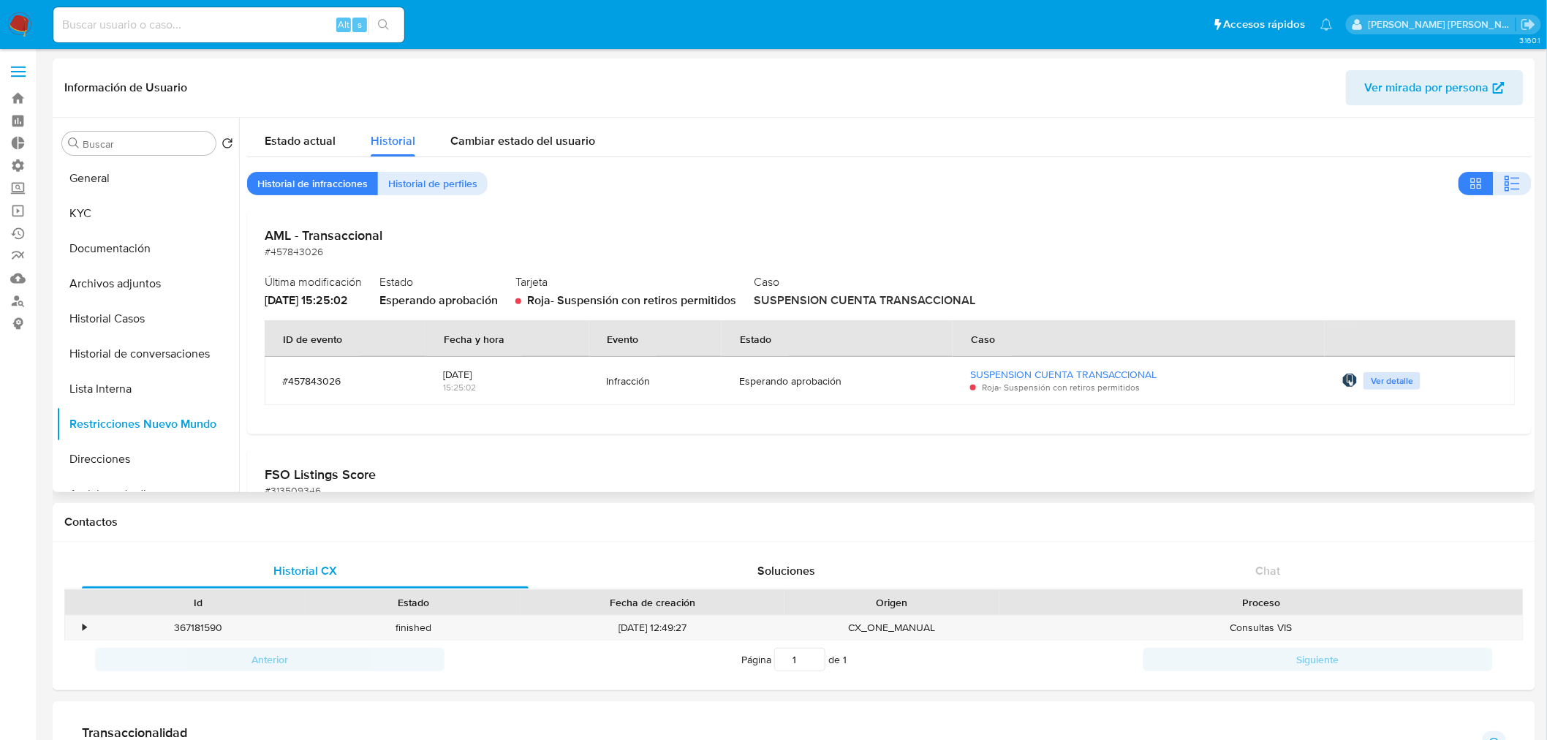
click at [1380, 380] on span "Ver detalle" at bounding box center [1392, 381] width 42 height 15
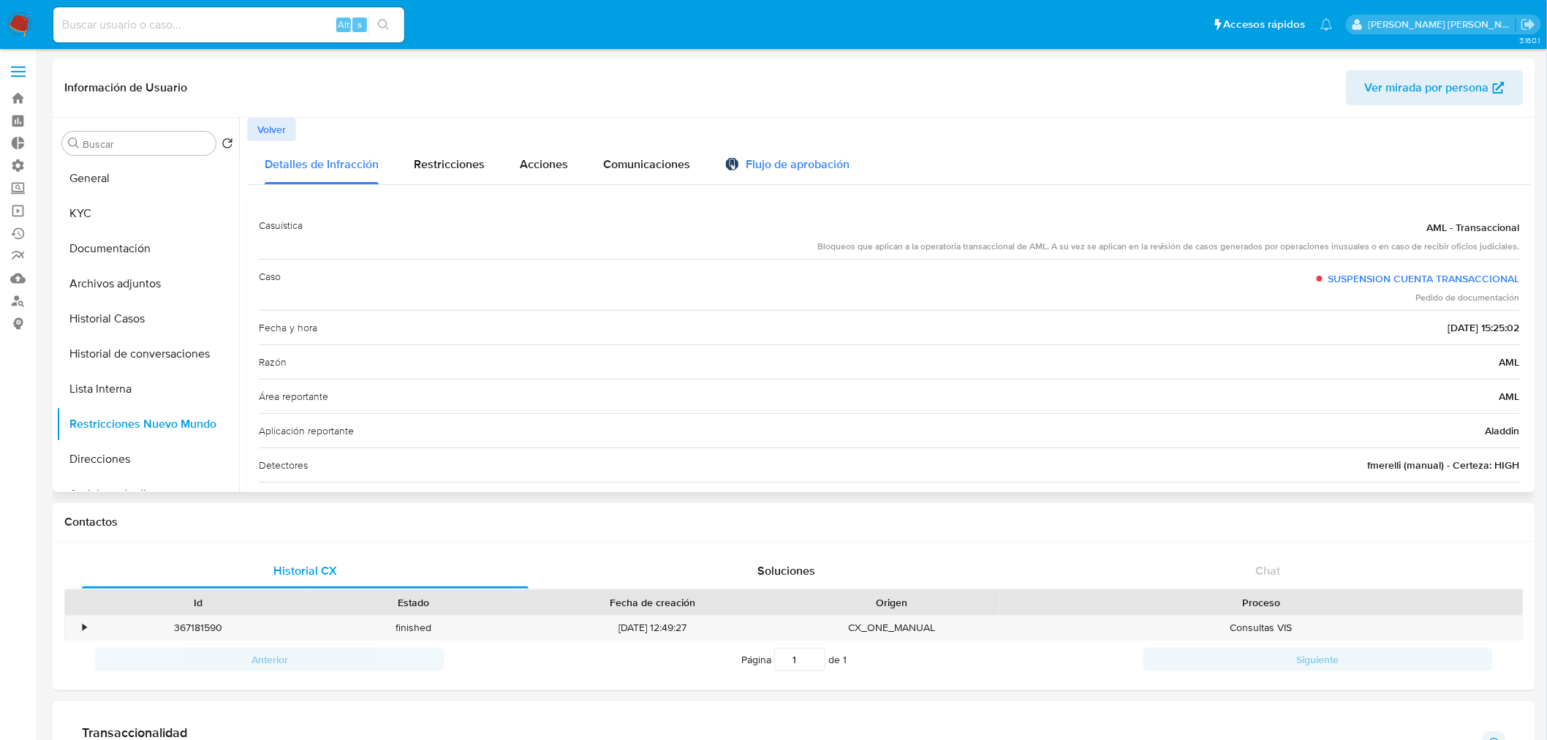
click at [757, 170] on div "Flujo de aprobación" at bounding box center [787, 167] width 124 height 16
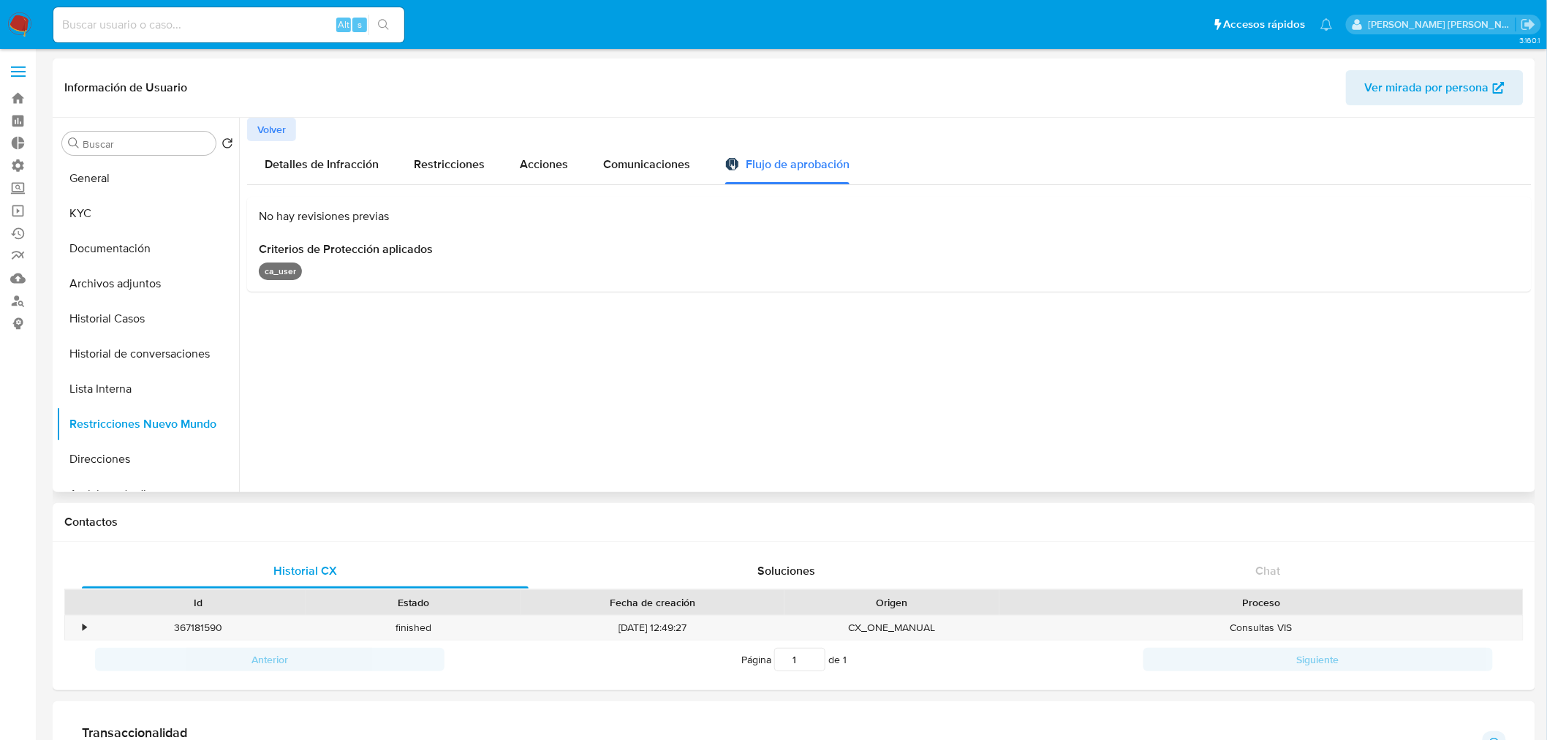
click at [281, 268] on p "ca_user" at bounding box center [280, 271] width 43 height 18
click at [330, 244] on span "Criterios de Protección aplicados" at bounding box center [889, 249] width 1261 height 15
click at [563, 162] on span "Acciones" at bounding box center [544, 164] width 48 height 17
click at [469, 159] on span "Restricciones" at bounding box center [449, 164] width 71 height 17
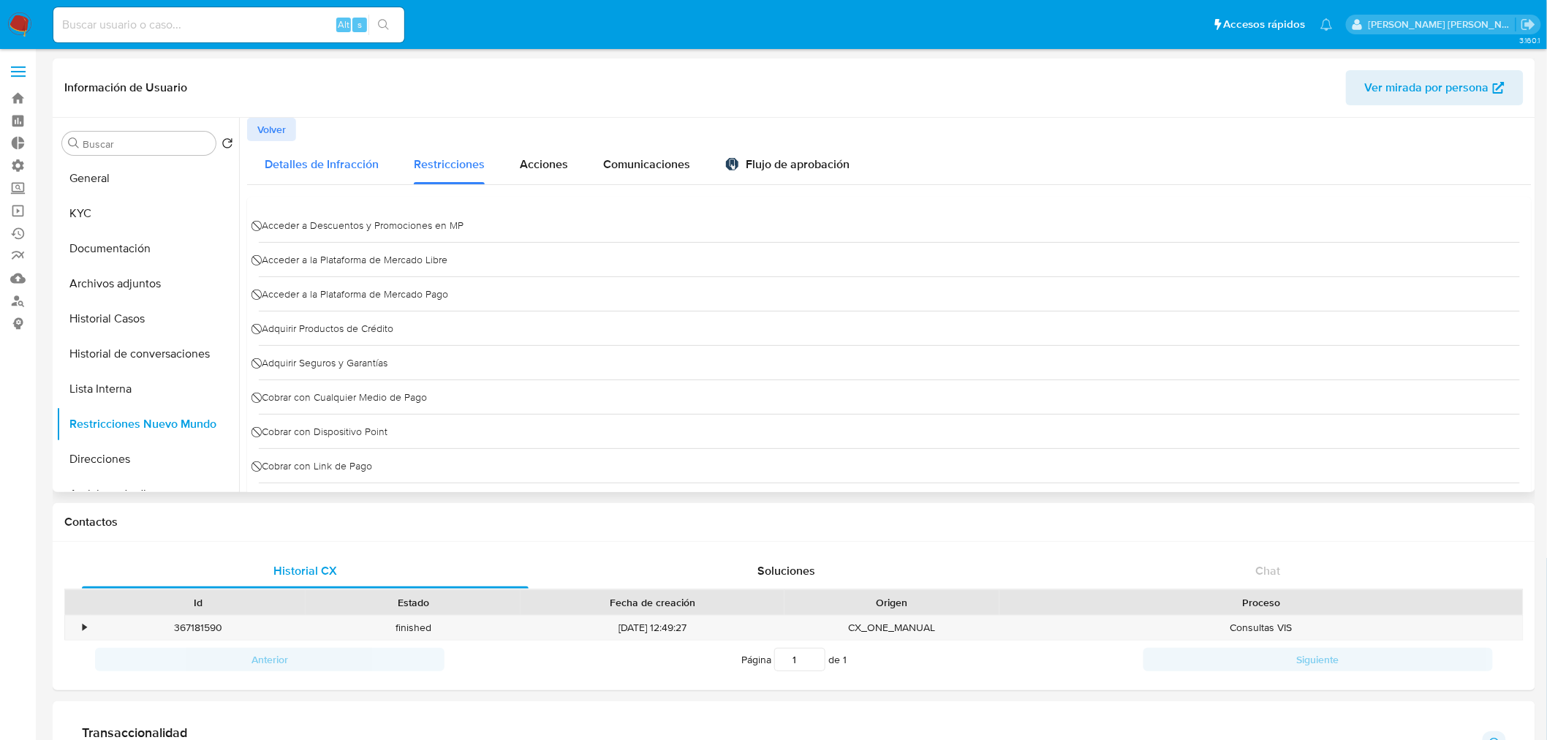
click at [316, 165] on span "Detalles de Infracción" at bounding box center [322, 164] width 114 height 17
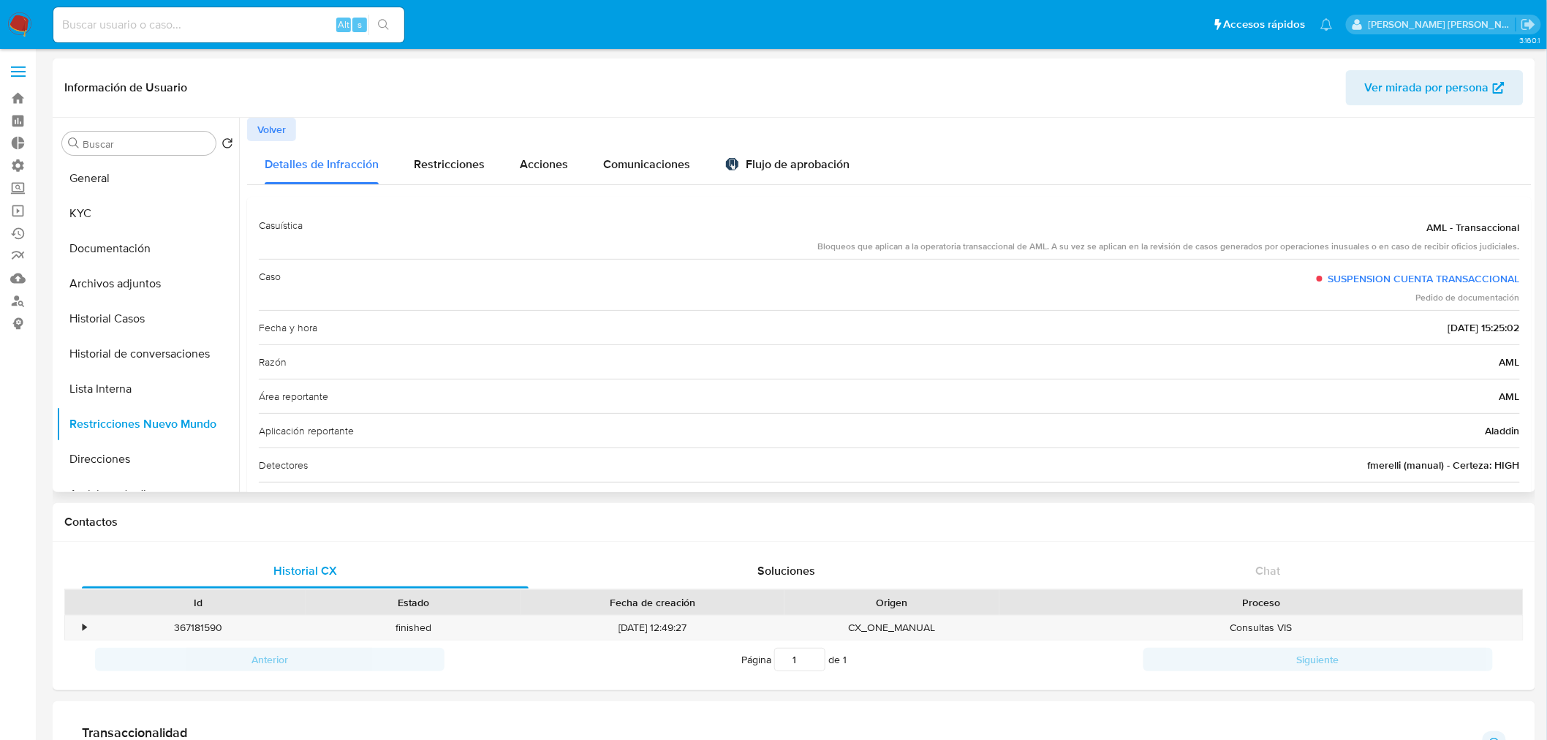
click at [287, 134] on button "Volver" at bounding box center [271, 129] width 49 height 23
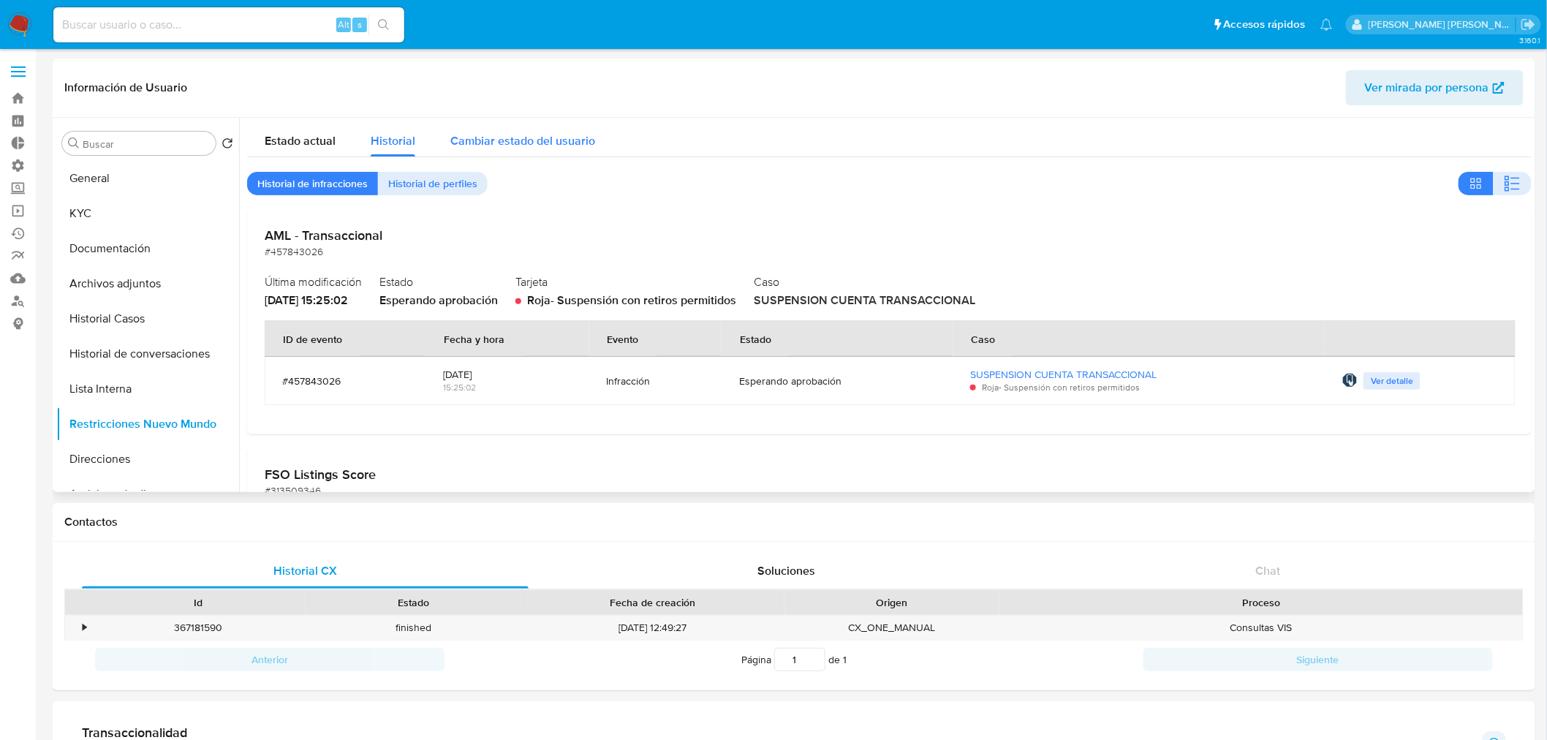
click at [529, 145] on span "Cambiar estado del usuario" at bounding box center [522, 140] width 145 height 17
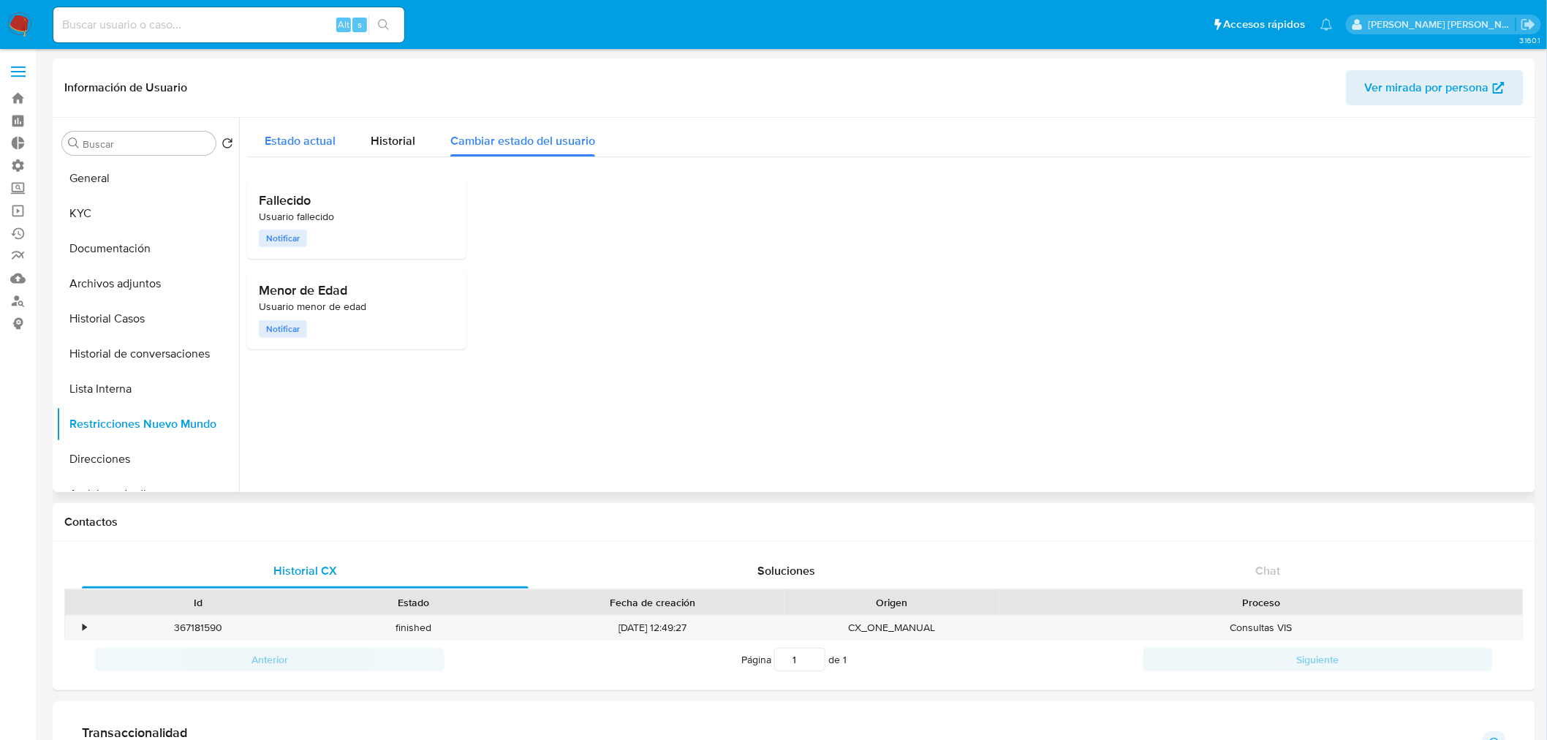
click at [300, 148] on span "Estado actual" at bounding box center [300, 140] width 71 height 17
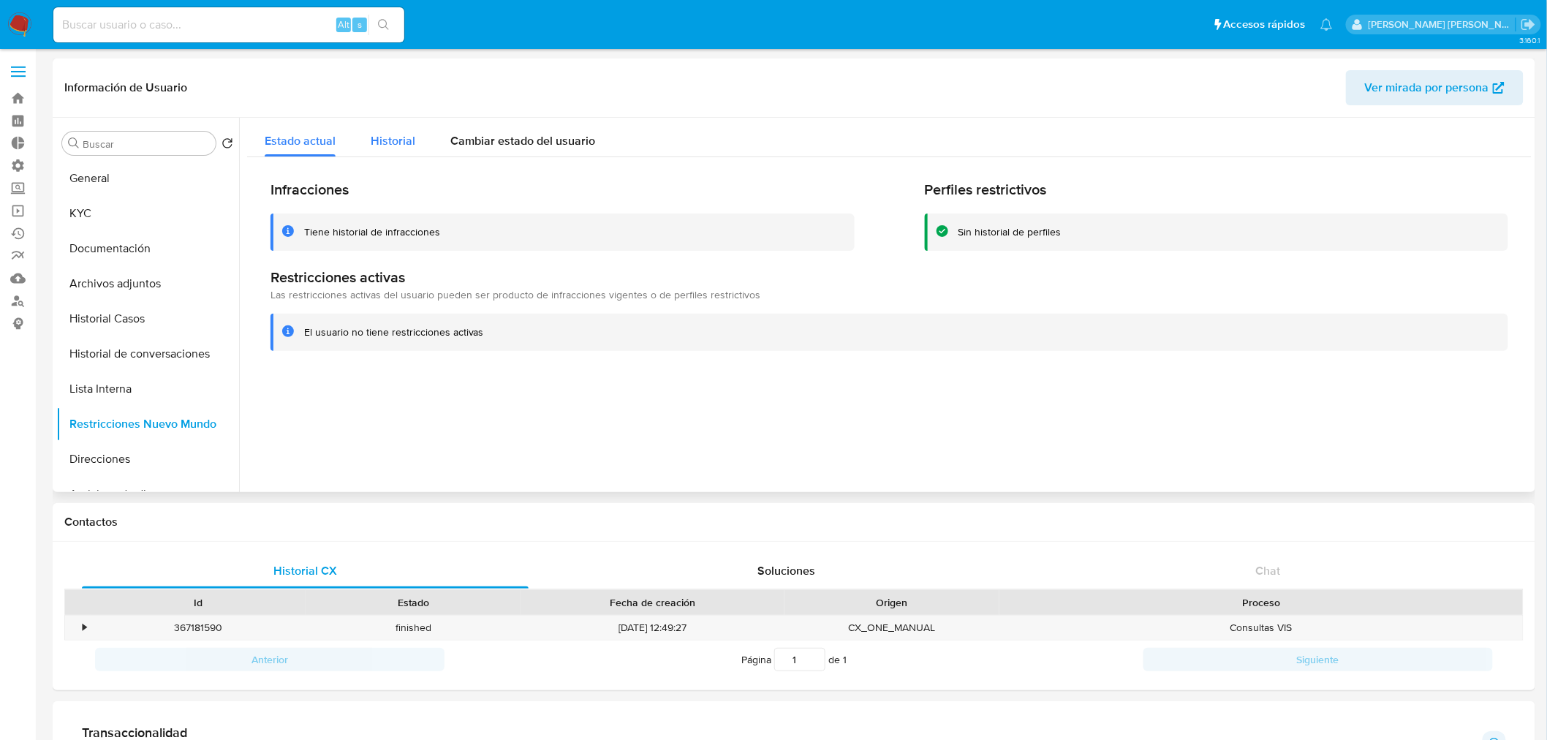
click at [399, 132] on div "Historial" at bounding box center [393, 137] width 45 height 39
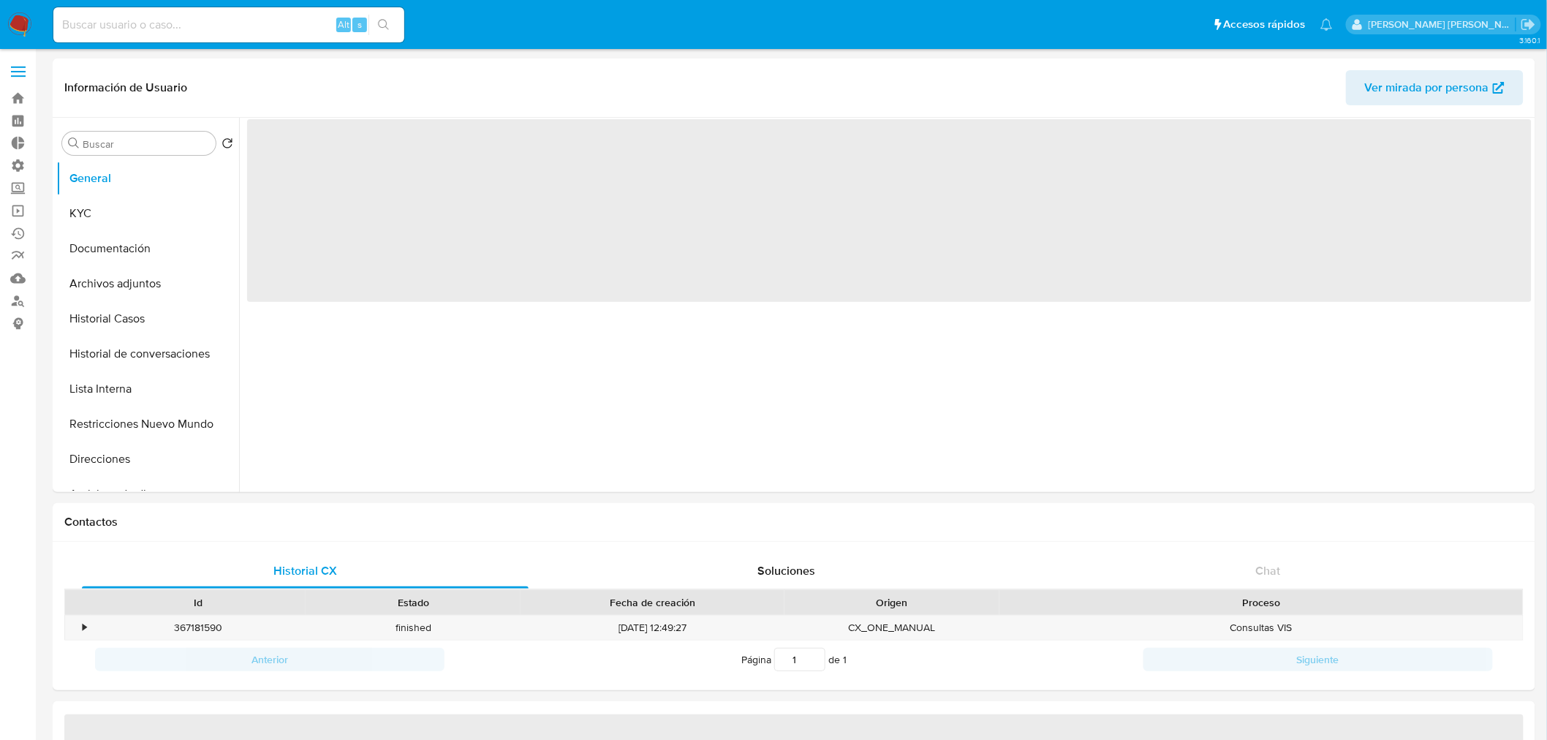
select select "10"
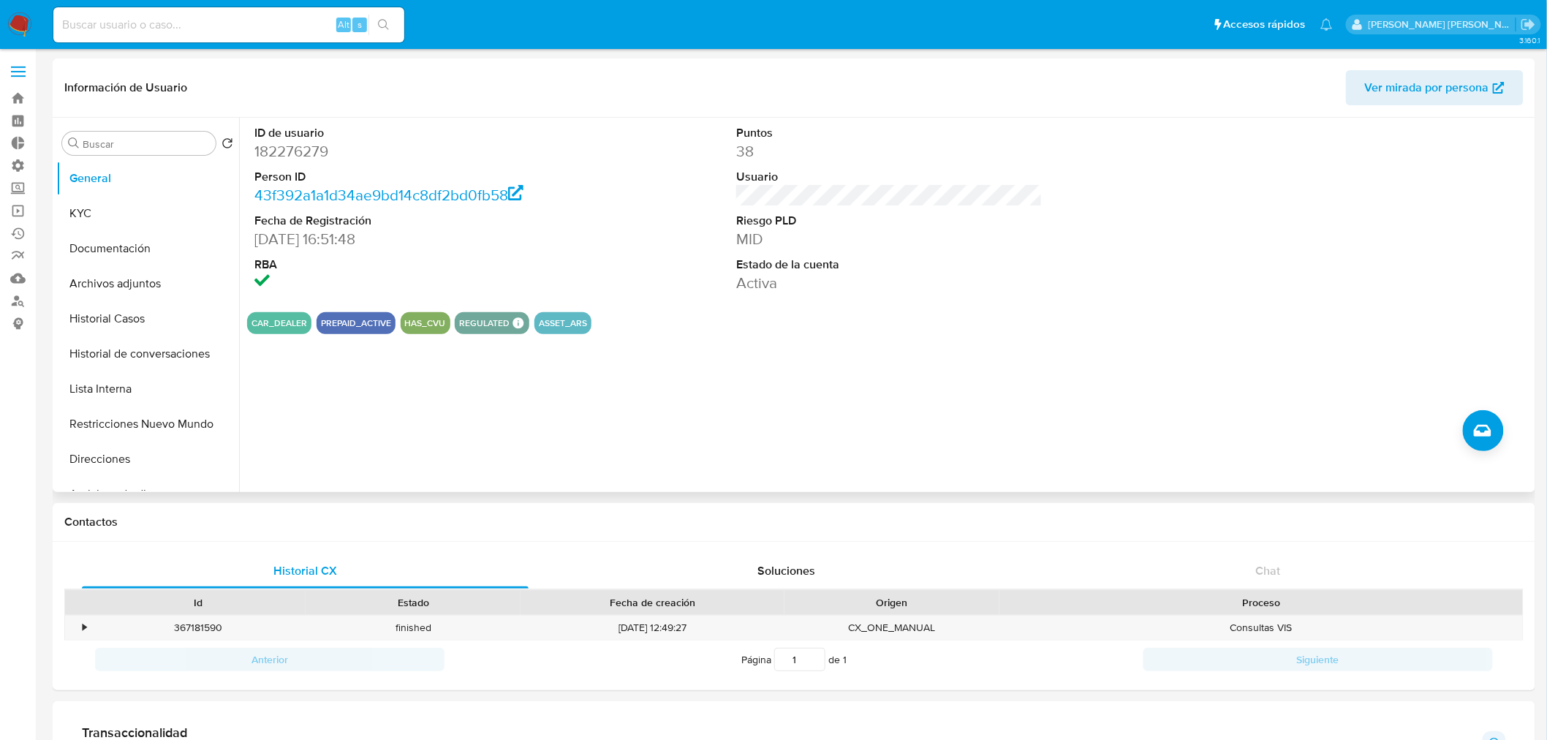
click at [300, 155] on dd "182276279" at bounding box center [407, 151] width 306 height 20
copy dd "182276279"
click at [154, 311] on button "Historial Casos" at bounding box center [141, 318] width 171 height 35
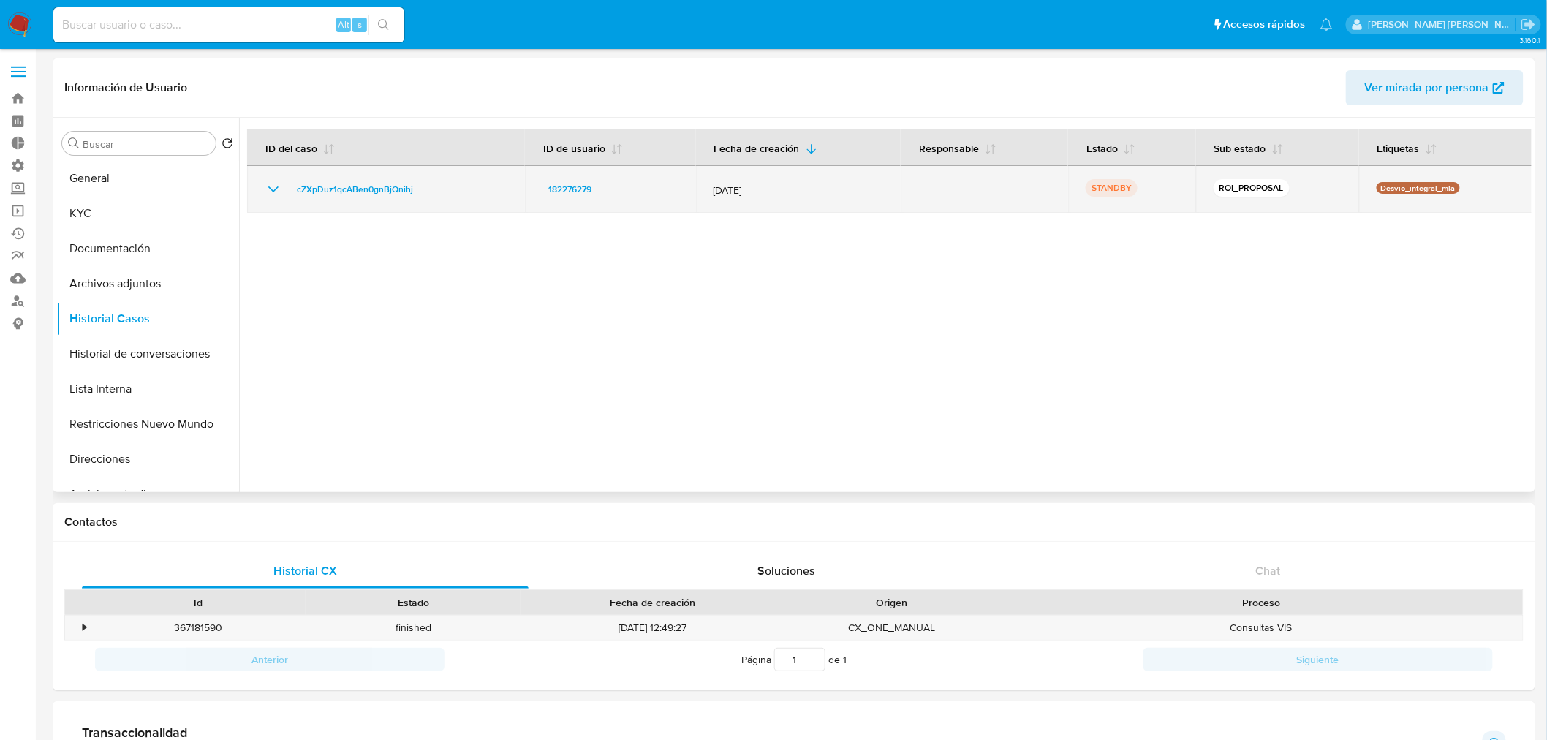
drag, startPoint x: 449, startPoint y: 192, endPoint x: 284, endPoint y: 200, distance: 165.4
click at [284, 200] on td "cZXpDuz1qcABen0gnBjQnihj" at bounding box center [386, 189] width 278 height 47
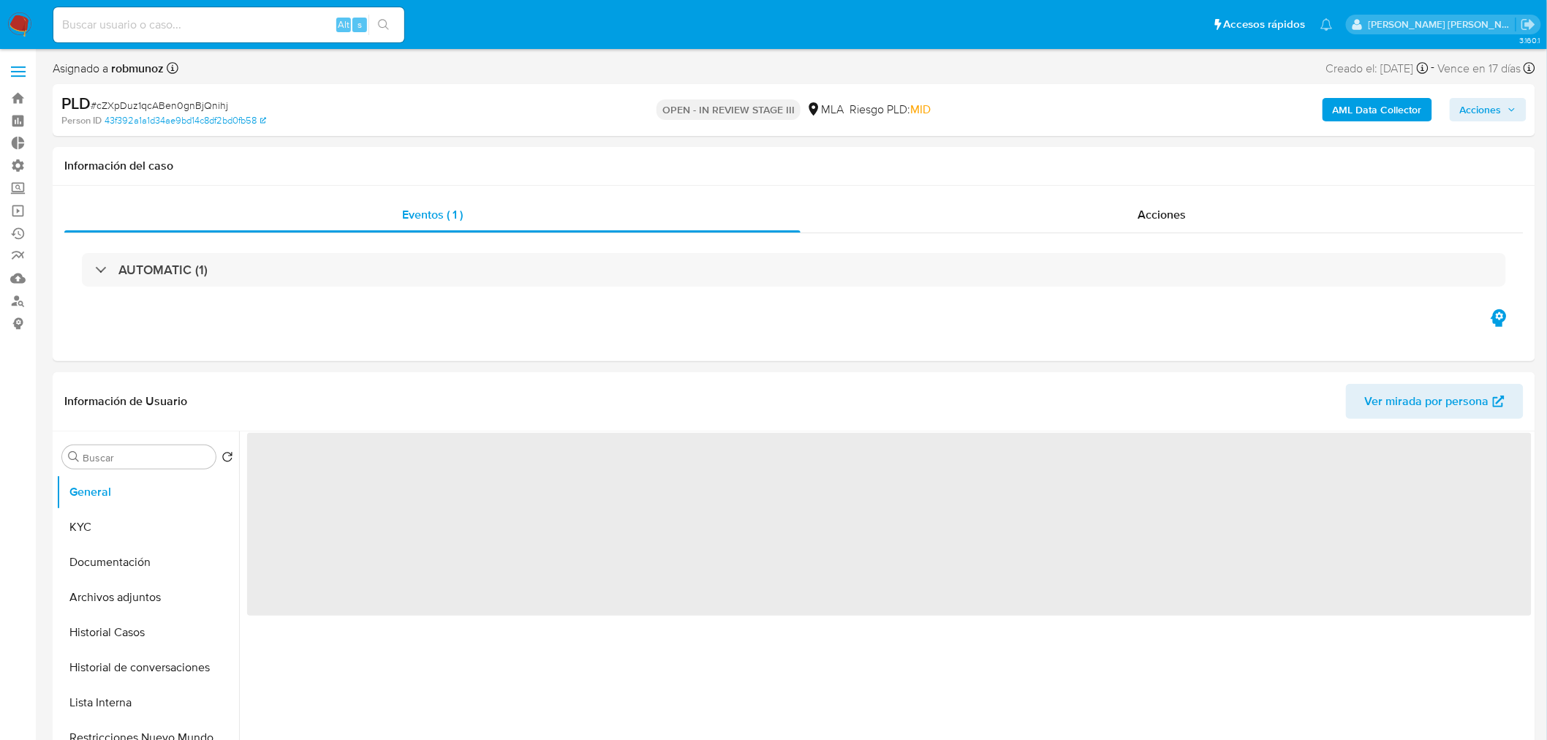
select select "10"
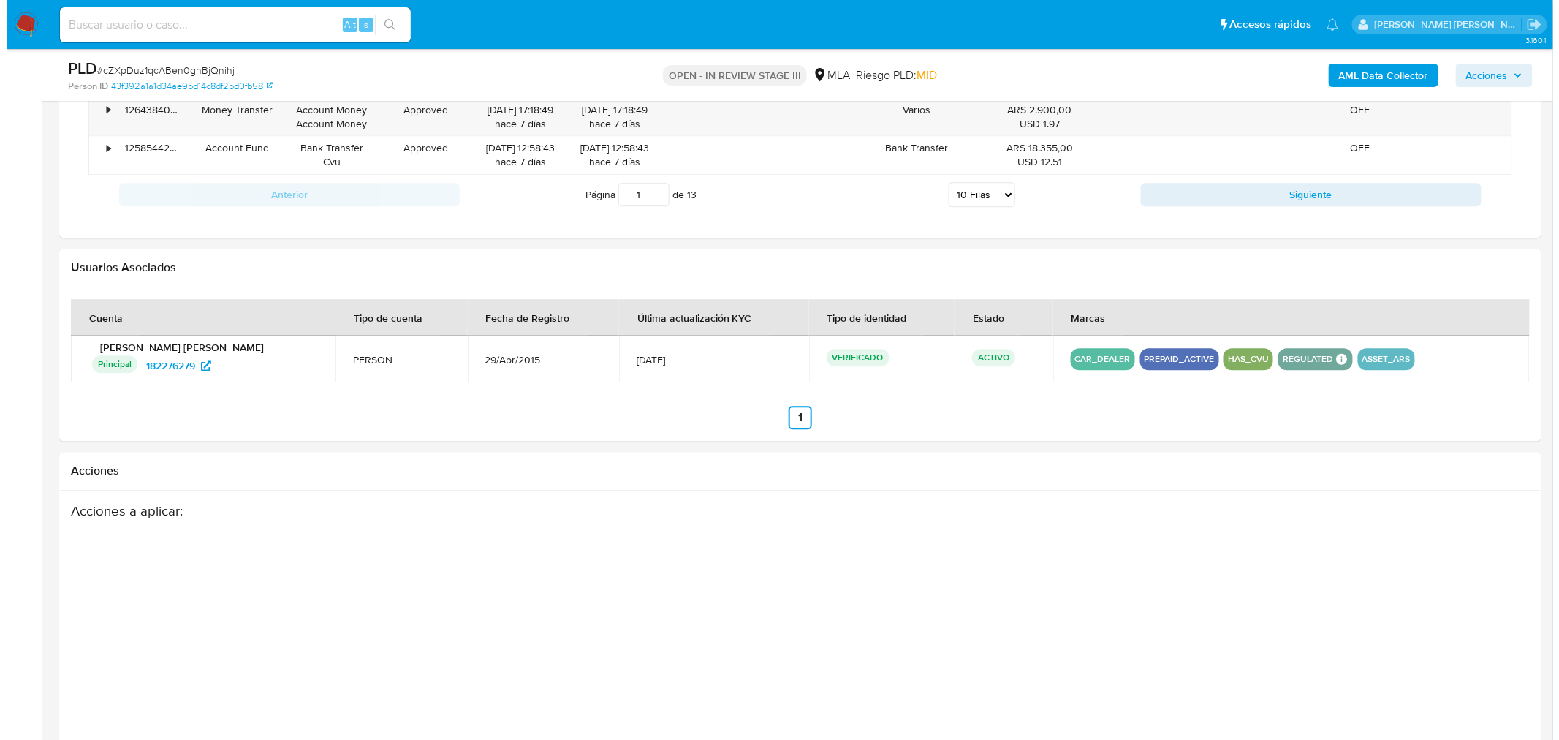
scroll to position [1700, 0]
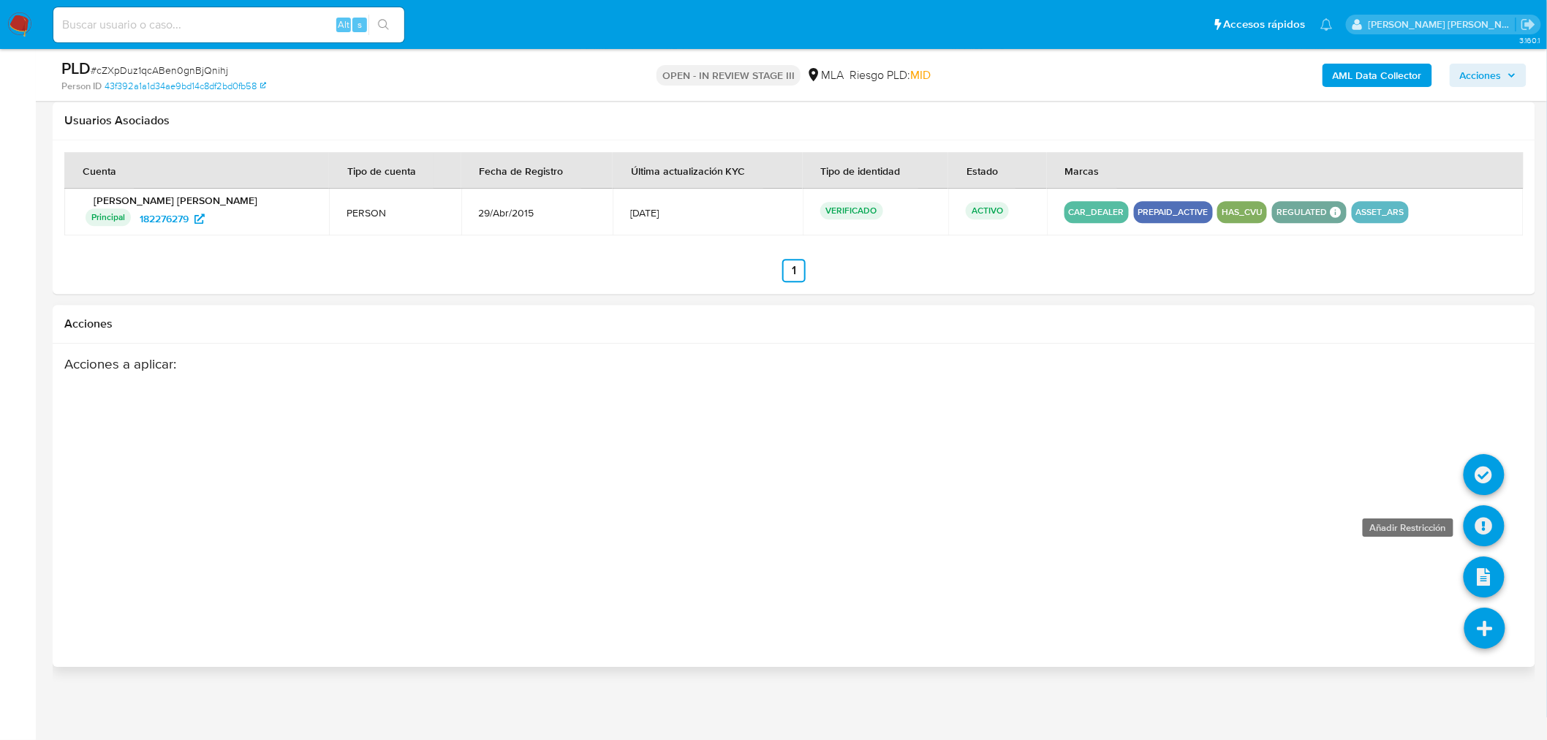
click at [1480, 525] on icon at bounding box center [1483, 525] width 41 height 41
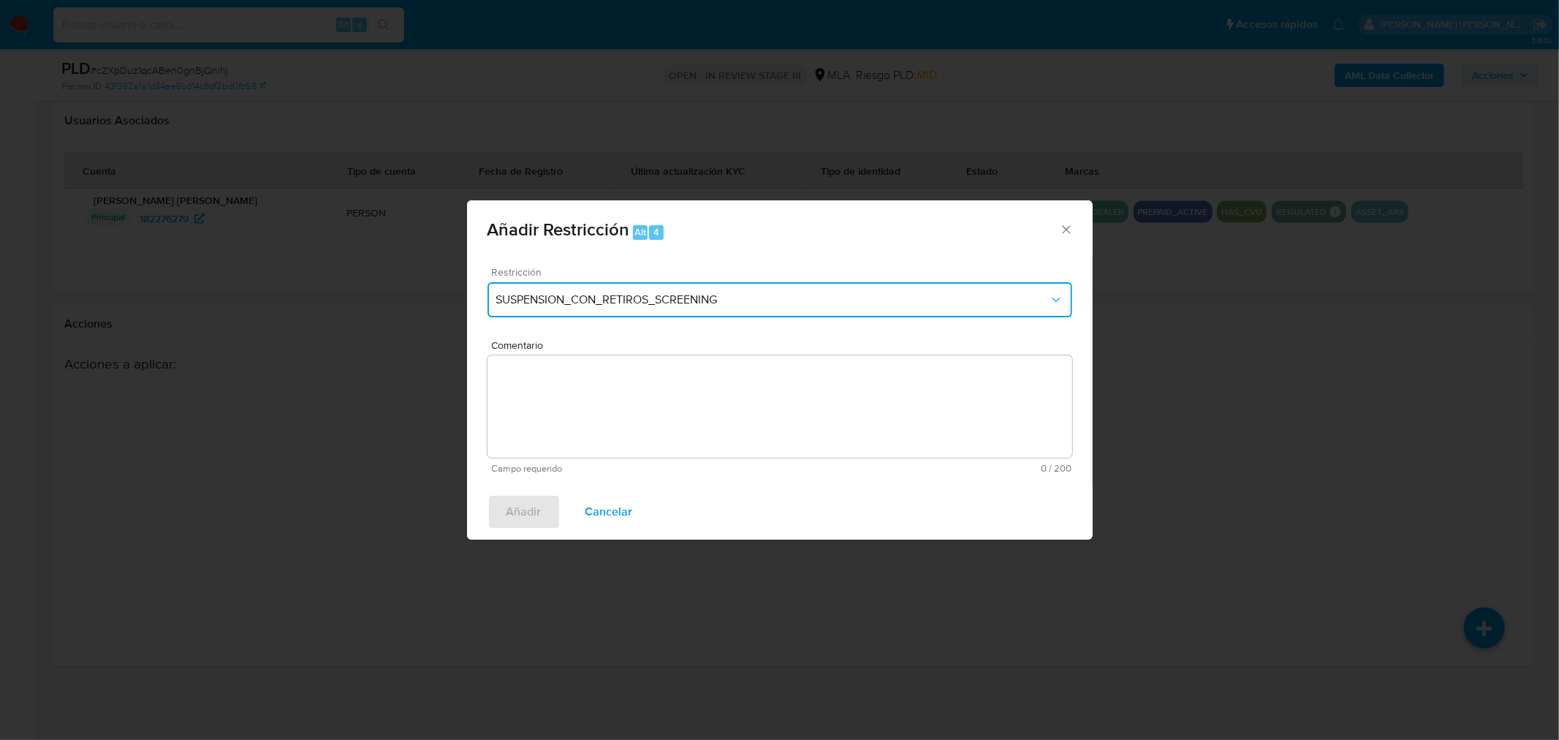
click at [691, 303] on span "SUSPENSION_CON_RETIROS_SCREENING" at bounding box center [772, 299] width 553 height 15
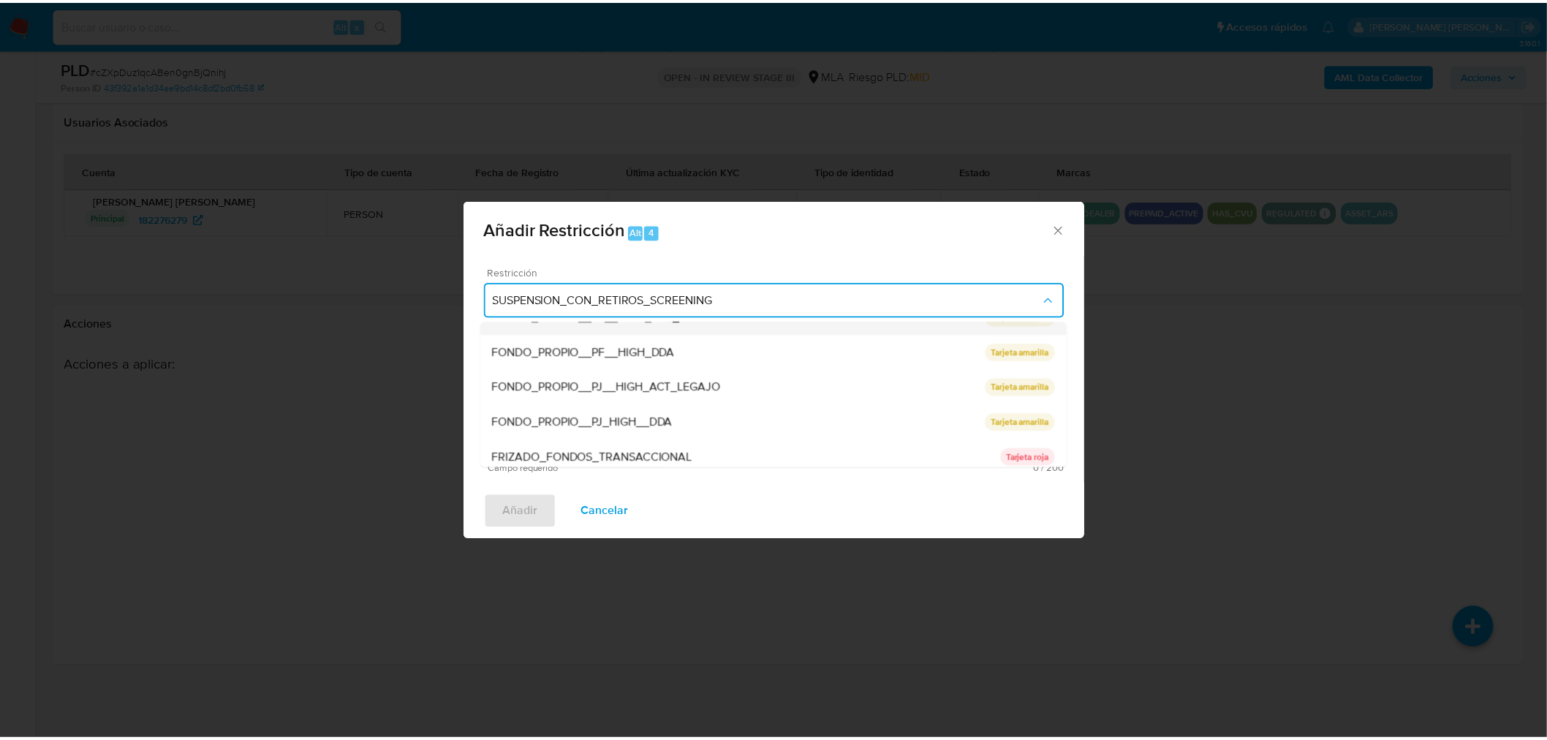
scroll to position [243, 0]
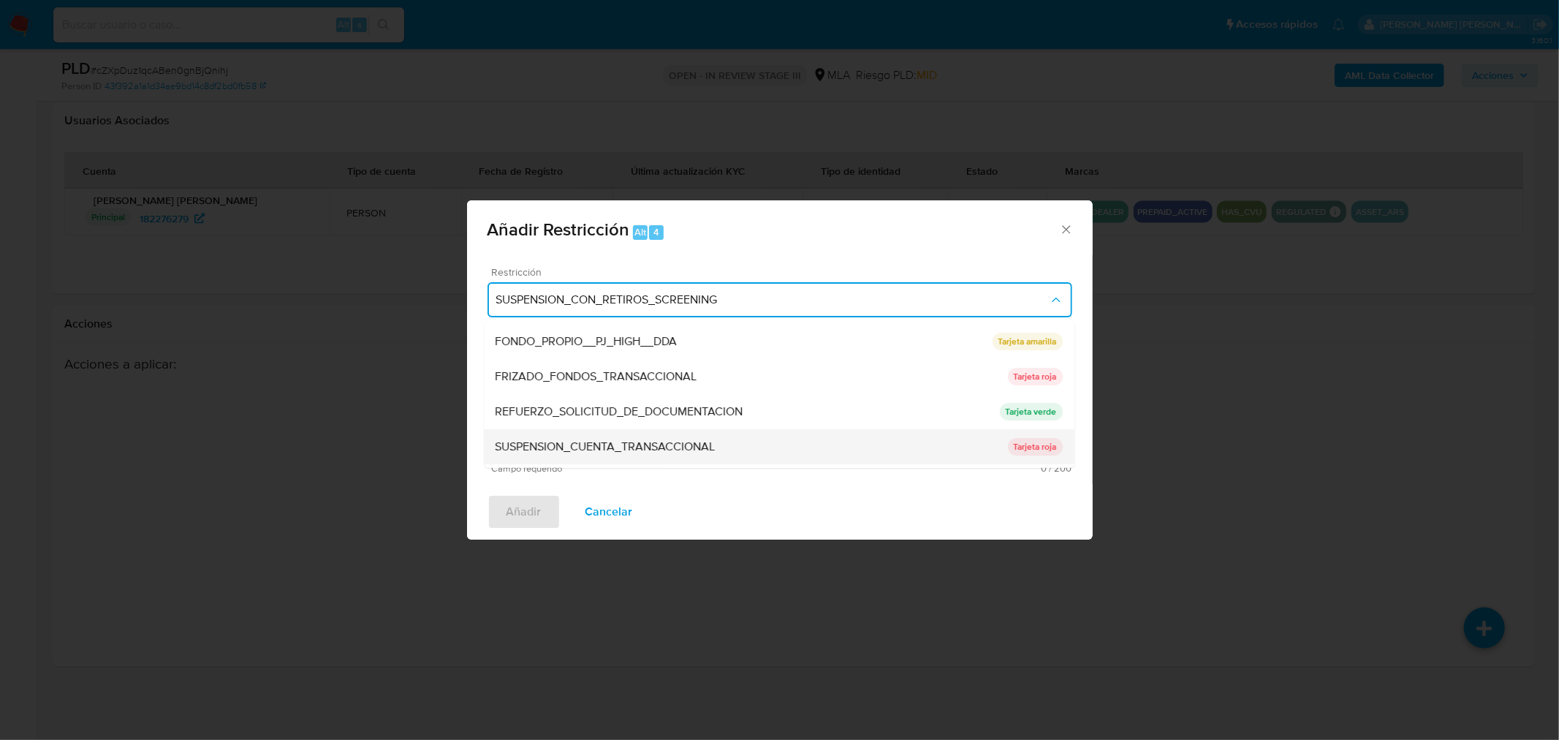
click at [736, 448] on div "SUSPENSION_CUENTA_TRANSACCIONAL" at bounding box center [752, 446] width 512 height 35
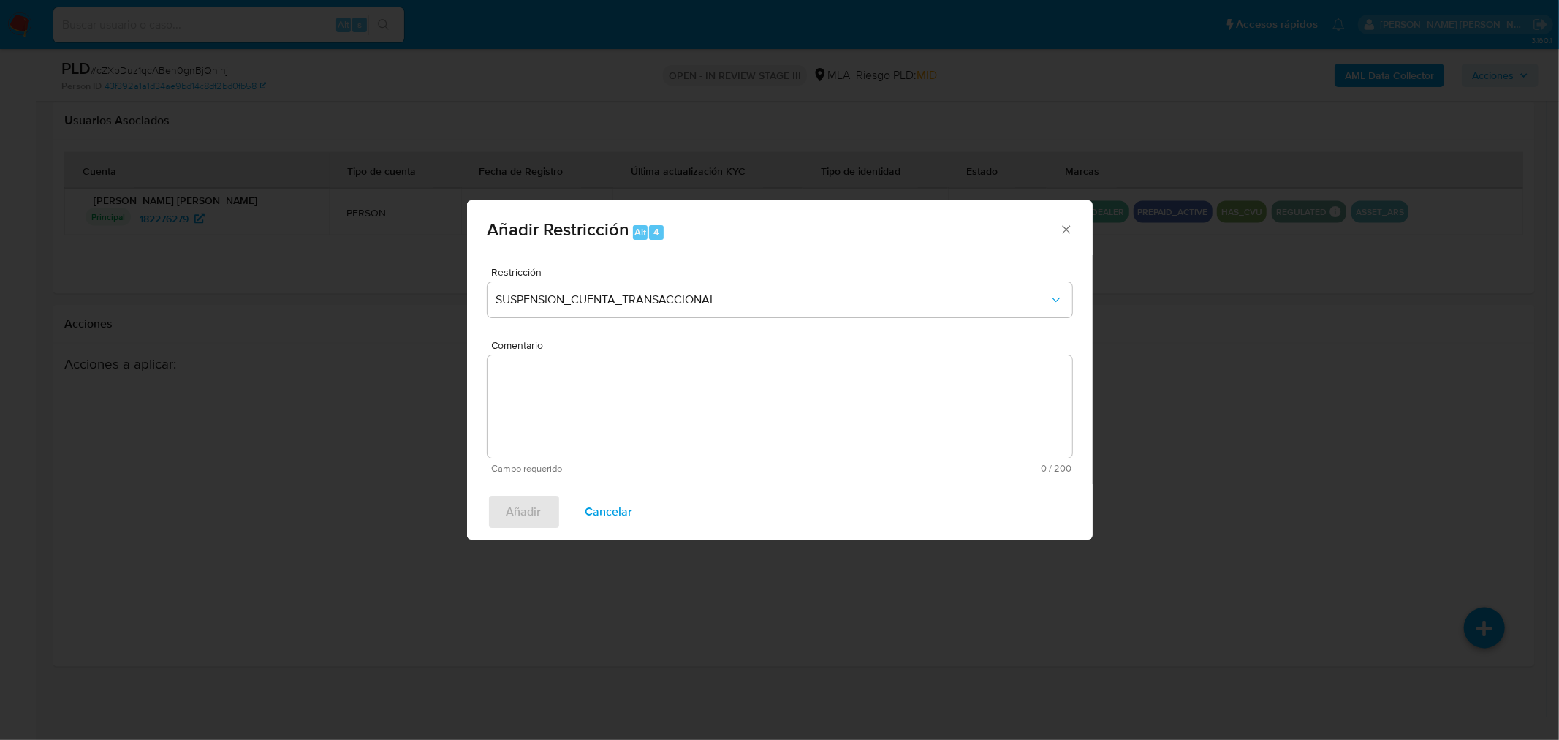
click at [970, 417] on textarea "Comentario" at bounding box center [780, 406] width 585 height 102
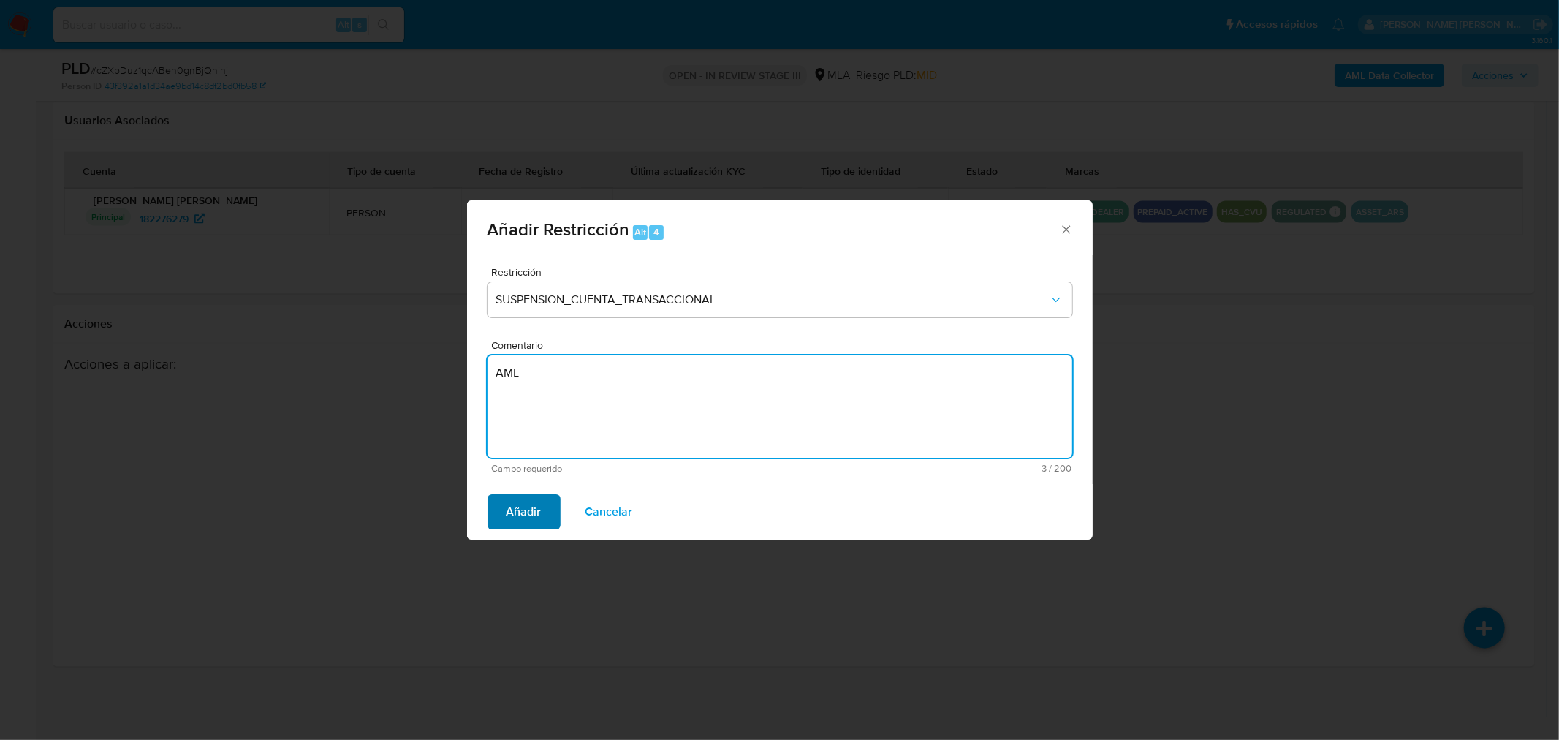
type textarea "AML"
click at [525, 521] on span "Añadir" at bounding box center [524, 512] width 35 height 32
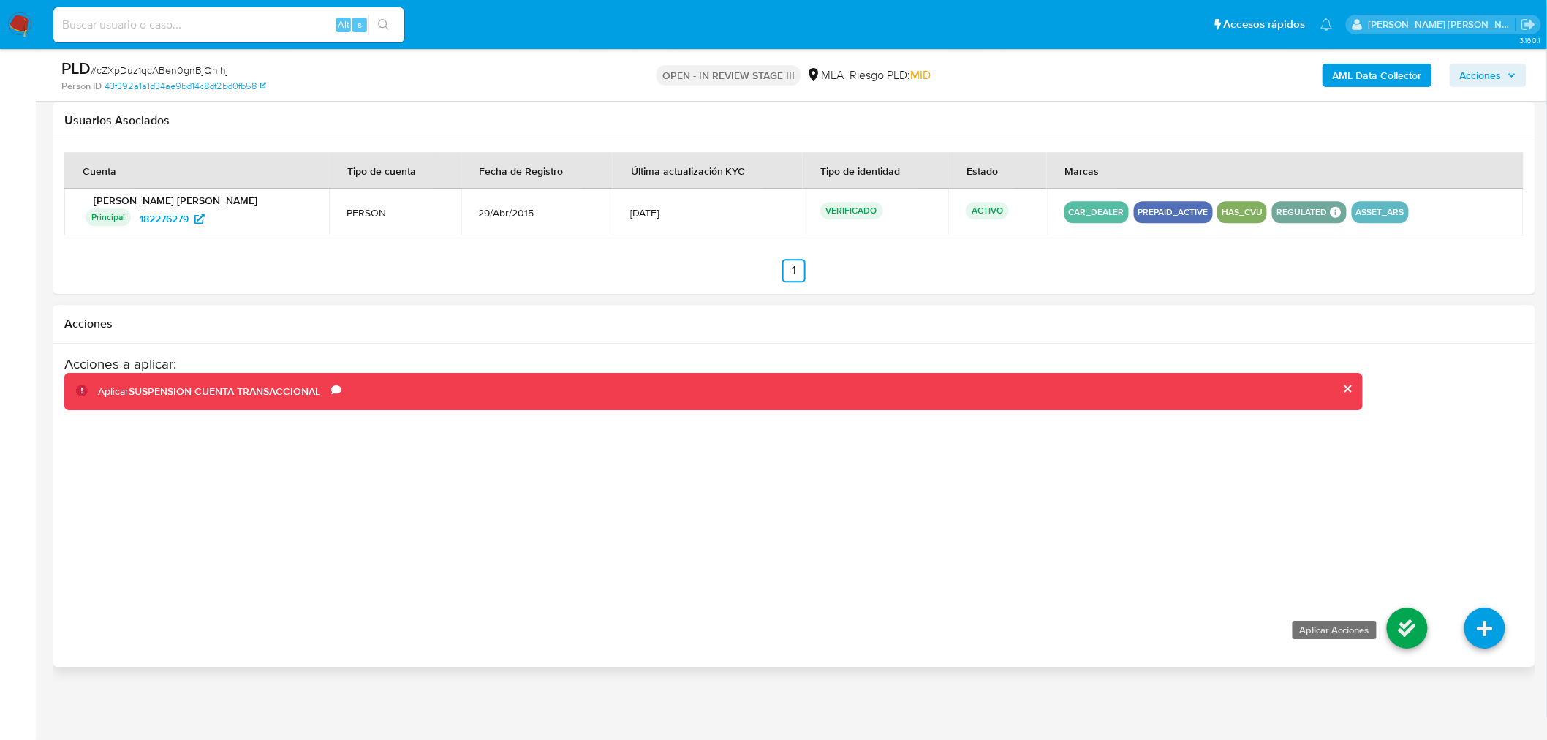
click at [1421, 629] on icon at bounding box center [1407, 627] width 41 height 41
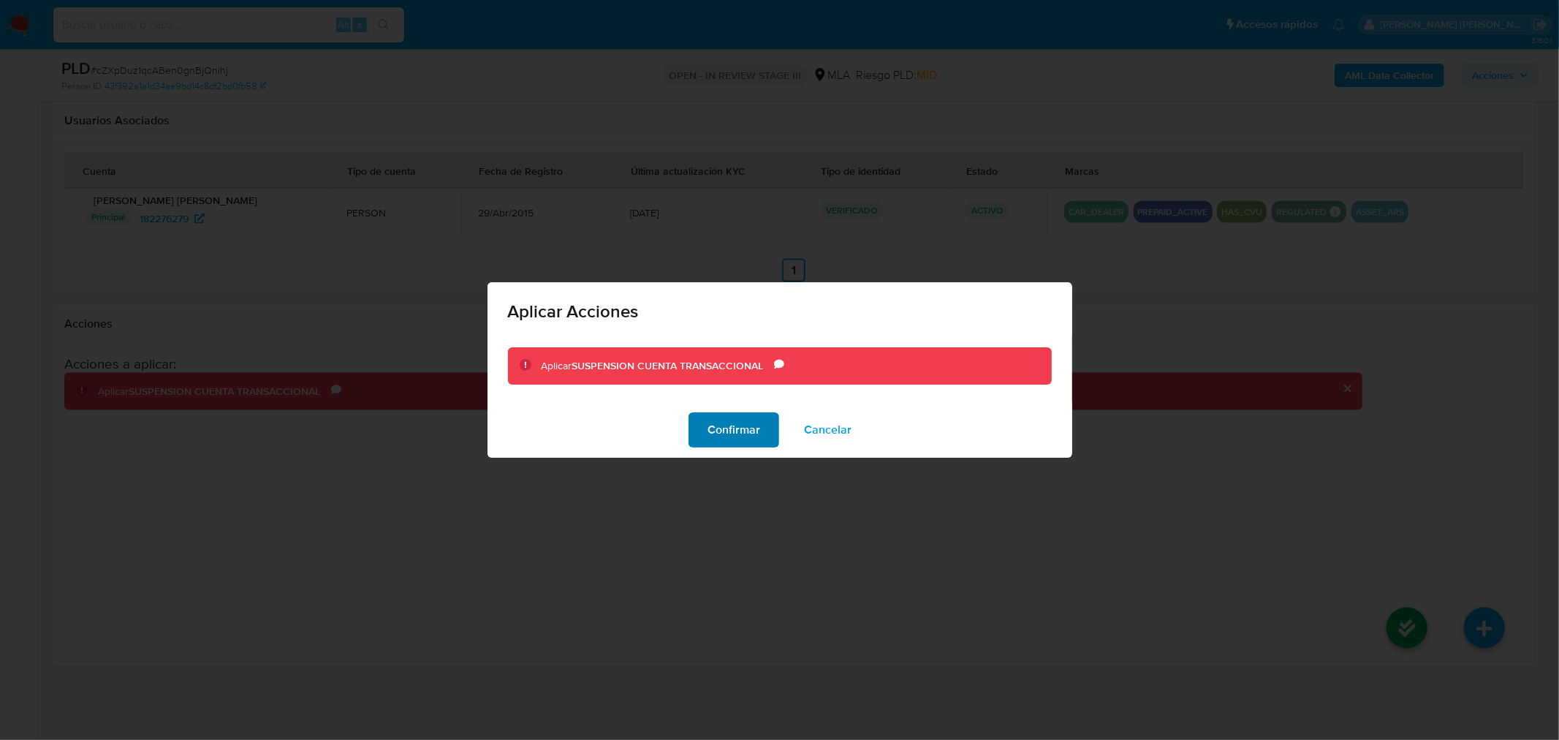
click at [755, 433] on span "Confirmar" at bounding box center [734, 430] width 53 height 32
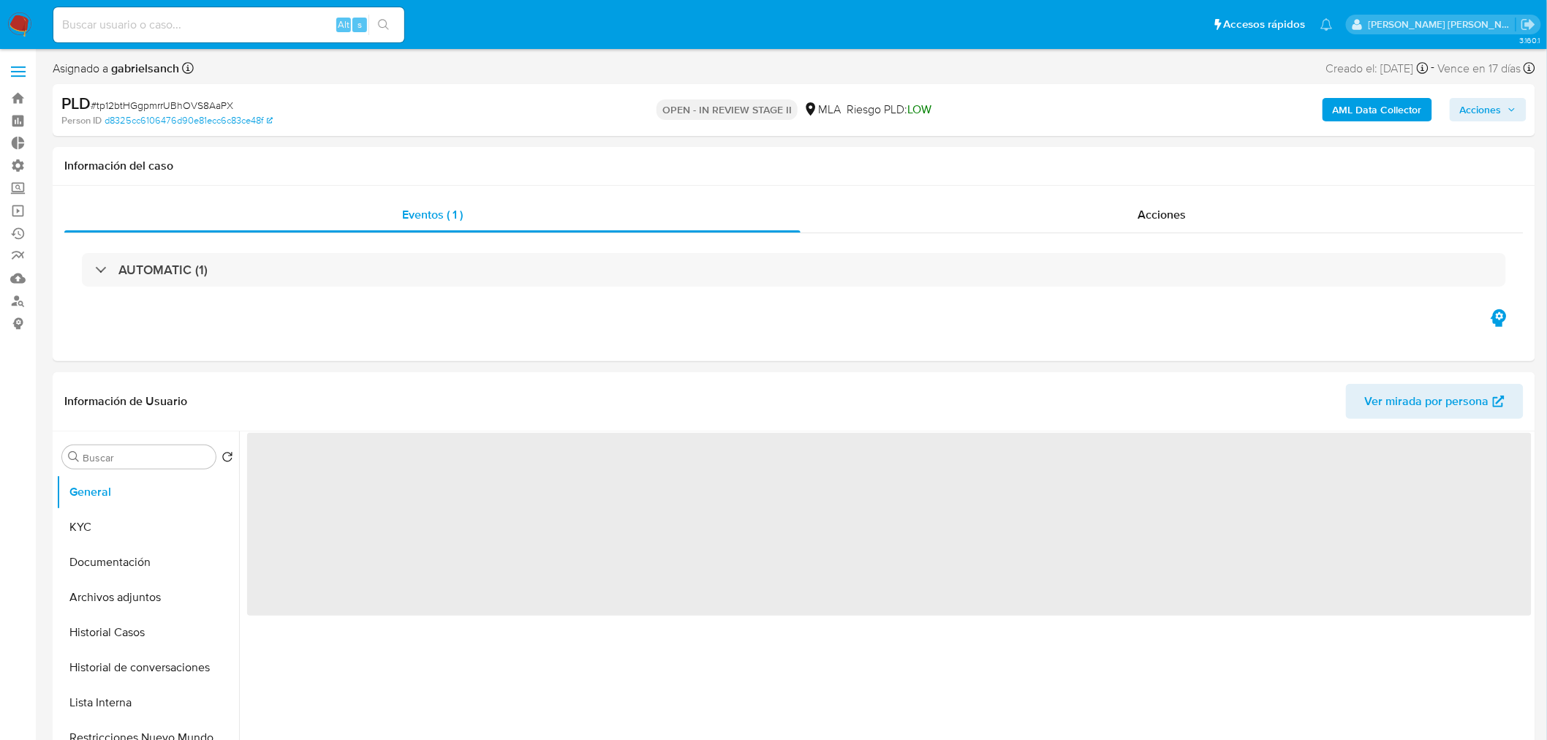
select select "10"
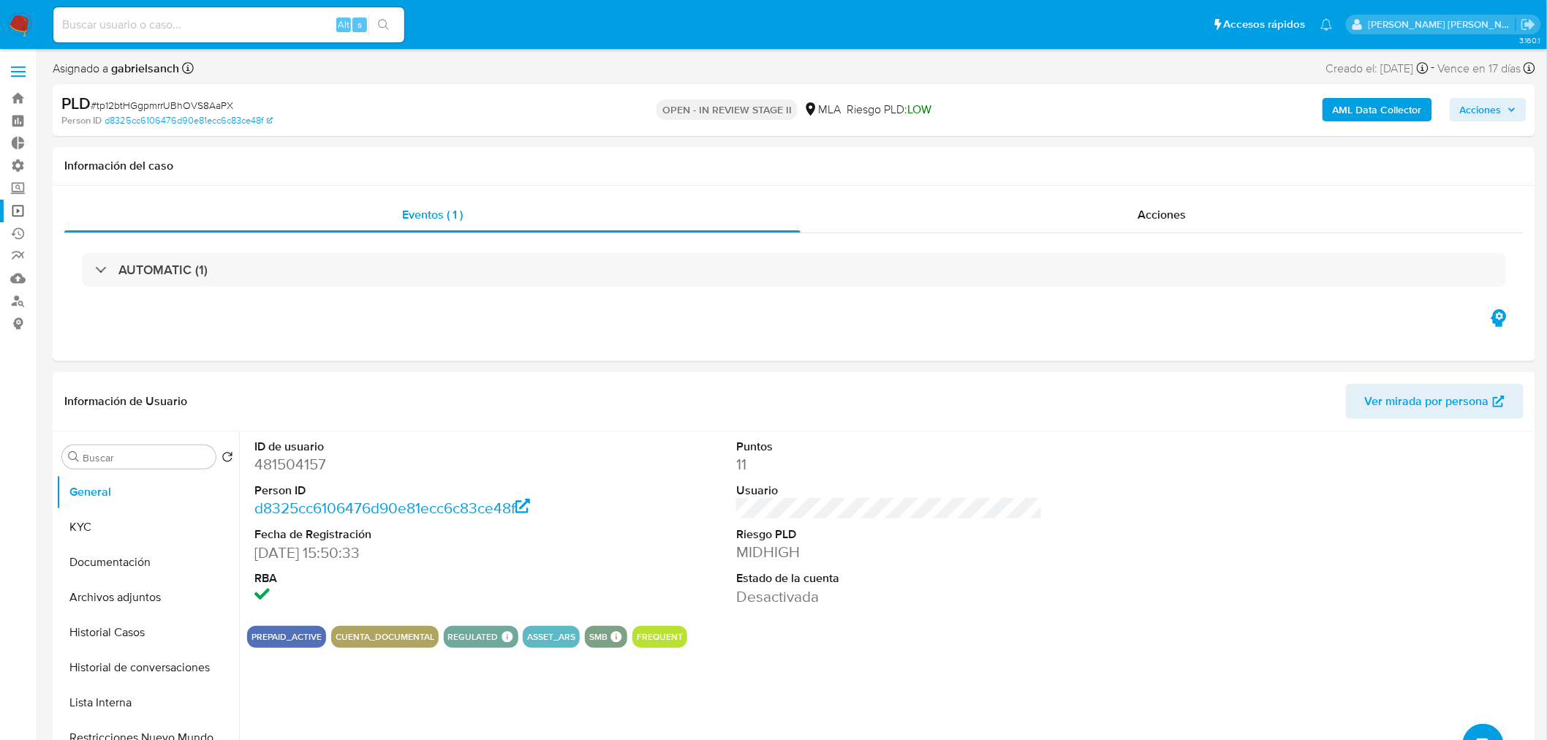
click at [16, 203] on link "Operaciones masivas" at bounding box center [87, 211] width 174 height 23
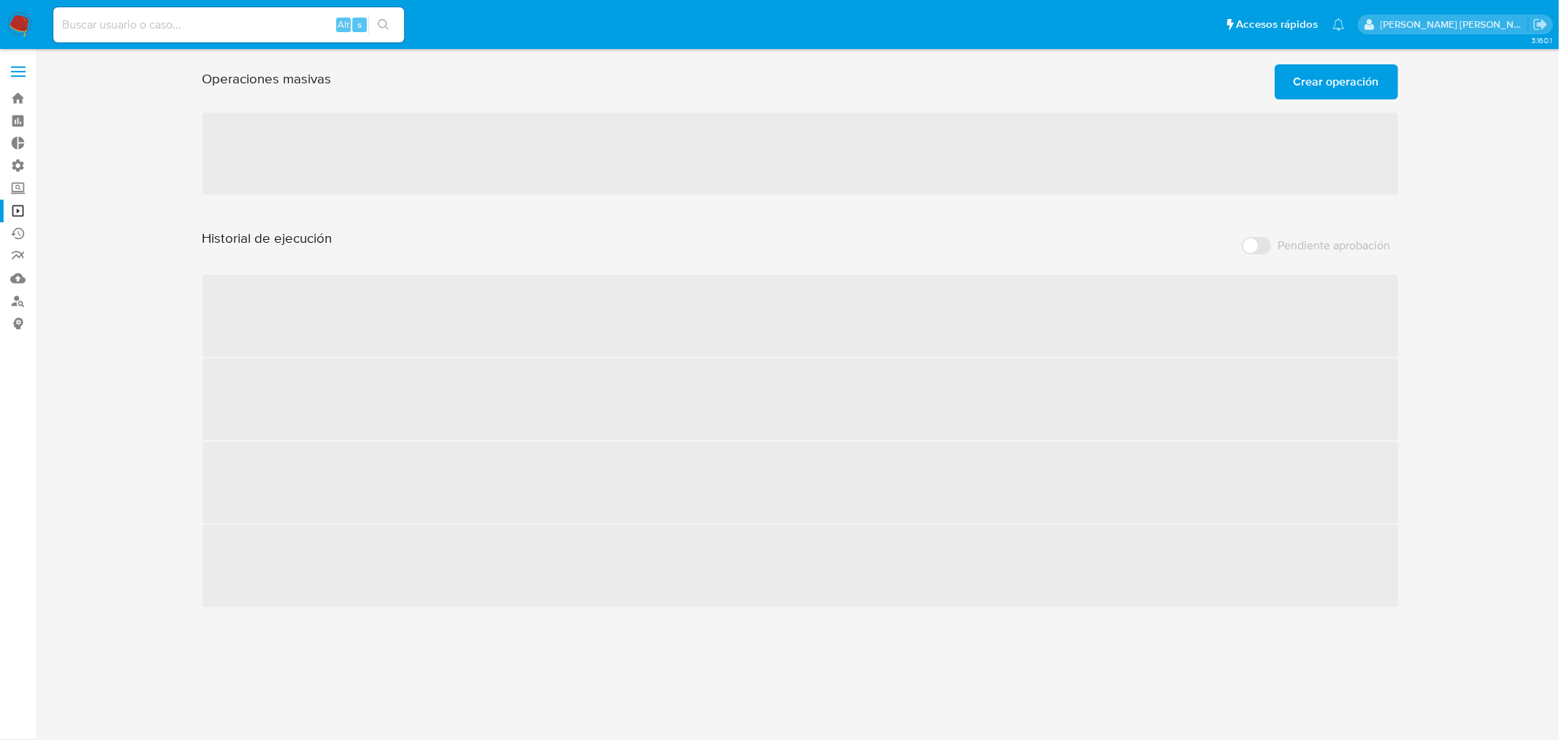
click at [1325, 78] on span "Crear operación" at bounding box center [1337, 82] width 86 height 32
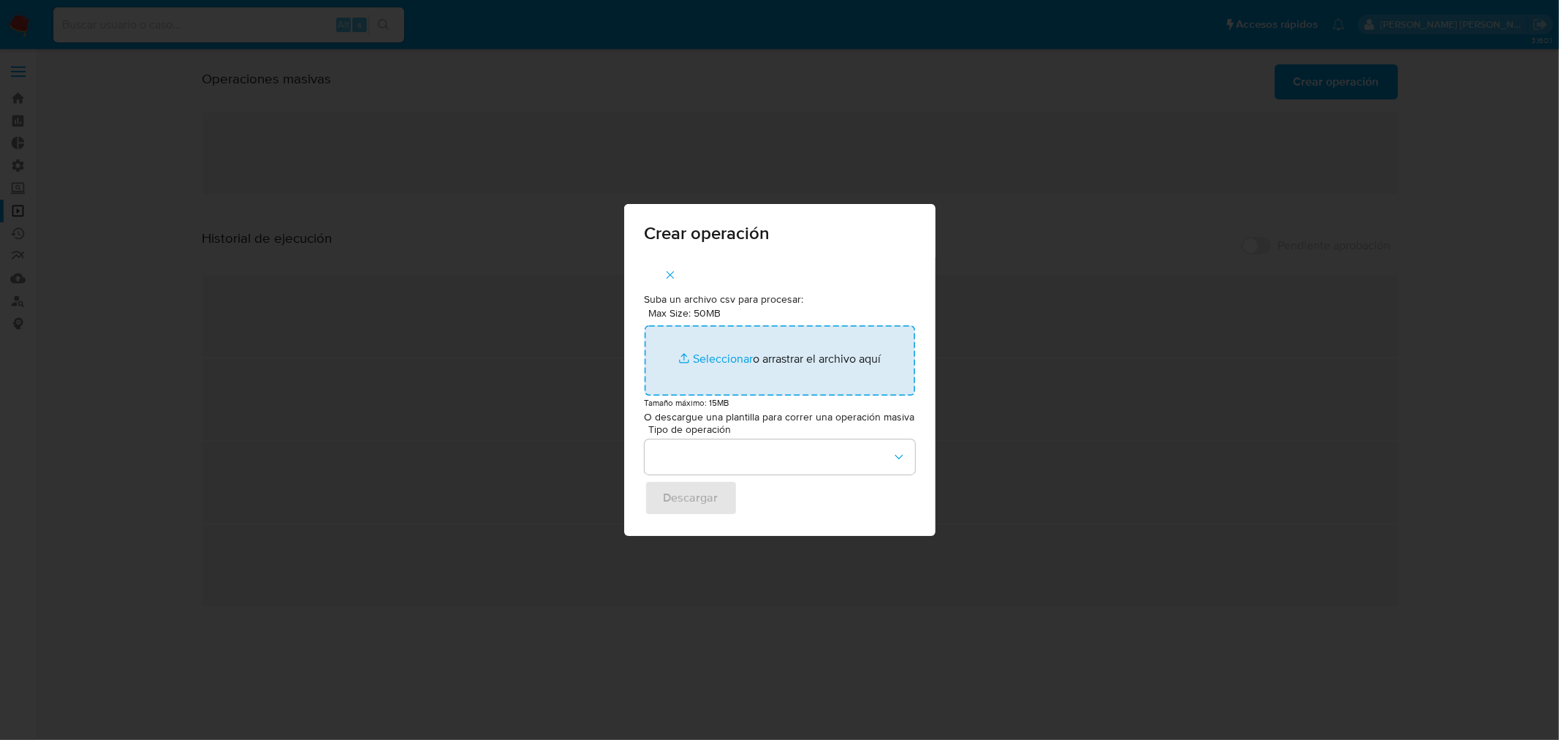
click at [817, 341] on input "Max Size: 50MB Seleccionar archivos" at bounding box center [780, 360] width 270 height 70
type input "C:\fakepath\ASSIGN_AND_CLOSE_CASE new NO ROI 11.csv"
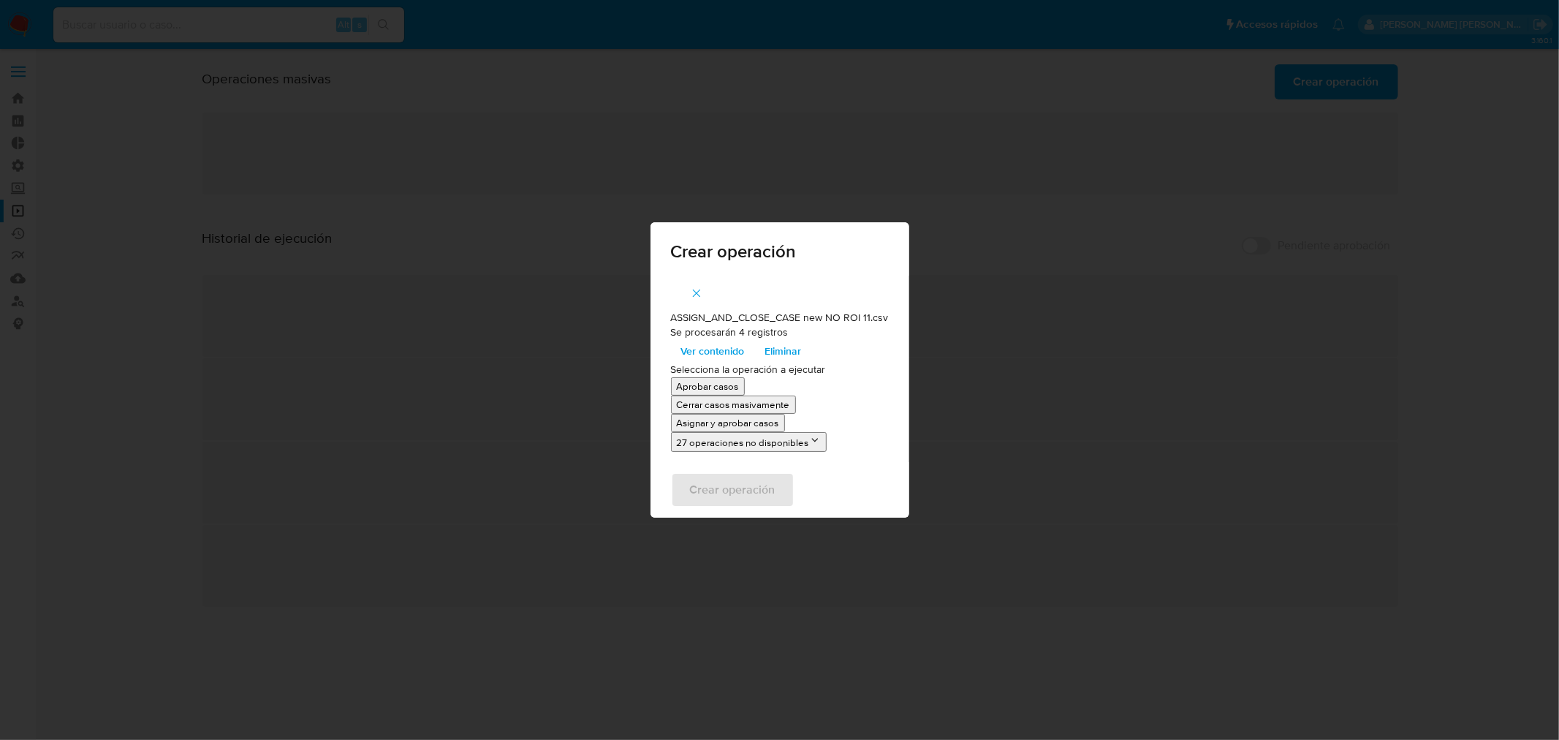
click at [754, 422] on p "Asignar y aprobar casos" at bounding box center [728, 423] width 102 height 14
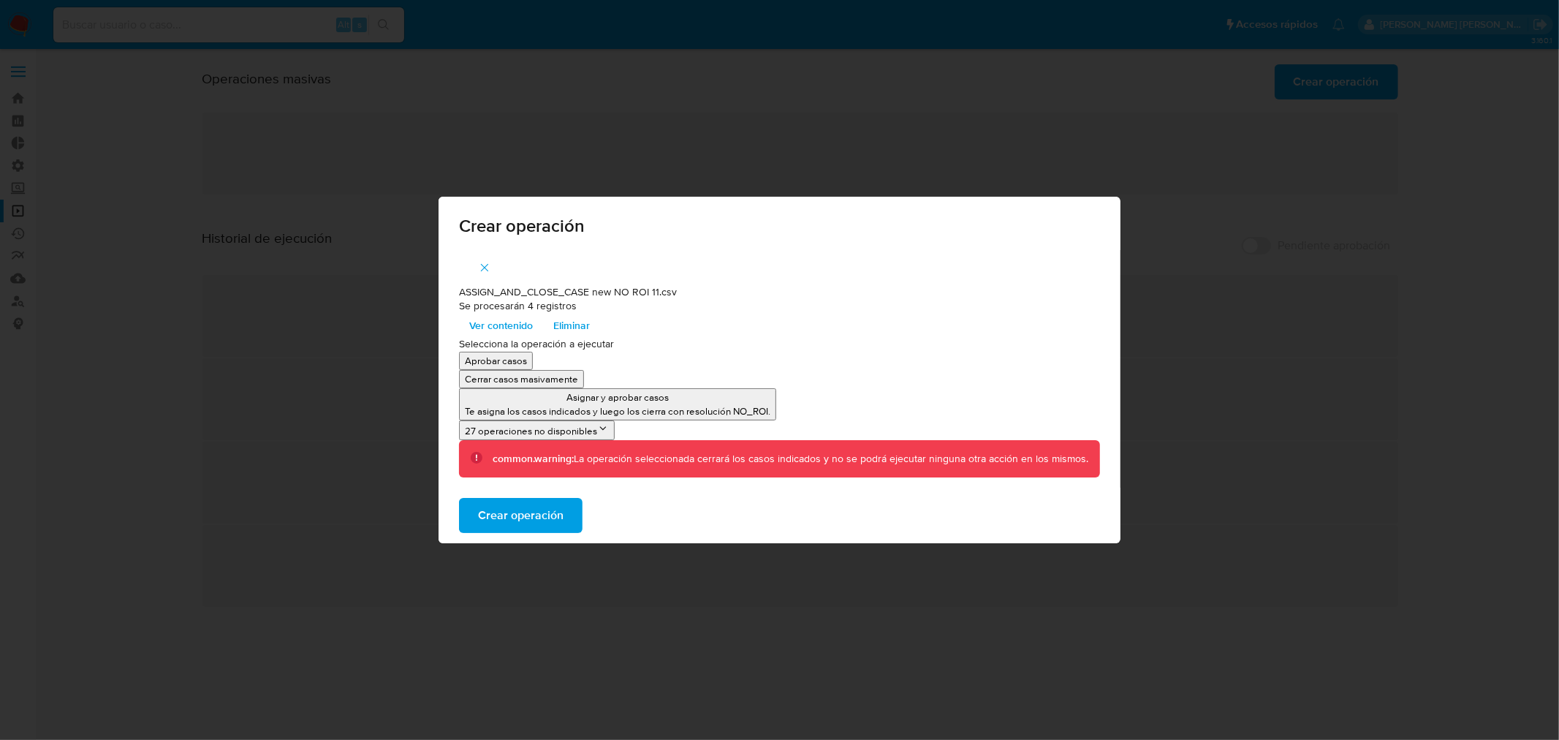
click at [527, 518] on span "Crear operación" at bounding box center [521, 515] width 86 height 32
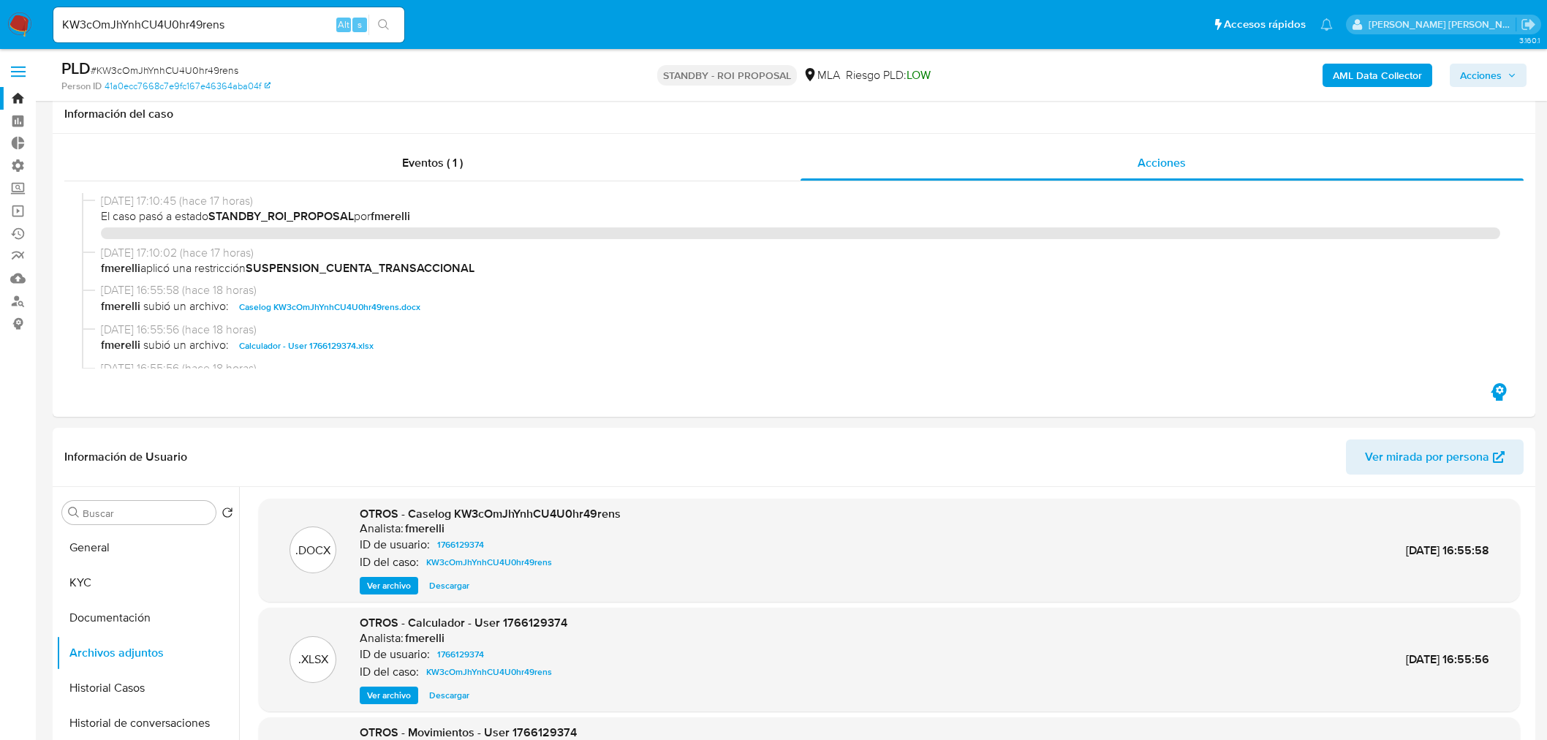
select select "10"
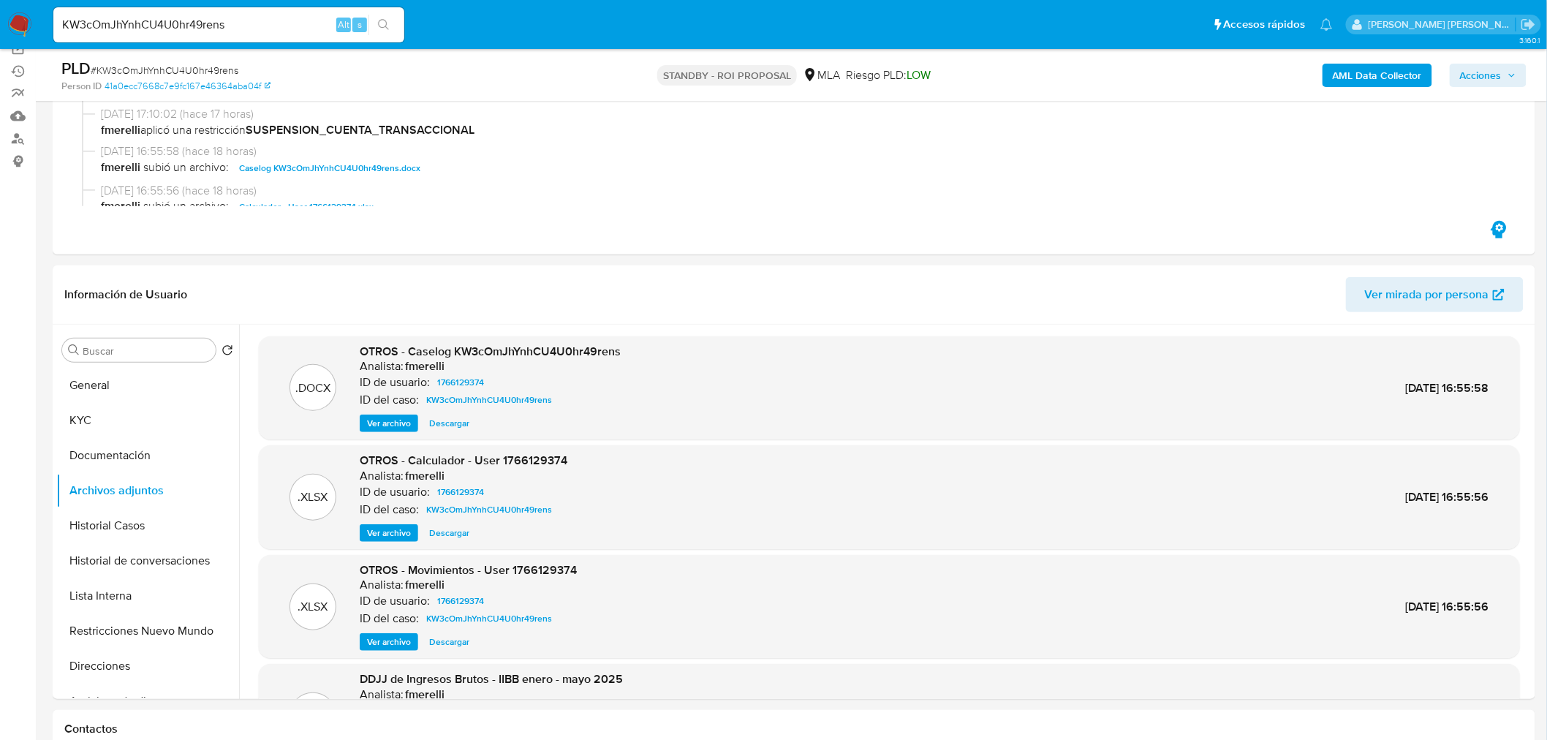
scroll to position [325, 0]
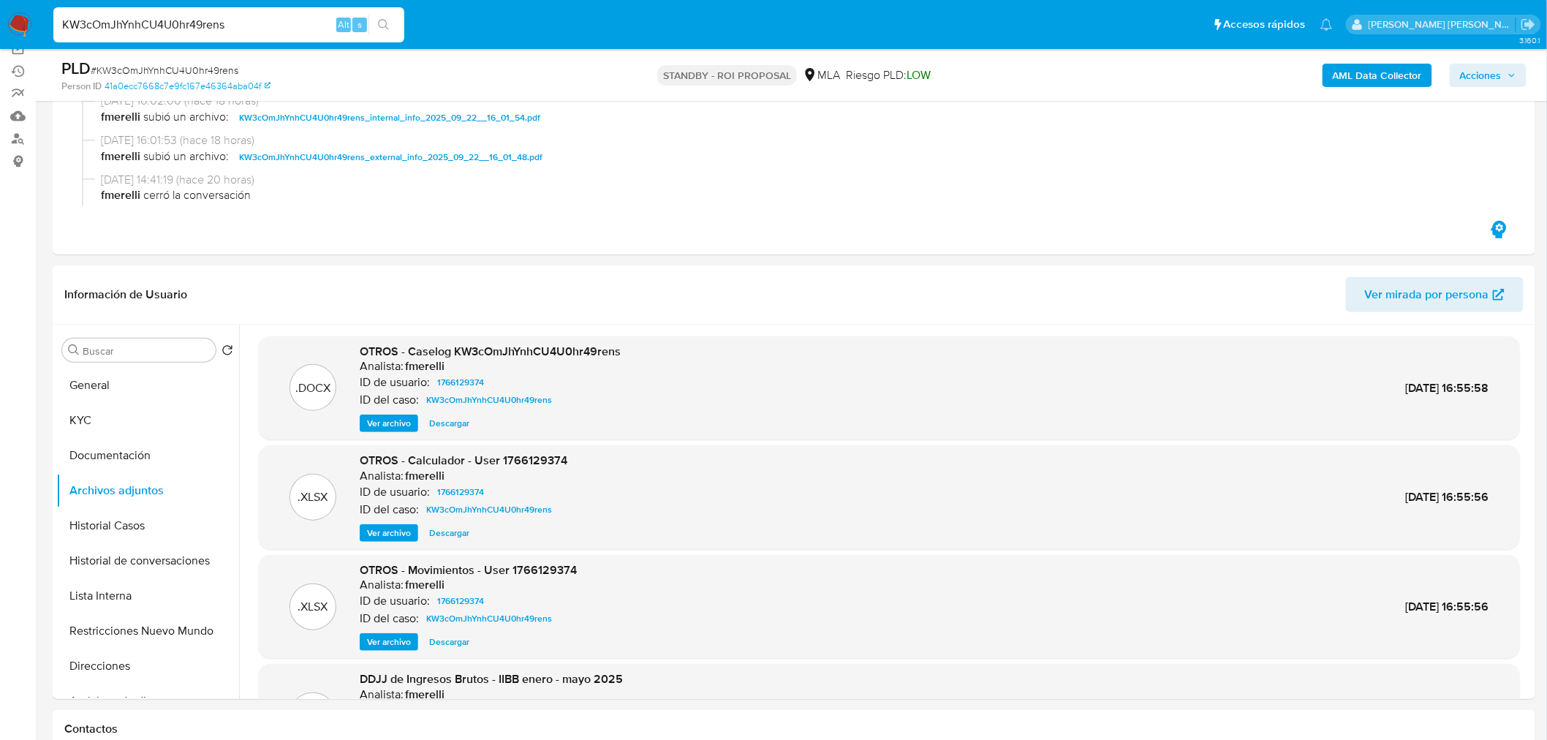
click at [121, 26] on input "KW3cOmJhYnhCU4U0hr49rens" at bounding box center [228, 24] width 351 height 19
paste input "BKduJw9O6ZIuFJxw6PfebAP4"
type input "BKduJw9O6ZIuFJxw6PfebAP4"
drag, startPoint x: 390, startPoint y: 24, endPoint x: 346, endPoint y: 3, distance: 49.4
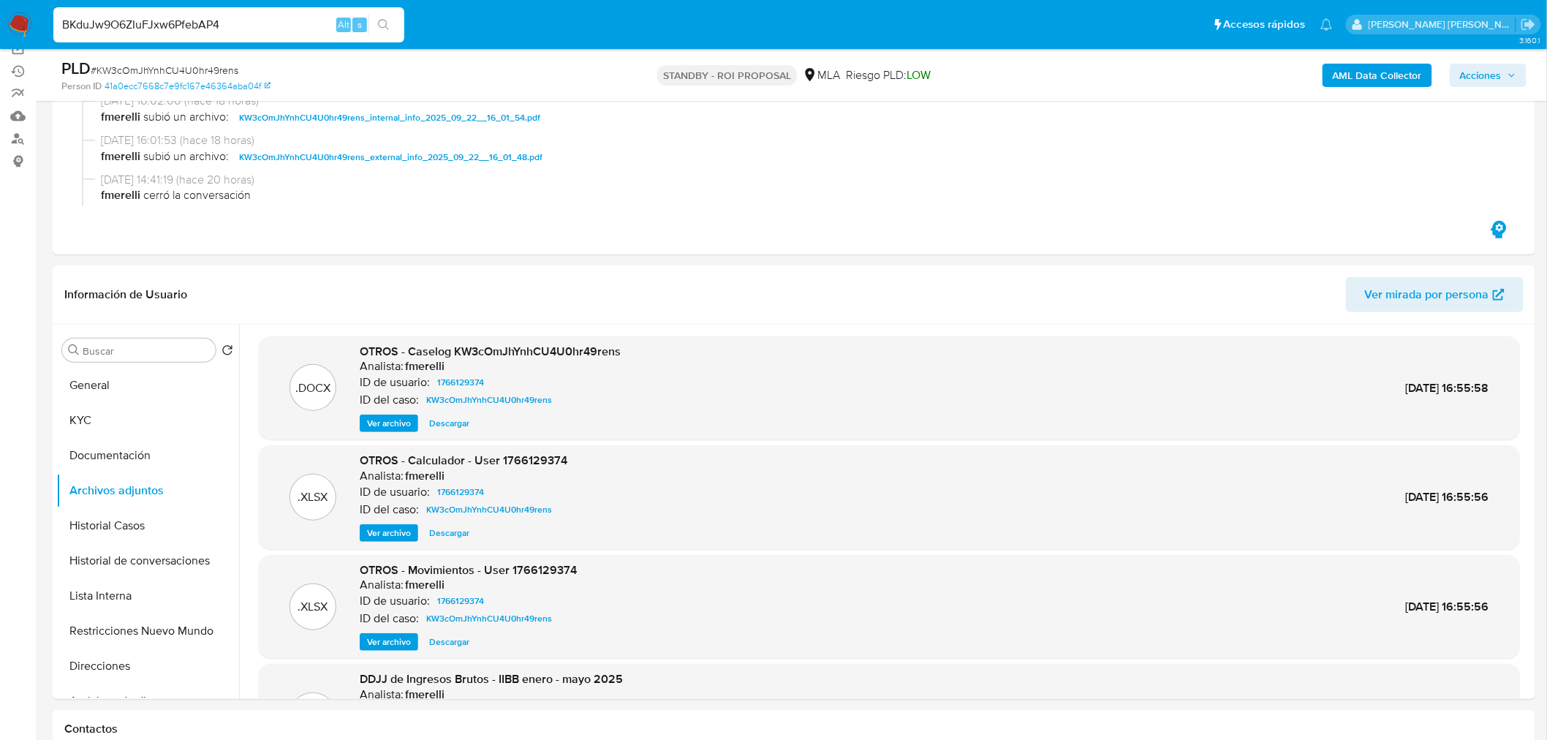
click at [387, 23] on button "search-icon" at bounding box center [383, 25] width 30 height 20
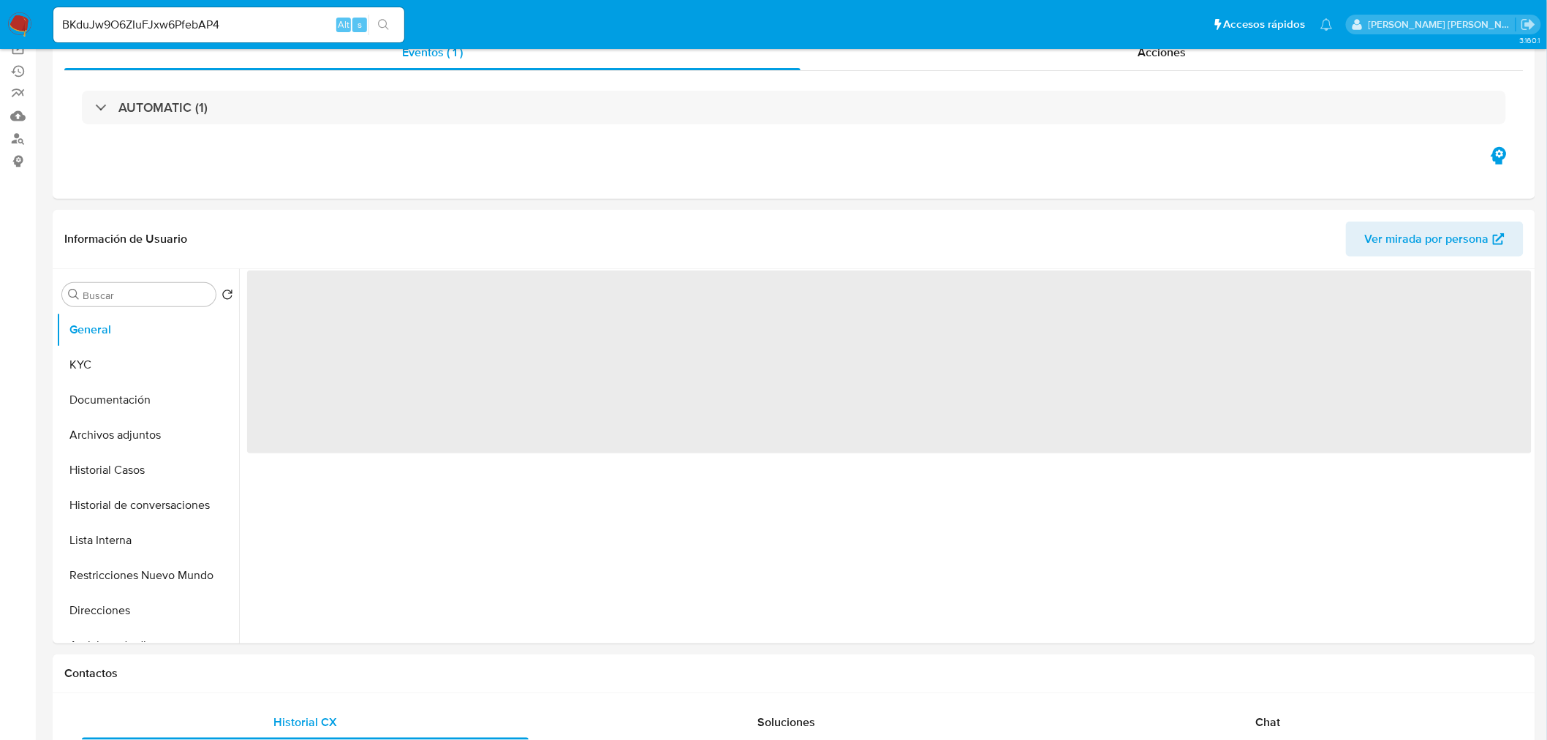
select select "10"
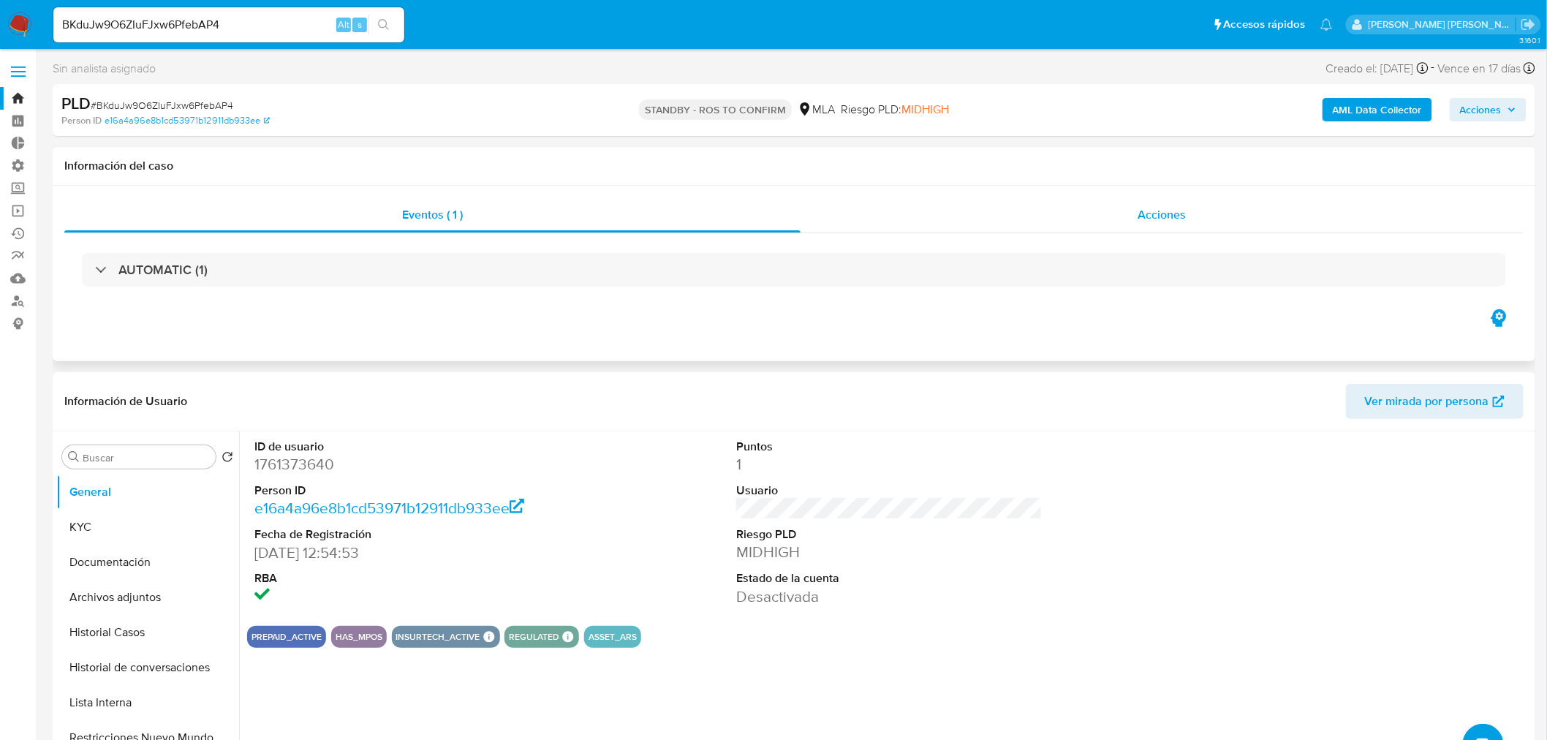
click at [1153, 215] on span "Acciones" at bounding box center [1161, 214] width 48 height 17
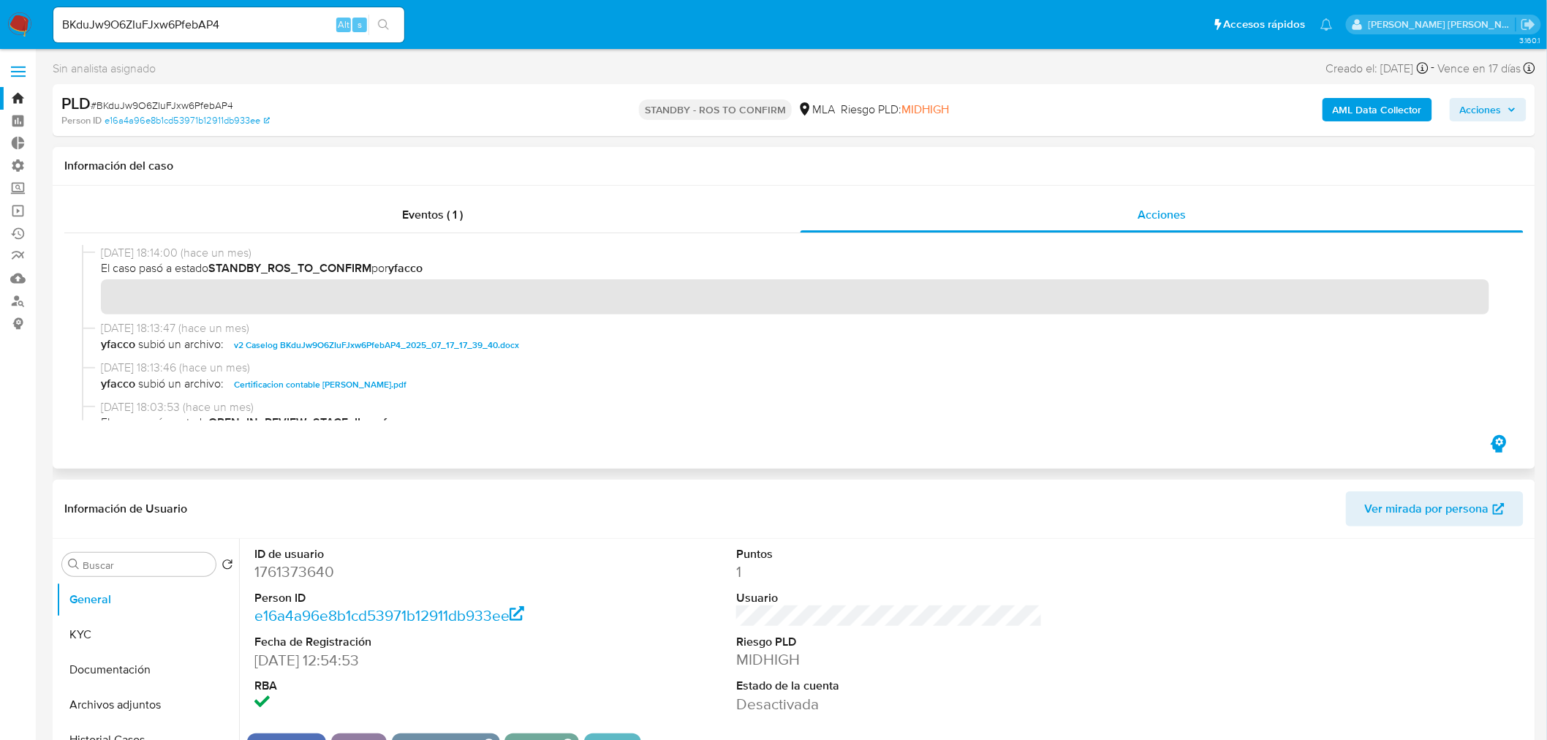
click at [501, 340] on span "v2 Caselog BKduJw9O6ZIuFJxw6PfebAP4_2025_07_17_17_39_40.docx" at bounding box center [376, 345] width 285 height 18
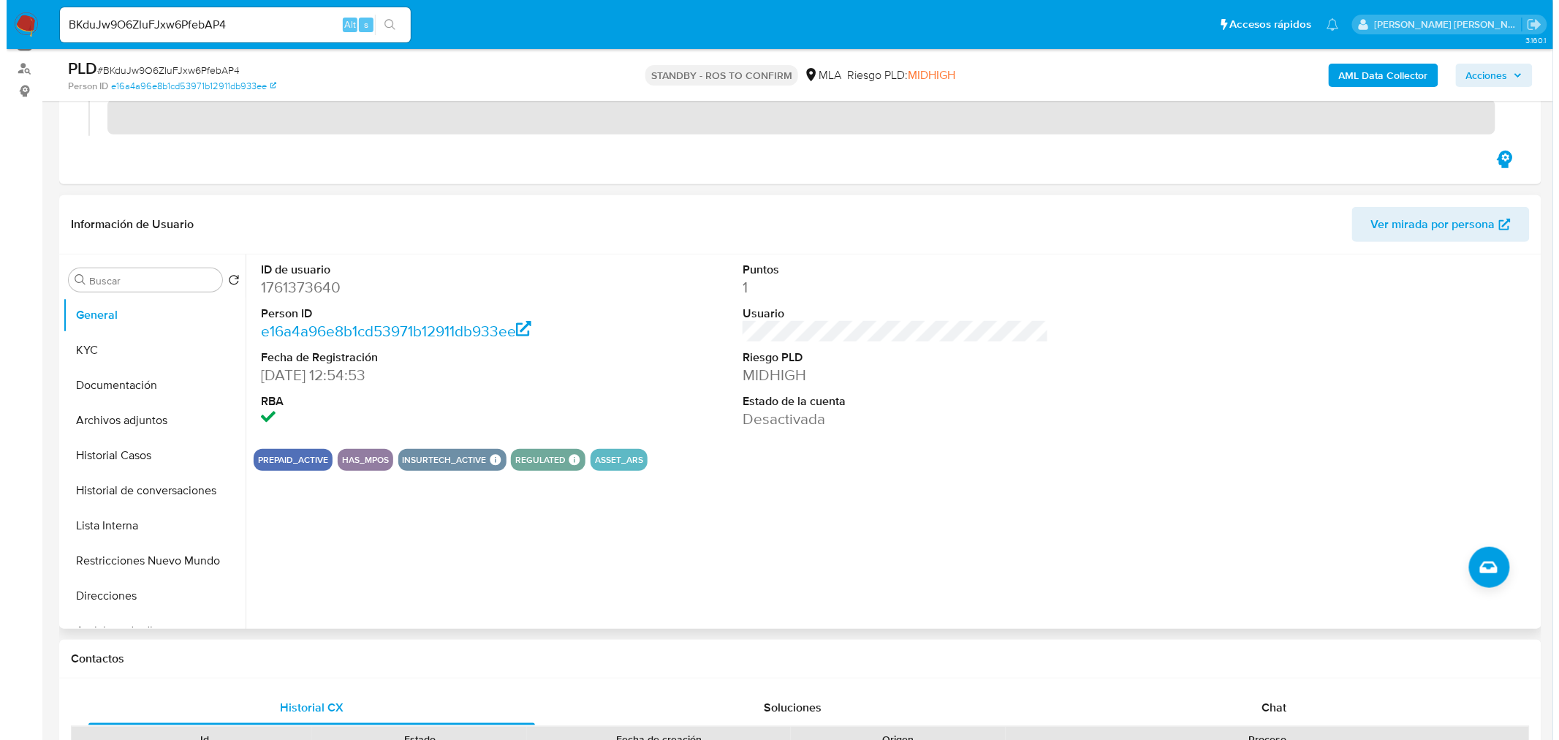
scroll to position [243, 0]
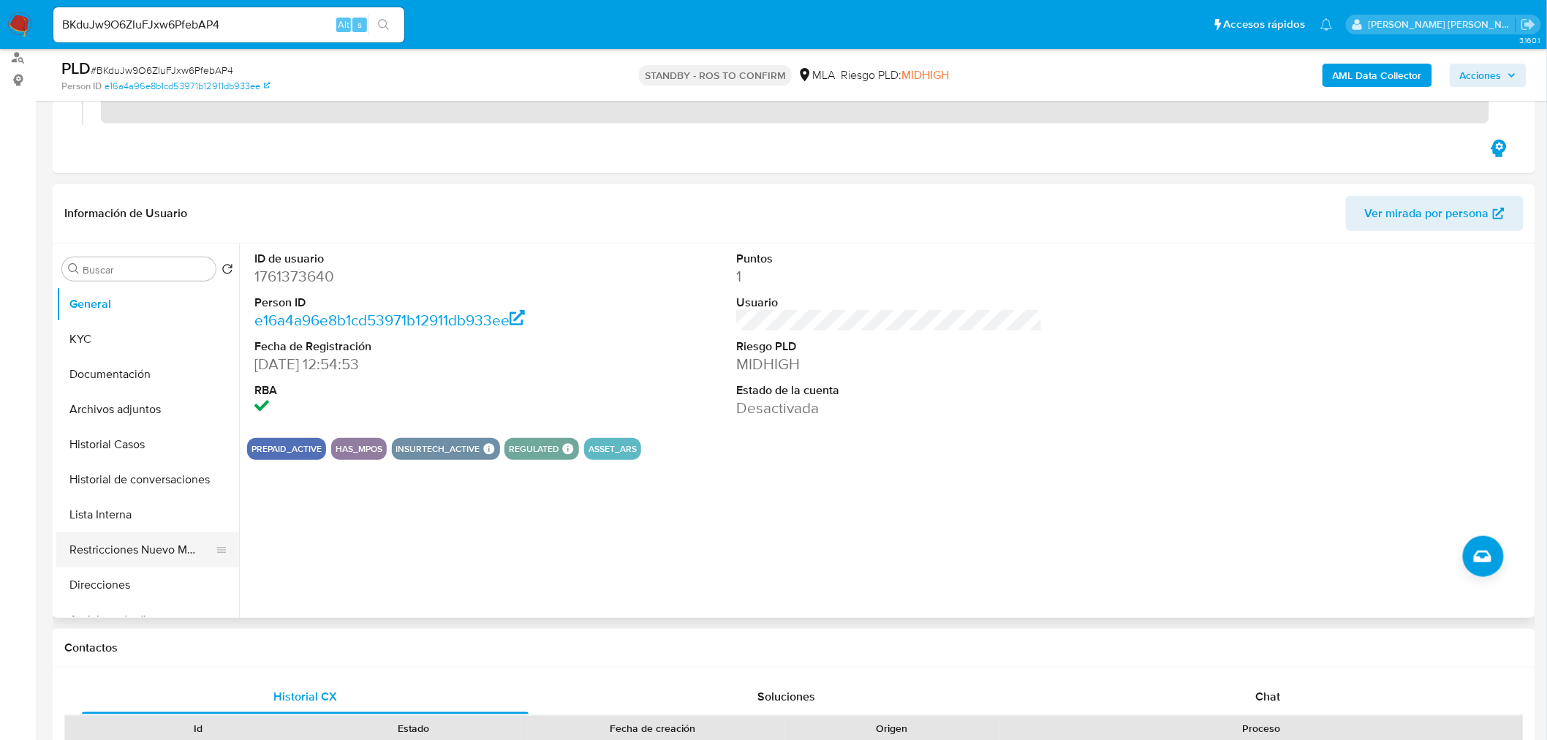
click at [151, 545] on button "Restricciones Nuevo Mundo" at bounding box center [141, 549] width 171 height 35
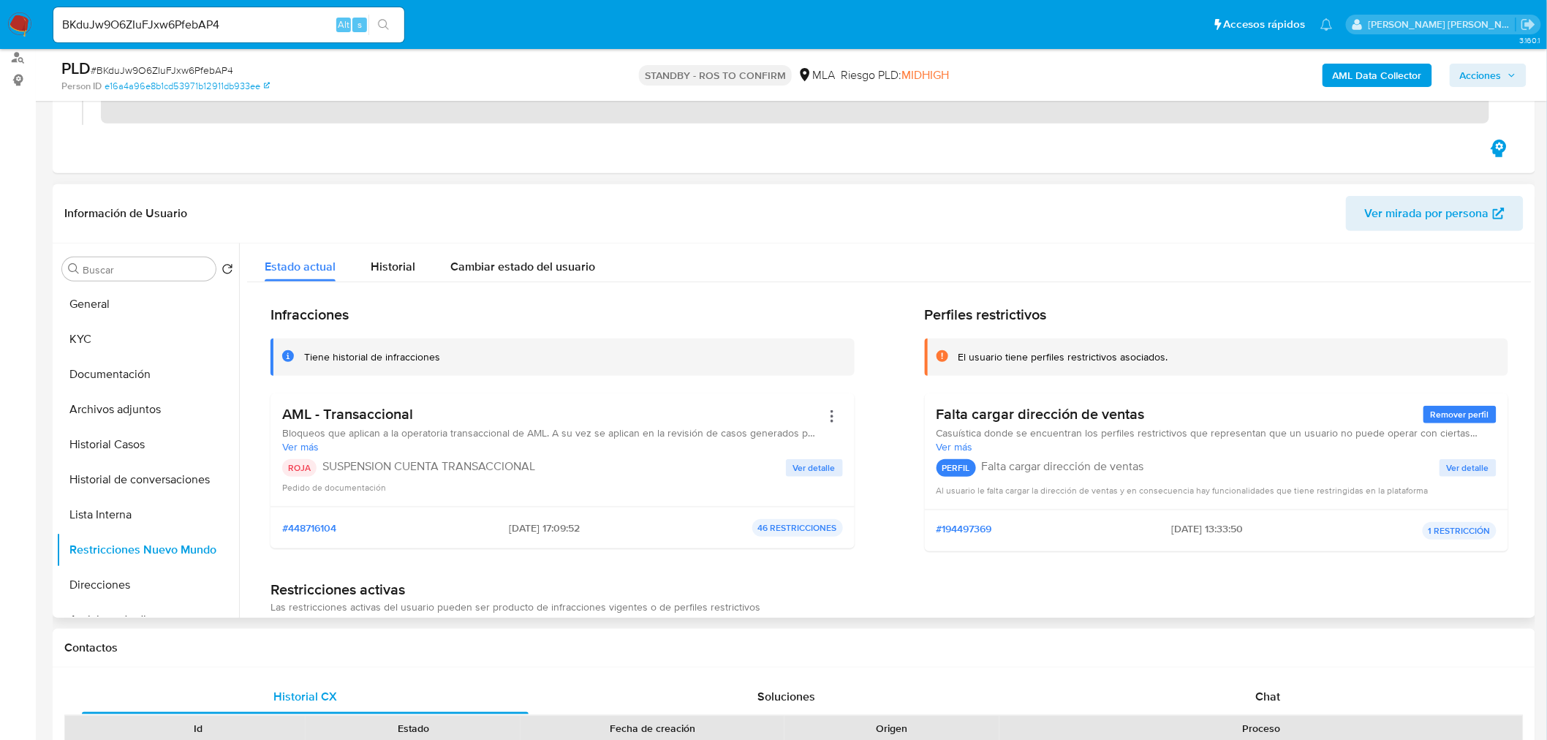
click at [140, 517] on button "Lista Interna" at bounding box center [141, 514] width 171 height 35
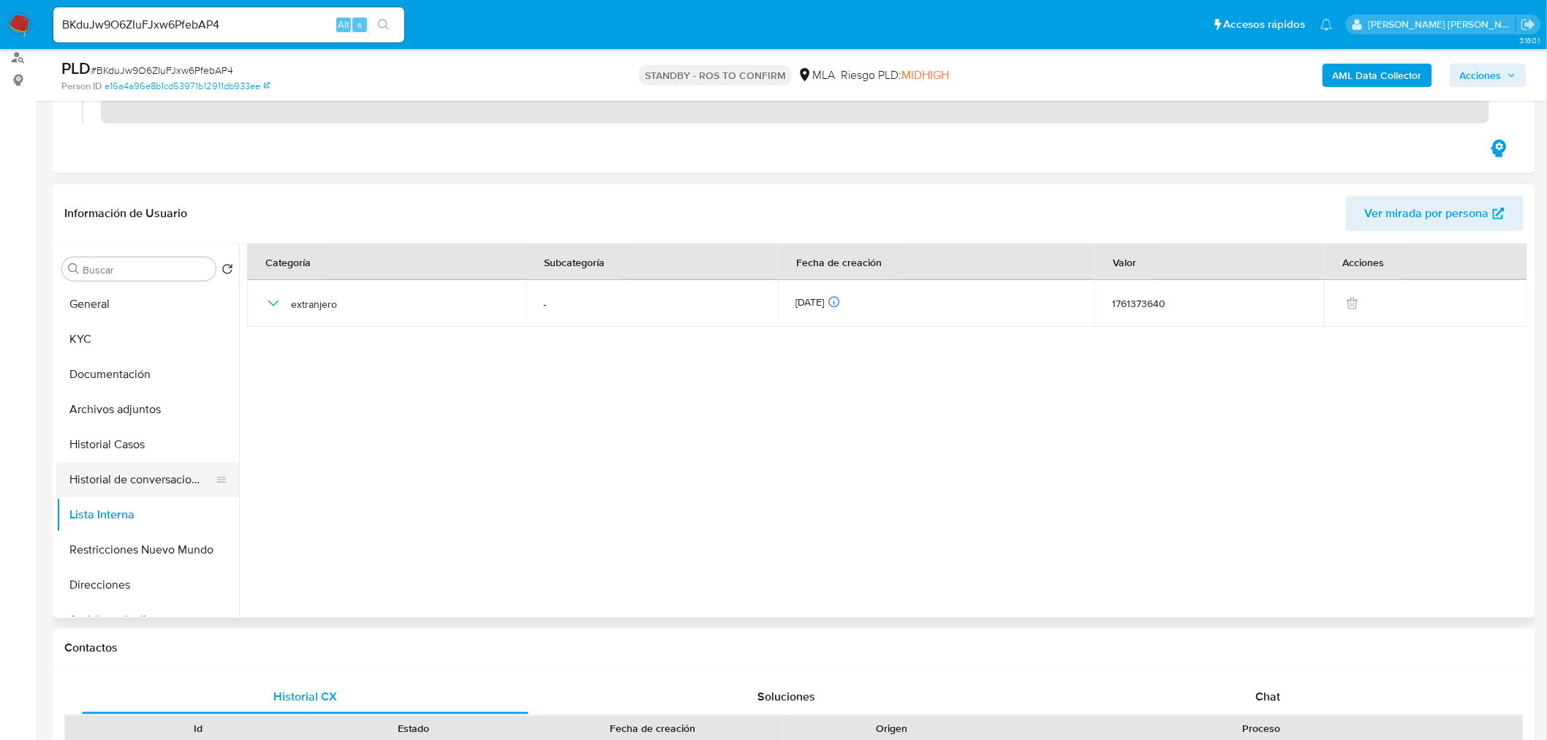
click at [118, 480] on button "Historial de conversaciones" at bounding box center [141, 479] width 171 height 35
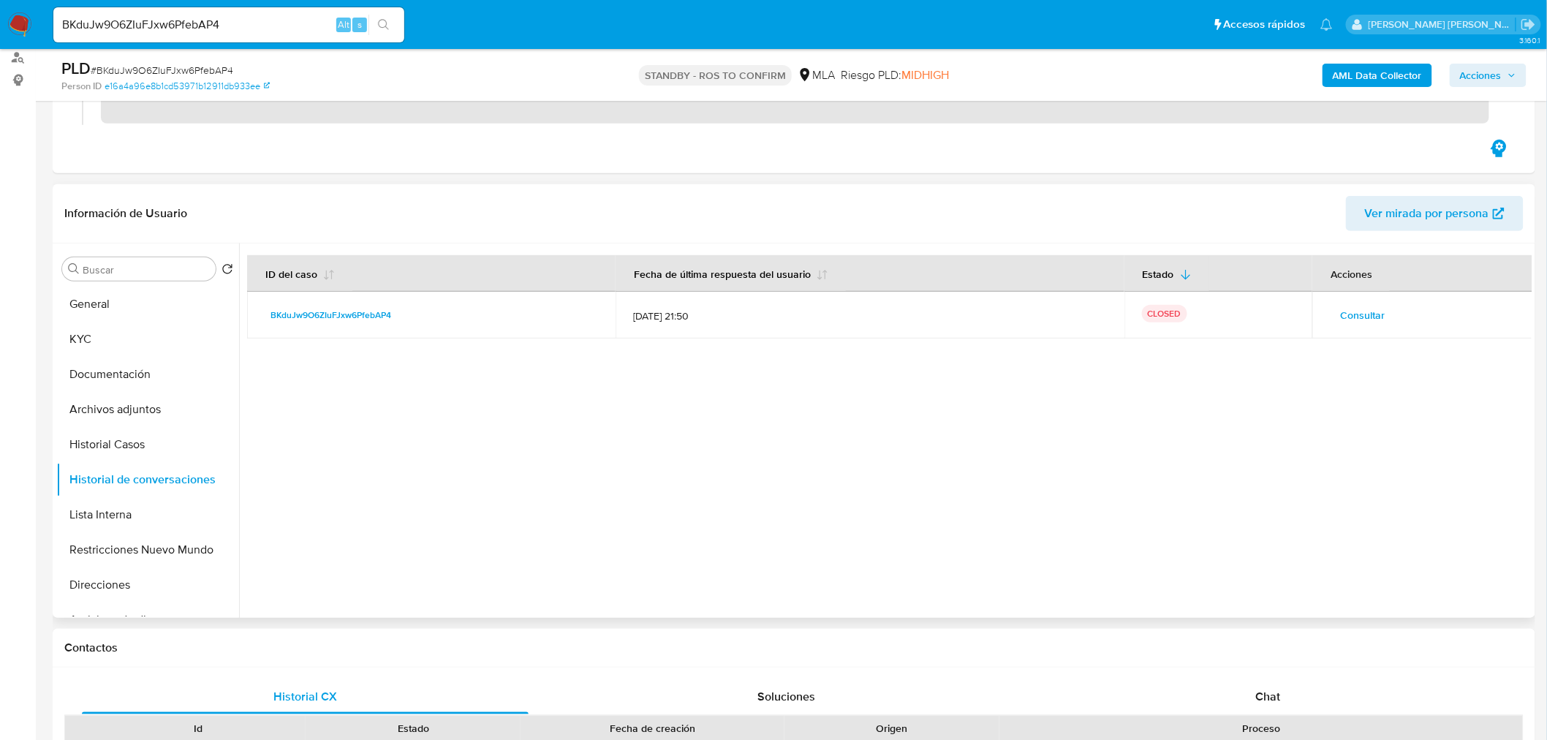
click at [1352, 311] on span "Consultar" at bounding box center [1362, 315] width 45 height 20
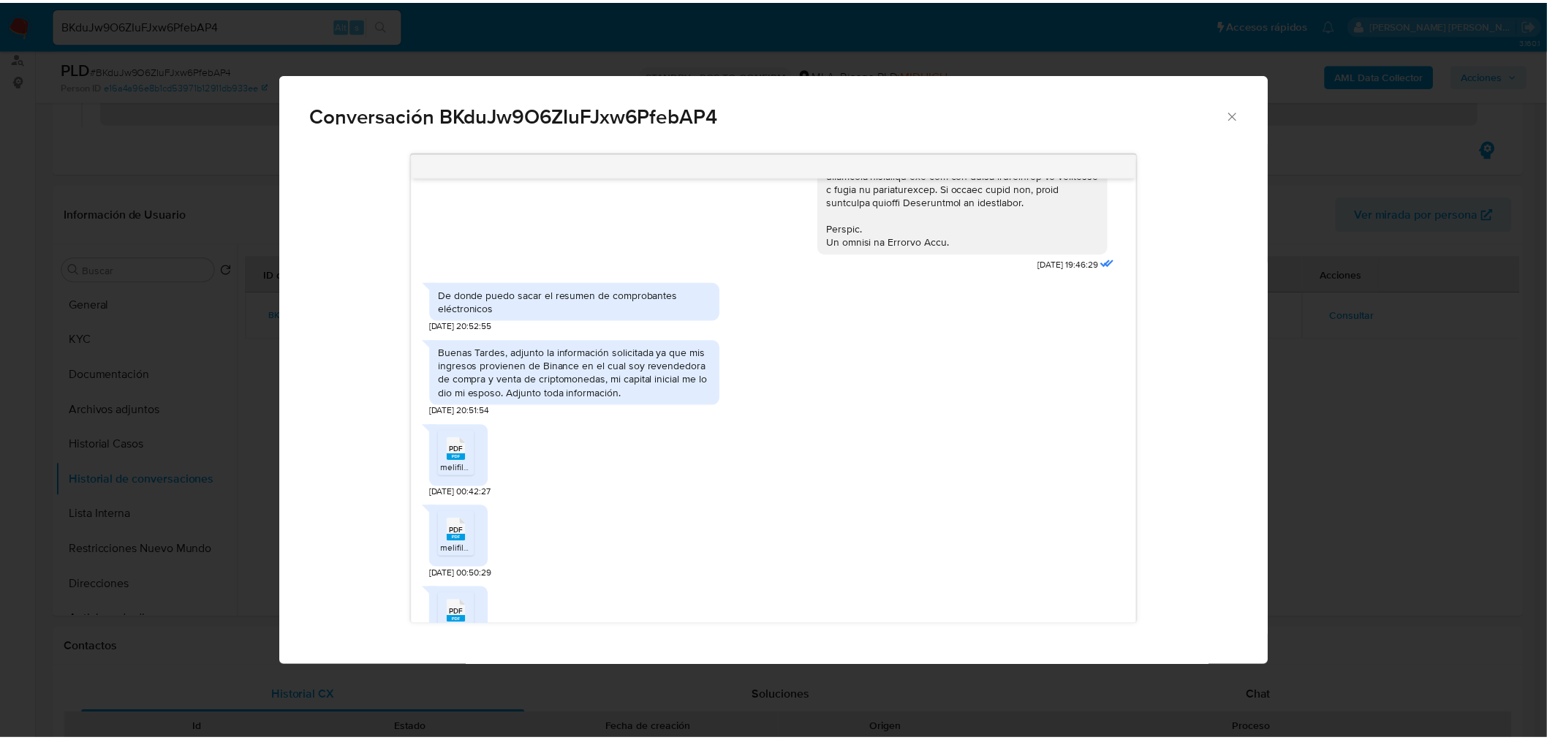
scroll to position [805, 0]
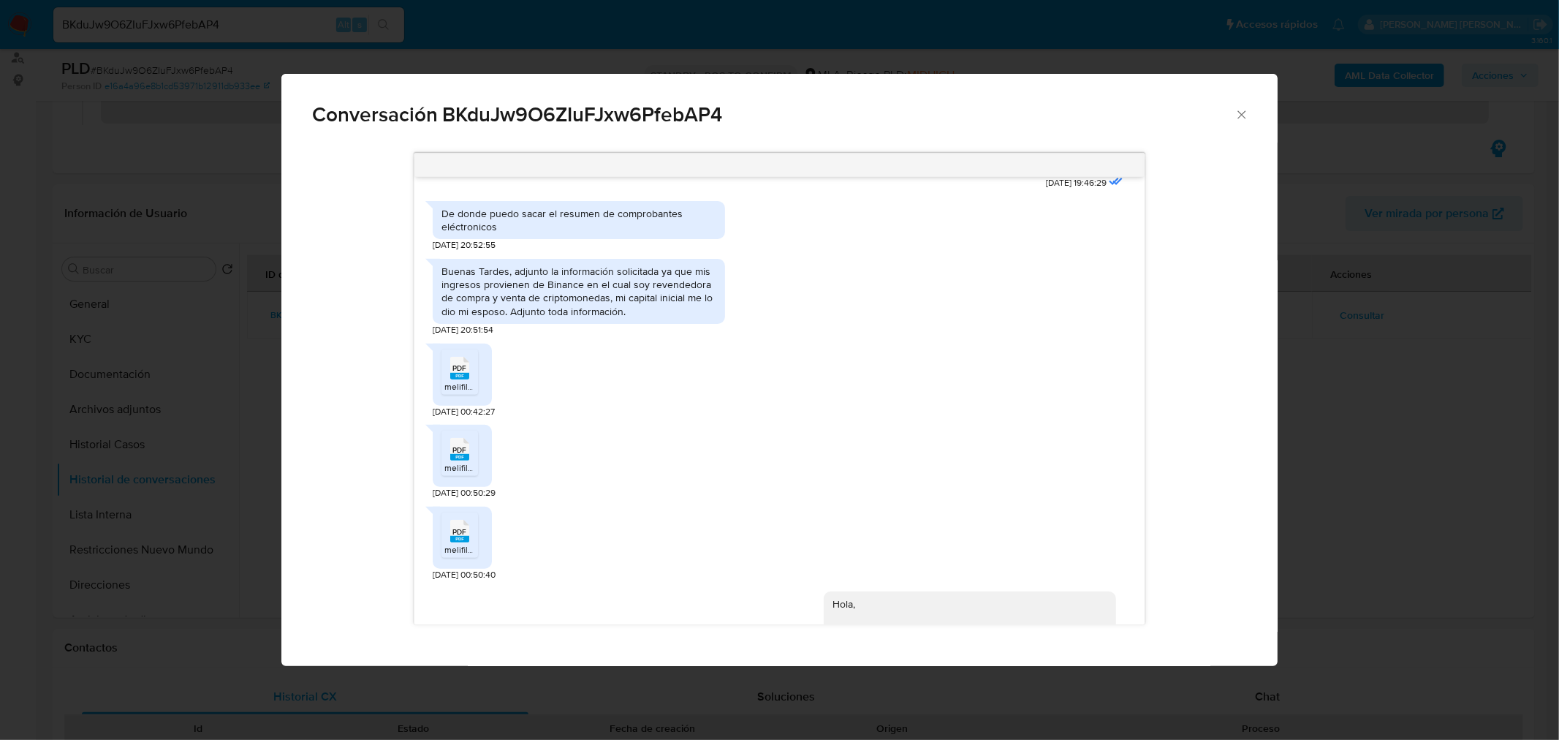
click at [1469, 549] on div "Conversación BKduJw9O6ZIuFJxw6PfebAP4 [DATE] 19:46:29 De donde puedo sacar el r…" at bounding box center [779, 370] width 1559 height 740
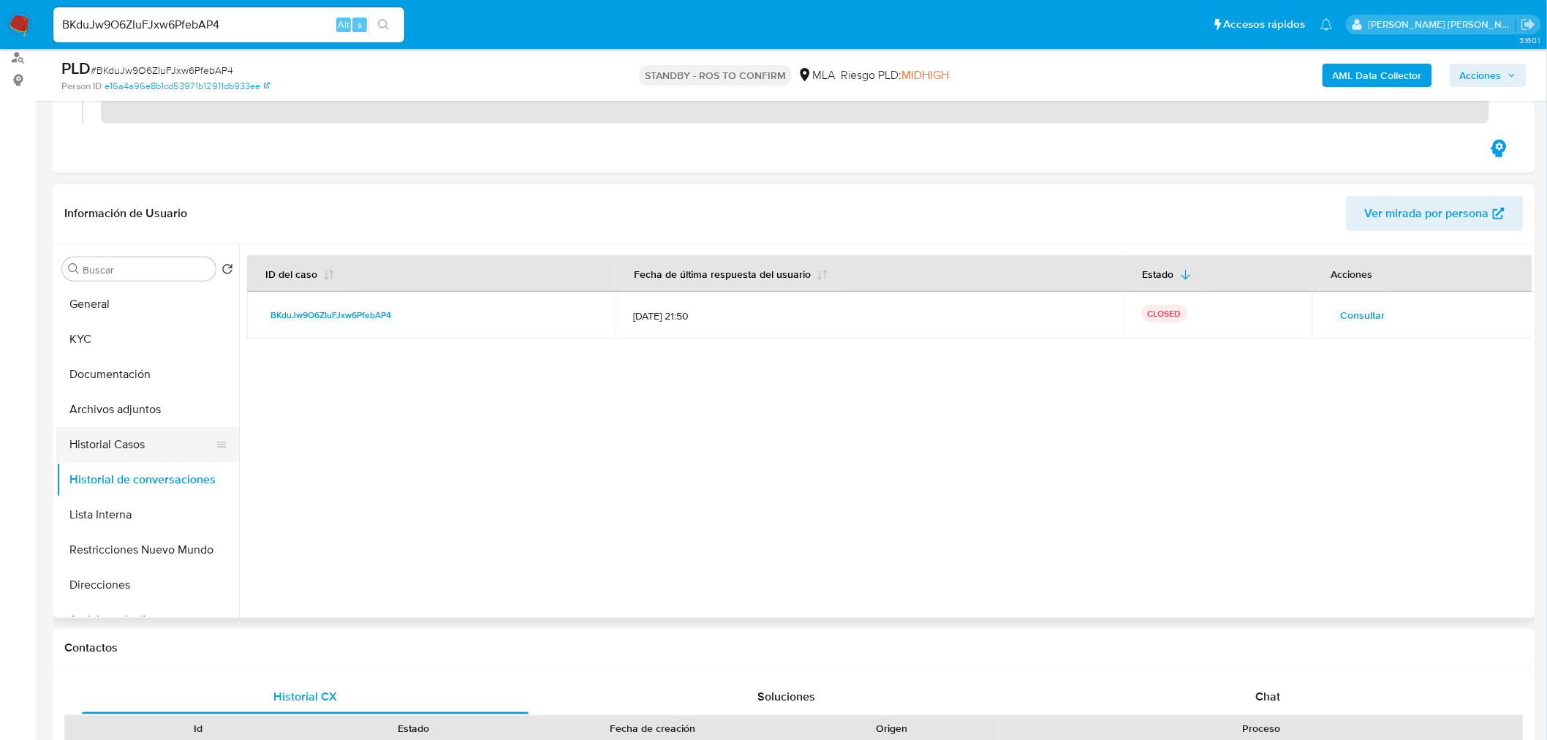
click at [151, 444] on button "Historial Casos" at bounding box center [141, 444] width 171 height 35
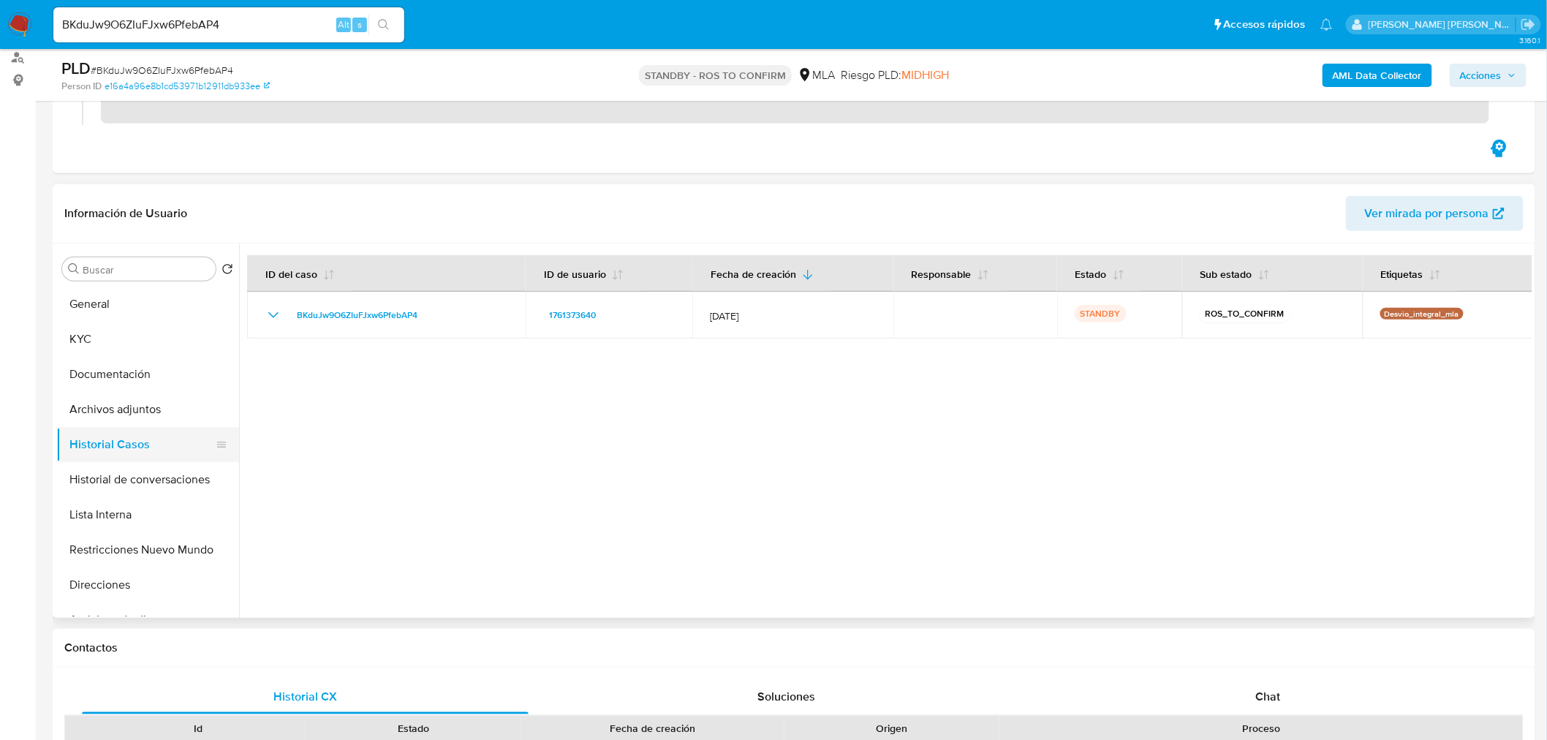
click at [137, 431] on ul "General KYC Documentación Archivos adjuntos Historial Casos Historial de conver…" at bounding box center [147, 452] width 183 height 330
click at [159, 408] on button "Archivos adjuntos" at bounding box center [141, 409] width 171 height 35
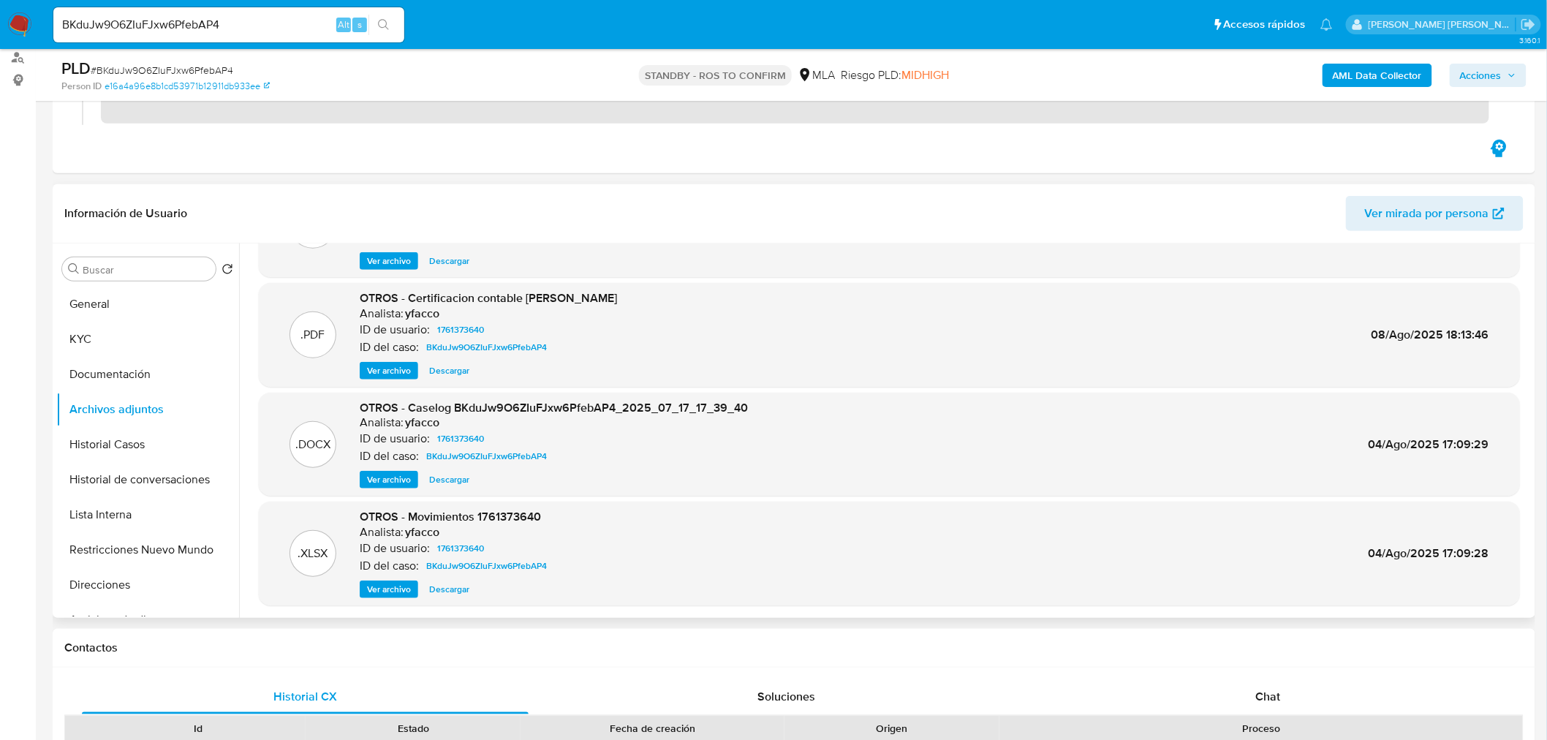
scroll to position [122, 0]
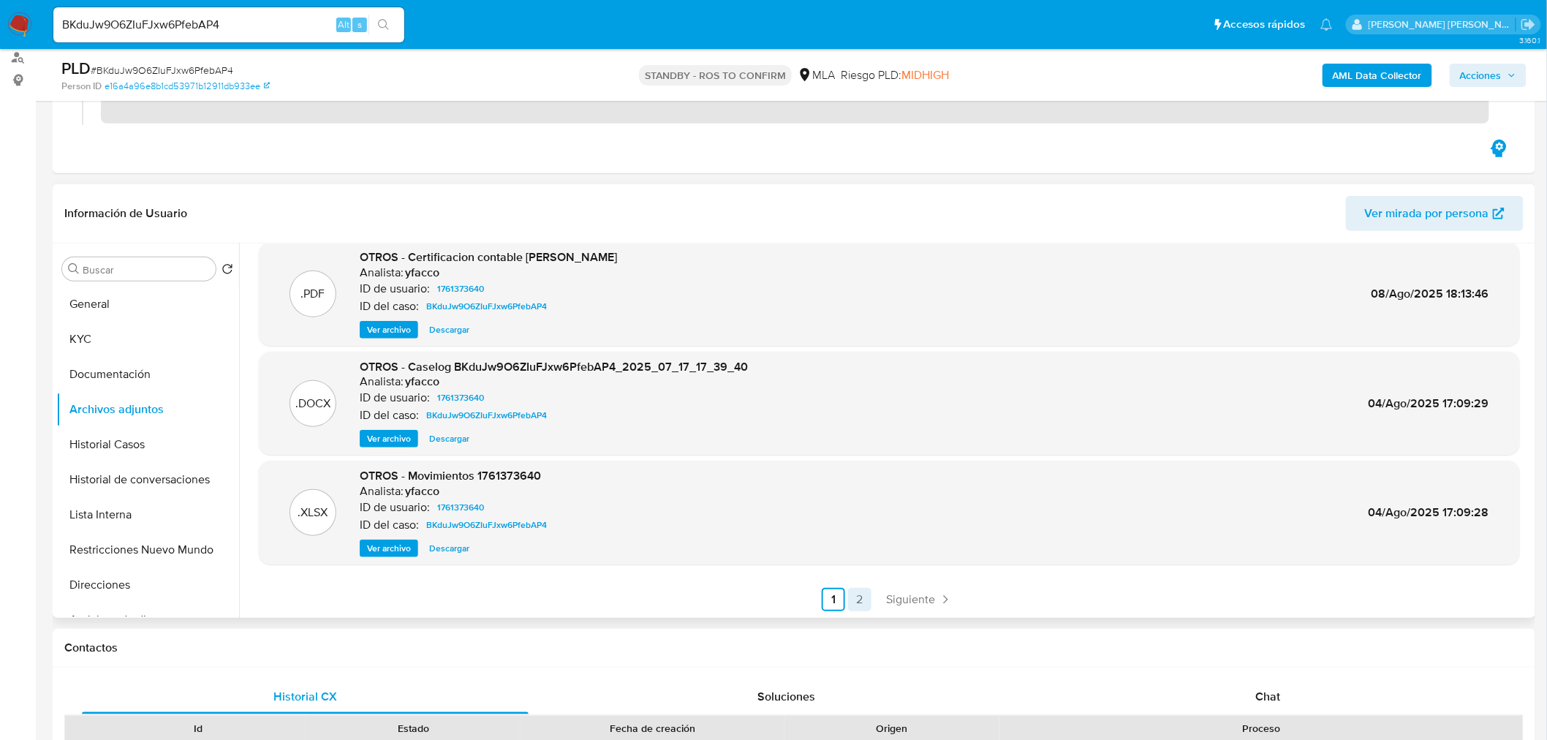
click at [864, 602] on link "2" at bounding box center [859, 599] width 23 height 23
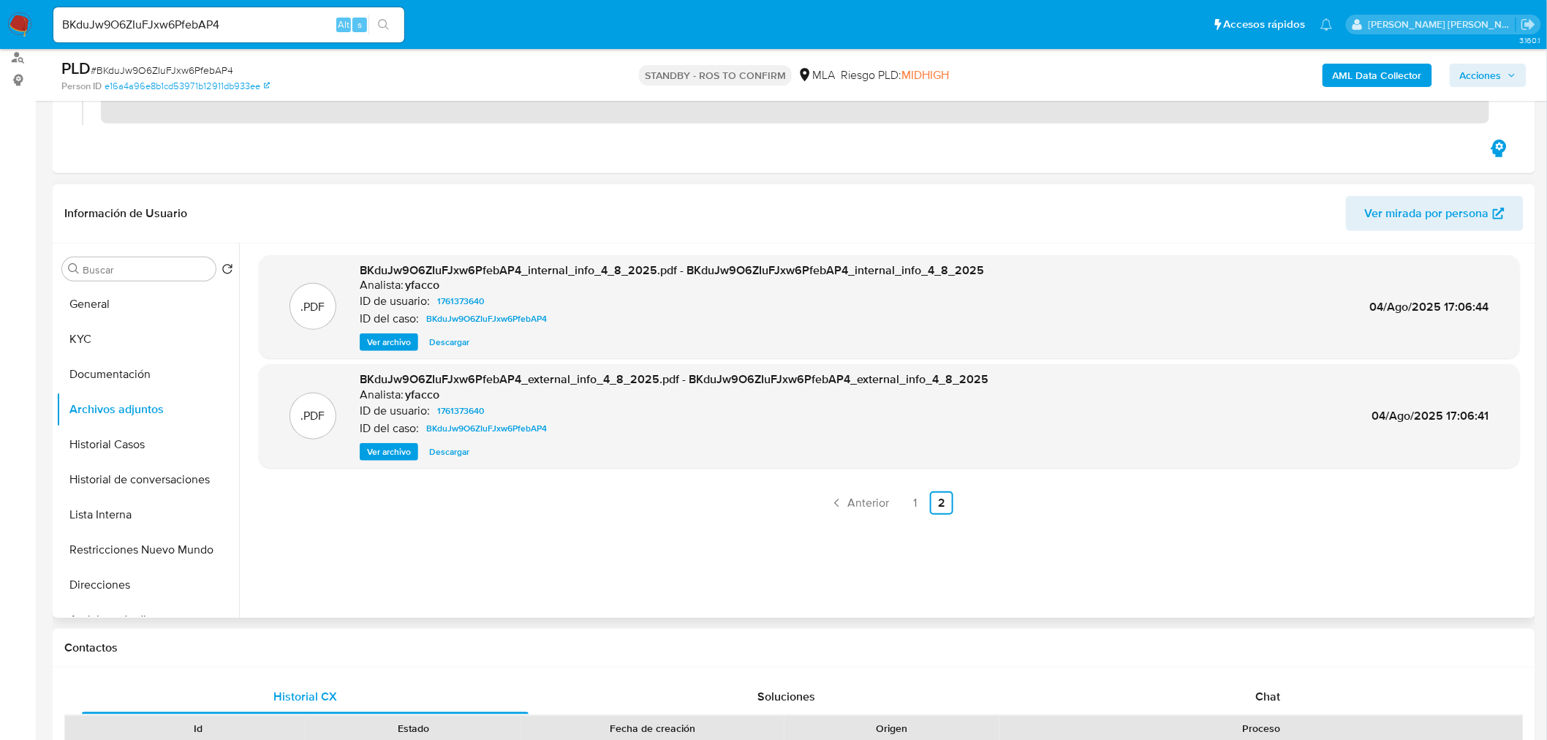
click at [243, 16] on input "BKduJw9O6ZIuFJxw6PfebAP4" at bounding box center [228, 24] width 351 height 19
click at [243, 15] on input "BKduJw9O6ZIuFJxw6PfebAP4" at bounding box center [228, 24] width 351 height 19
paste input "V95fymSa0klVCgUq09aQIYKi"
type input "V95fymSa0klVCgUq09aQIYKi"
drag, startPoint x: 379, startPoint y: 27, endPoint x: 364, endPoint y: 20, distance: 16.0
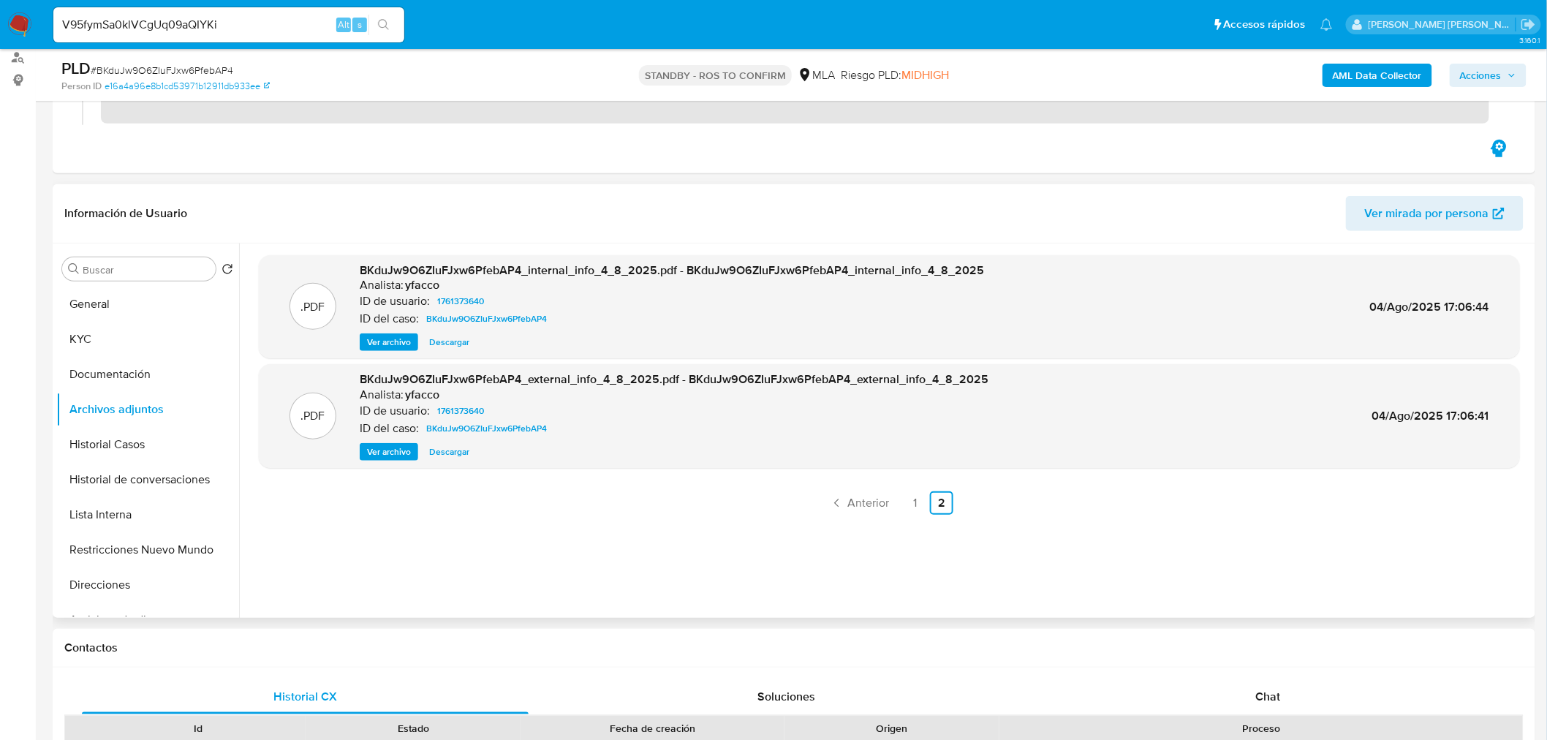
click at [379, 27] on icon "search-icon" at bounding box center [384, 25] width 12 height 12
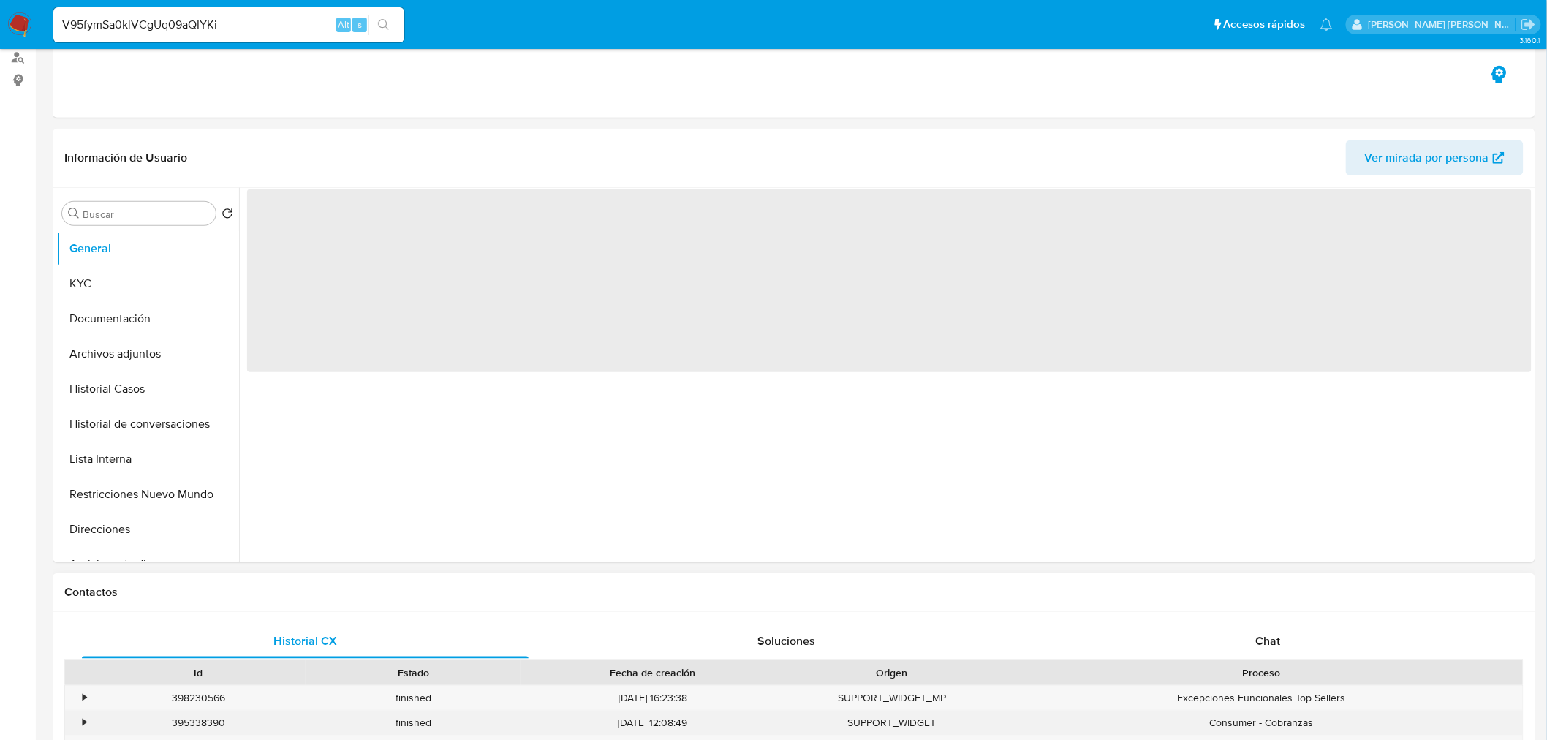
select select "10"
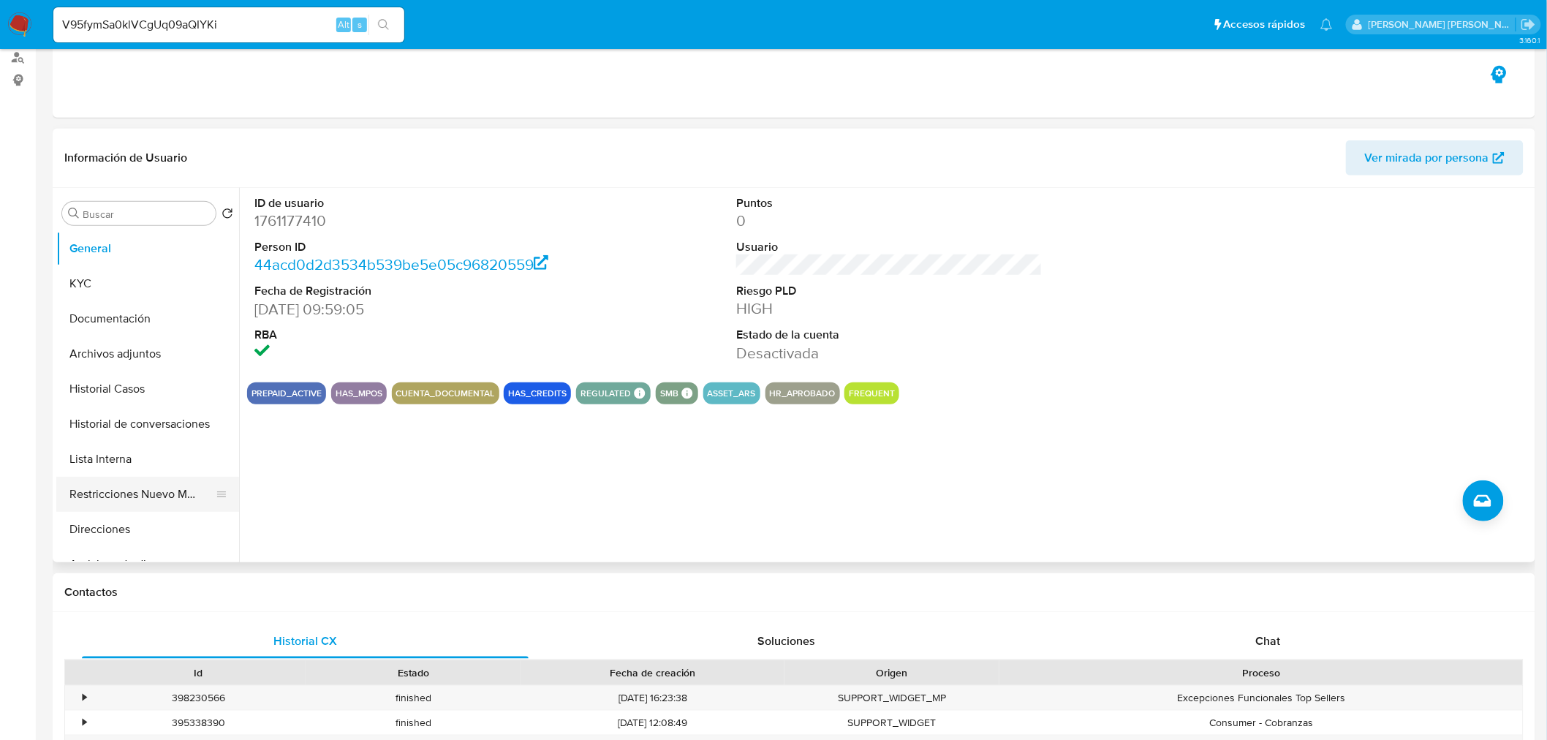
click at [156, 493] on button "Restricciones Nuevo Mundo" at bounding box center [141, 494] width 171 height 35
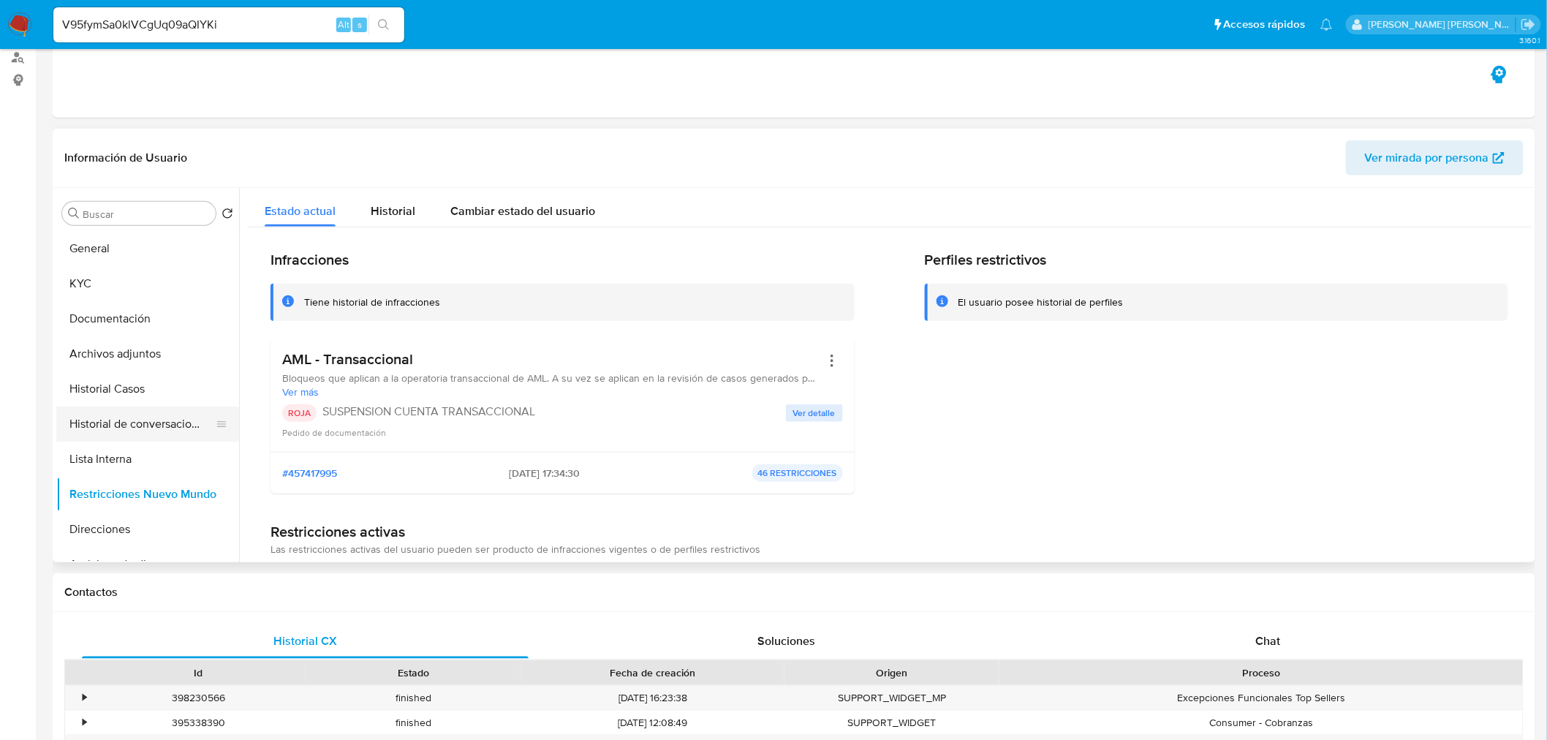
click at [145, 419] on button "Historial de conversaciones" at bounding box center [141, 423] width 171 height 35
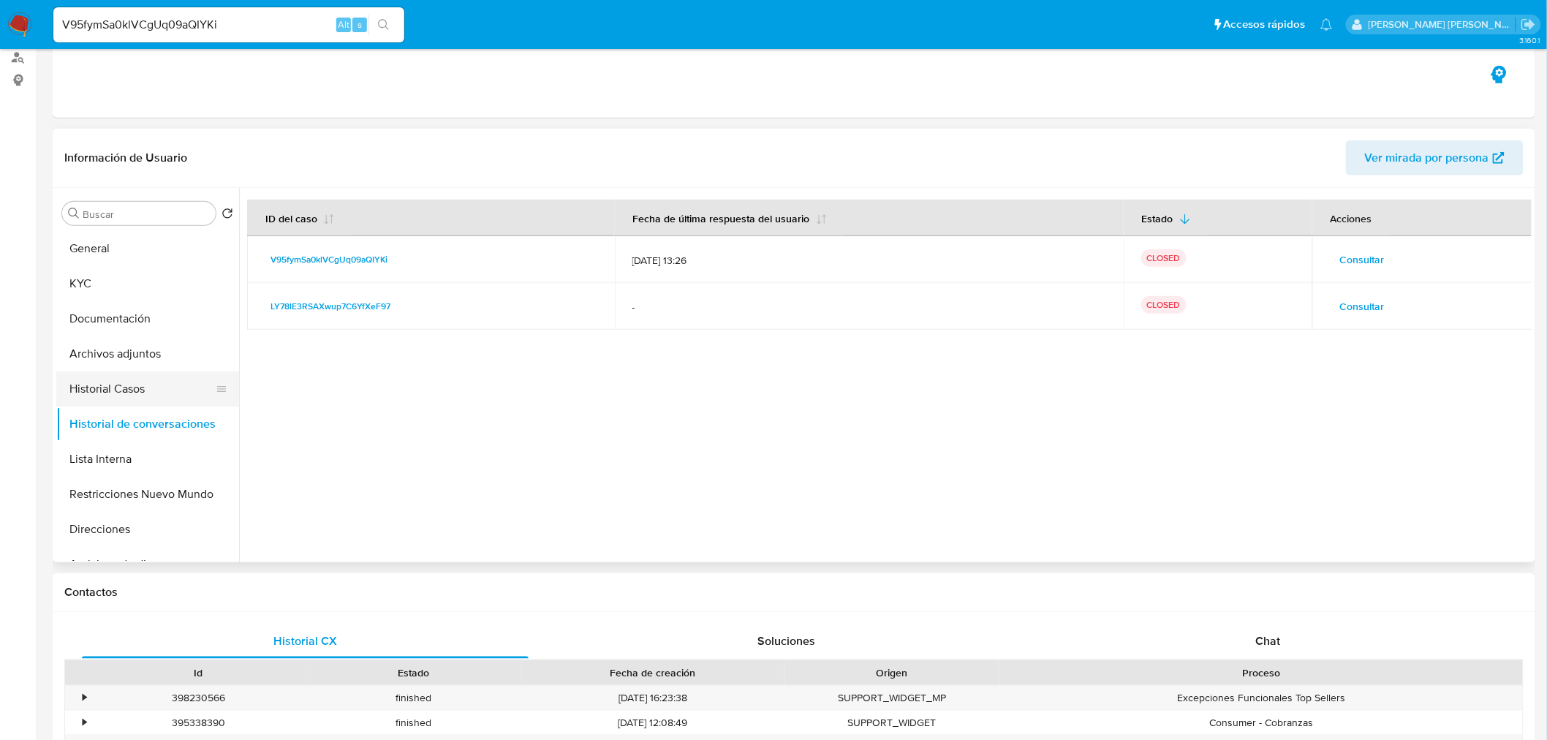
click at [136, 376] on button "Historial Casos" at bounding box center [141, 388] width 171 height 35
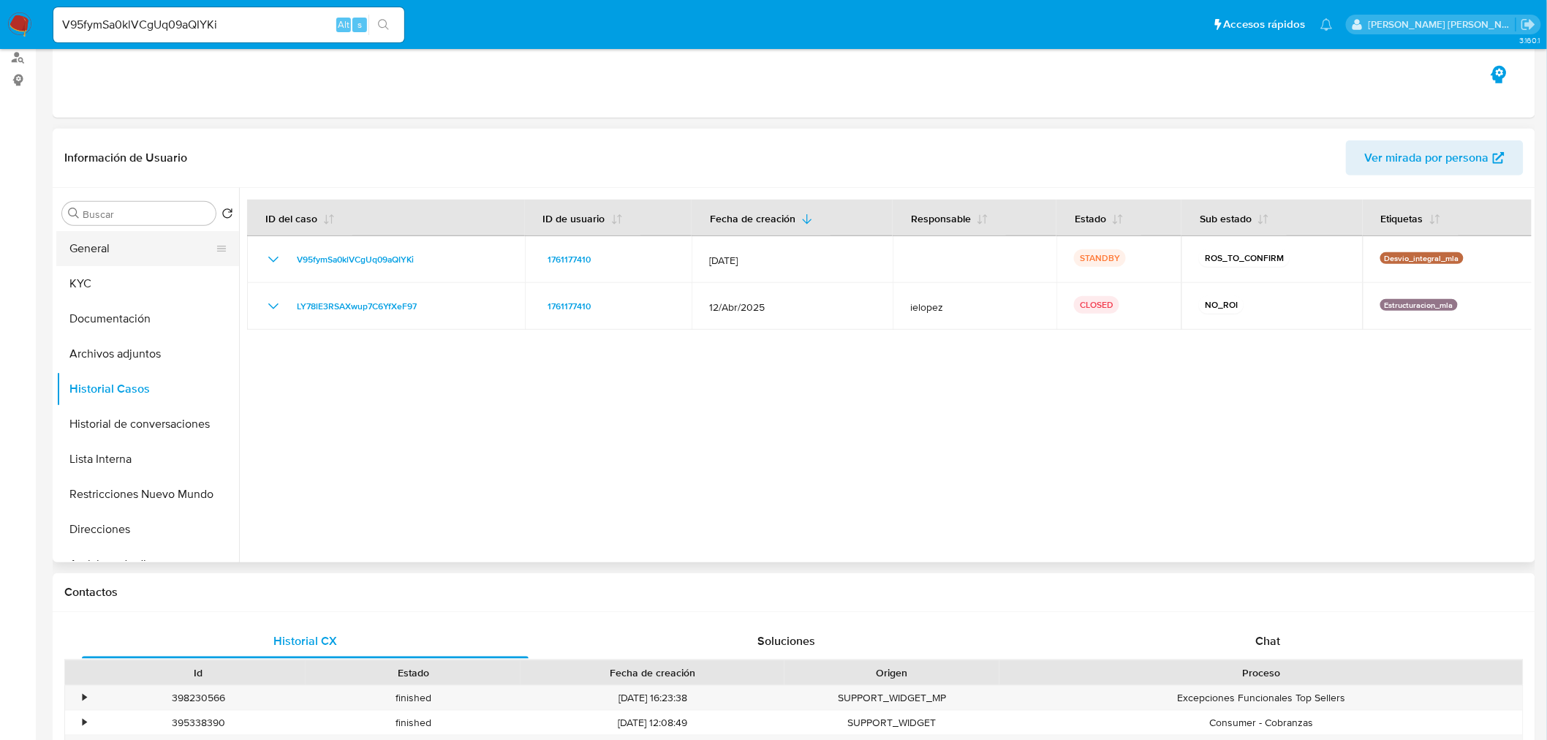
click at [140, 247] on button "General" at bounding box center [141, 248] width 171 height 35
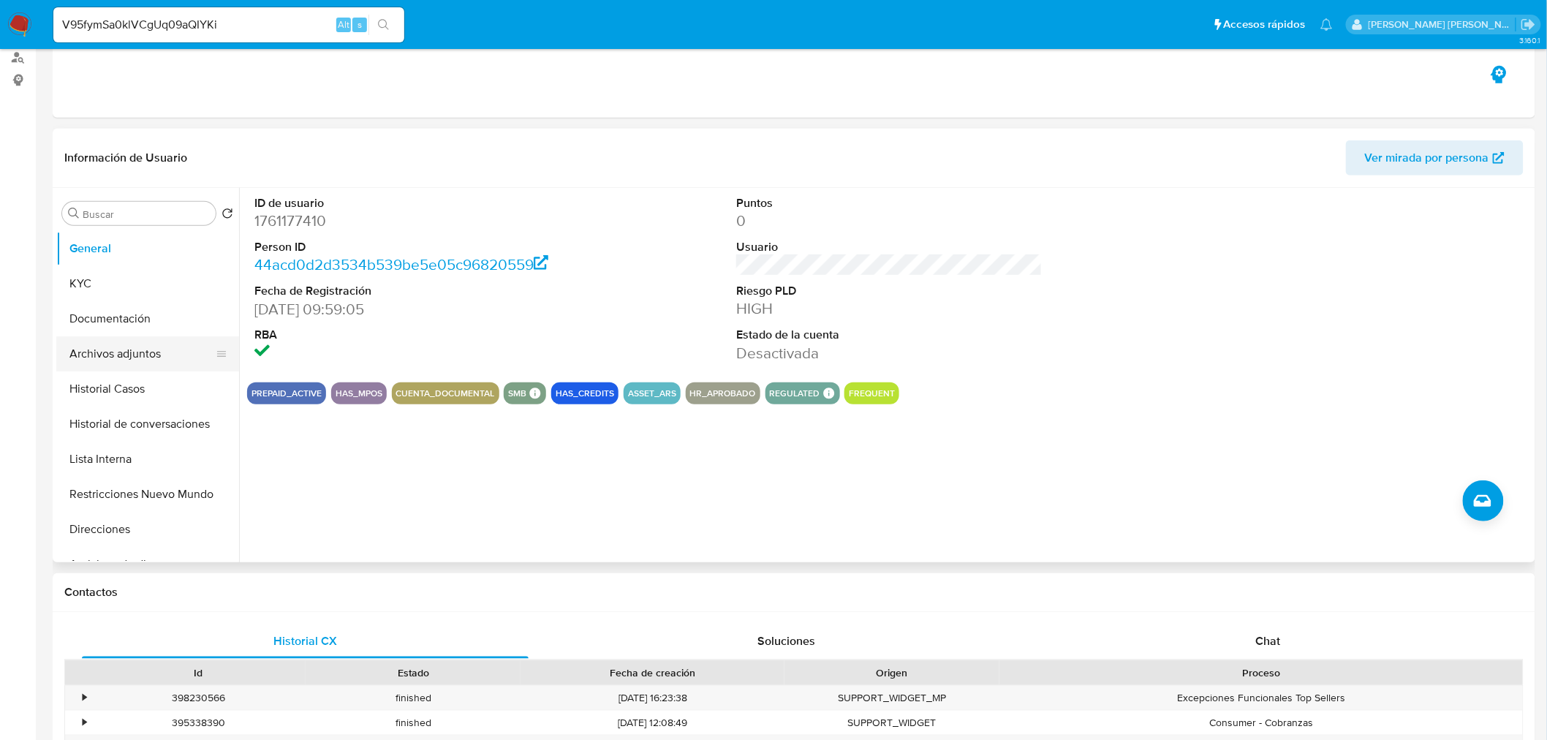
click at [135, 355] on button "Archivos adjuntos" at bounding box center [141, 353] width 171 height 35
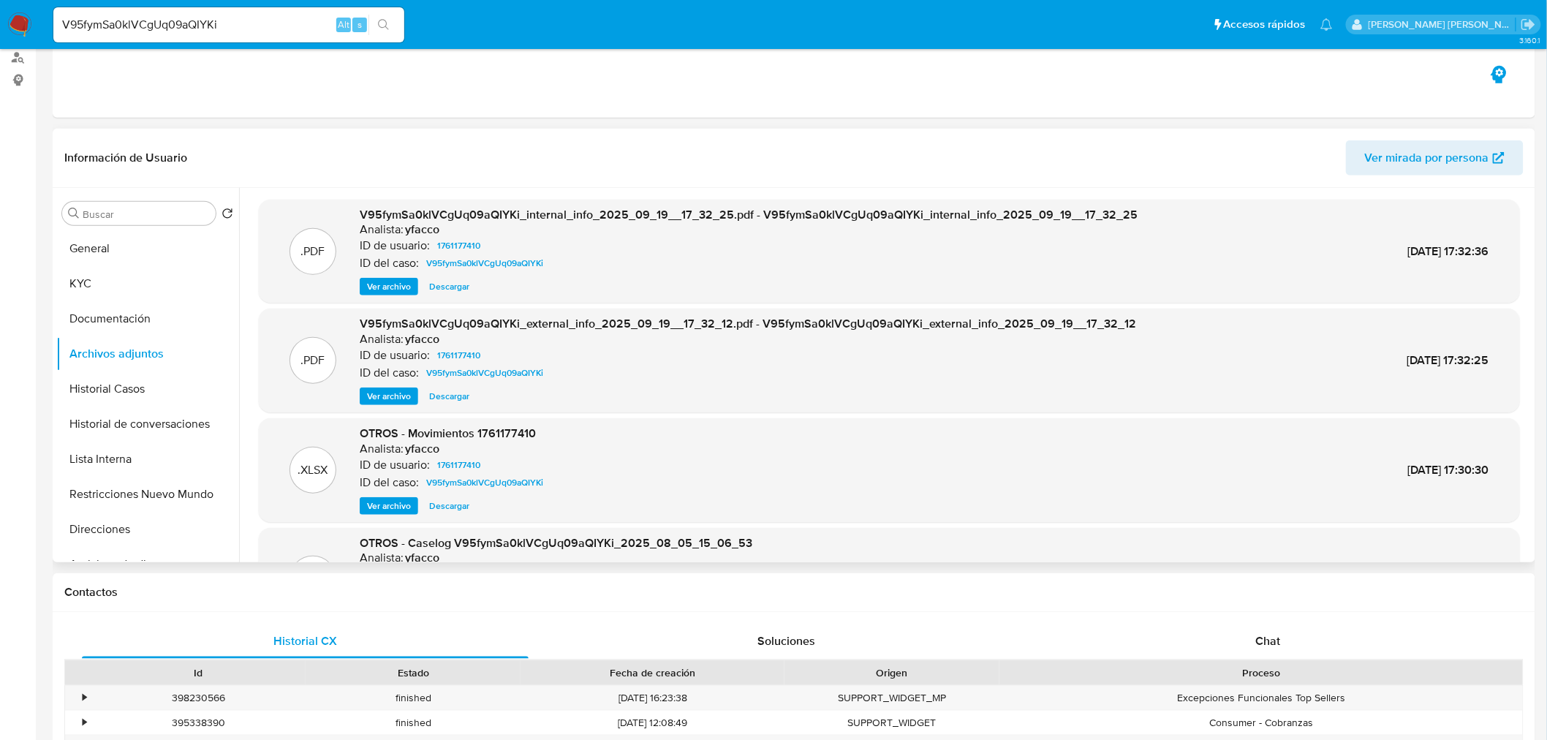
scroll to position [122, 0]
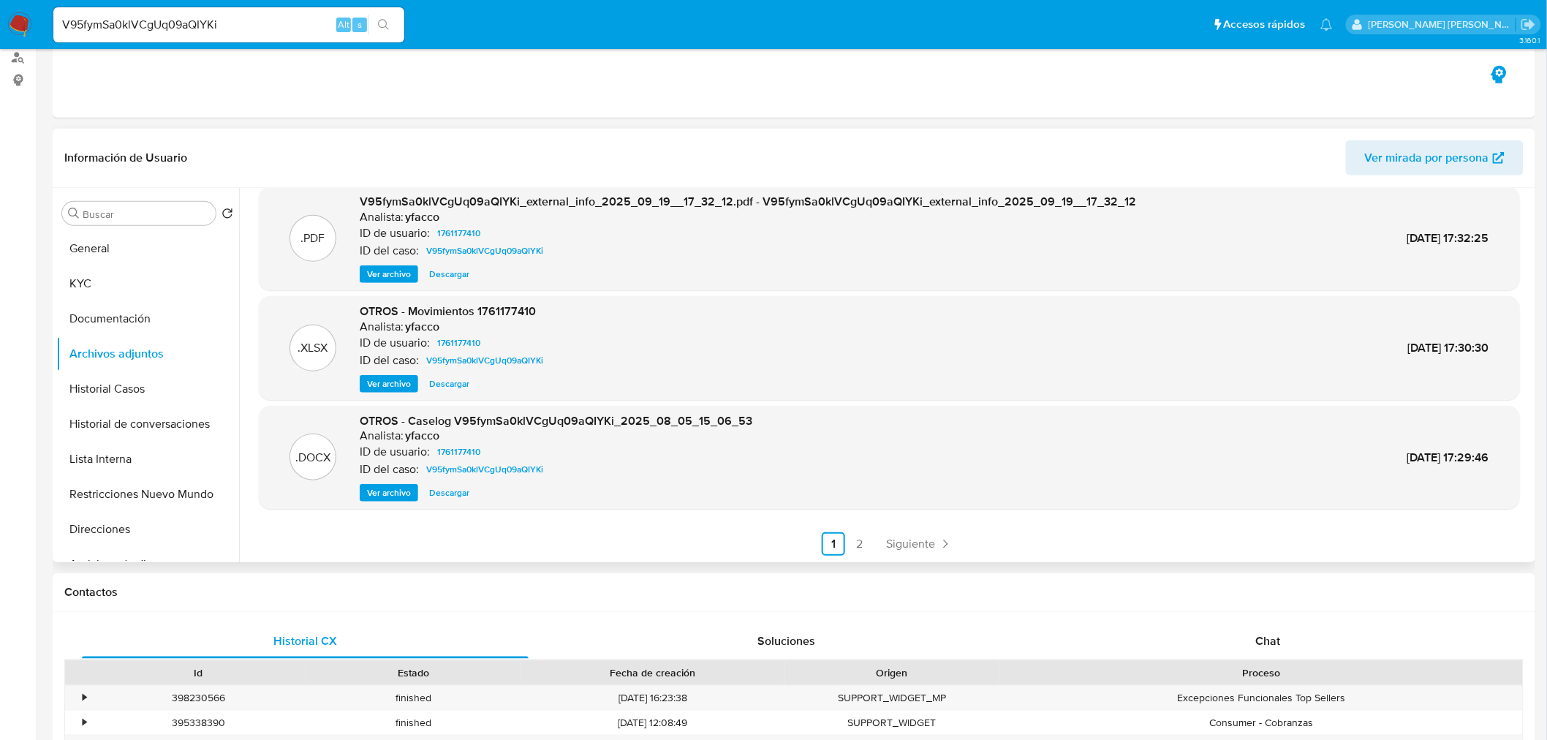
click at [429, 499] on span "Descargar" at bounding box center [449, 492] width 40 height 15
click at [159, 19] on input "V95fymSa0klVCgUq09aQIYKi" at bounding box center [228, 24] width 351 height 19
click at [159, 18] on input "V95fymSa0klVCgUq09aQIYKi" at bounding box center [228, 24] width 351 height 19
paste input "FjNPuLBj2Vfqjmfuu2K77m8p"
type input "FjNPuLBj2Vfqjmfuu2K77m8p"
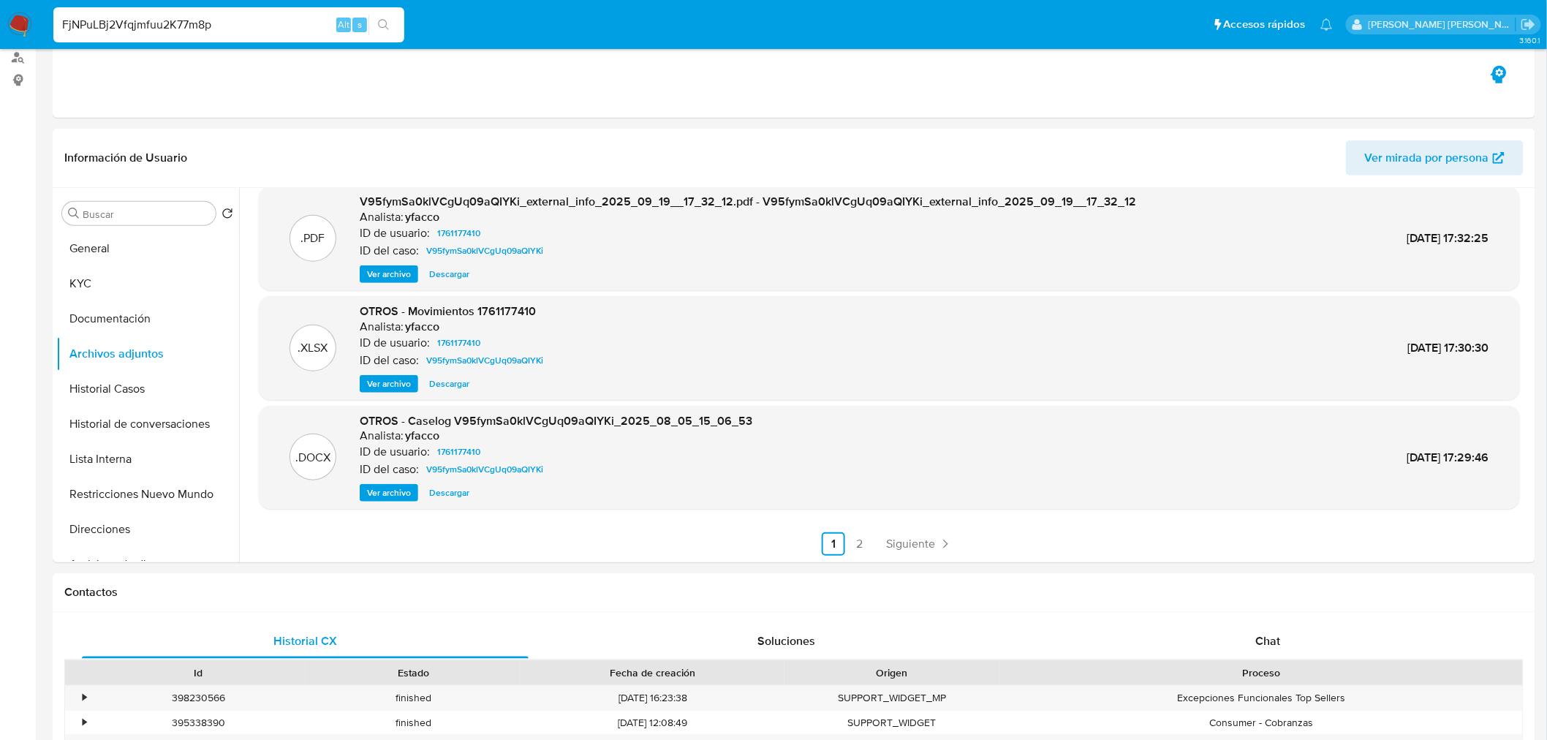
click at [397, 25] on button "search-icon" at bounding box center [383, 25] width 30 height 20
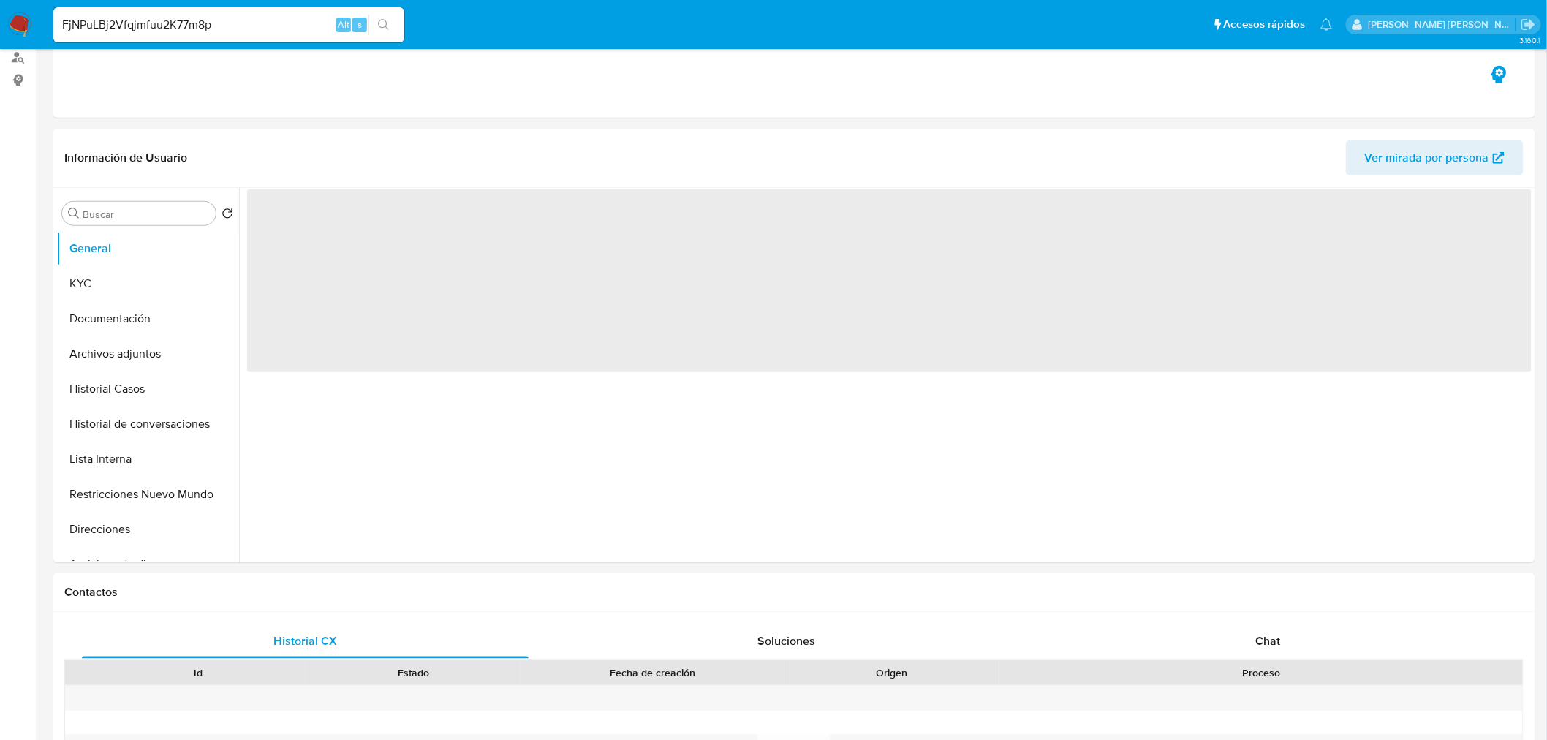
select select "10"
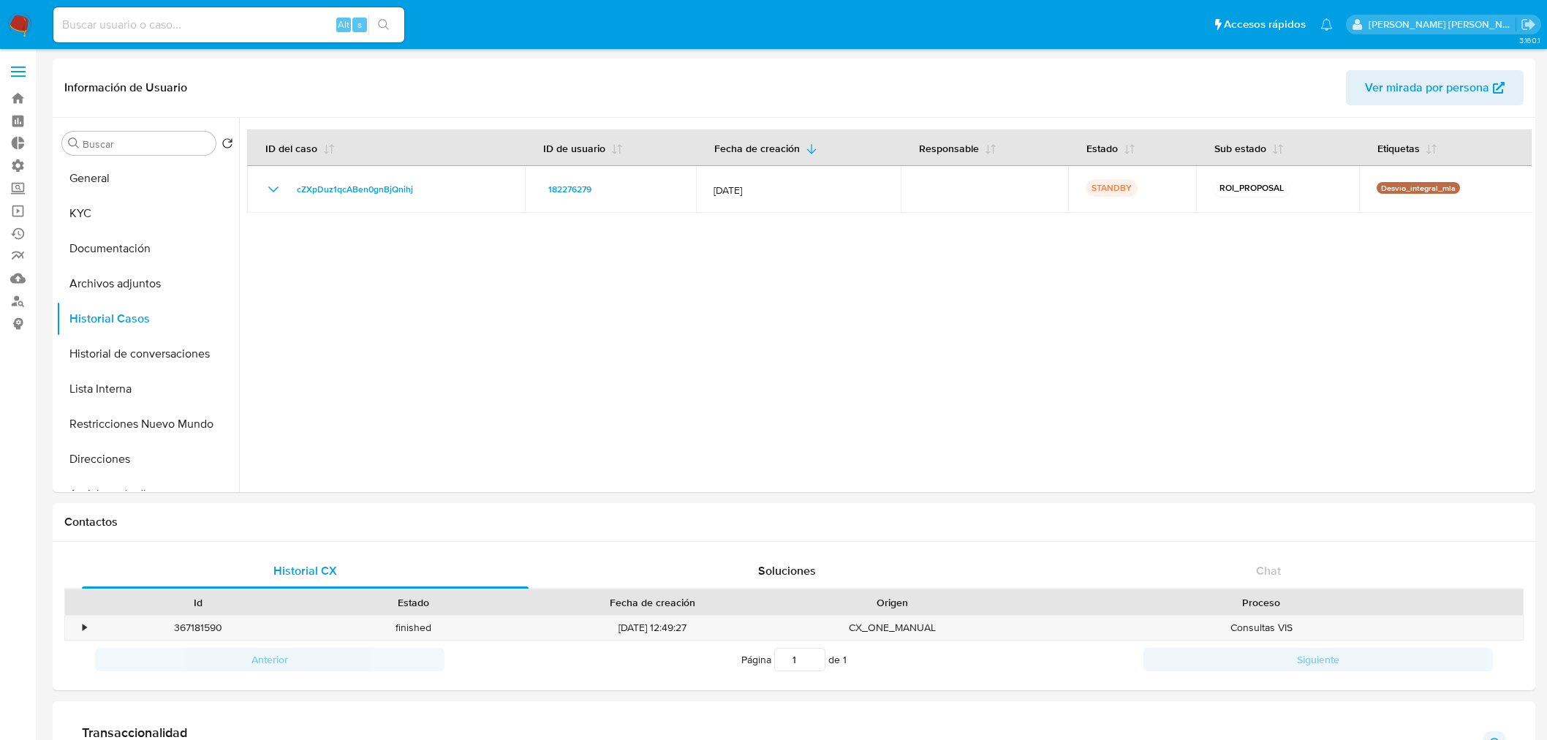
select select "10"
click at [192, 26] on input at bounding box center [228, 24] width 351 height 19
paste input "FjNPuLBj2Vfqjmfuu2K77m8p"
type input "FjNPuLBj2Vfqjmfuu2K77m8p"
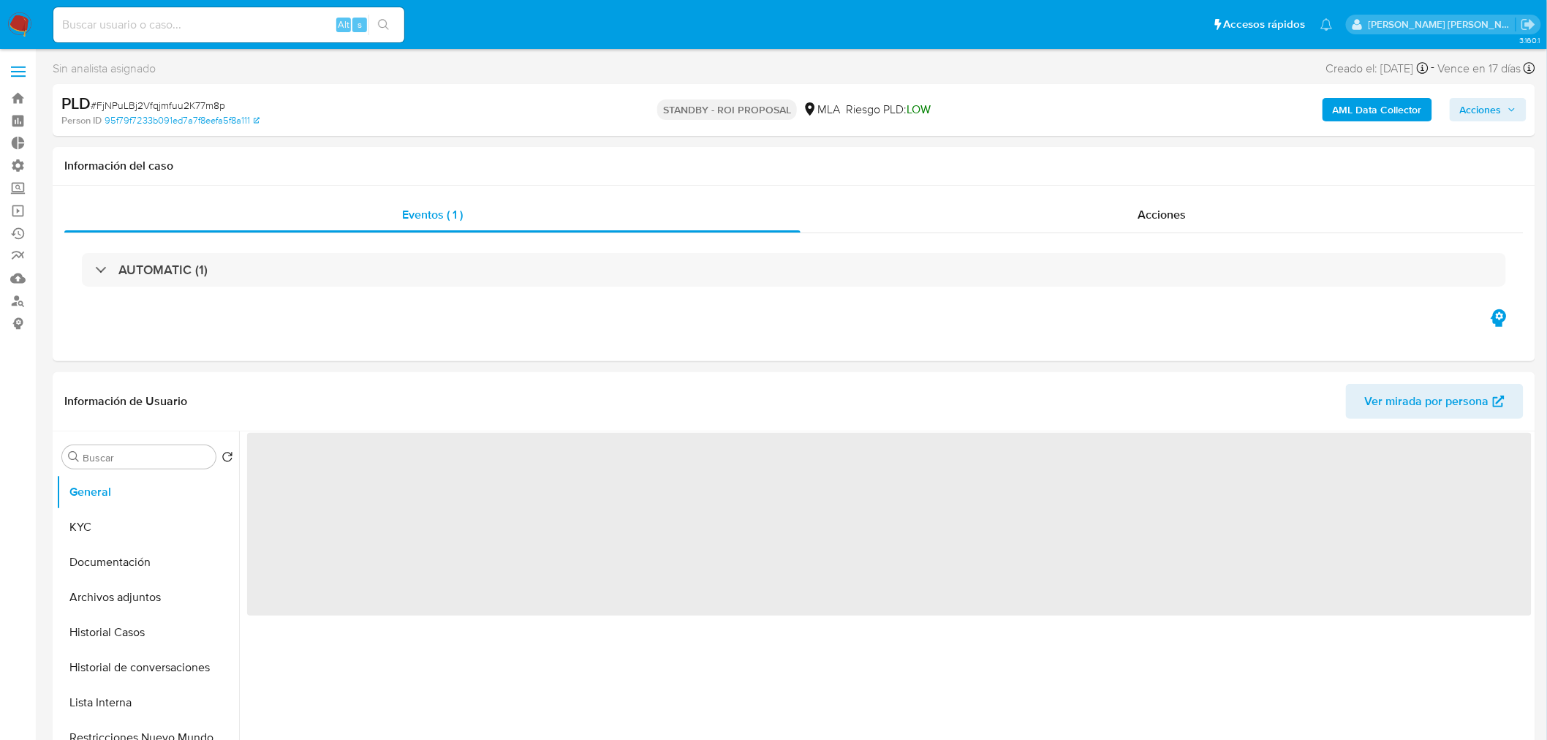
select select "10"
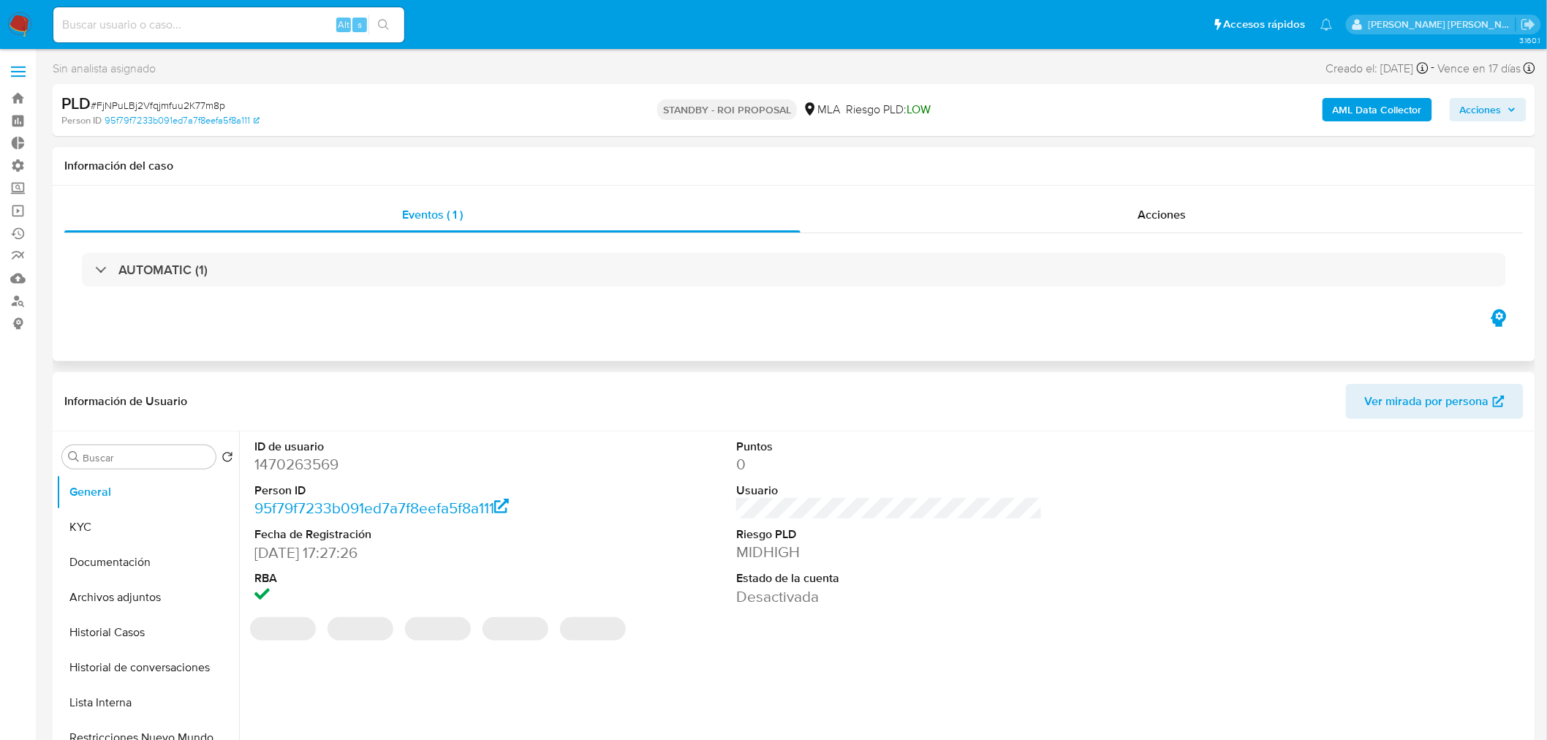
click at [1130, 194] on div "Eventos ( 1 ) Acciones AUTOMATIC (1)" at bounding box center [794, 273] width 1482 height 175
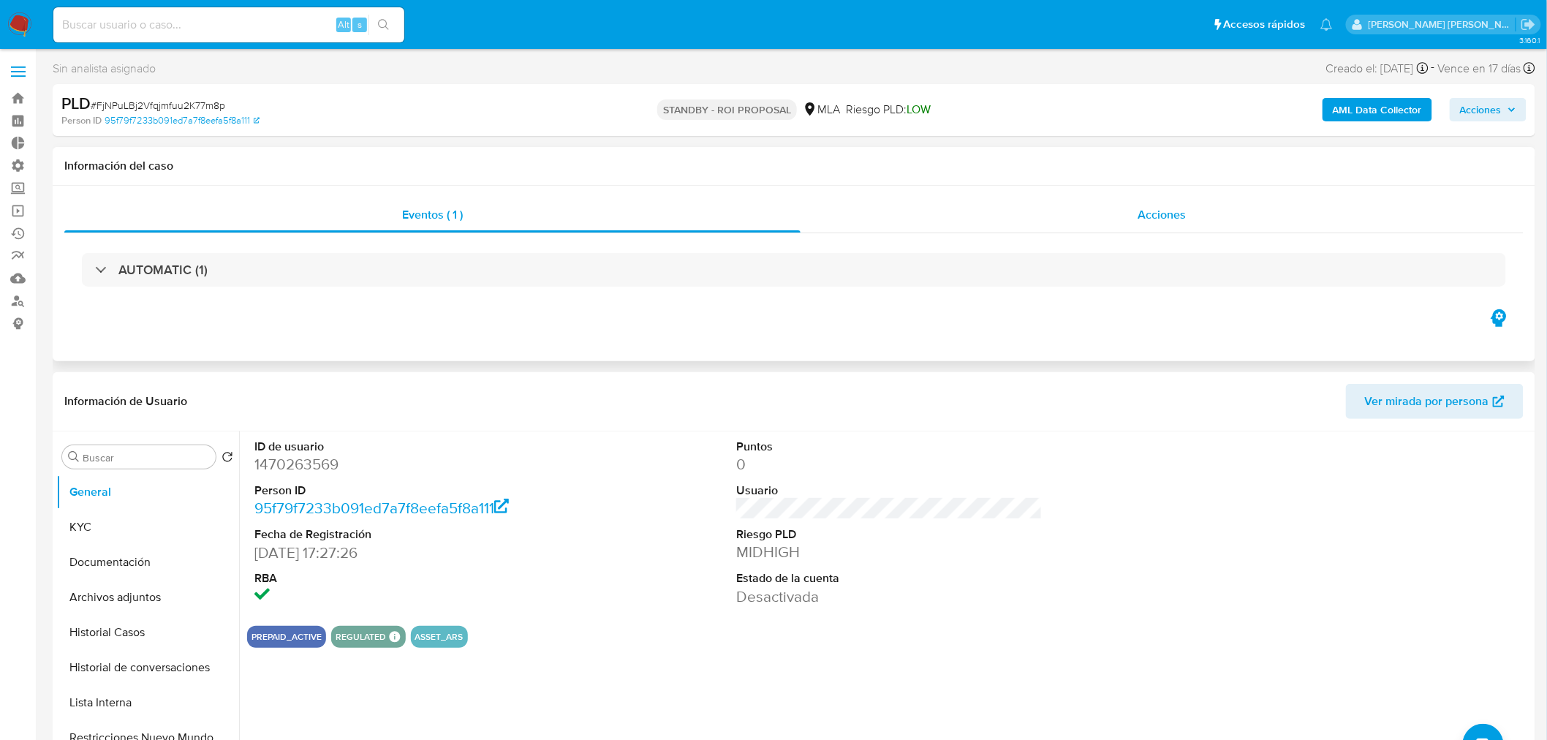
click at [1139, 217] on span "Acciones" at bounding box center [1161, 214] width 48 height 17
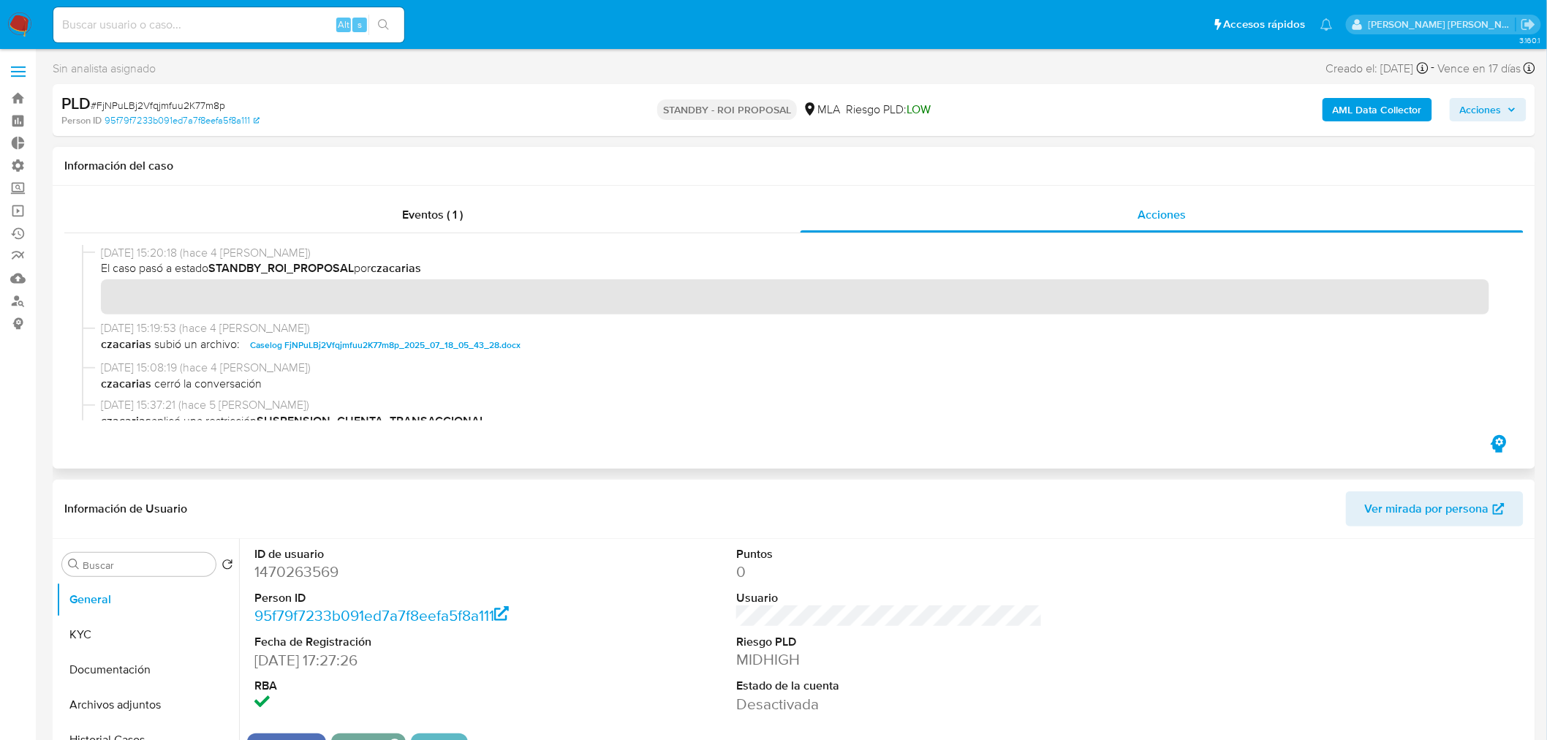
click at [485, 346] on span "Caselog FjNPuLBj2Vfqjmfuu2K77m8p_2025_07_18_05_43_28.docx" at bounding box center [385, 345] width 270 height 18
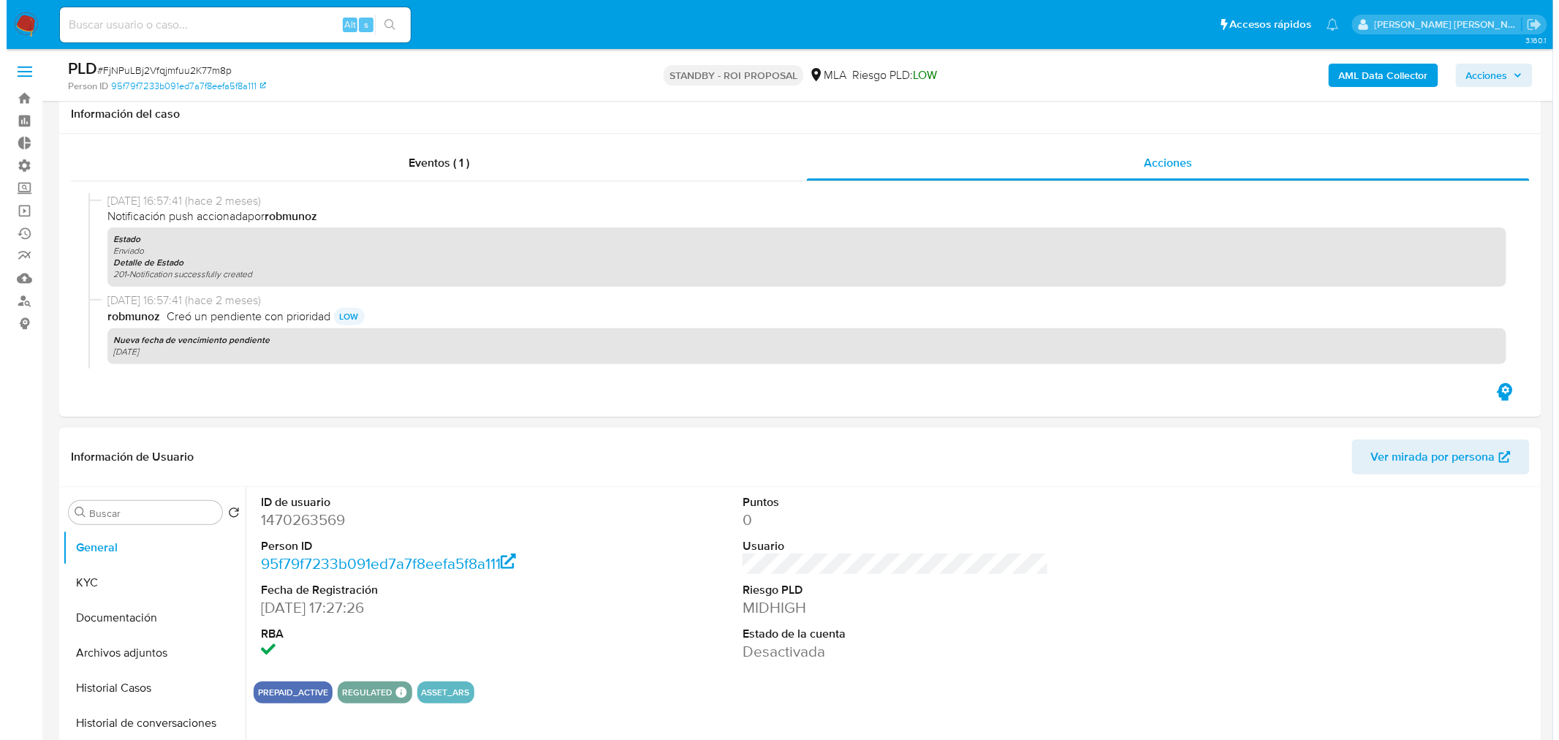
scroll to position [243, 0]
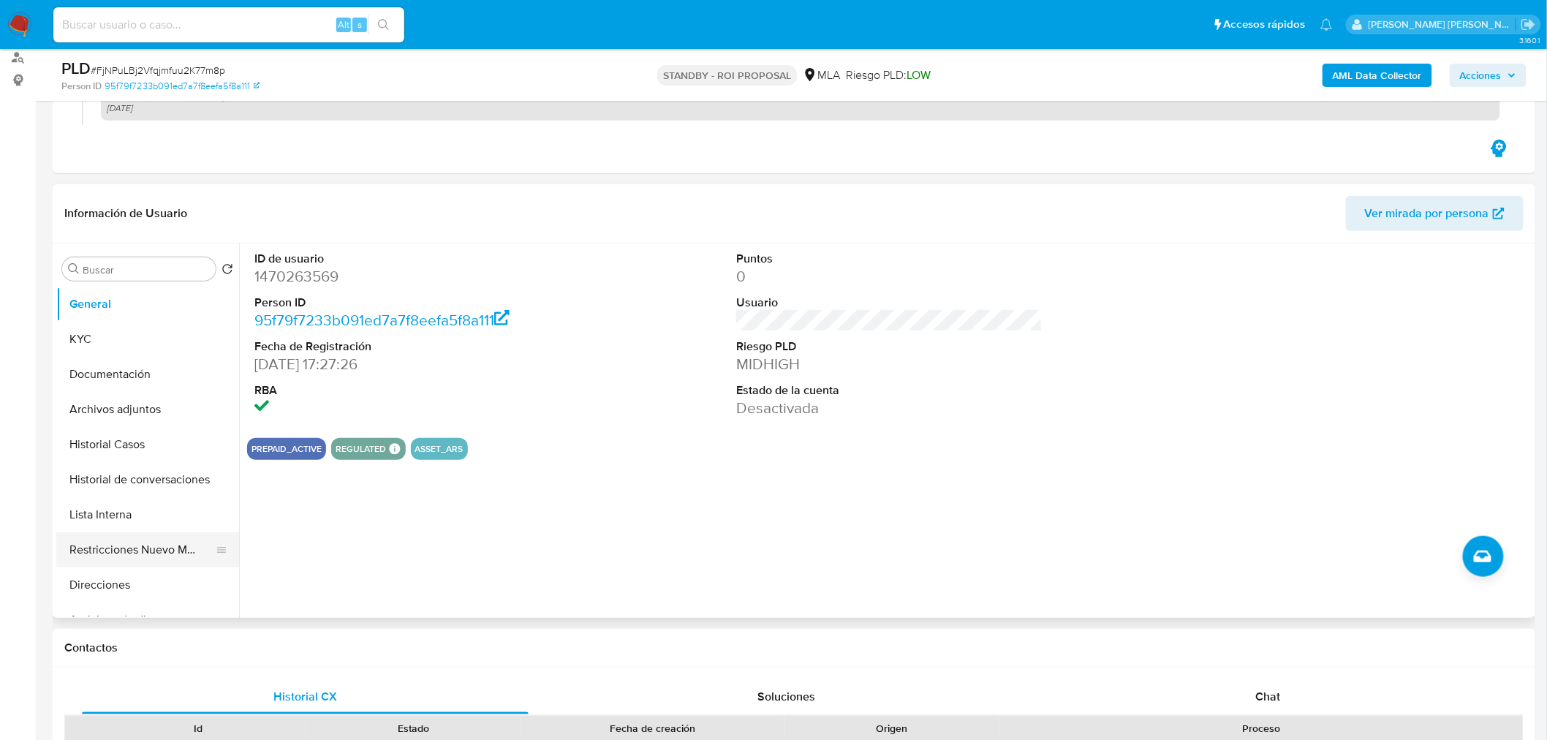
click at [151, 556] on button "Restricciones Nuevo Mundo" at bounding box center [141, 549] width 171 height 35
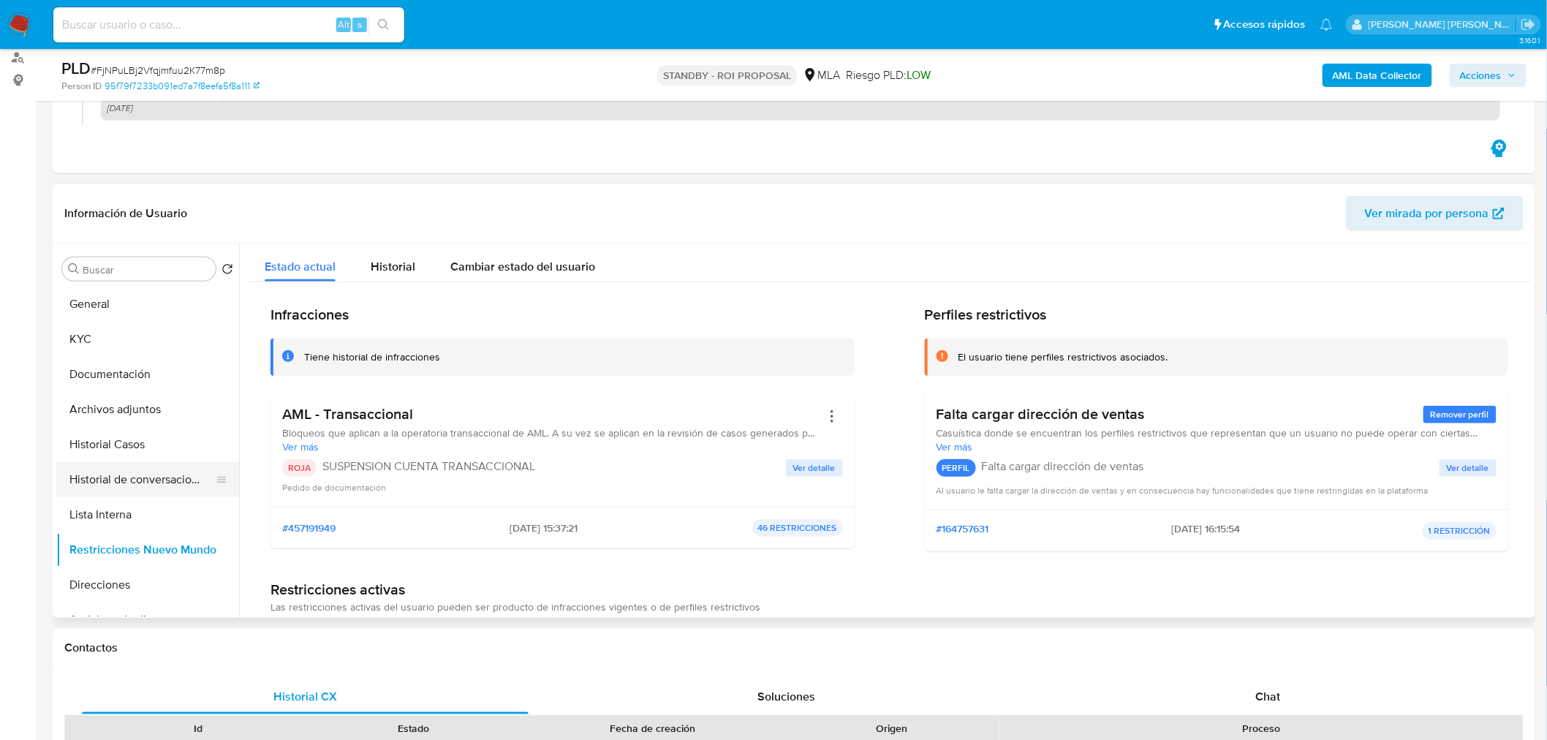
click at [140, 464] on button "Historial de conversaciones" at bounding box center [141, 479] width 171 height 35
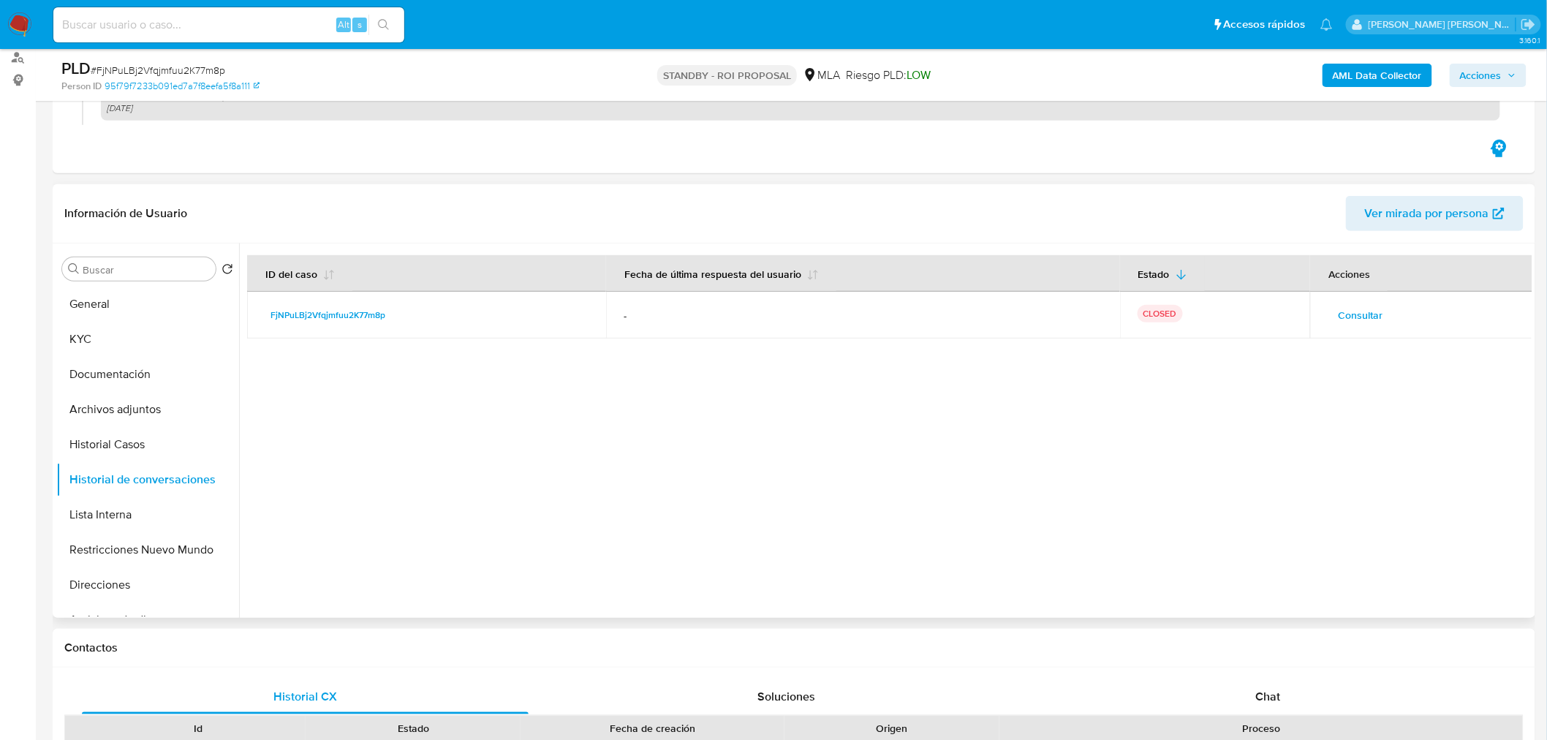
click at [1338, 312] on span "Consultar" at bounding box center [1360, 315] width 45 height 20
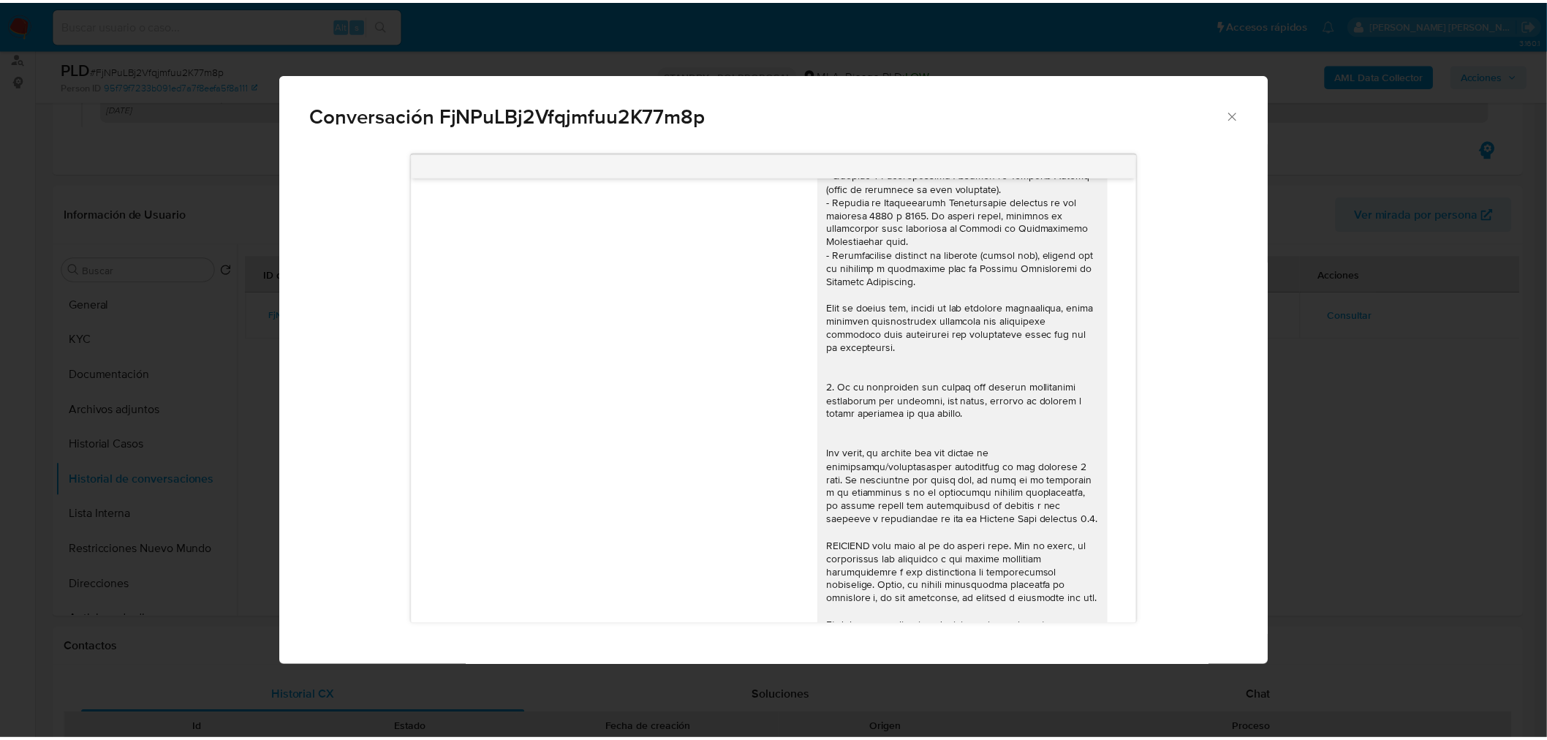
scroll to position [0, 0]
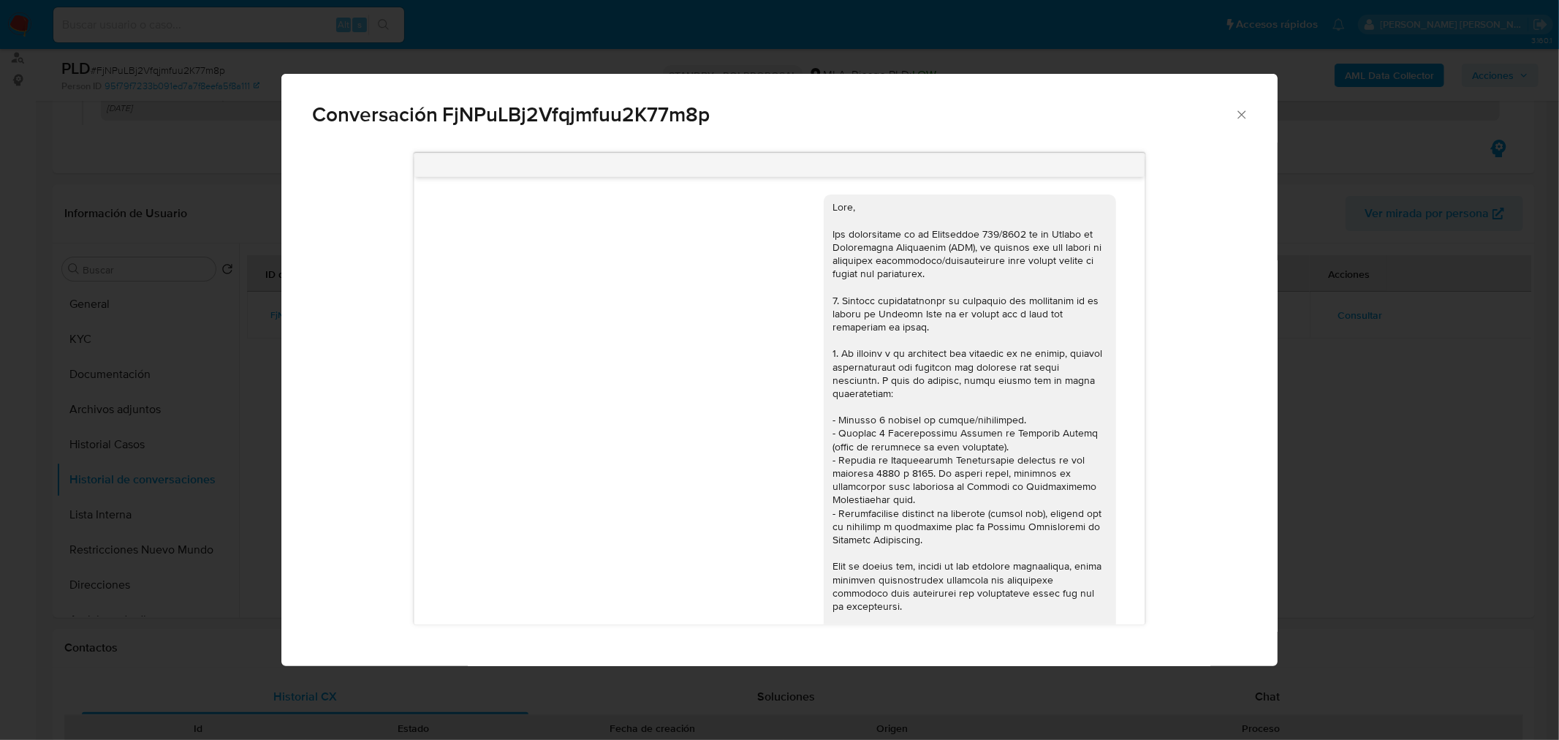
click at [1450, 530] on div "Conversación FjNPuLBj2Vfqjmfuu2K77m8p [DATE] 19:57:41 Hola, Esperamos que te en…" at bounding box center [779, 370] width 1559 height 740
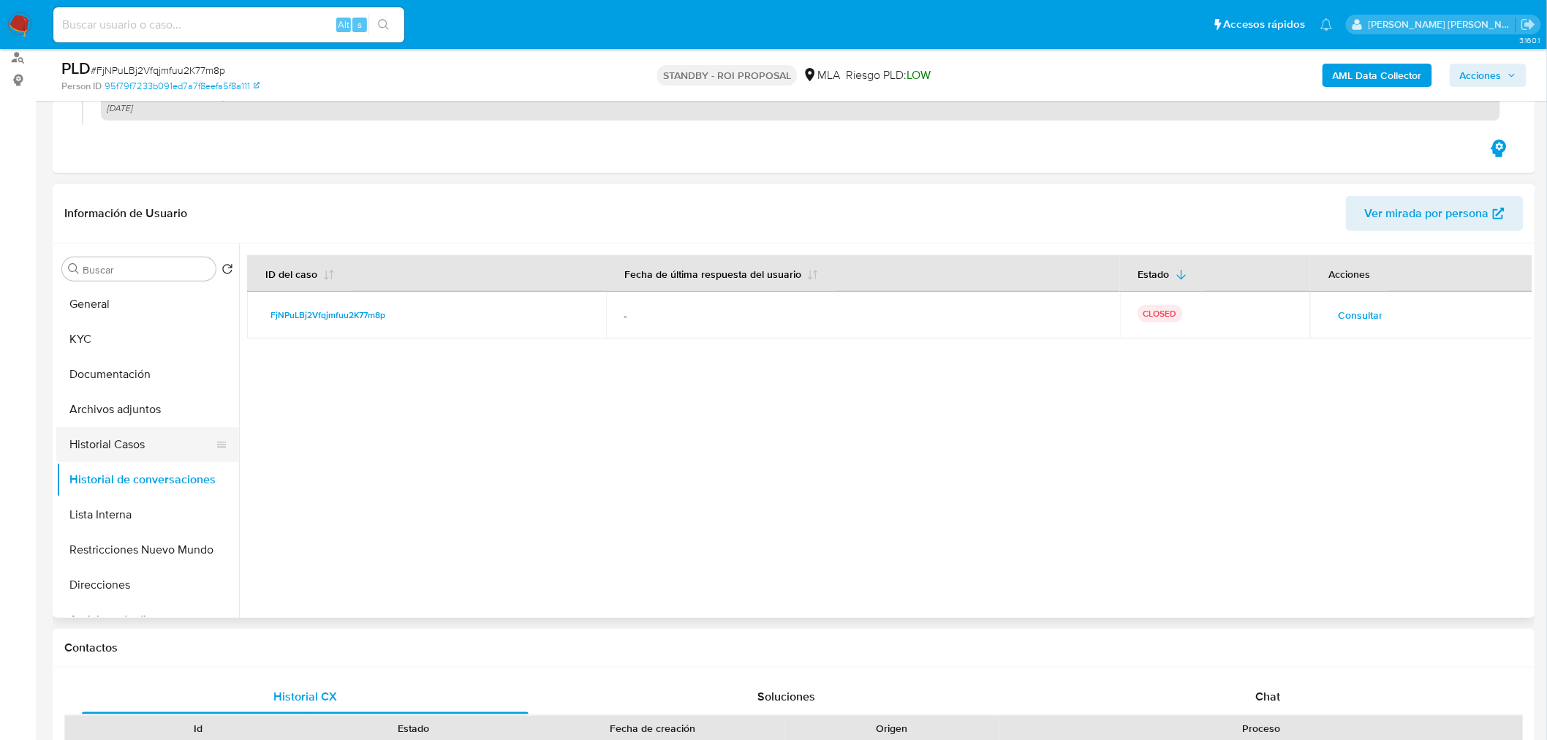
click at [120, 441] on button "Historial Casos" at bounding box center [141, 444] width 171 height 35
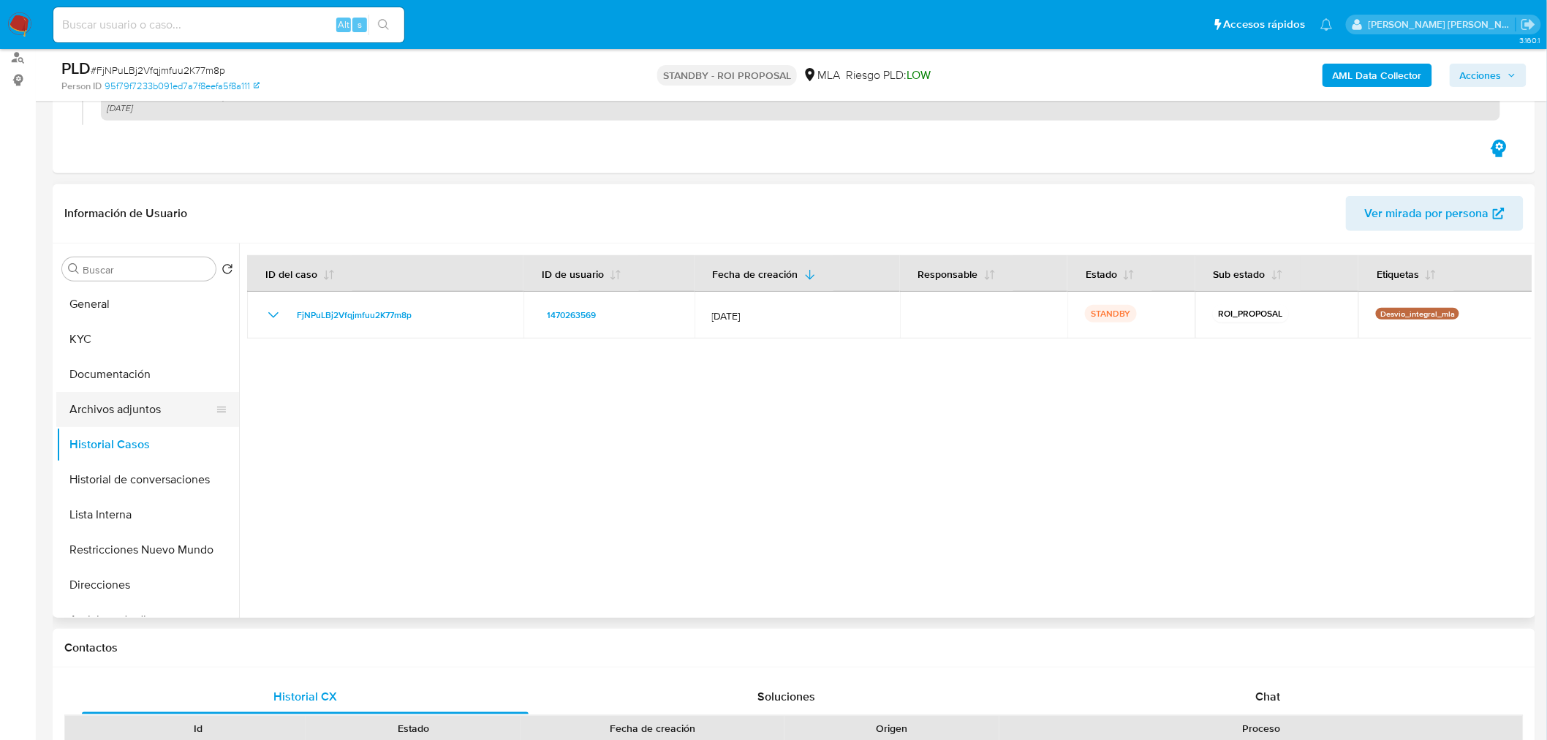
click at [132, 404] on button "Archivos adjuntos" at bounding box center [141, 409] width 171 height 35
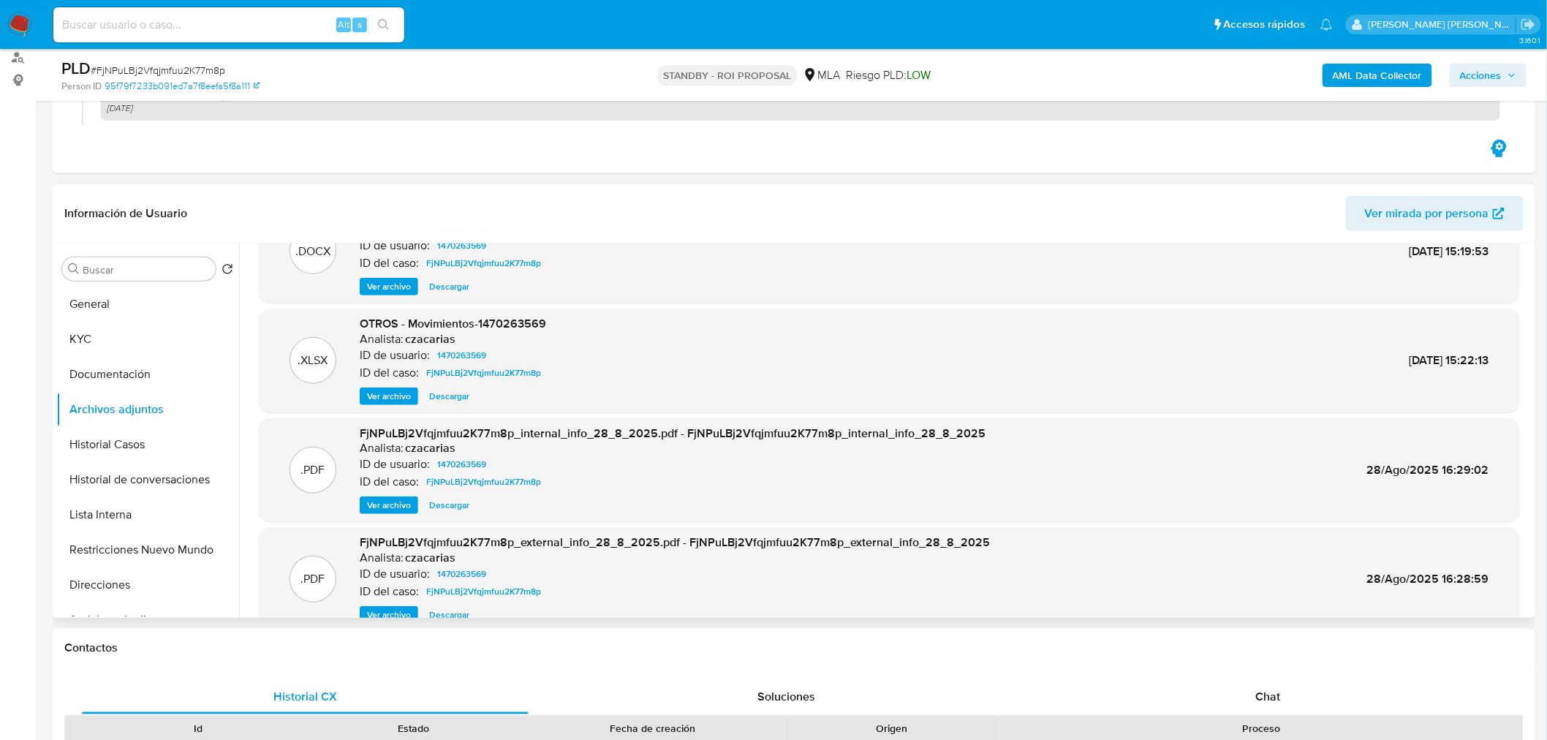
scroll to position [82, 0]
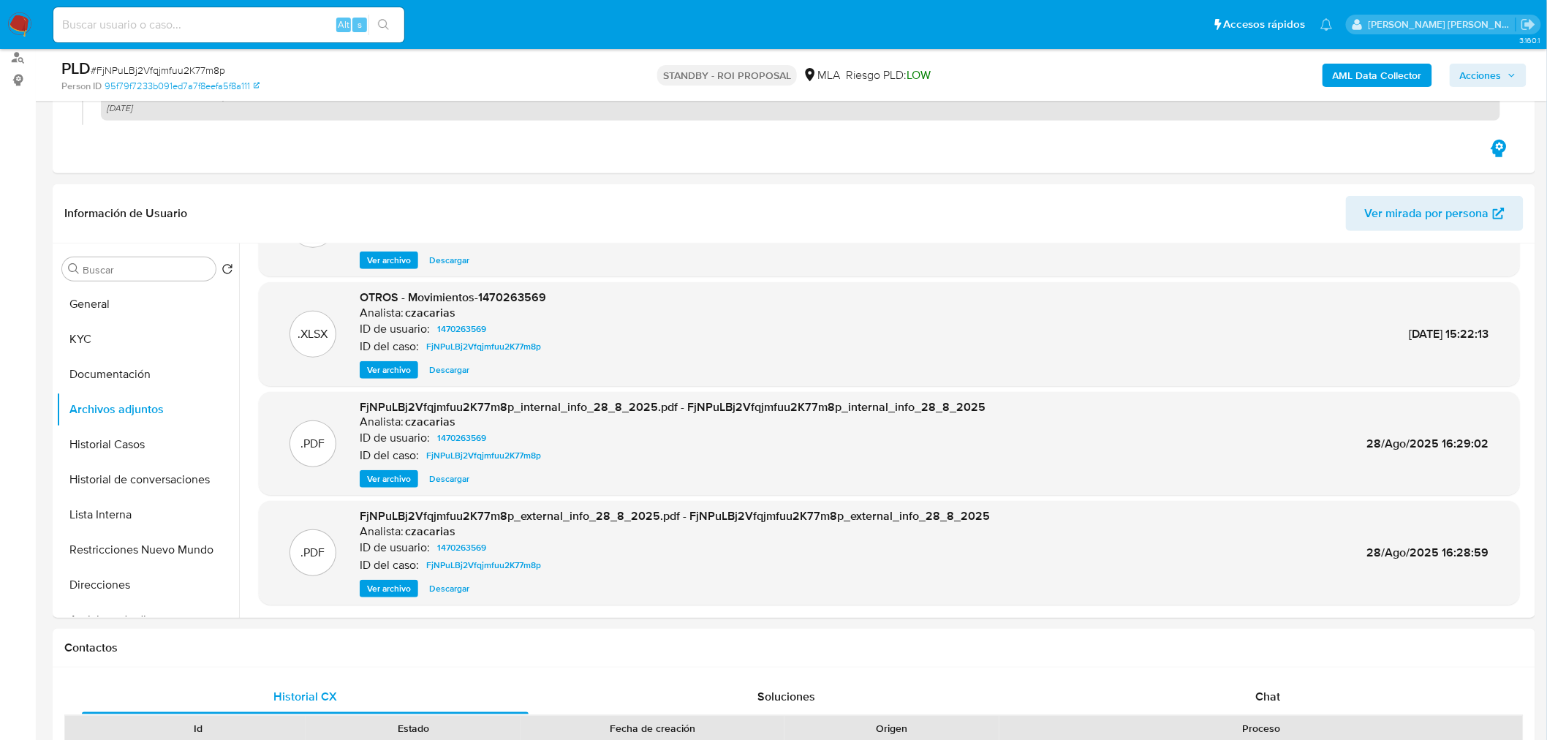
click at [193, 23] on input at bounding box center [228, 24] width 351 height 19
paste input "THudLKylKVdealMAVEsT3xup"
type input "THudLKylKVdealMAVEsT3xup"
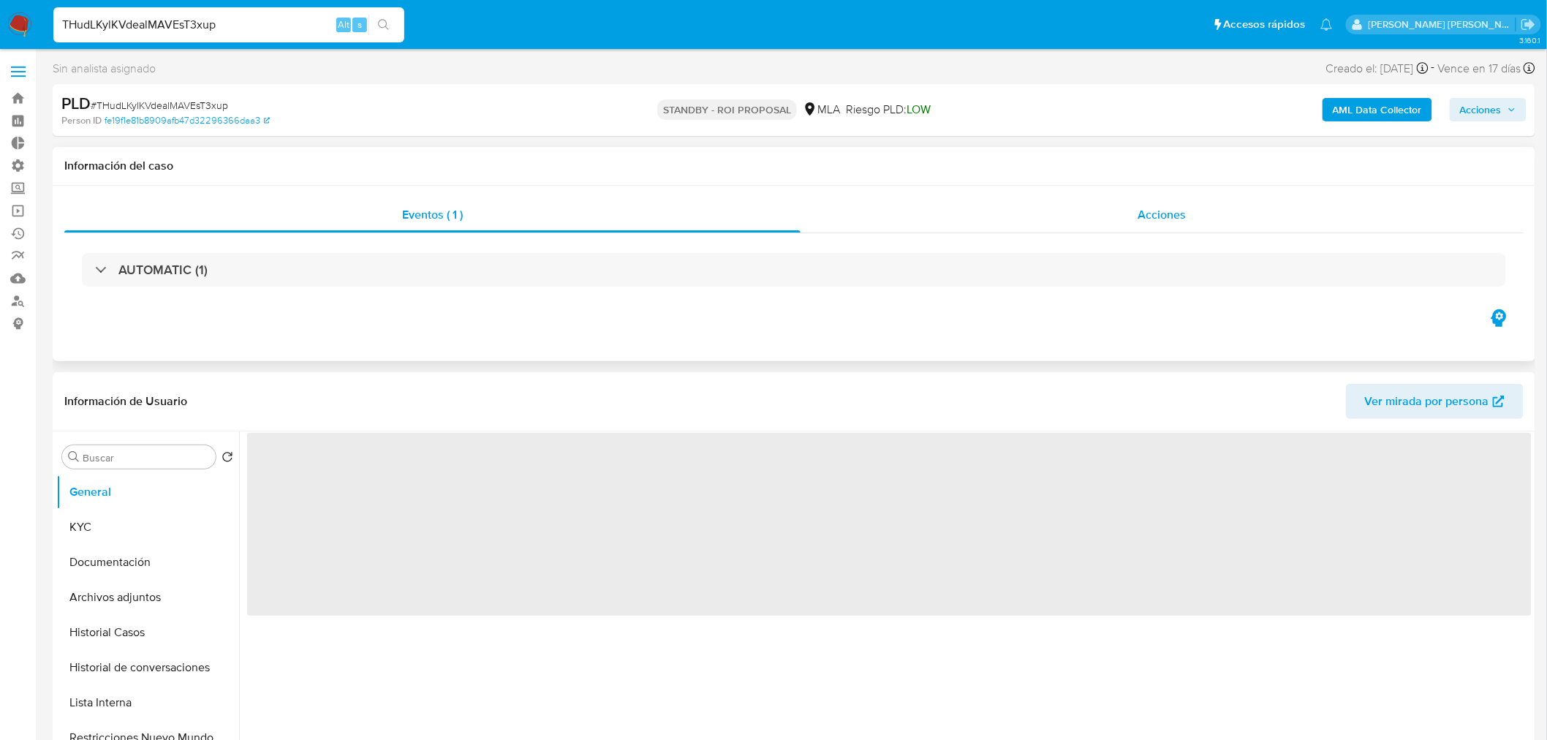
click at [1216, 224] on div "Acciones" at bounding box center [1162, 214] width 724 height 35
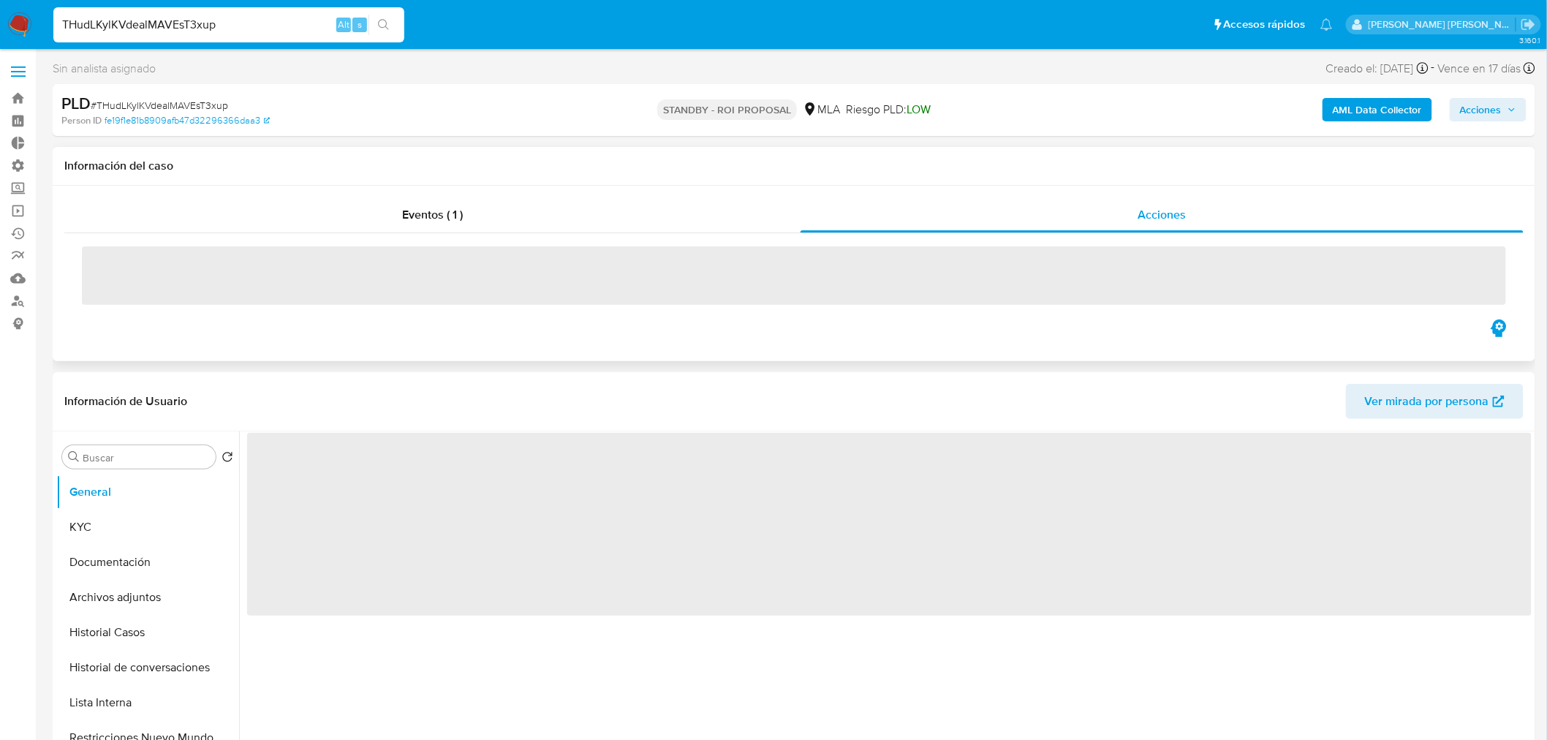
select select "10"
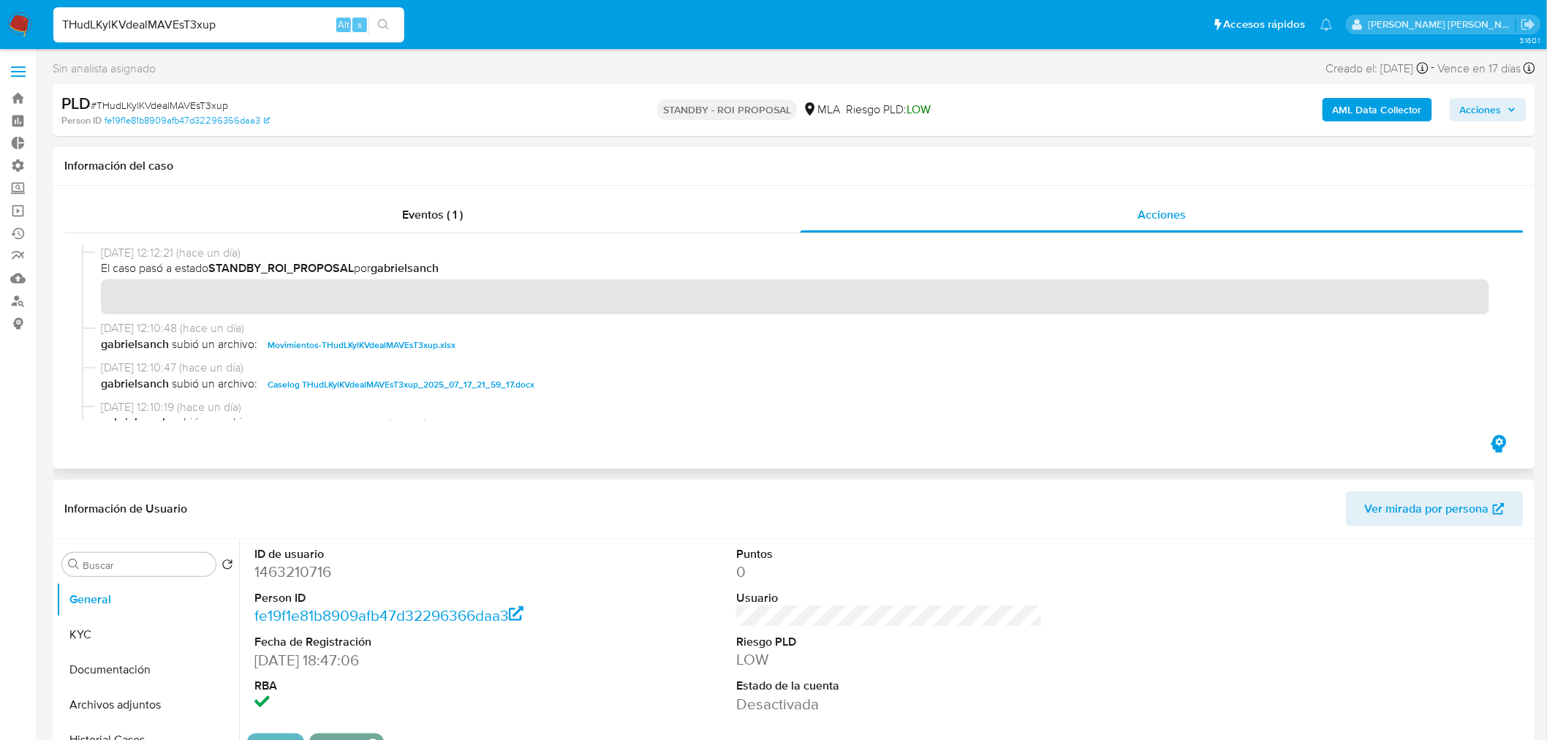
drag, startPoint x: 395, startPoint y: 390, endPoint x: 405, endPoint y: 393, distance: 9.9
click at [396, 390] on span "Caselog THudLKylKVdealMAVEsT3xup_2025_07_17_21_59_17.docx" at bounding box center [401, 385] width 267 height 18
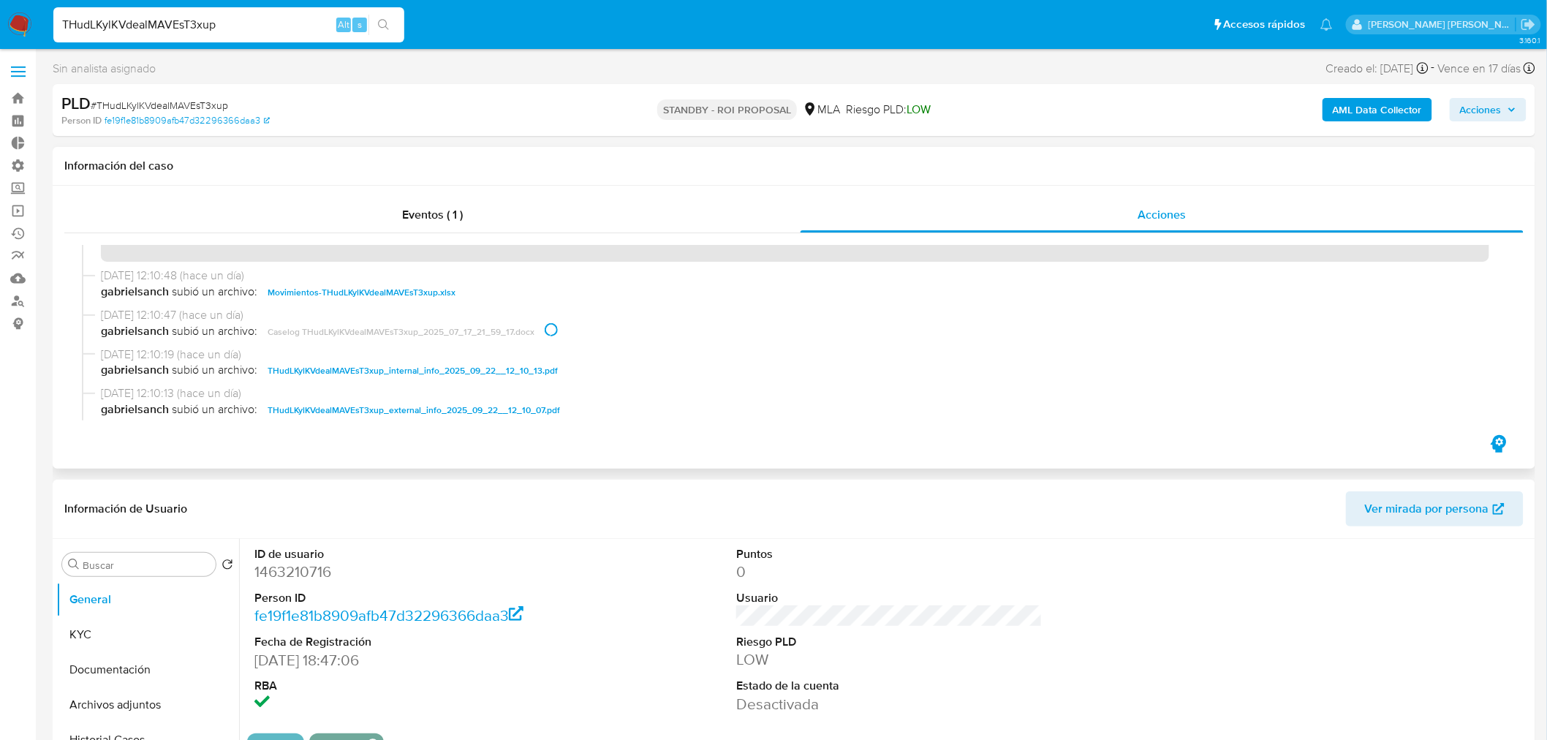
scroll to position [162, 0]
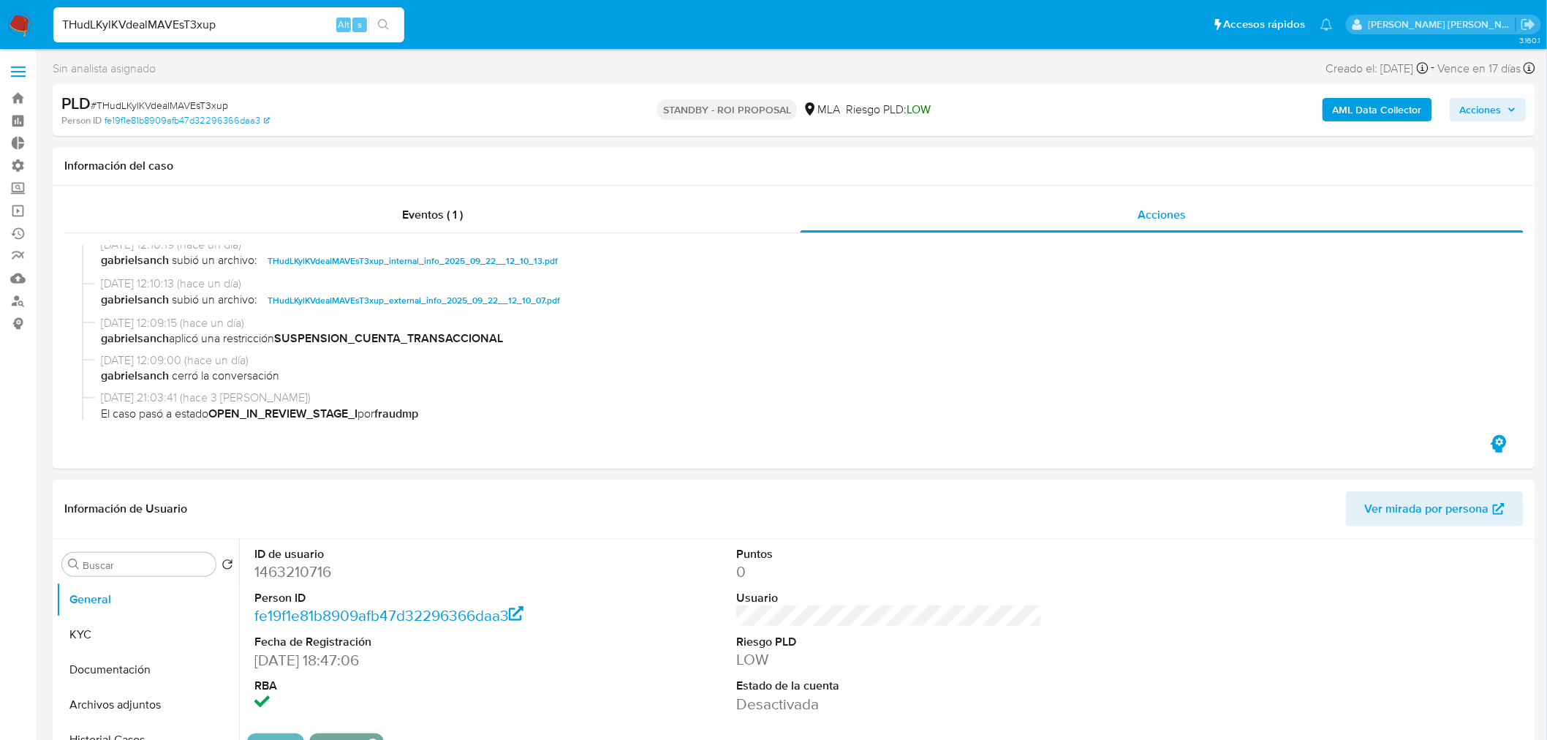
drag, startPoint x: 1118, startPoint y: 598, endPoint x: 1112, endPoint y: 588, distance: 11.6
click at [1118, 597] on div "ID de usuario 1463210716 Person ID fe19f1e81b8909afb47d32296366daa3 Fecha de Re…" at bounding box center [889, 630] width 1284 height 183
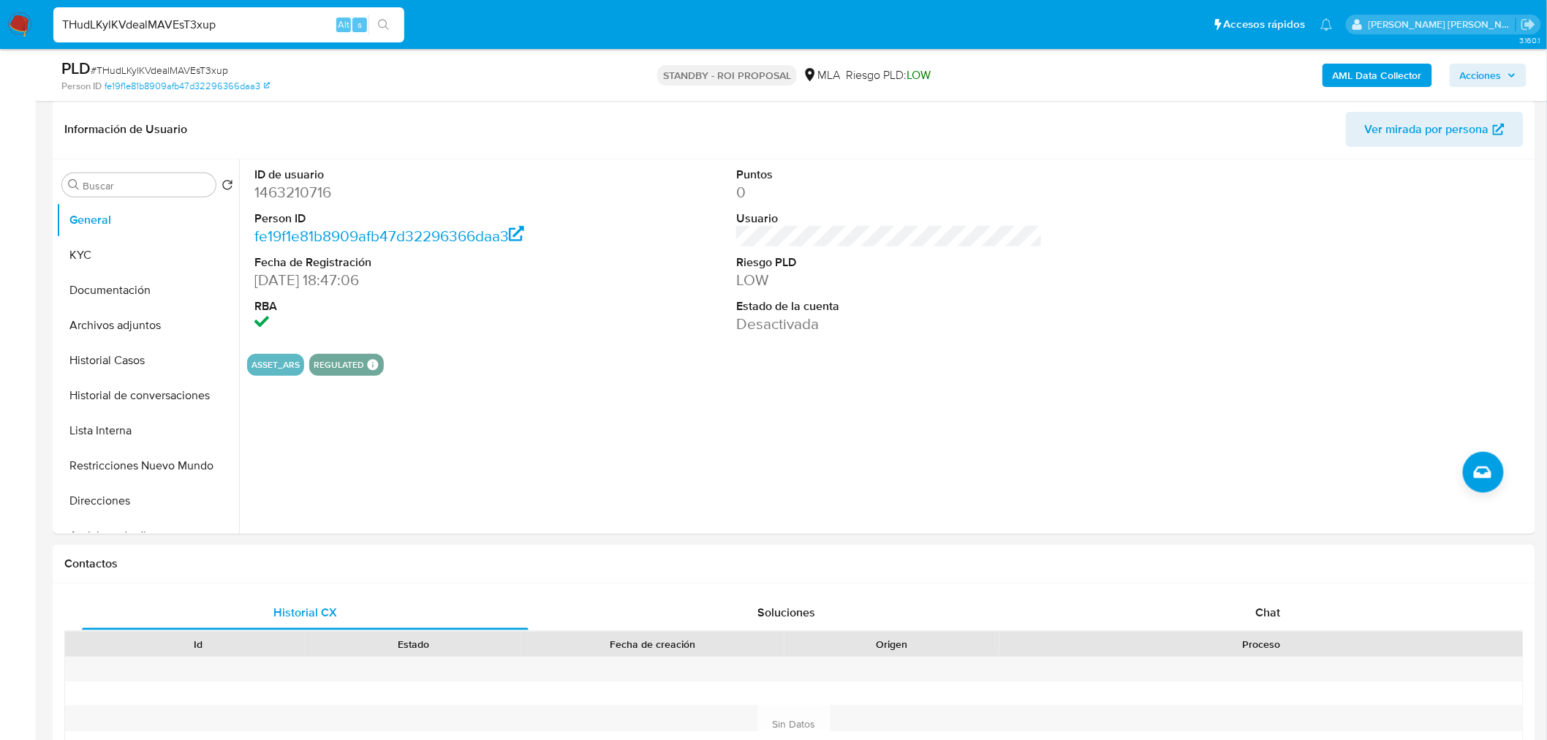
scroll to position [406, 0]
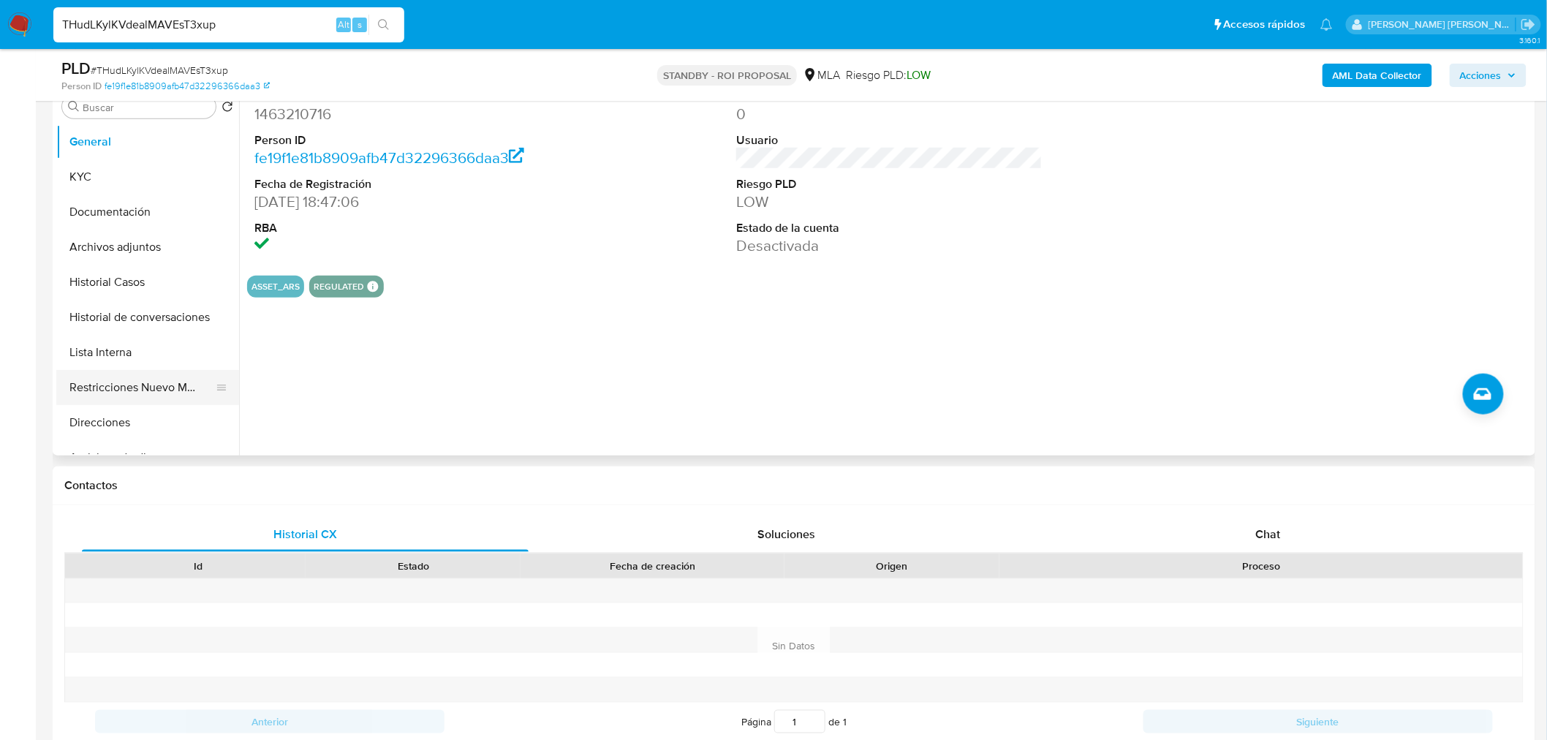
click at [137, 385] on button "Restricciones Nuevo Mundo" at bounding box center [141, 387] width 171 height 35
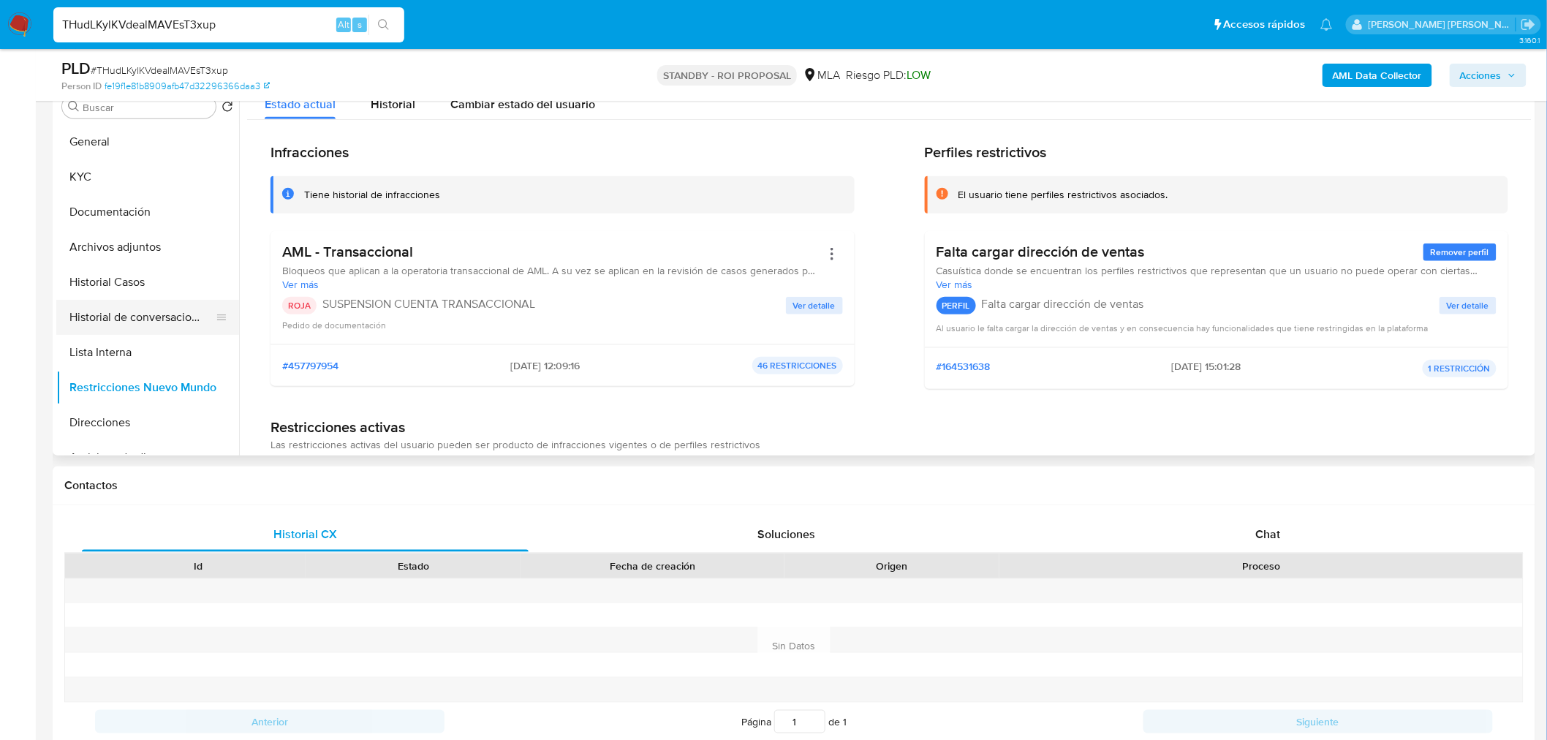
click at [129, 324] on button "Historial de conversaciones" at bounding box center [141, 317] width 171 height 35
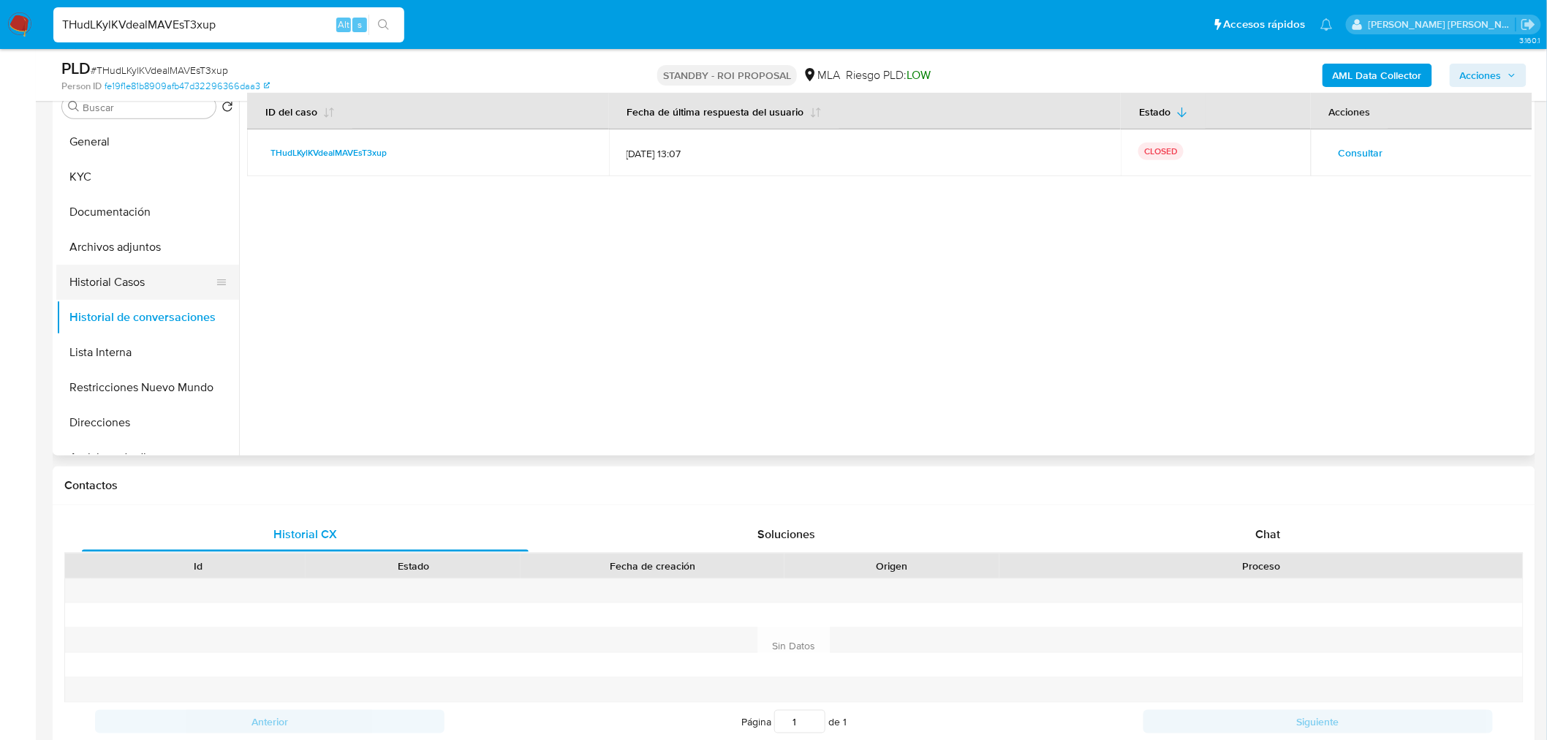
click at [132, 276] on button "Historial Casos" at bounding box center [141, 282] width 171 height 35
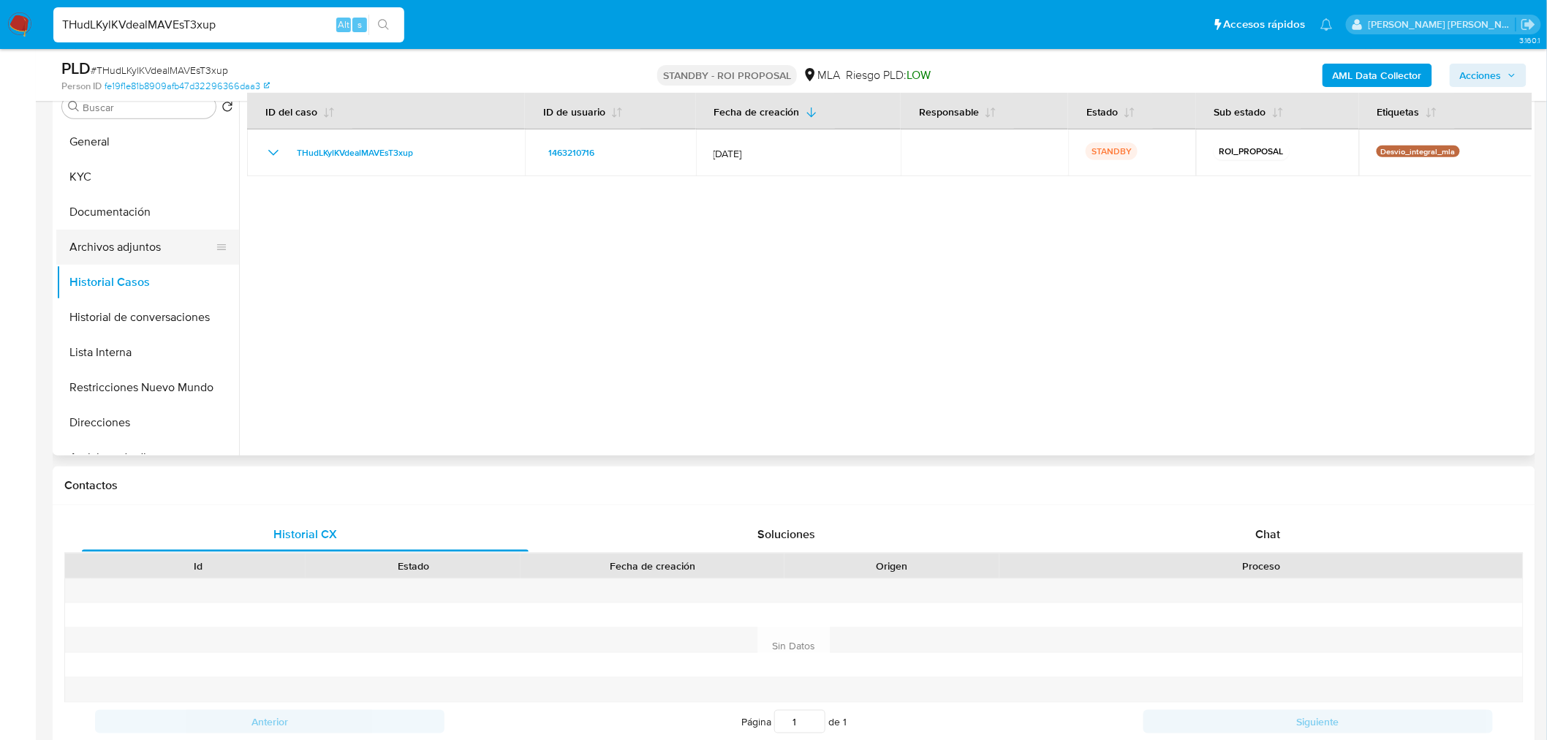
click at [126, 246] on button "Archivos adjuntos" at bounding box center [141, 247] width 171 height 35
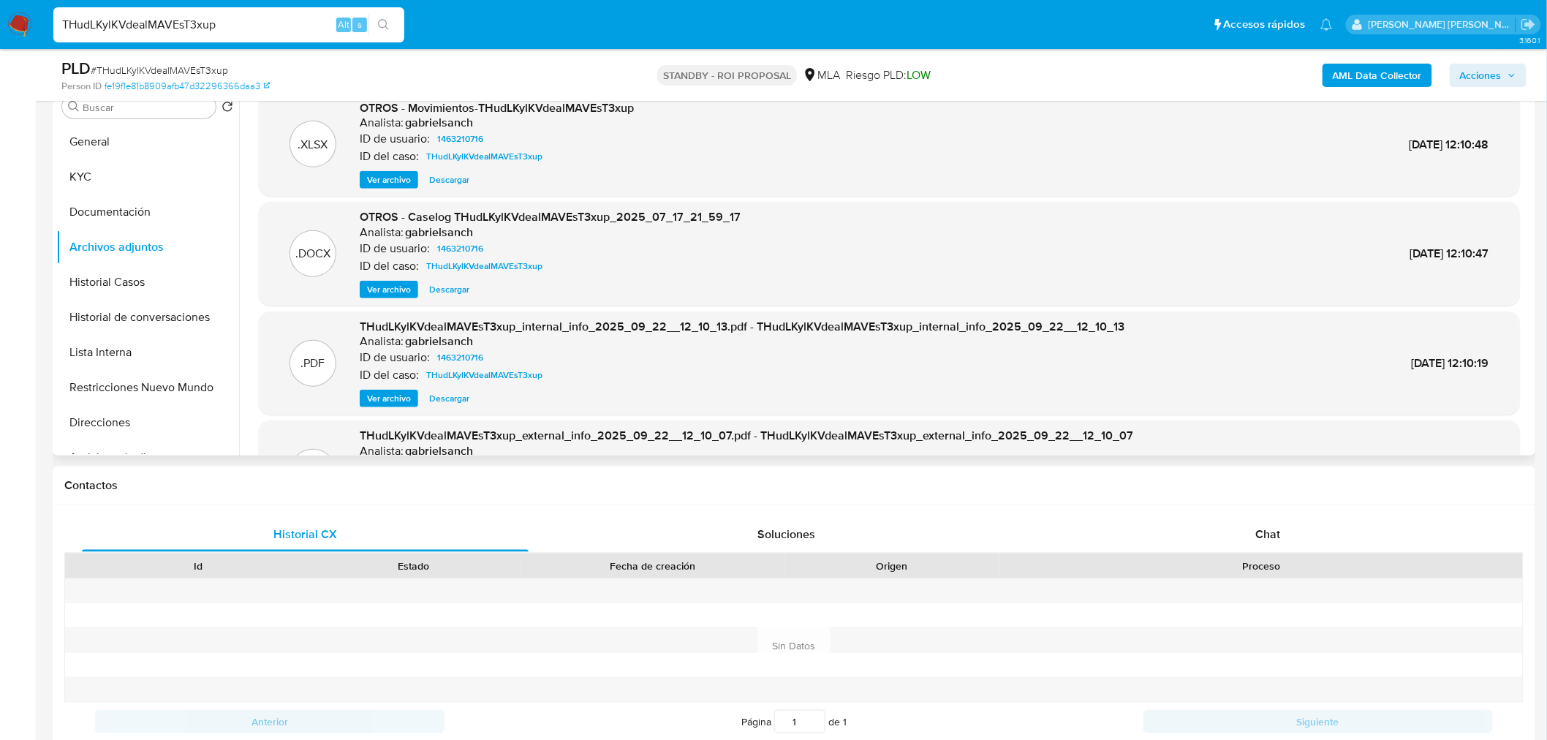
scroll to position [325, 0]
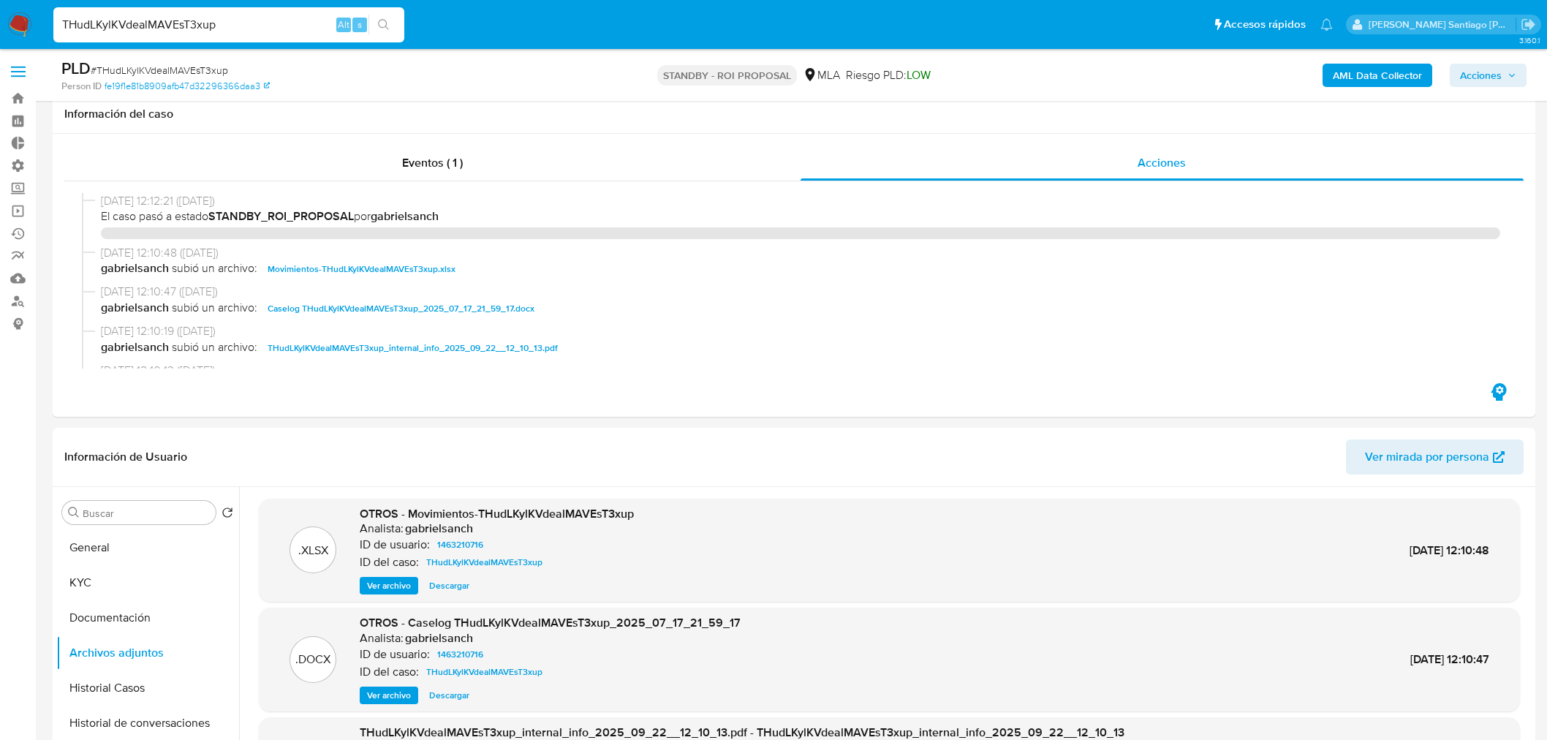
select select "10"
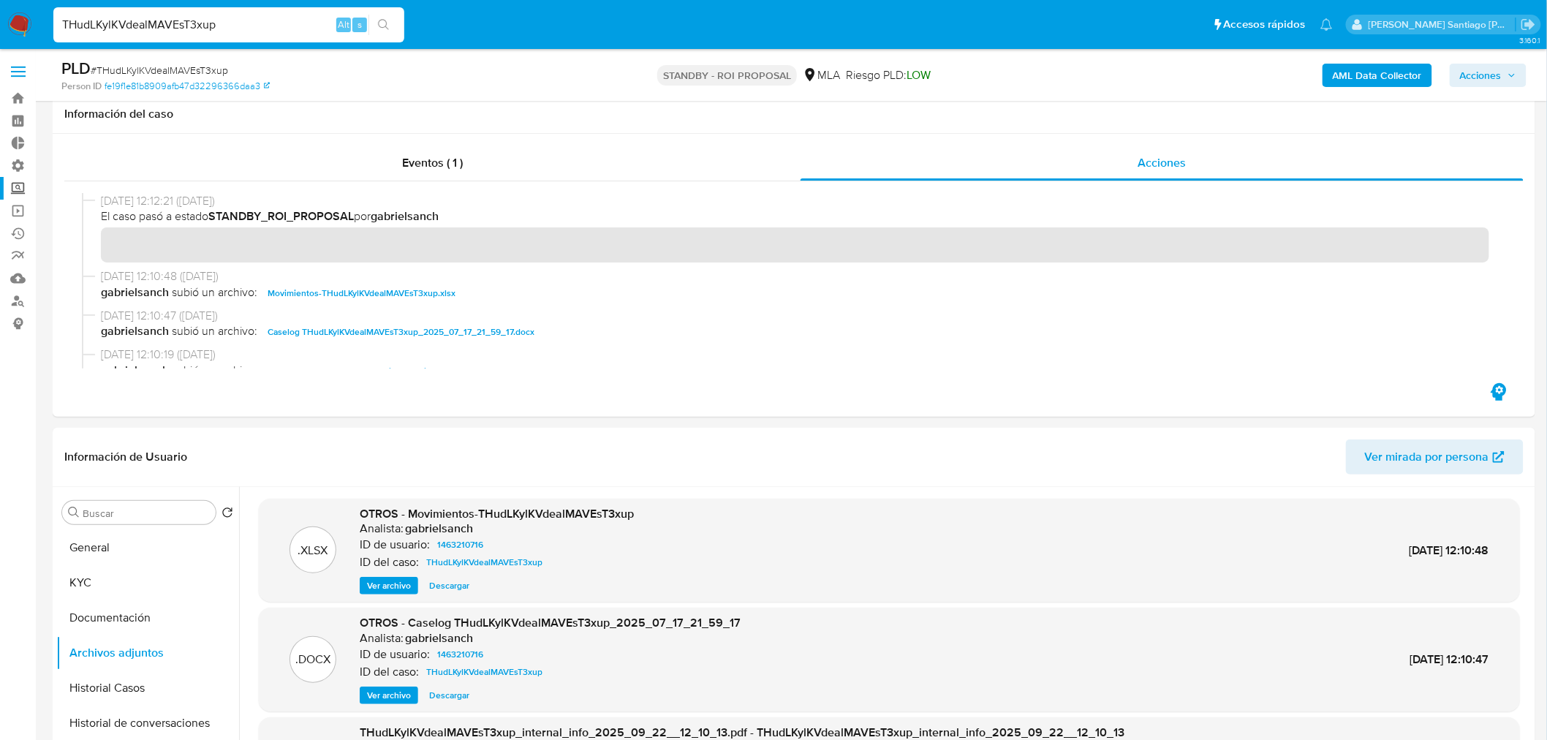
scroll to position [162, 0]
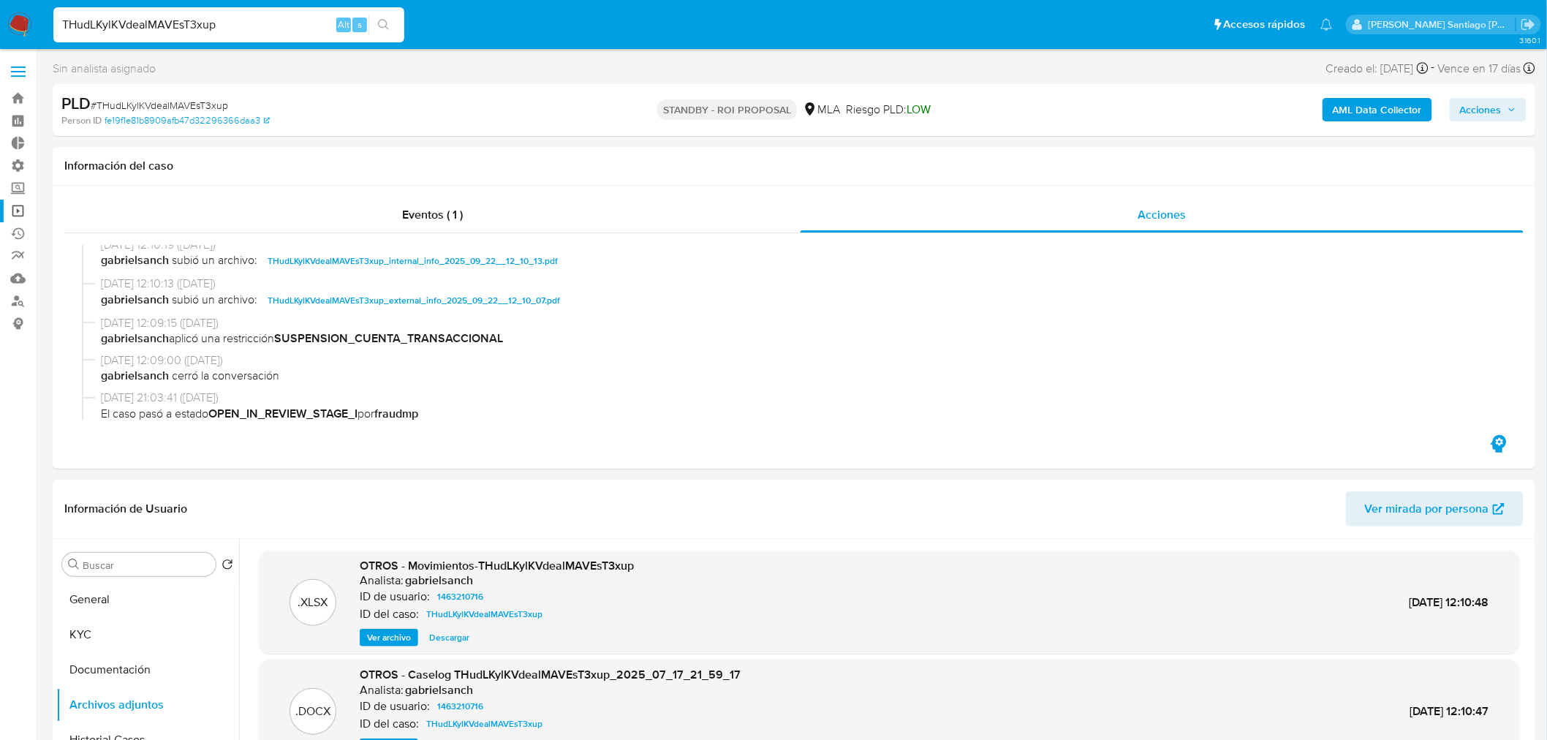
click at [15, 208] on link "Operaciones masivas" at bounding box center [87, 211] width 174 height 23
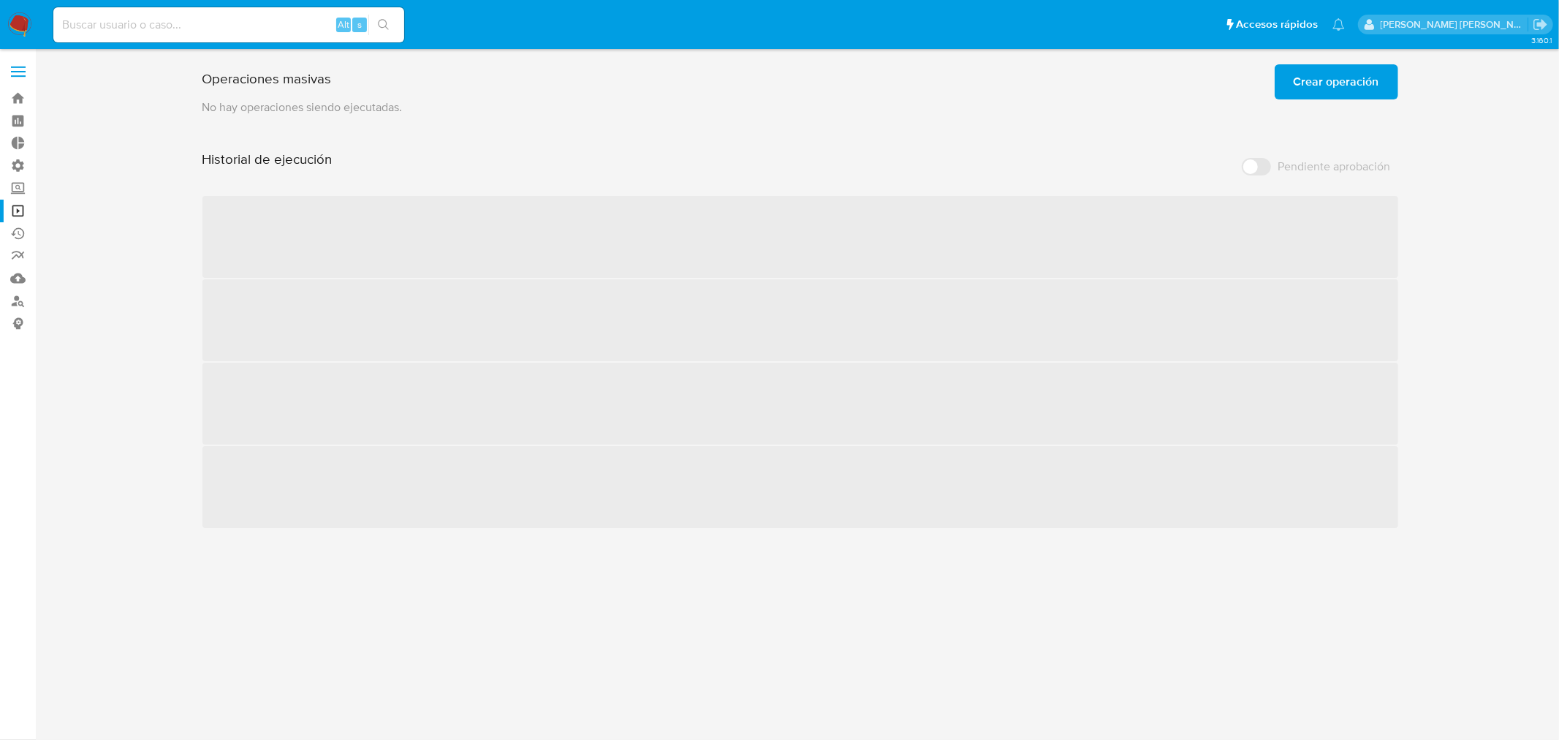
click at [1333, 76] on span "Crear operación" at bounding box center [1337, 82] width 86 height 32
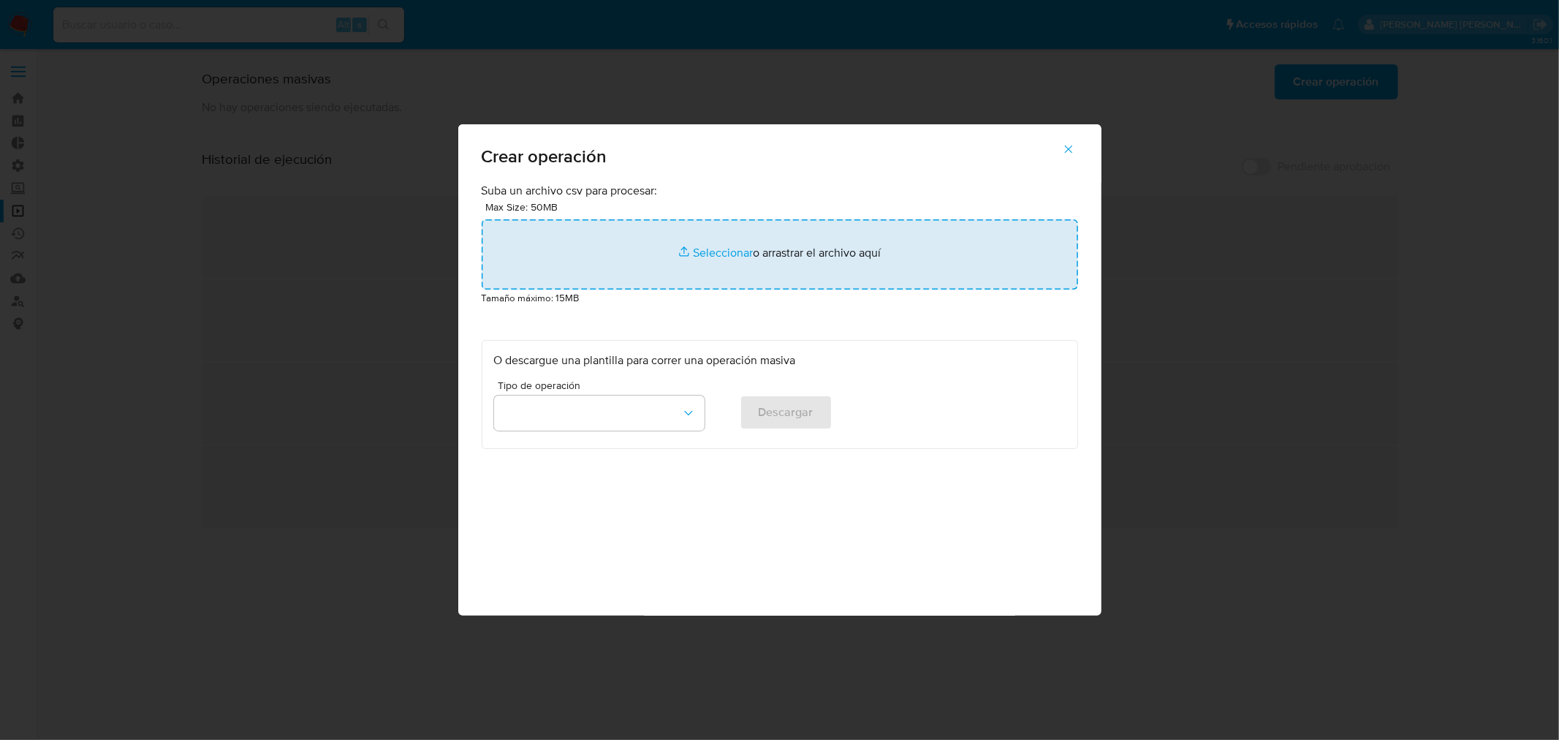
click at [912, 235] on input "file" at bounding box center [780, 254] width 597 height 70
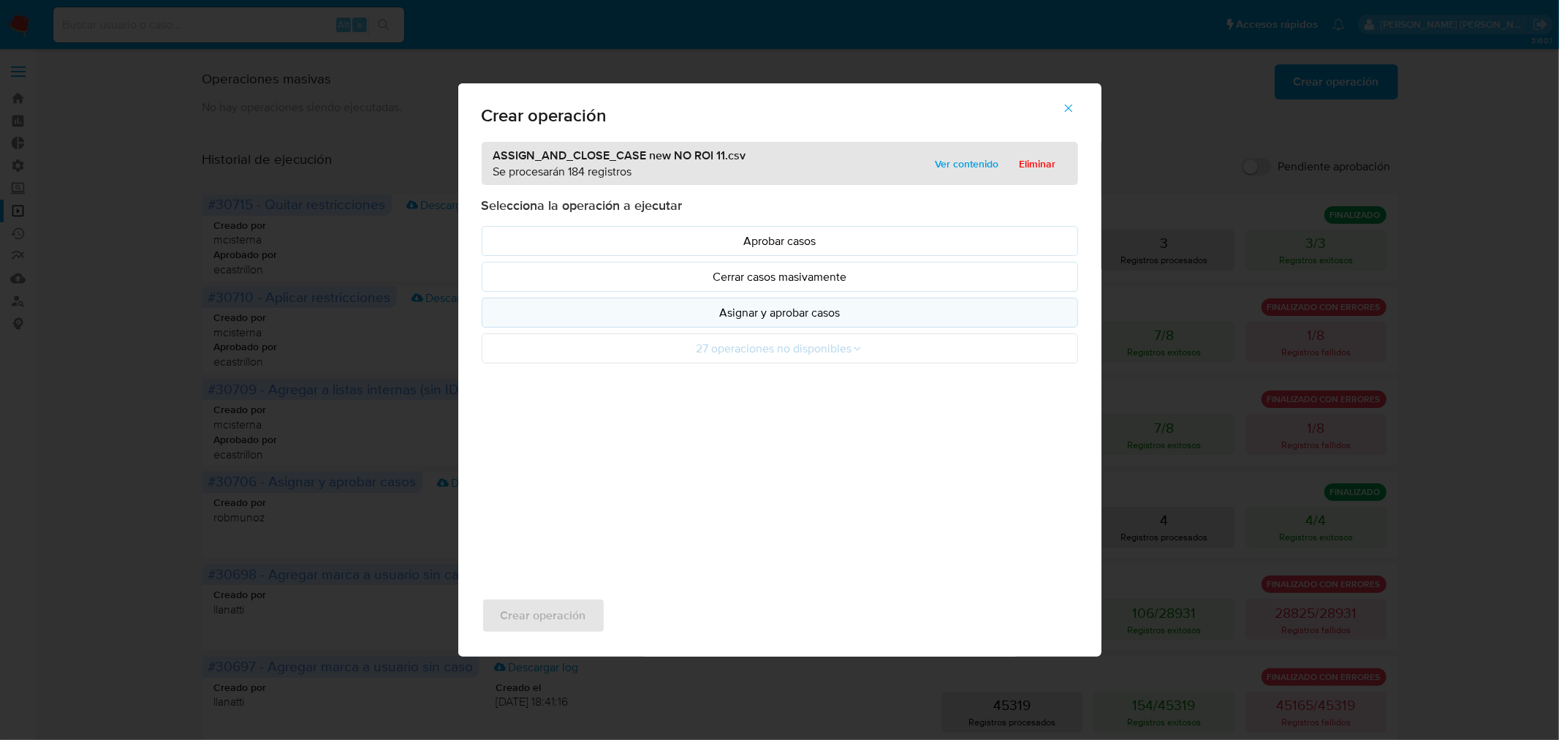
click at [734, 322] on button "Asignar y aprobar casos" at bounding box center [780, 313] width 597 height 30
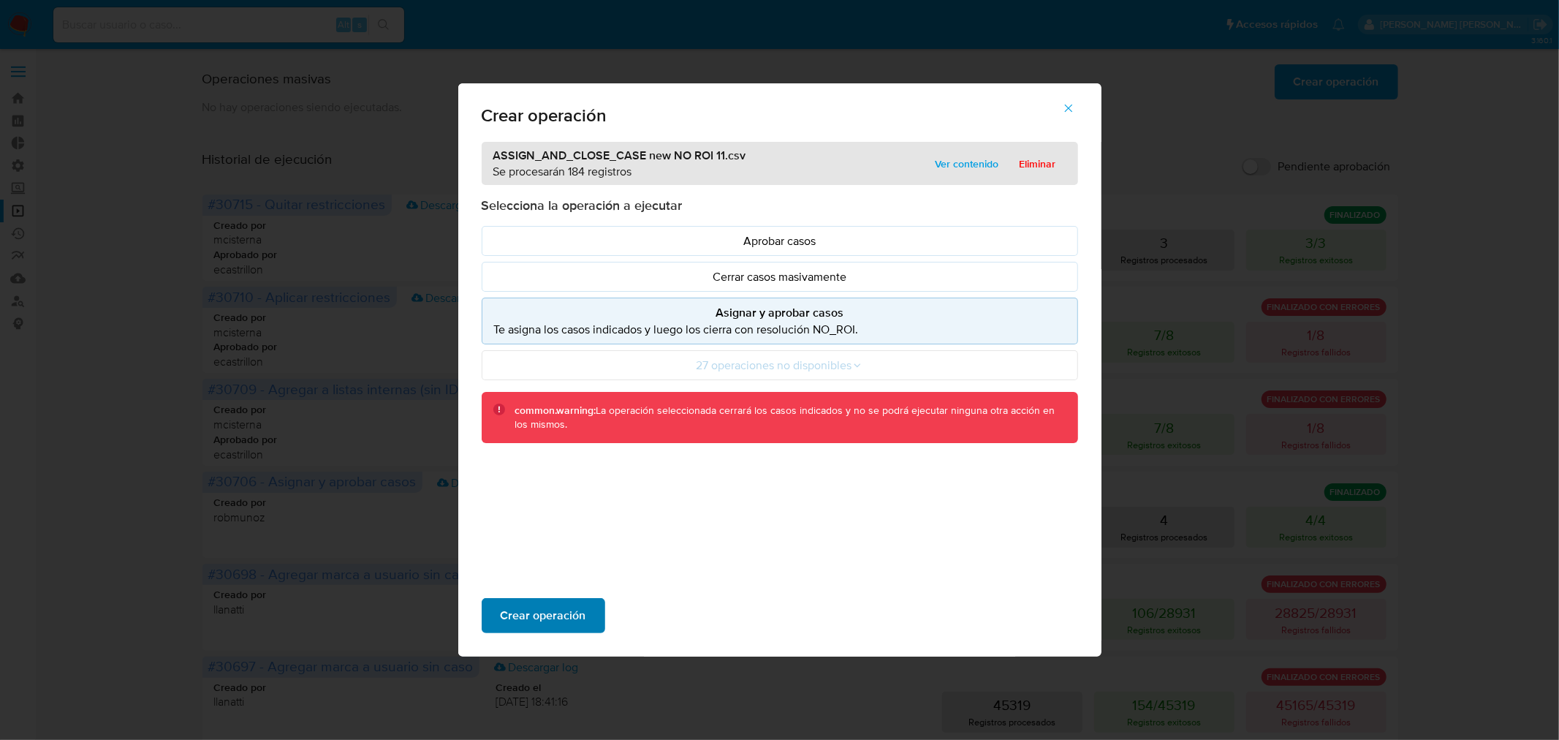
click at [587, 609] on button "Crear operación" at bounding box center [544, 615] width 124 height 35
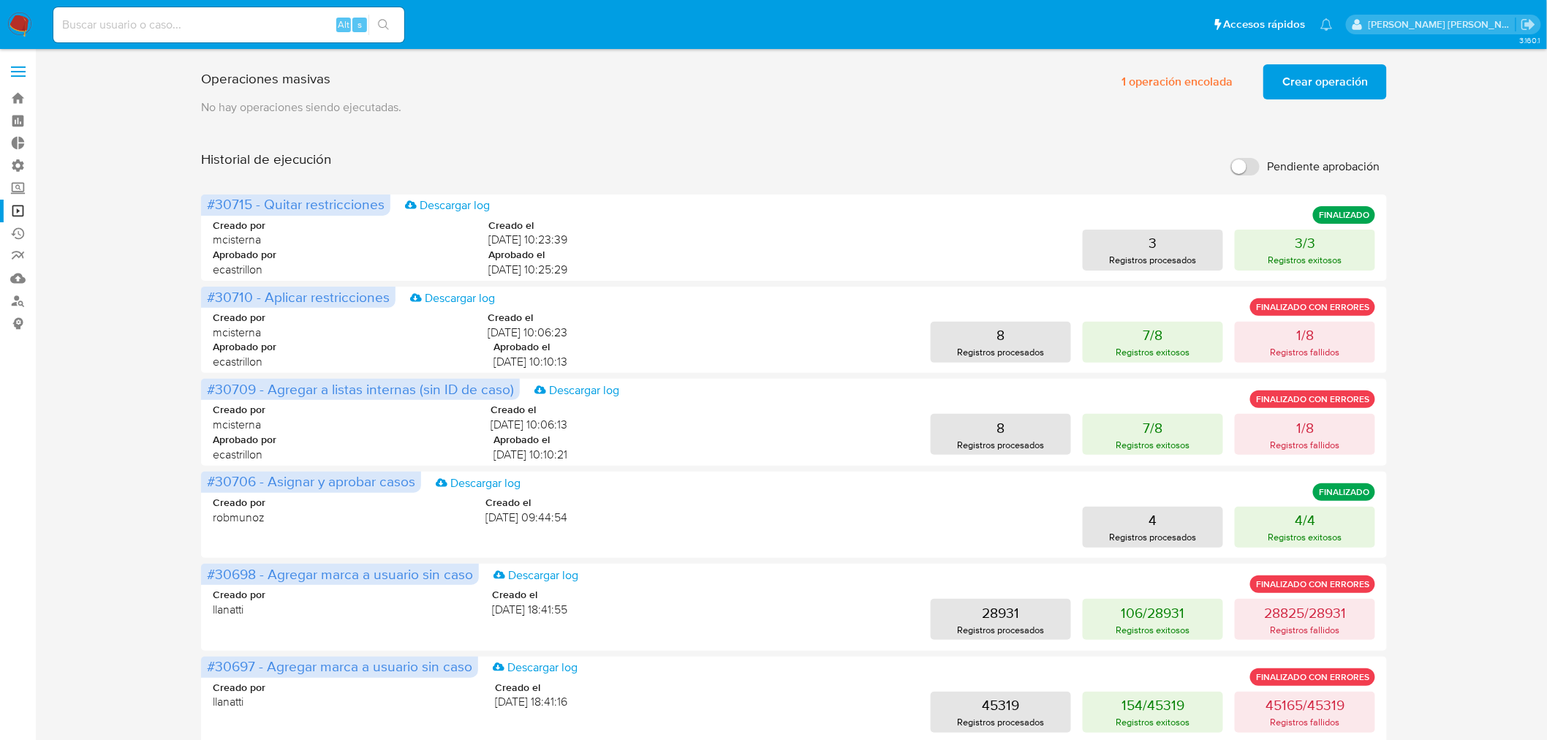
click at [249, 18] on input at bounding box center [228, 24] width 351 height 19
paste input "828050303"
type input "828050303"
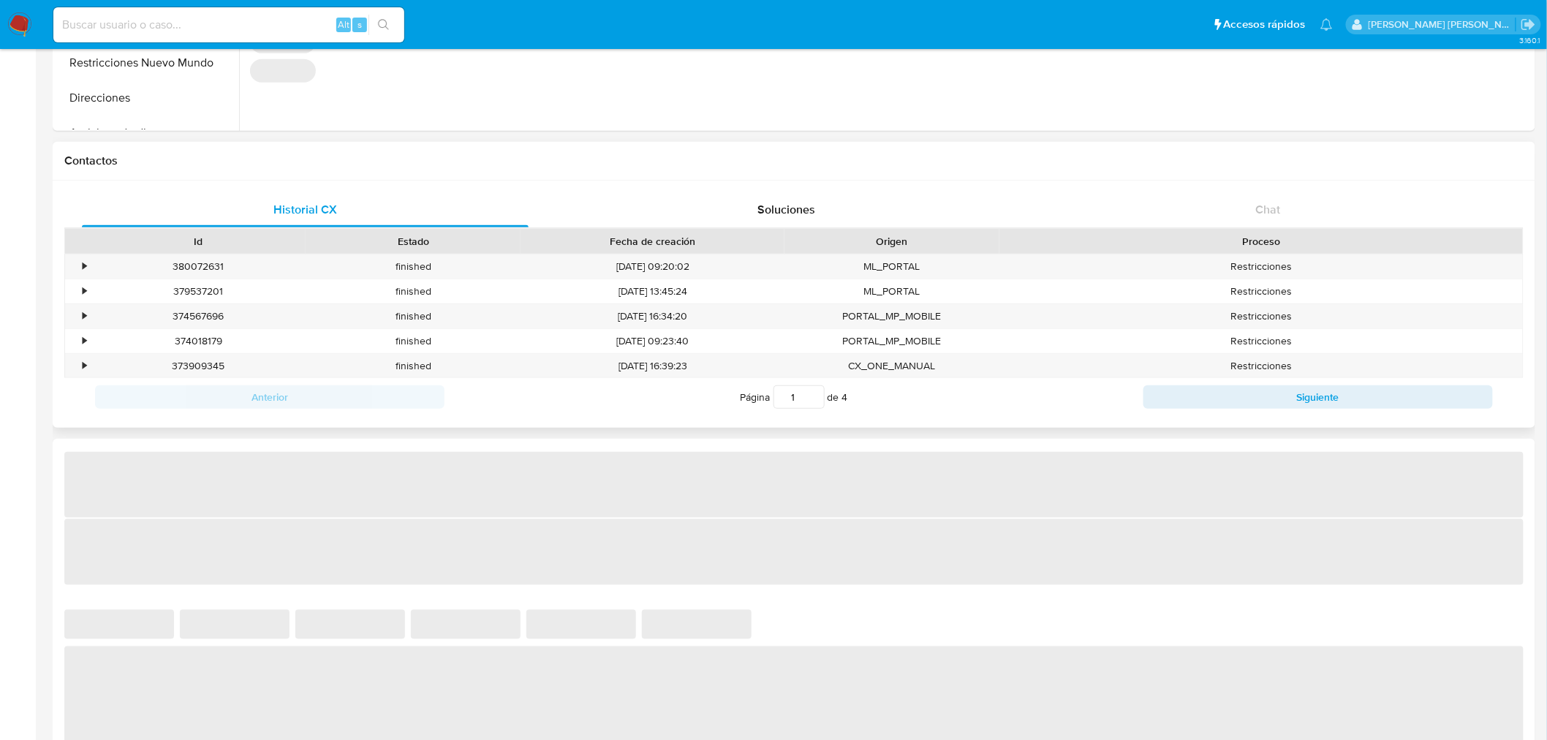
select select "10"
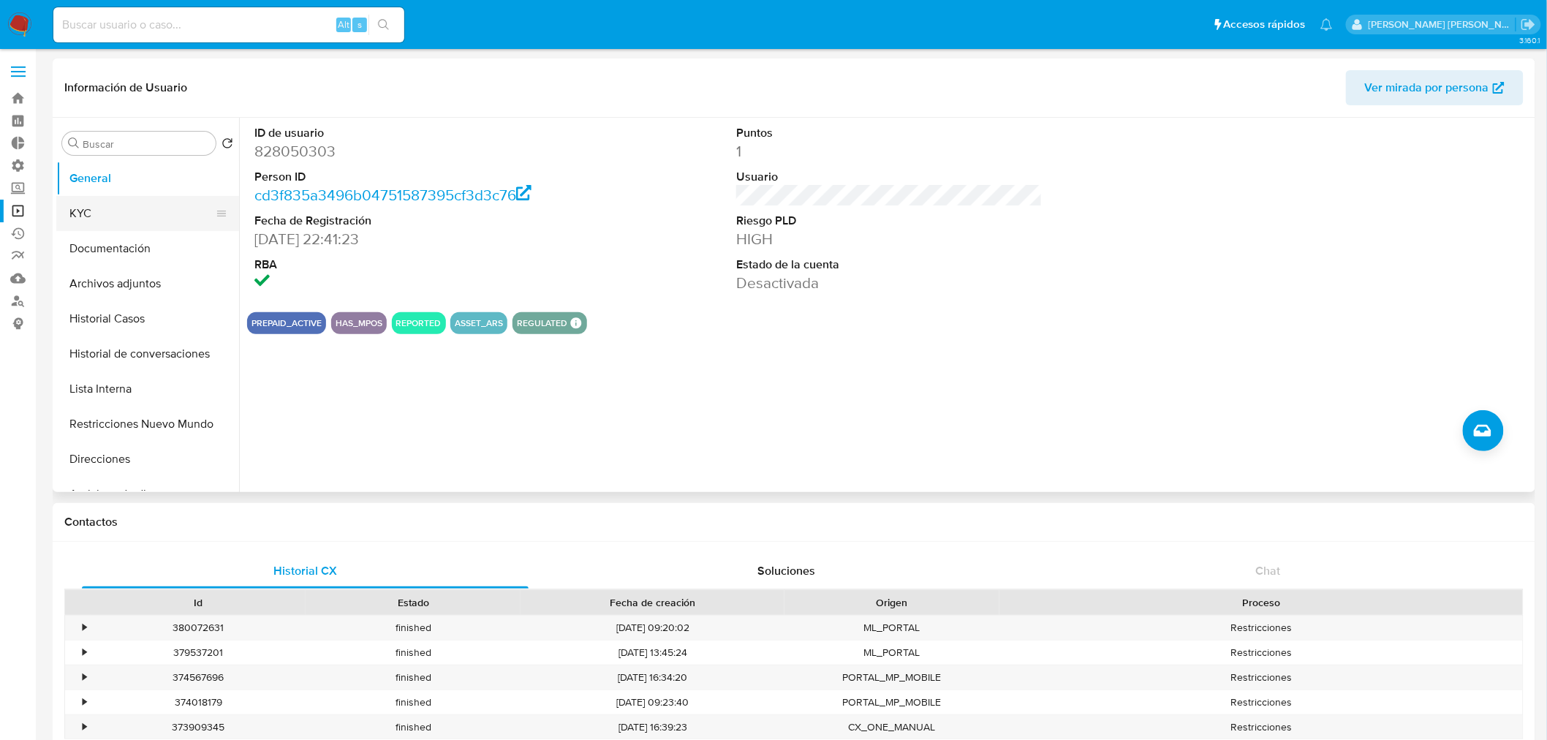
click at [100, 208] on button "KYC" at bounding box center [141, 213] width 171 height 35
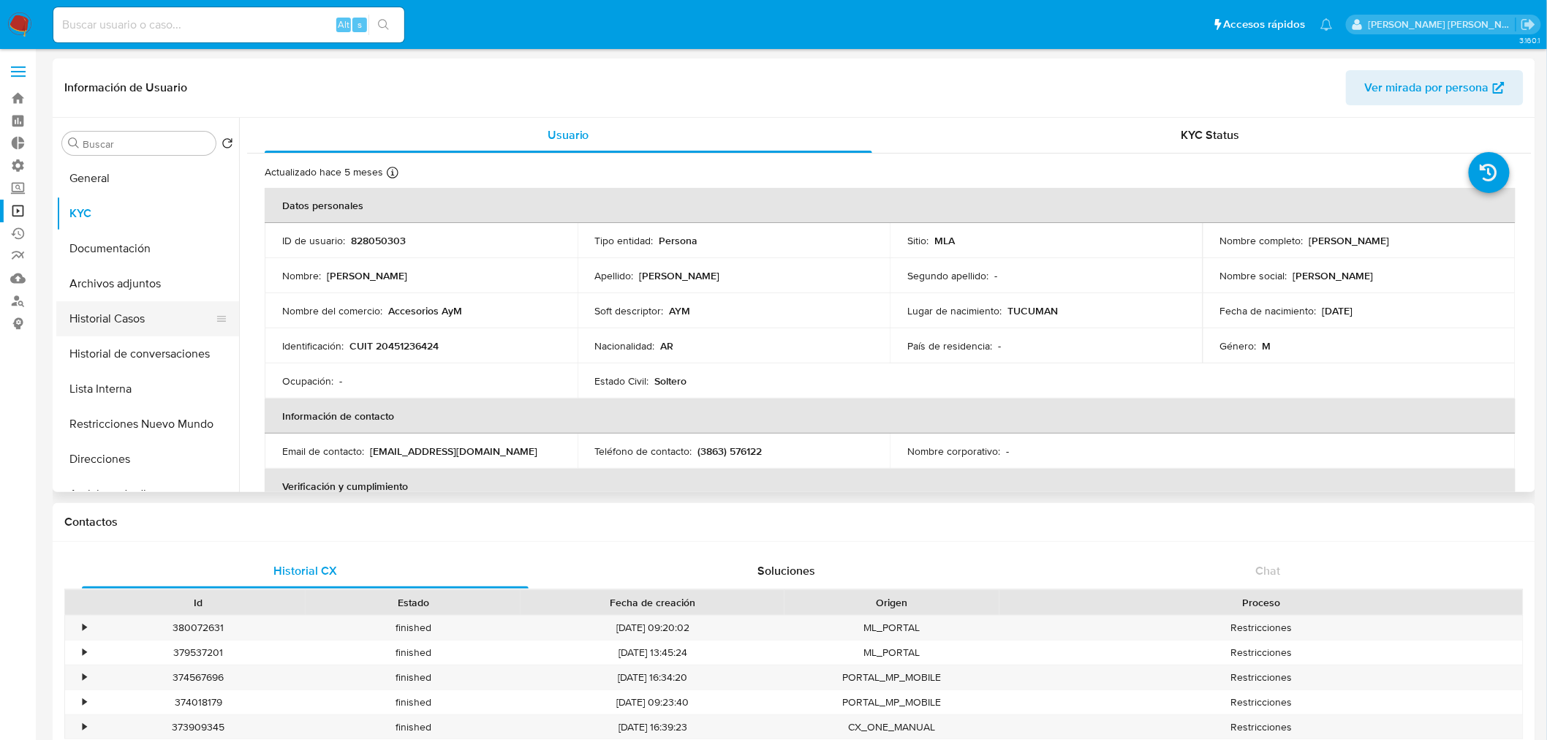
click at [84, 319] on button "Historial Casos" at bounding box center [141, 318] width 171 height 35
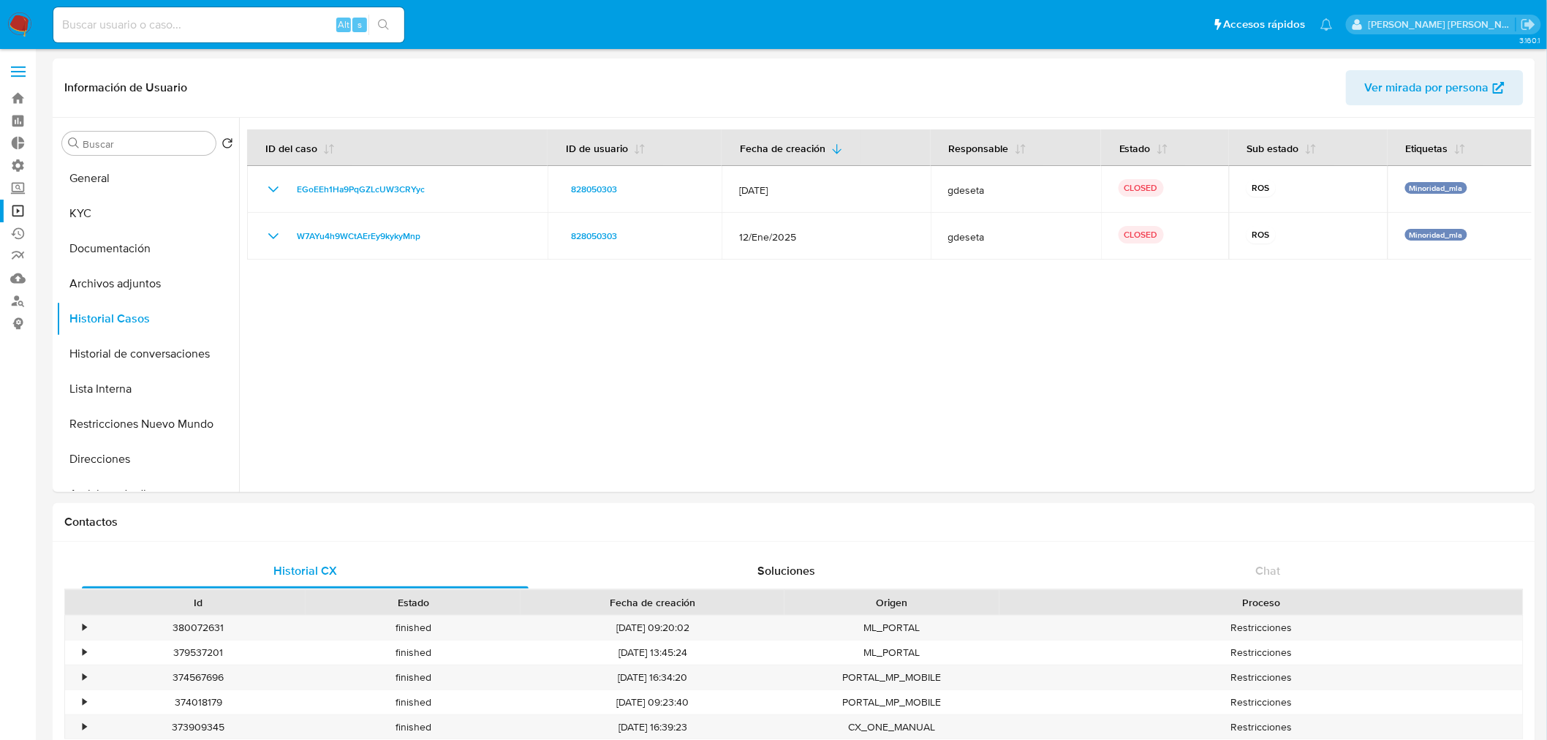
click at [197, 15] on input at bounding box center [228, 24] width 351 height 19
paste input "1040324152"
type input "1040324152"
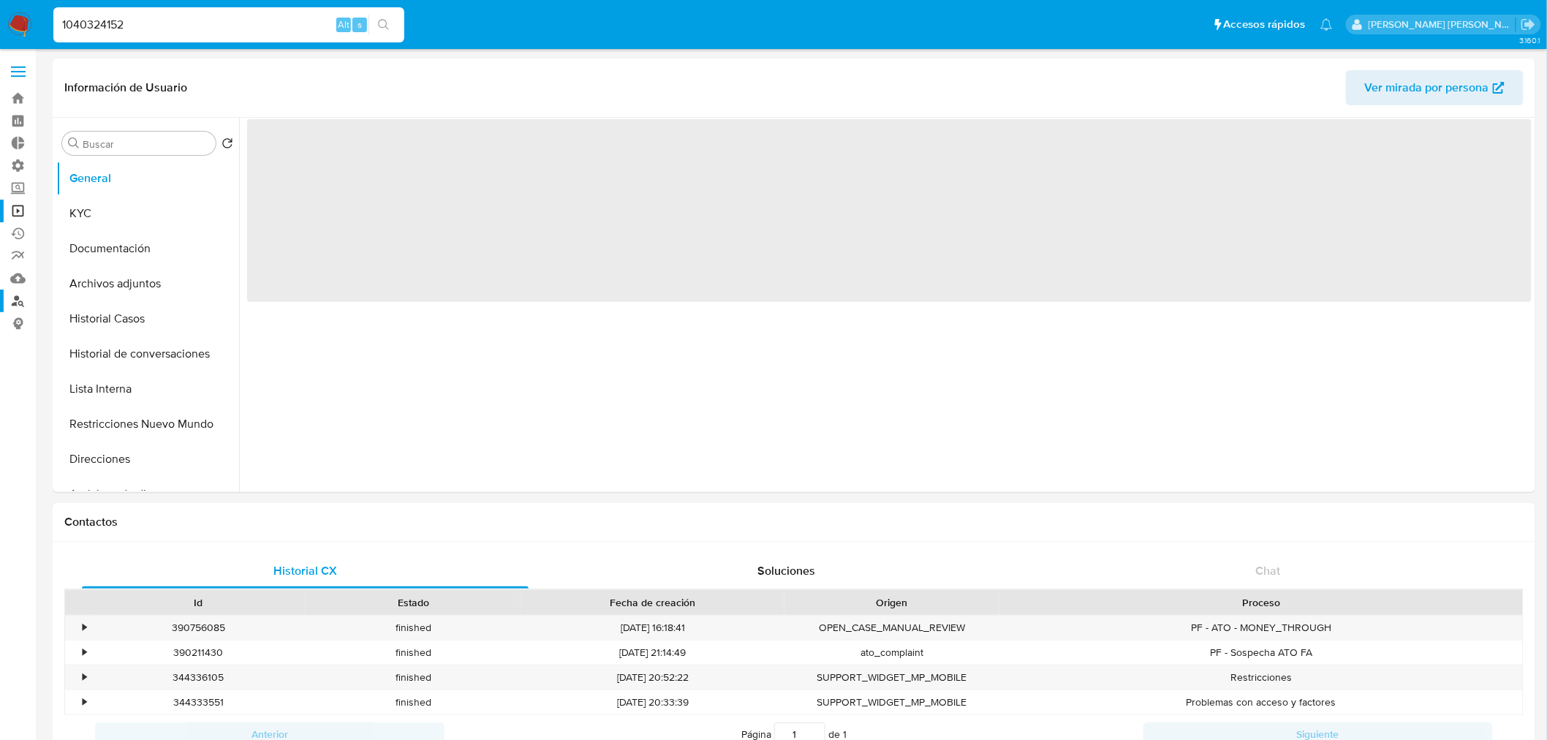
select select "10"
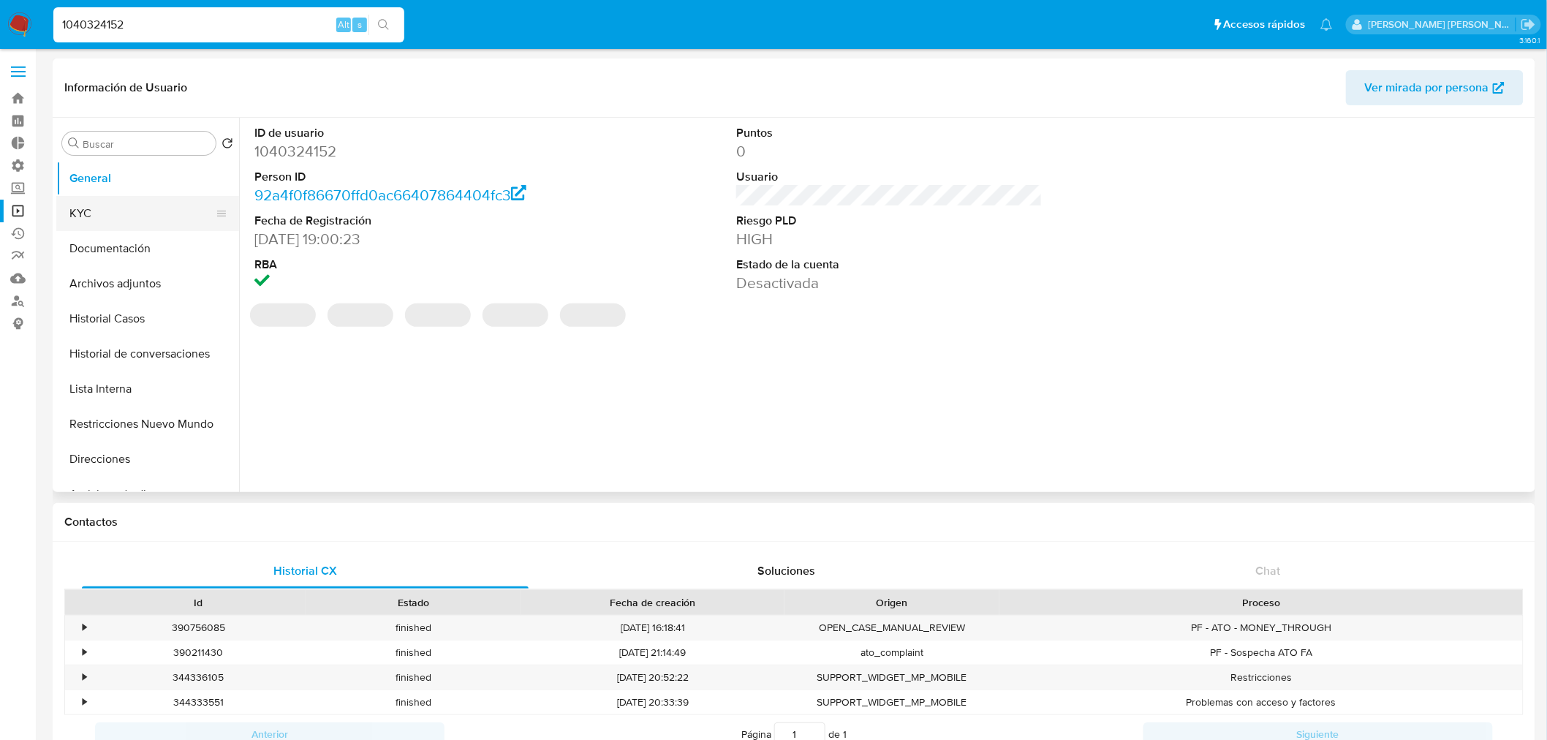
click at [161, 203] on button "KYC" at bounding box center [141, 213] width 171 height 35
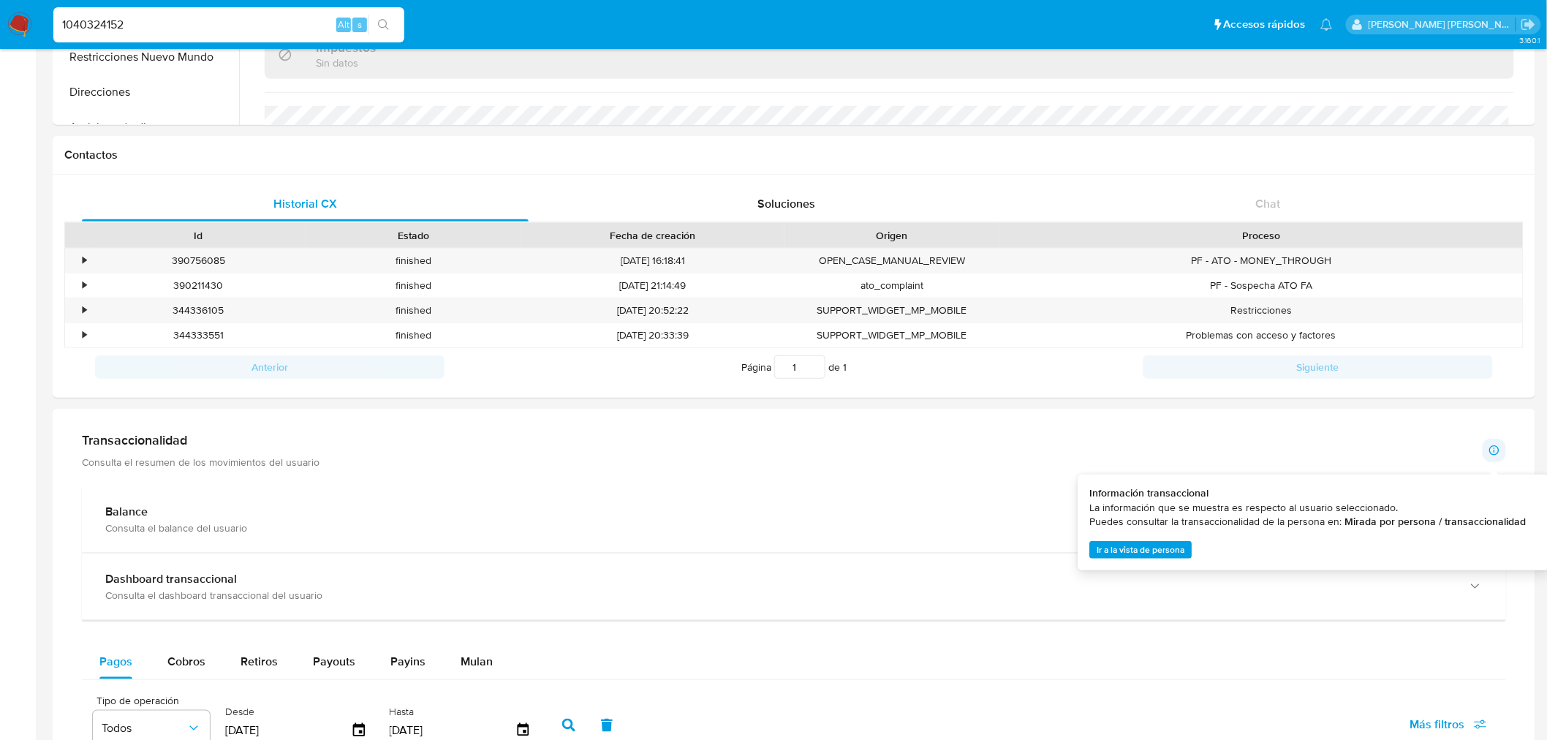
scroll to position [618, 0]
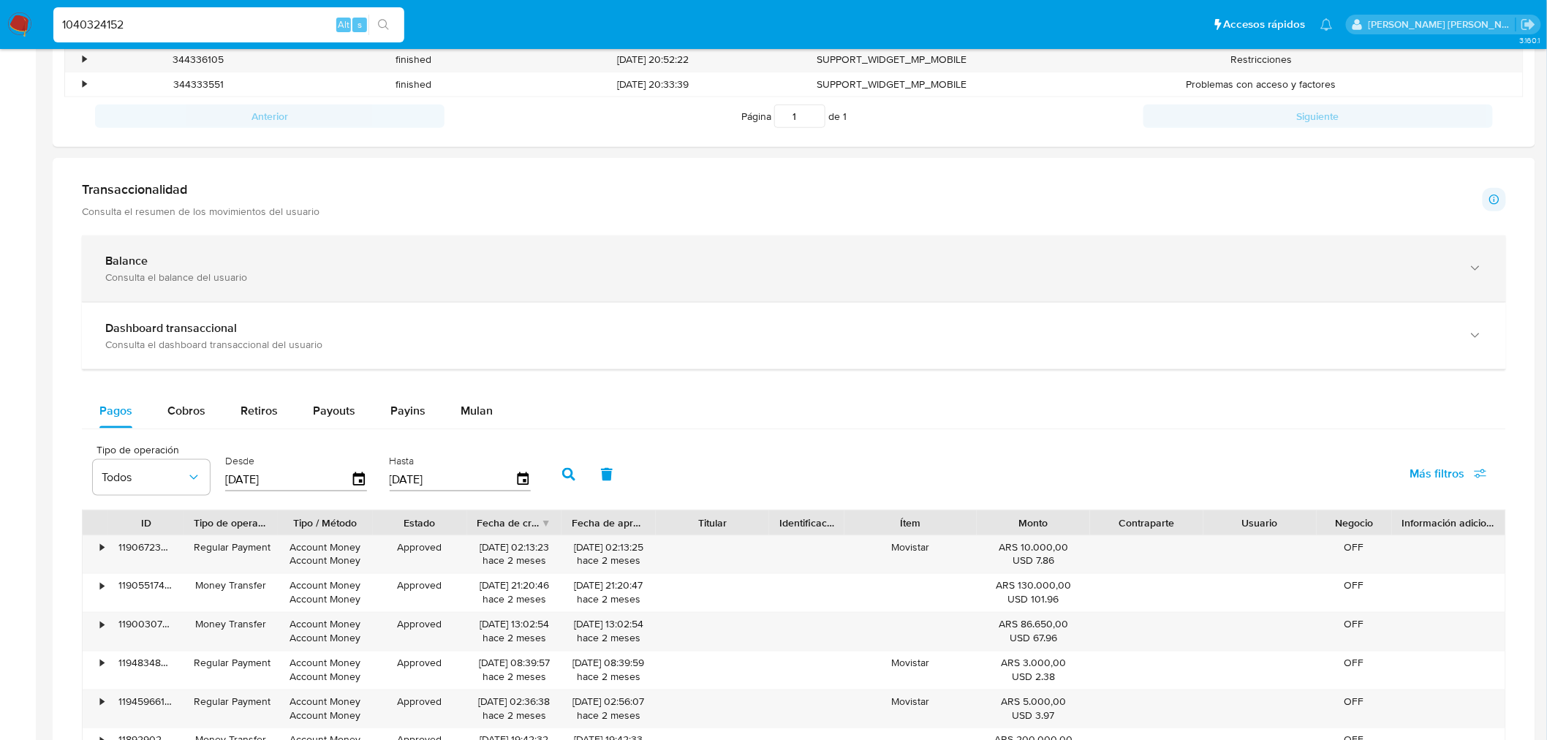
click at [387, 288] on div "Balance Consulta el balance del usuario" at bounding box center [794, 268] width 1424 height 67
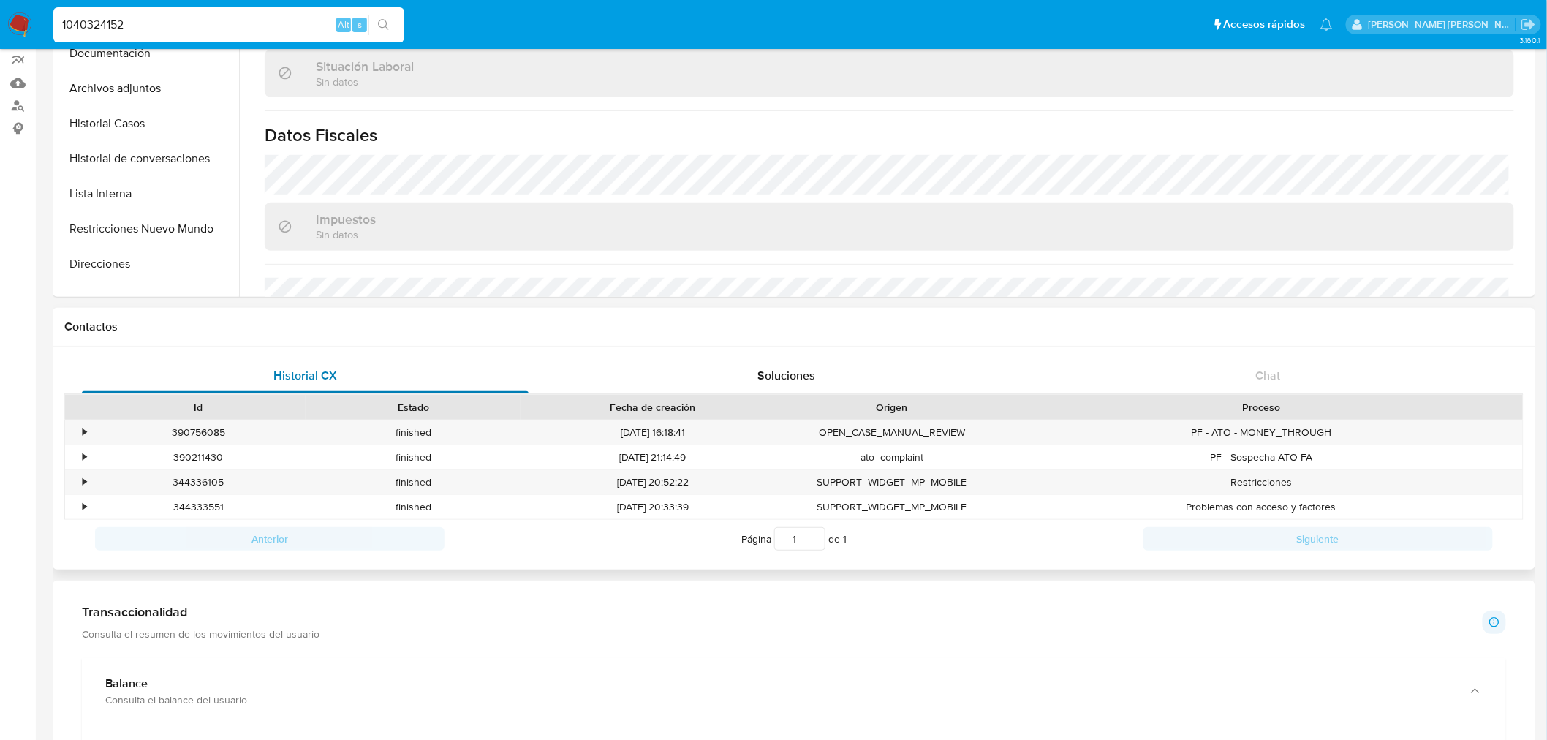
scroll to position [0, 0]
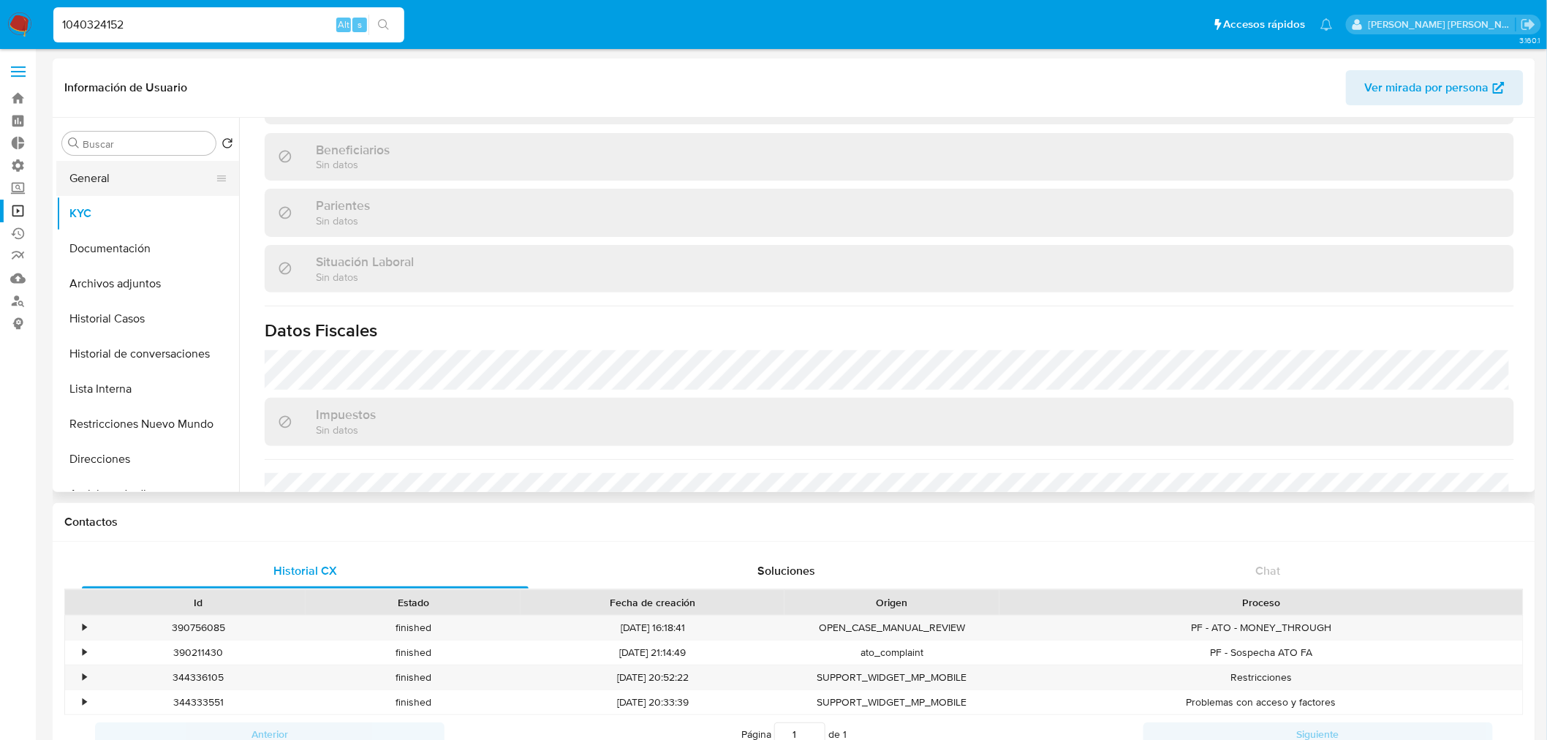
click at [63, 185] on button "General" at bounding box center [141, 178] width 171 height 35
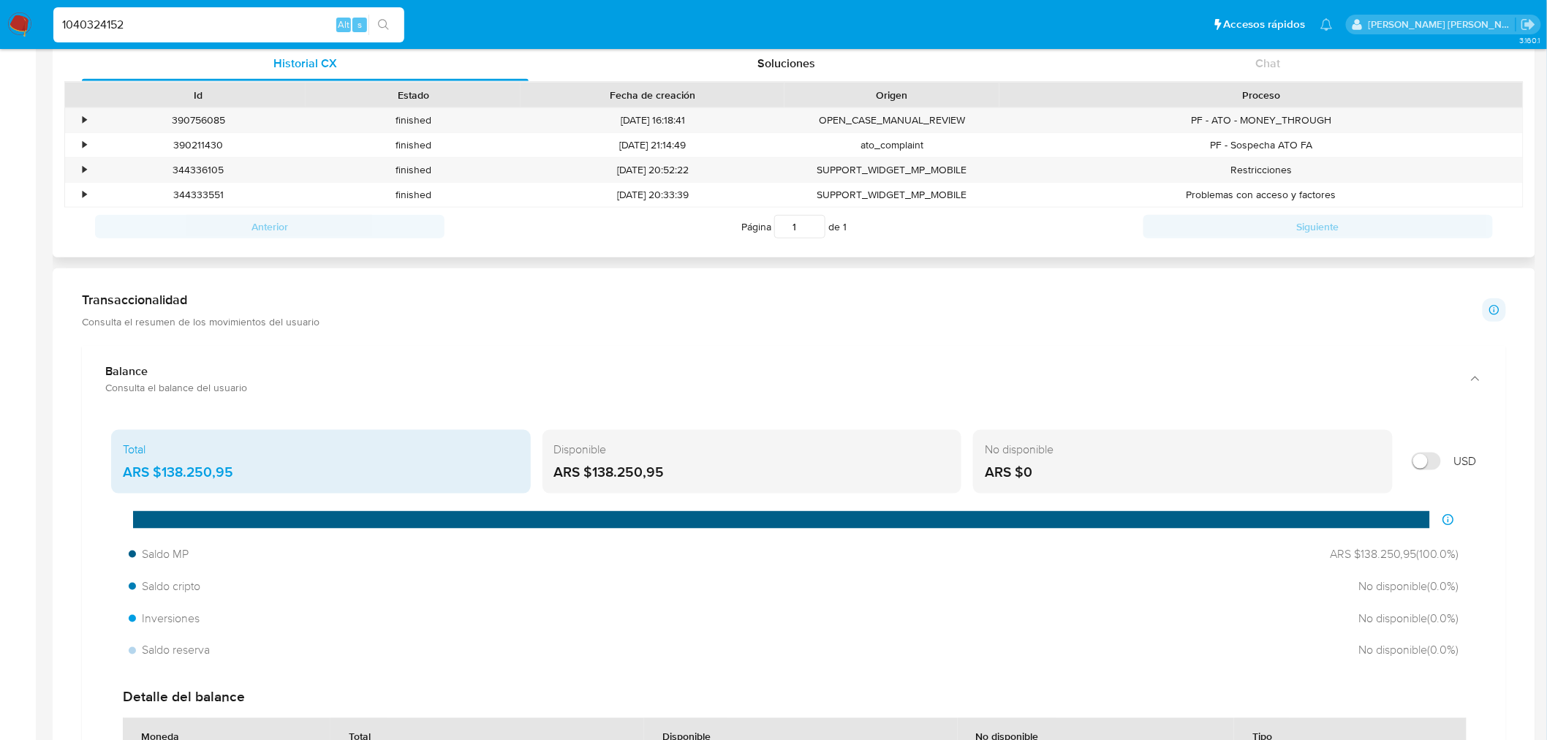
scroll to position [243, 0]
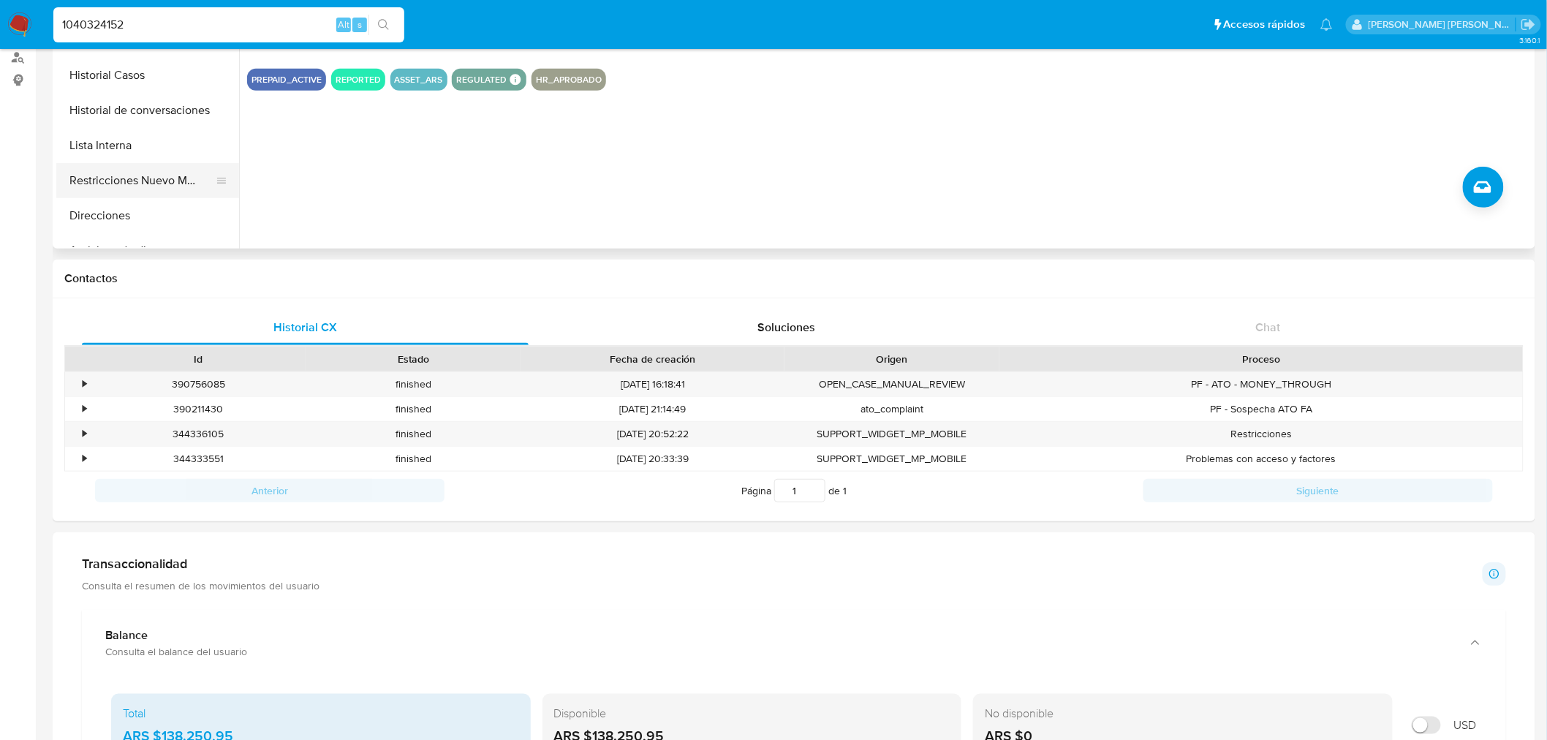
drag, startPoint x: 128, startPoint y: 180, endPoint x: 169, endPoint y: 195, distance: 43.7
click at [129, 181] on button "Restricciones Nuevo Mundo" at bounding box center [141, 180] width 171 height 35
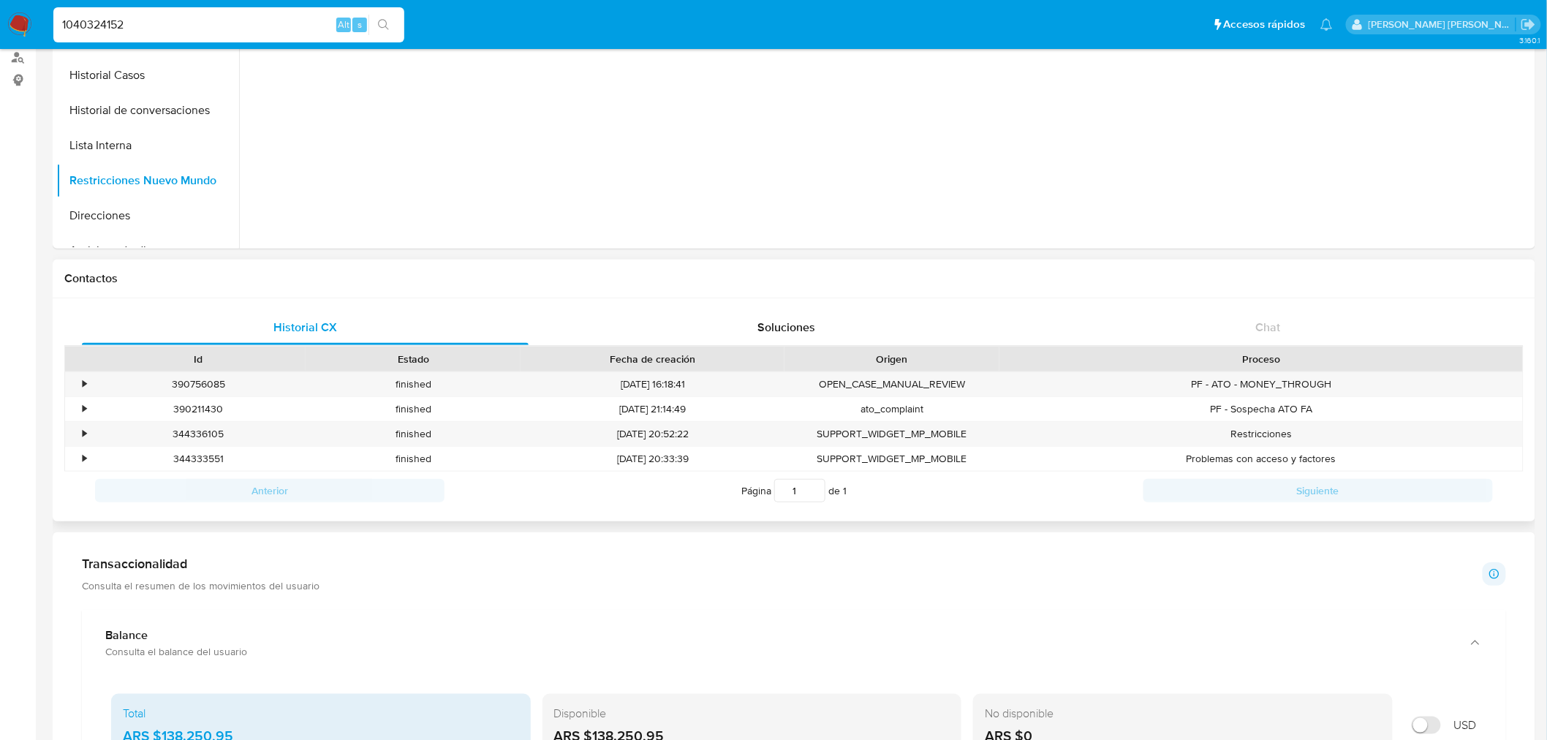
scroll to position [0, 0]
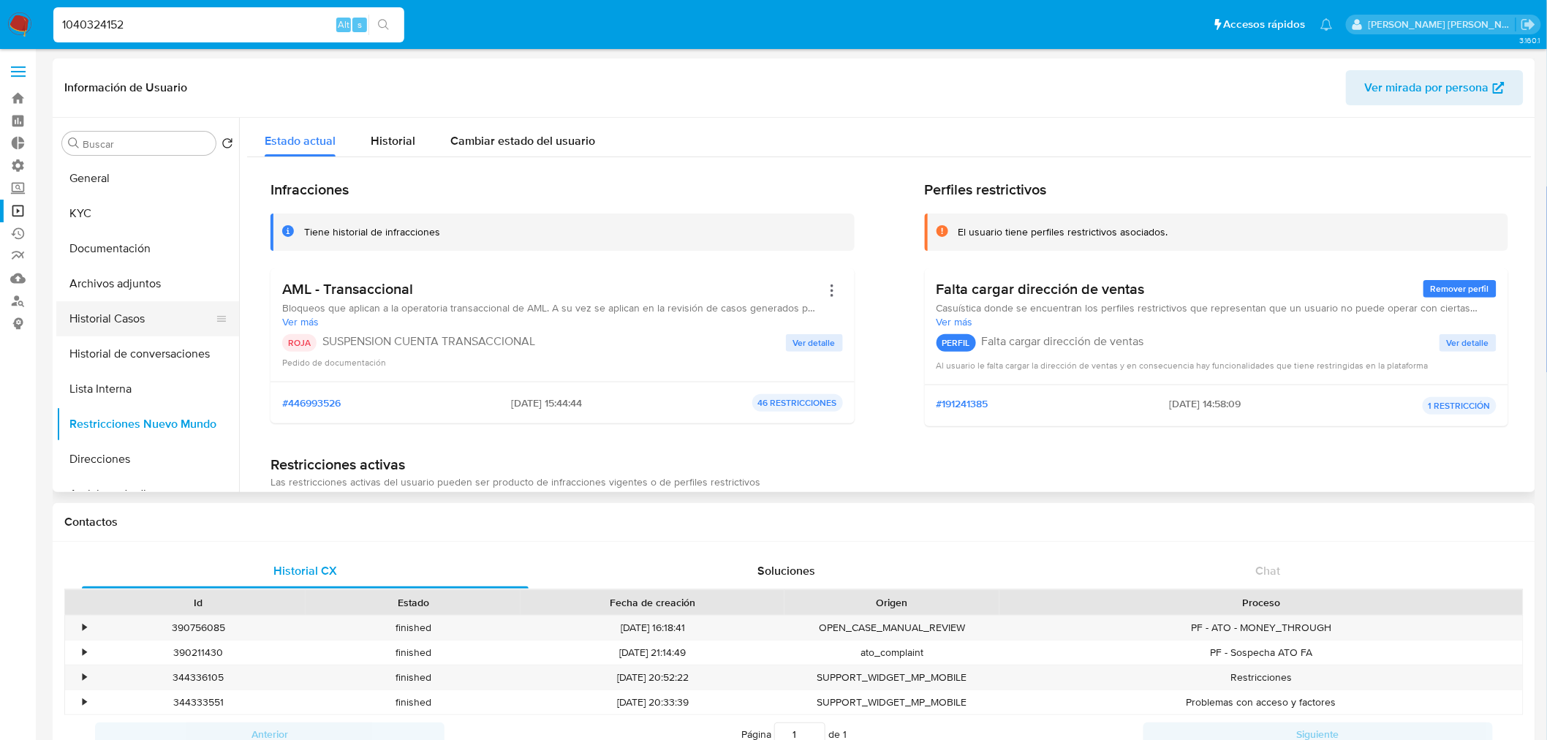
click at [106, 327] on button "Historial Casos" at bounding box center [141, 318] width 171 height 35
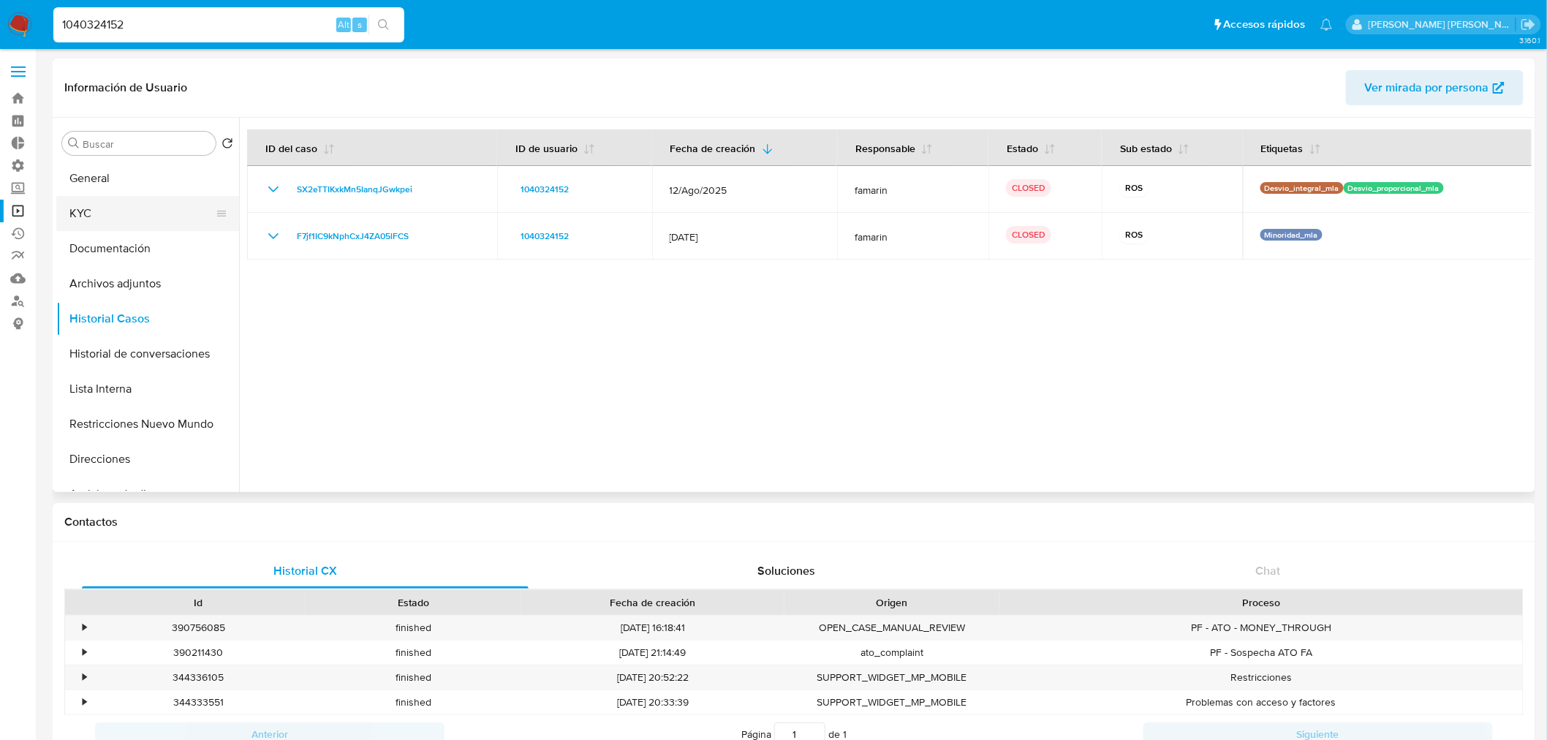
click at [83, 208] on button "KYC" at bounding box center [141, 213] width 171 height 35
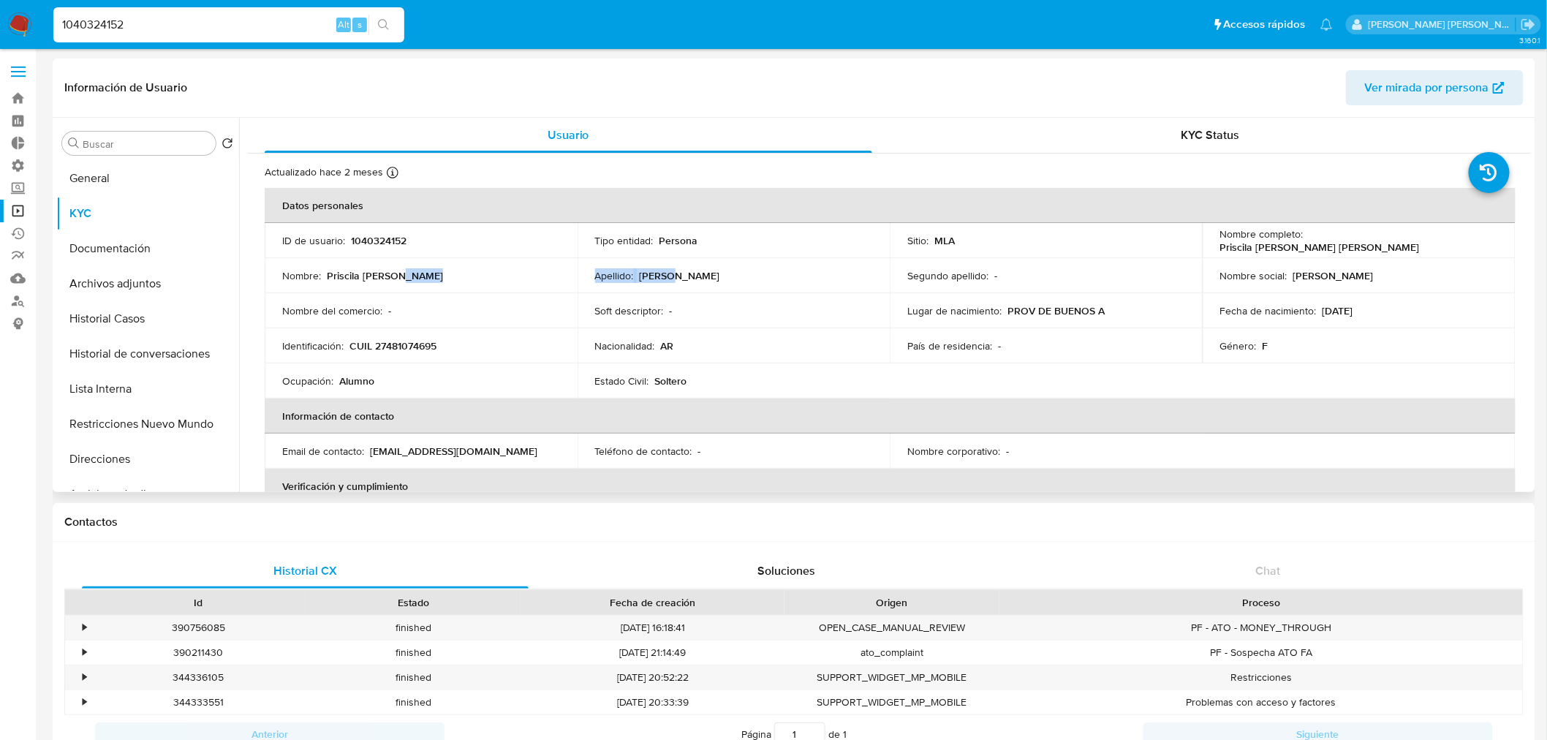
drag, startPoint x: 410, startPoint y: 273, endPoint x: 675, endPoint y: 283, distance: 265.5
click at [675, 283] on tr "Nombre : Priscila [PERSON_NAME] : [PERSON_NAME] apellido : - Nombre social : [P…" at bounding box center [890, 275] width 1251 height 35
click at [675, 283] on td "Apellido : [GEOGRAPHIC_DATA]" at bounding box center [733, 275] width 313 height 35
click at [141, 316] on button "Historial Casos" at bounding box center [141, 318] width 171 height 35
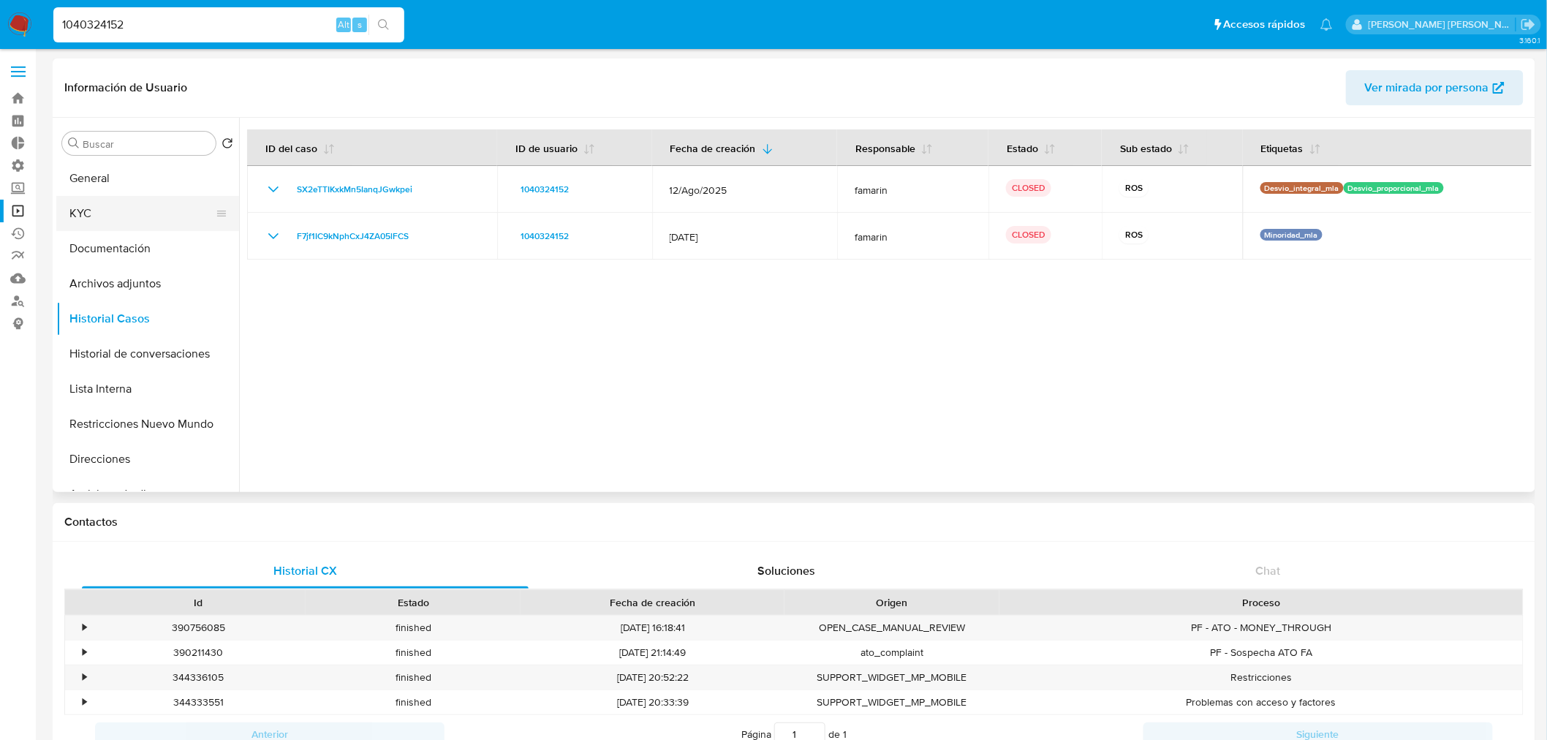
click at [147, 216] on button "KYC" at bounding box center [141, 213] width 171 height 35
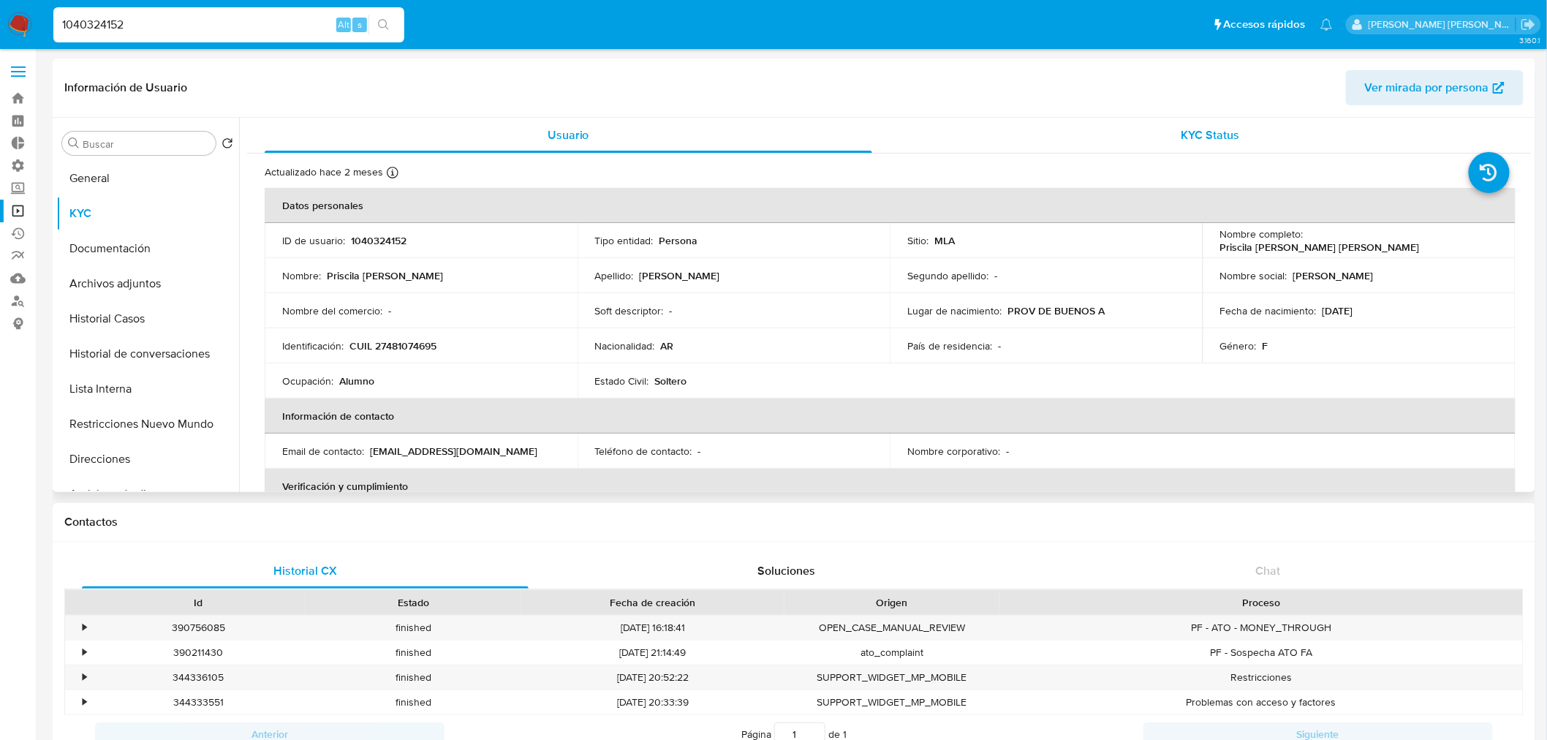
click at [1211, 142] on span "KYC Status" at bounding box center [1210, 134] width 58 height 17
